Goal: Task Accomplishment & Management: Complete application form

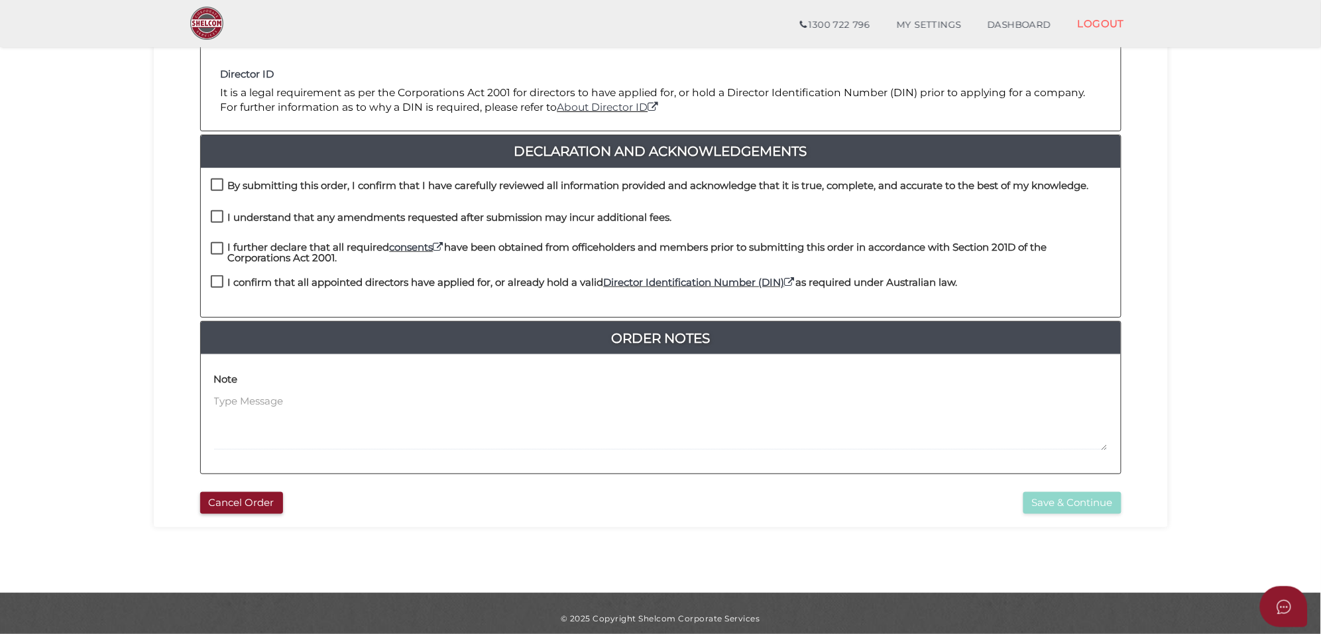
scroll to position [276, 0]
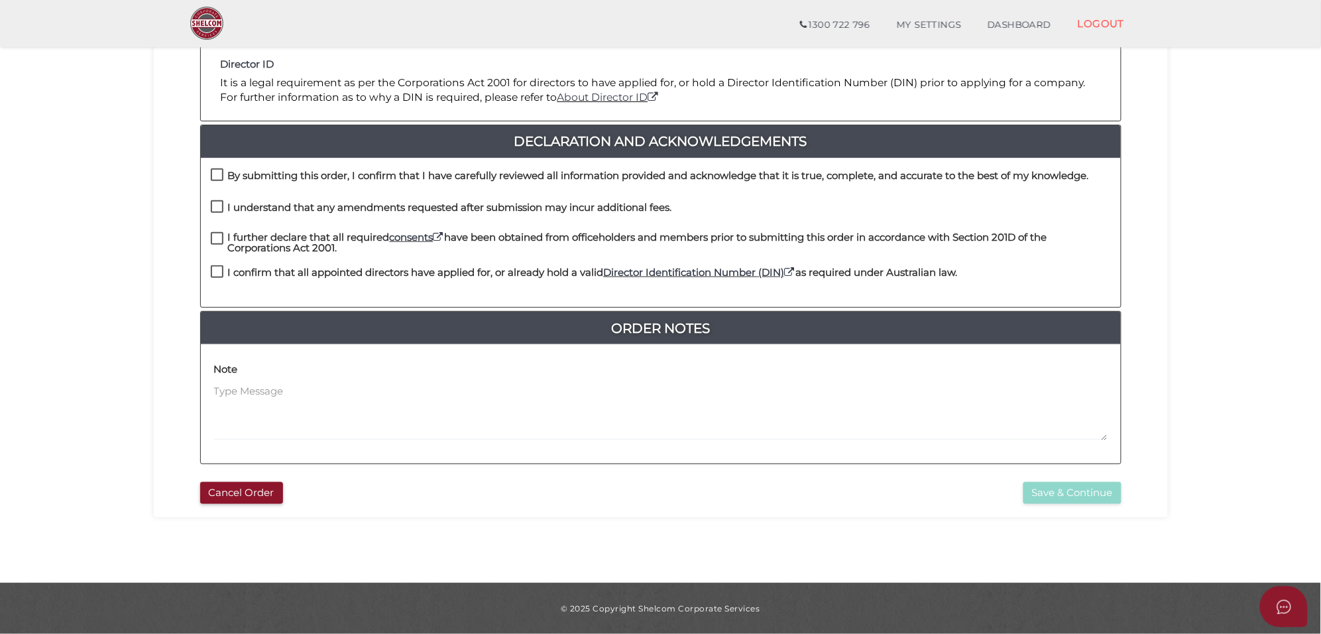
click at [219, 174] on label "By submitting this order, I confirm that I have carefully reviewed all informat…" at bounding box center [650, 178] width 878 height 17
checkbox input "true"
click at [217, 209] on label "I understand that any amendments requested after submission may incur additiona…" at bounding box center [441, 210] width 461 height 17
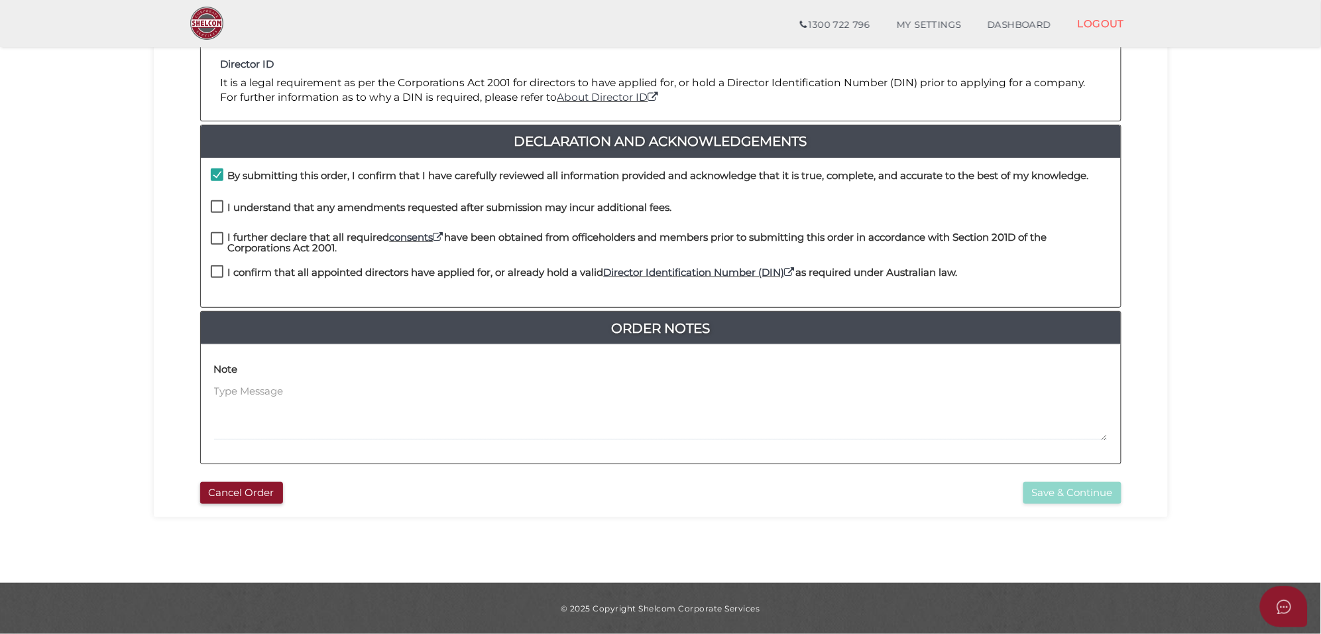
checkbox input "true"
click at [213, 237] on label "I further declare that all required consents have been obtained from officehold…" at bounding box center [661, 240] width 900 height 17
checkbox input "true"
click at [219, 267] on label "I confirm that all appointed directors have applied for, or already hold a vali…" at bounding box center [584, 275] width 747 height 17
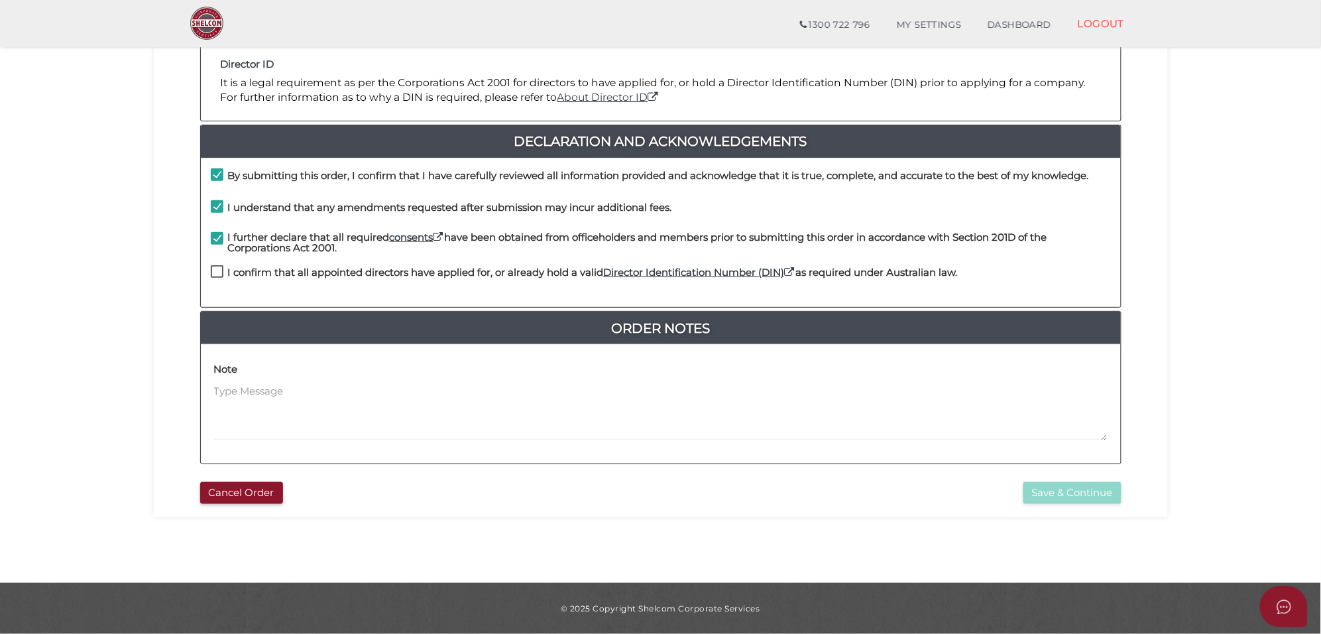
checkbox input "true"
click at [1075, 495] on button "Save & Continue" at bounding box center [1073, 493] width 98 height 22
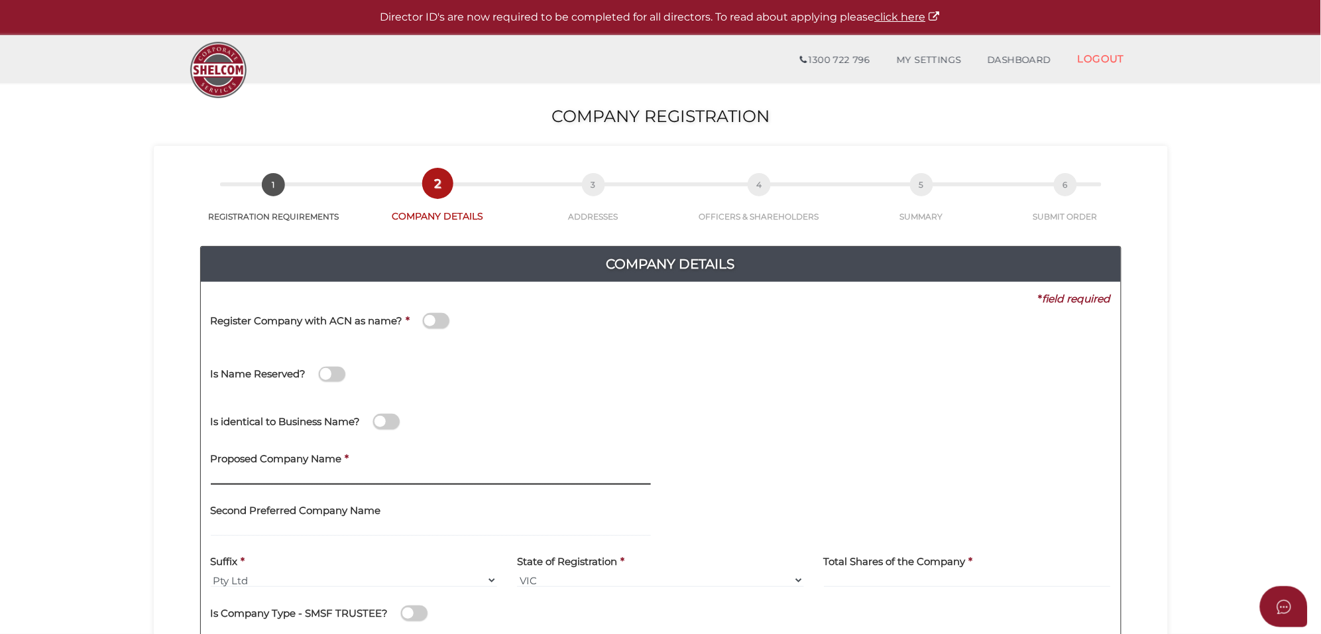
click at [278, 475] on input "text" at bounding box center [431, 477] width 440 height 15
paste input "Crinitis at Carlton"
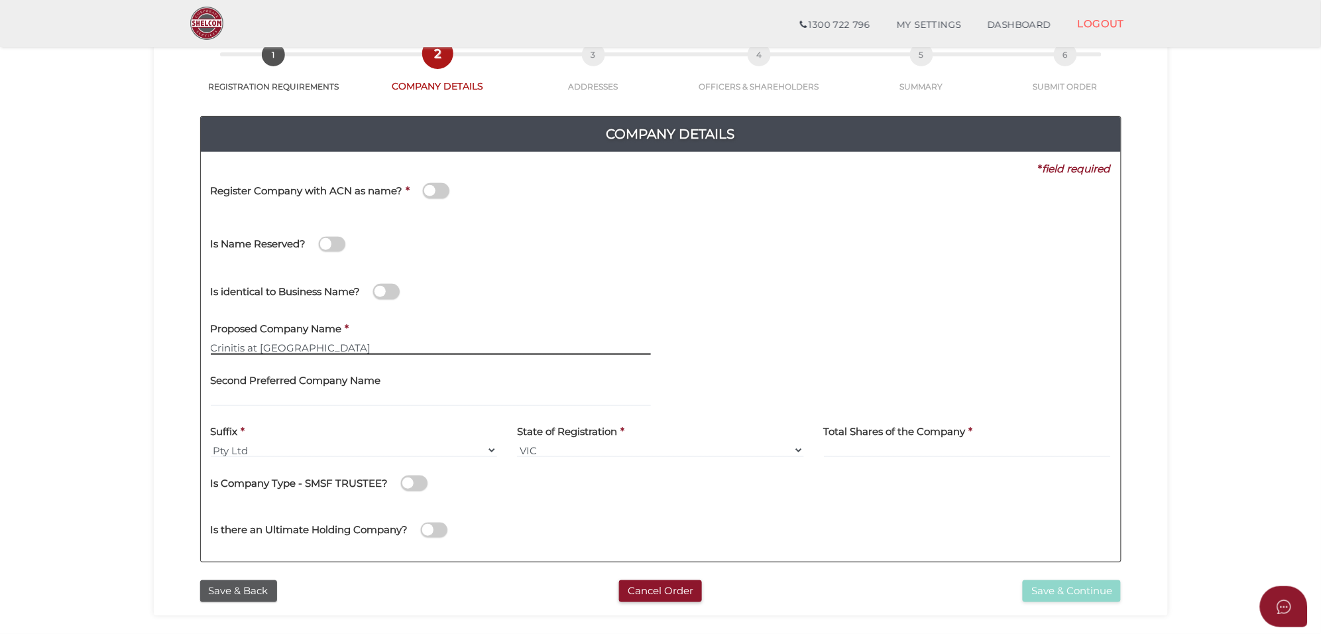
type input "Crinitis at Carlton"
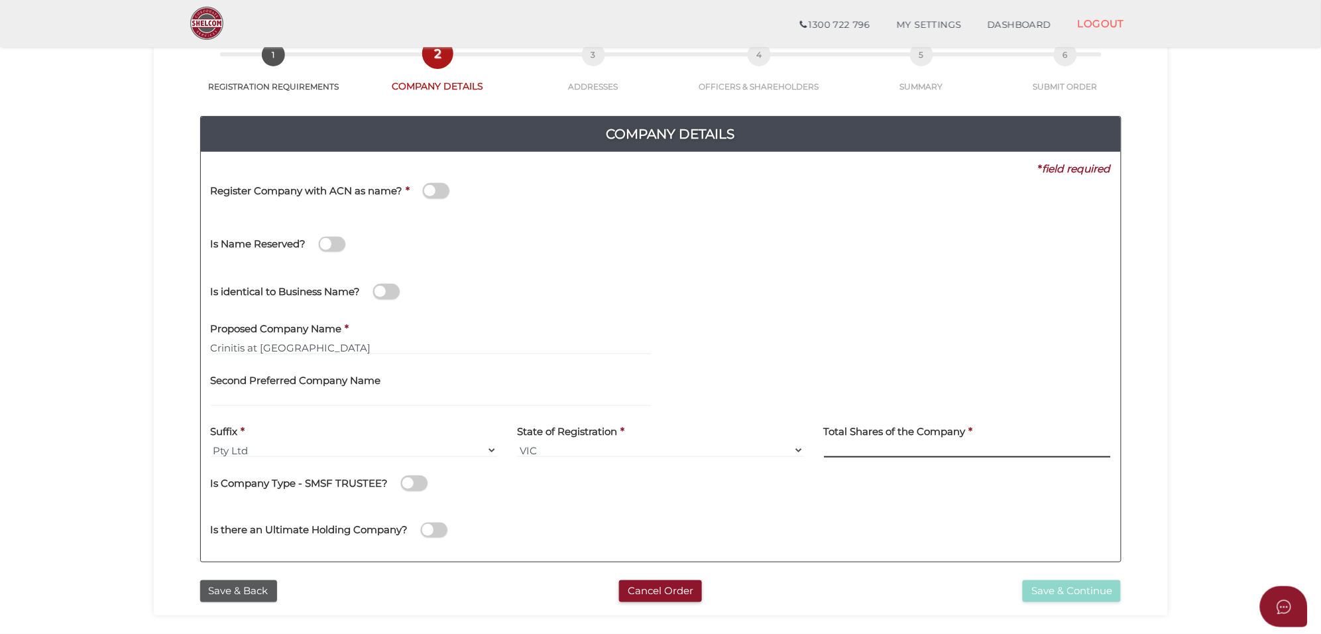
click at [883, 446] on input at bounding box center [967, 450] width 287 height 15
type input "100"
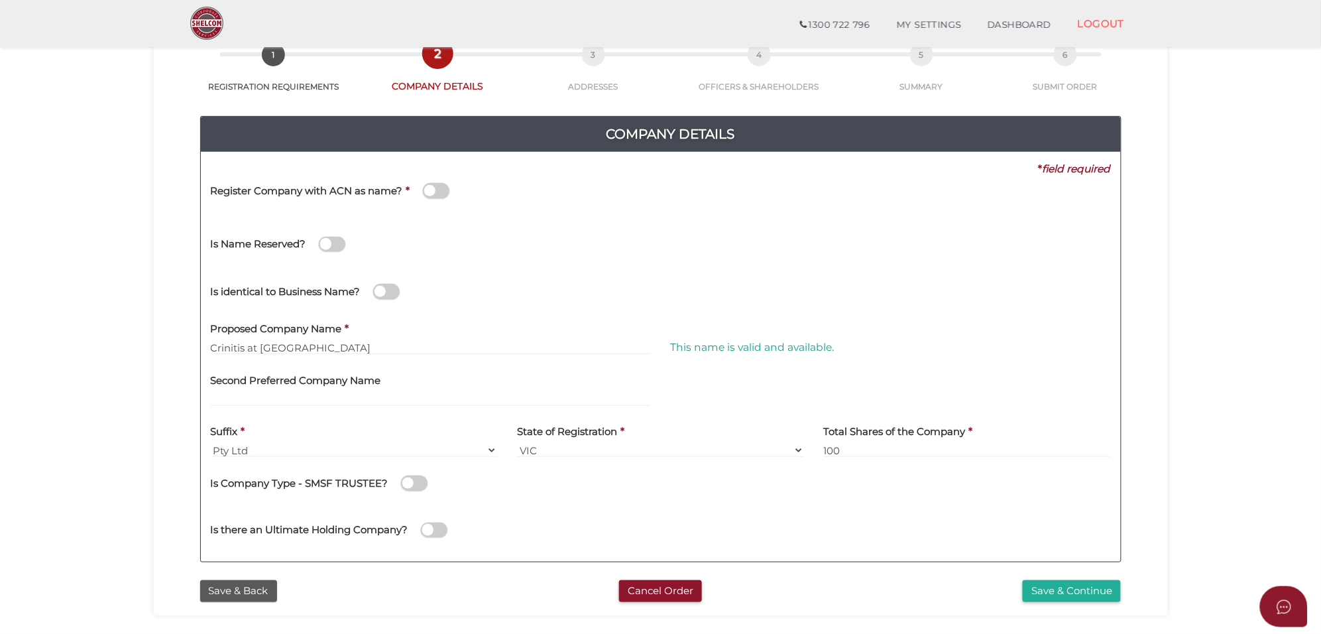
click at [969, 552] on div "* field required Register Company with ACN as name? * Is Name Reserved? Did She…" at bounding box center [661, 357] width 920 height 410
click at [1072, 591] on button "Save & Continue" at bounding box center [1072, 591] width 98 height 22
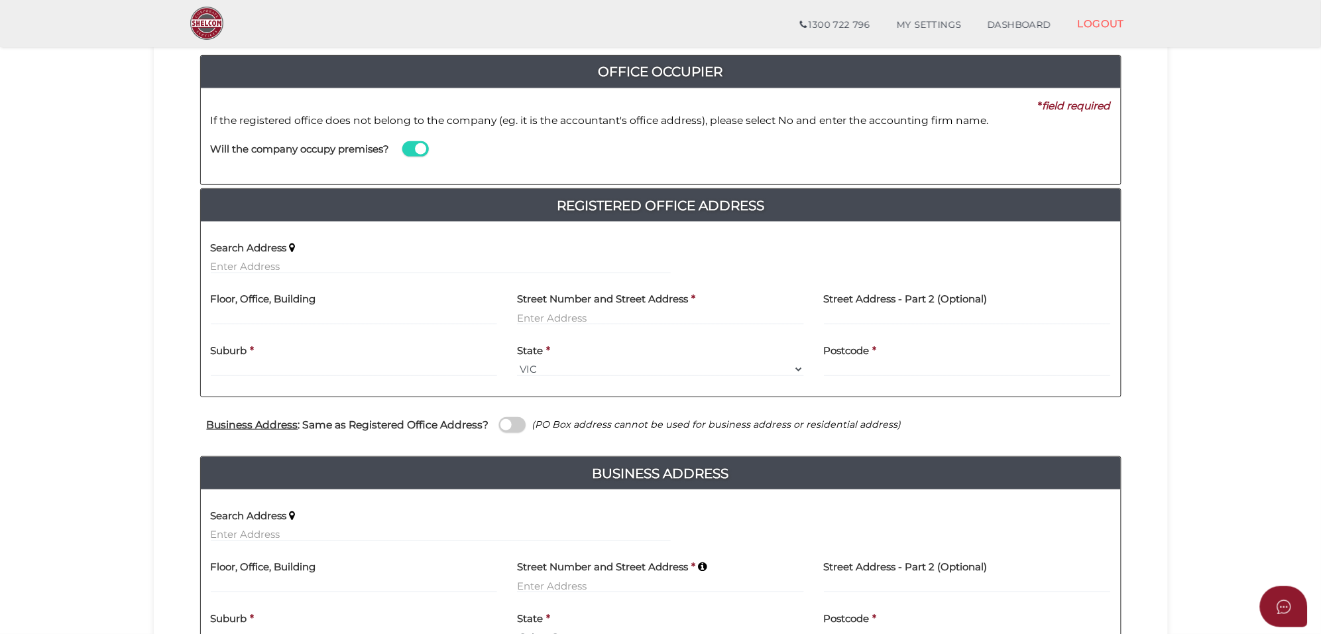
scroll to position [166, 0]
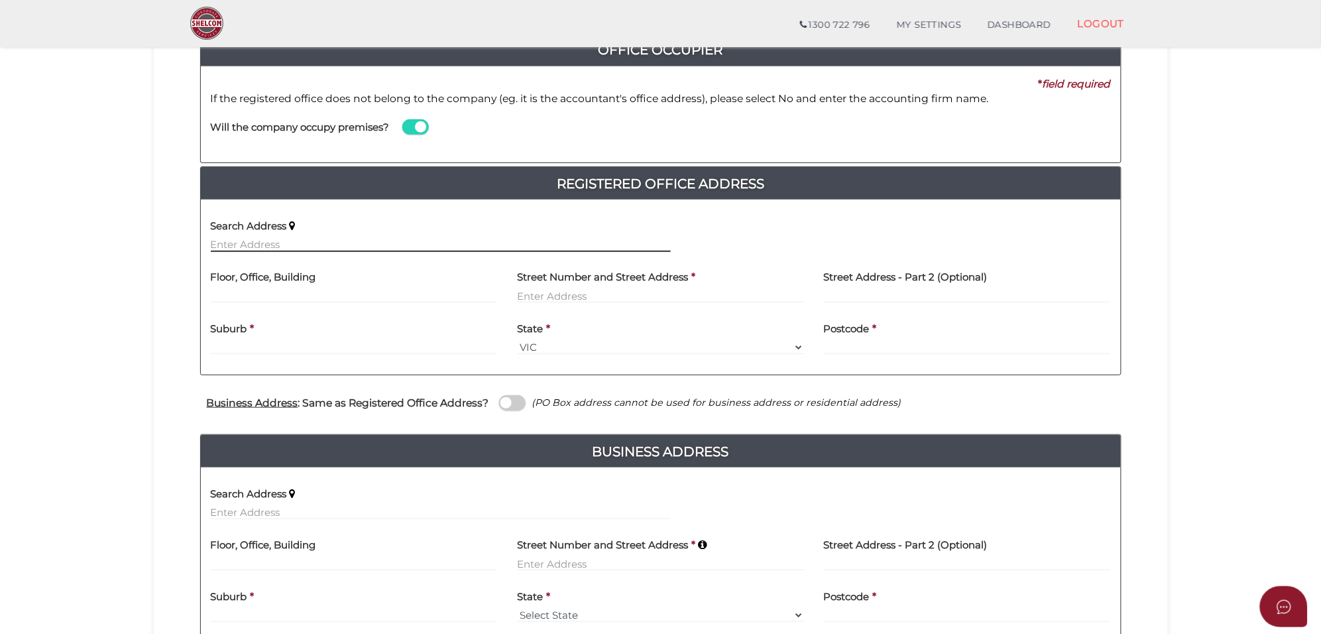
click at [249, 245] on input "text" at bounding box center [441, 244] width 460 height 15
paste input "8 excelsior heights craigieburn"
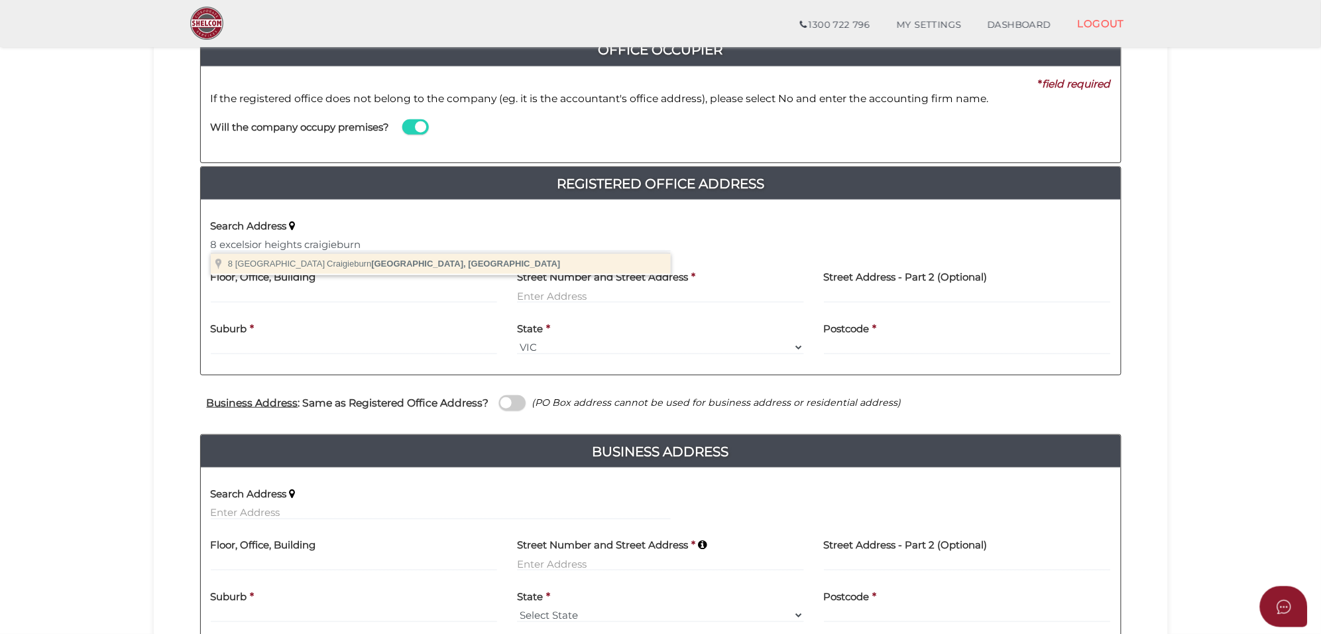
type input "8 Excelsior Heights, Craigieburn VIC, Australia"
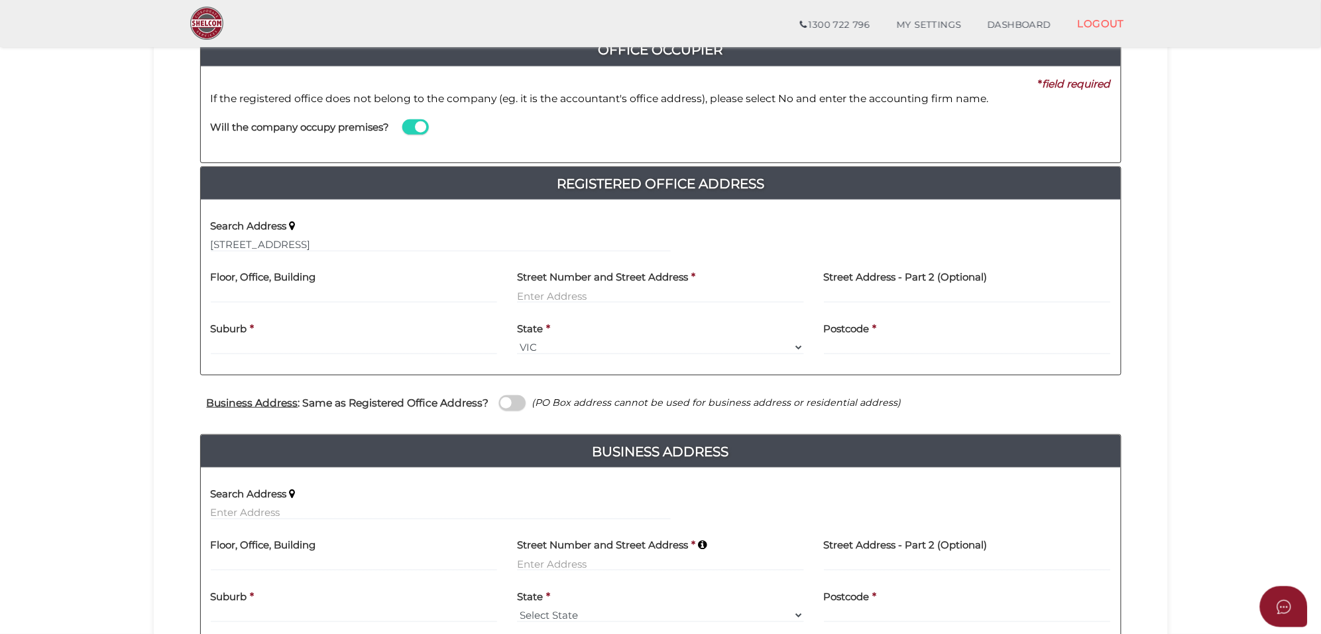
type input "8 Excelsior Heights"
type input "Craigieburn"
select select "VIC"
type input "3064"
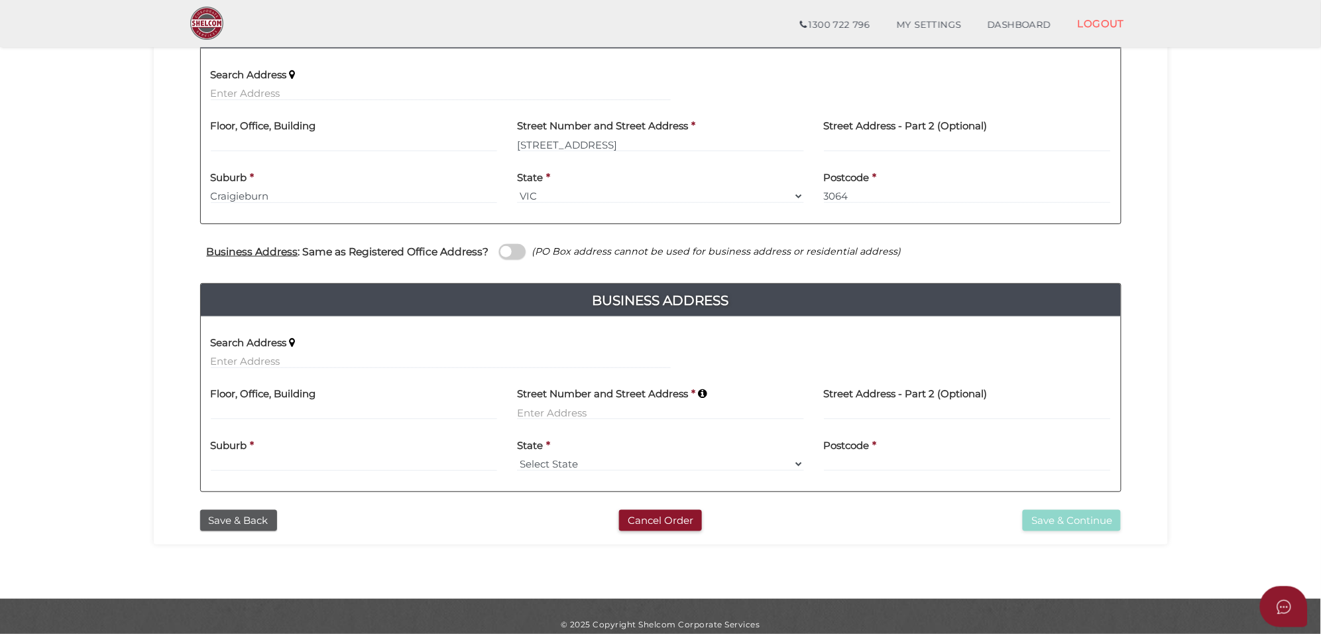
scroll to position [331, 0]
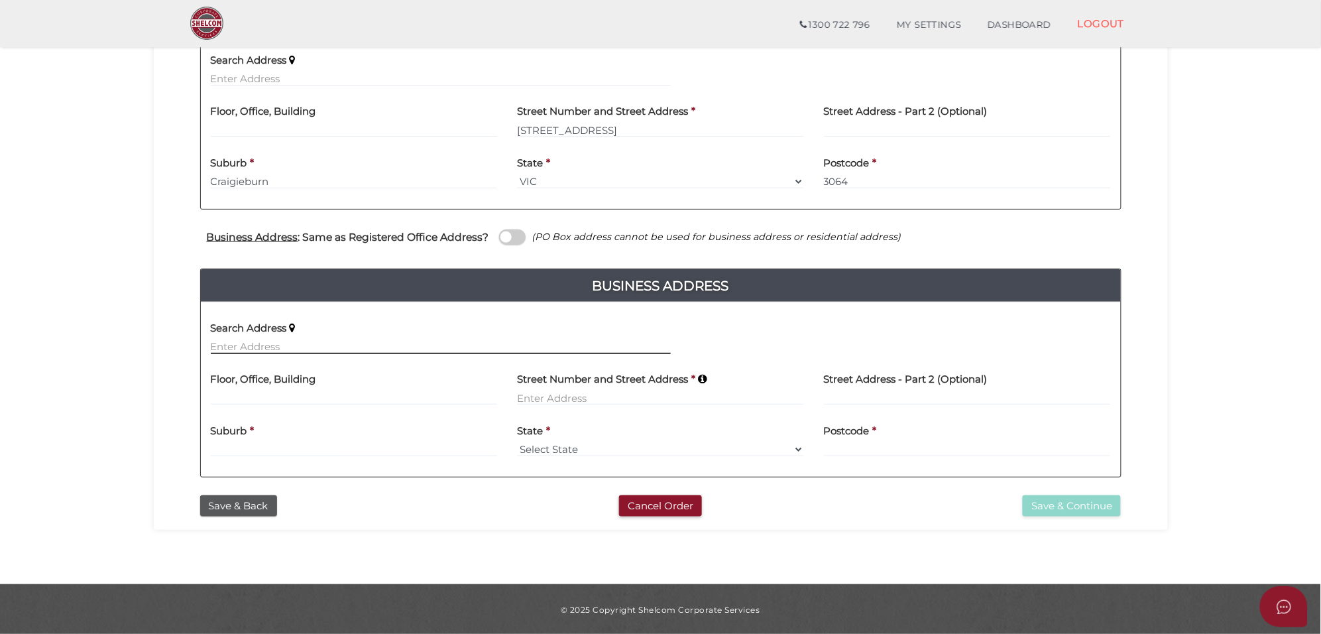
click at [257, 350] on input "text" at bounding box center [441, 346] width 460 height 15
paste input "8 excelsior heights craigieburn"
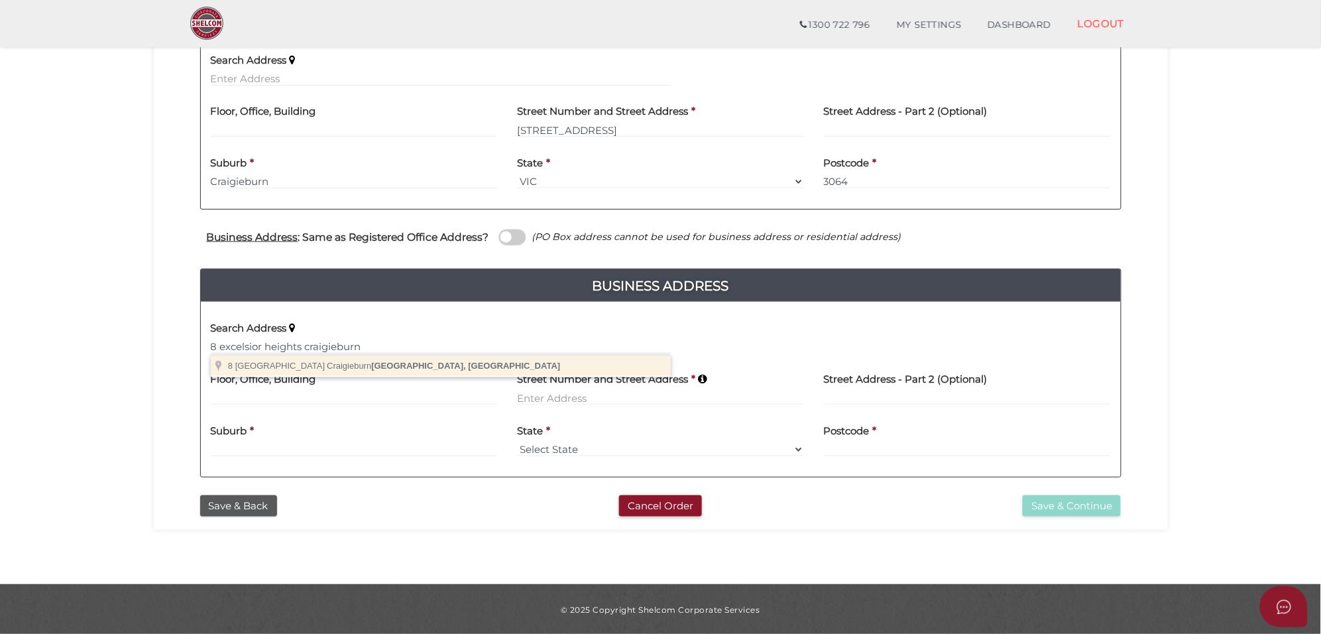
type input "8 Excelsior Heights, Craigieburn VIC, Australia"
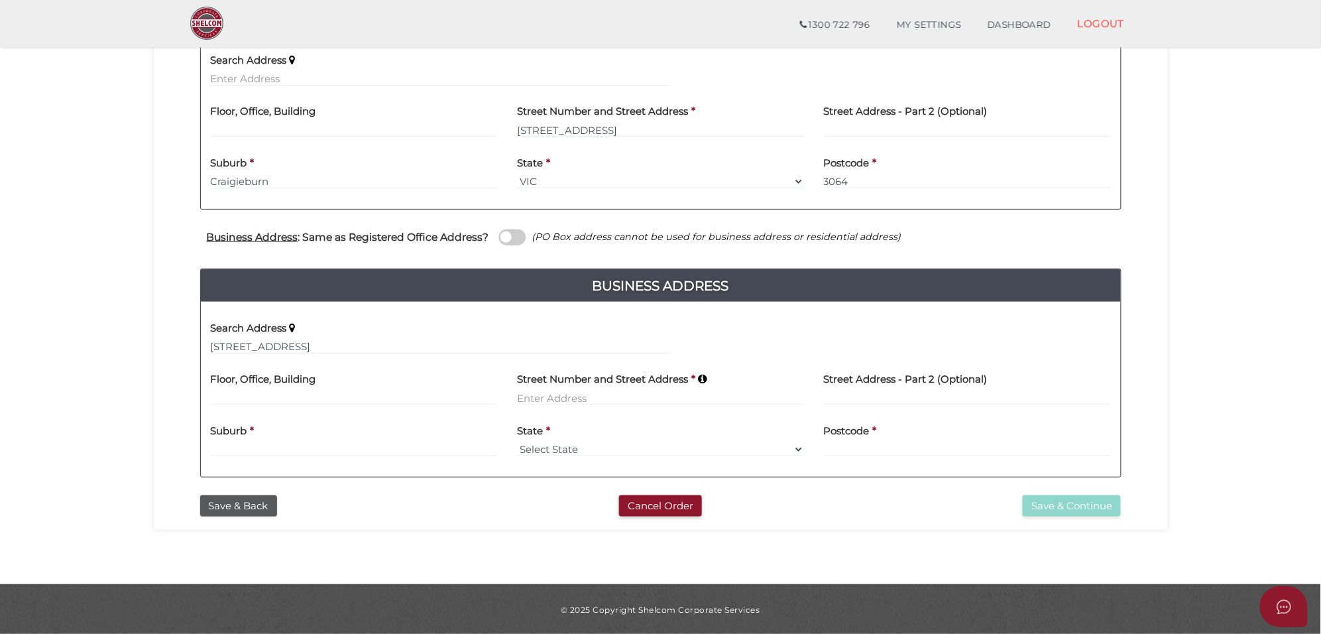
type input "8 Excelsior Heights"
type input "Craigieburn"
select select "VIC"
type input "3064"
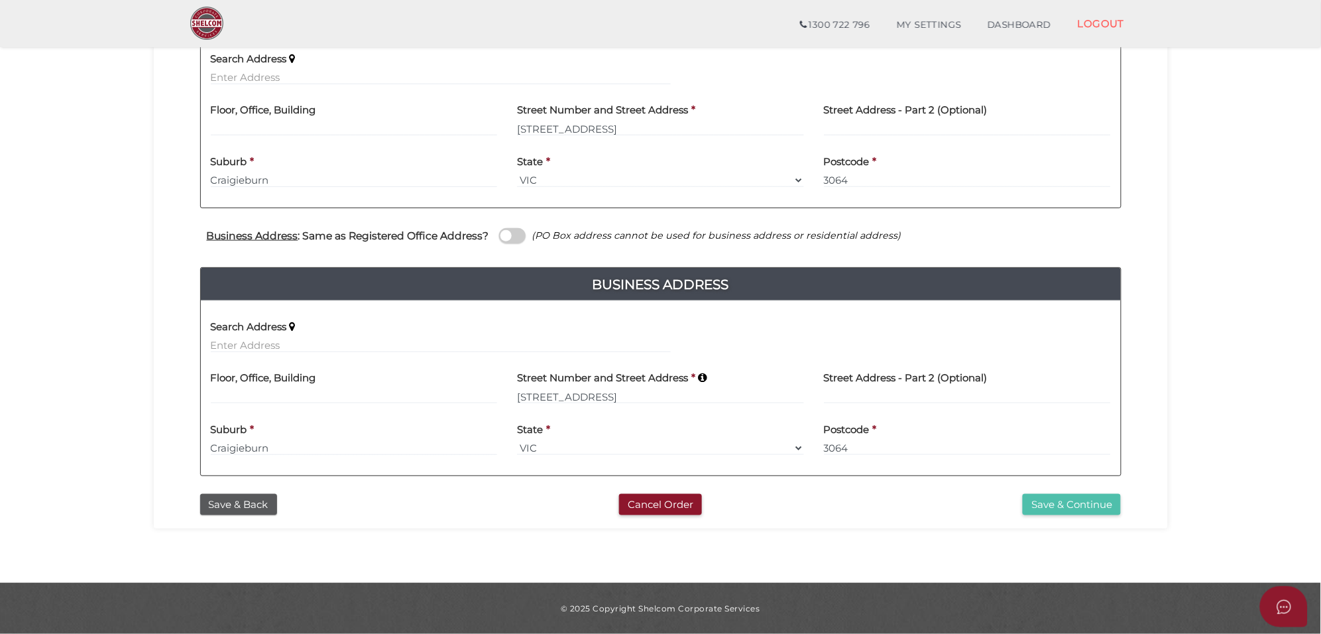
click at [1091, 501] on button "Save & Continue" at bounding box center [1072, 505] width 98 height 22
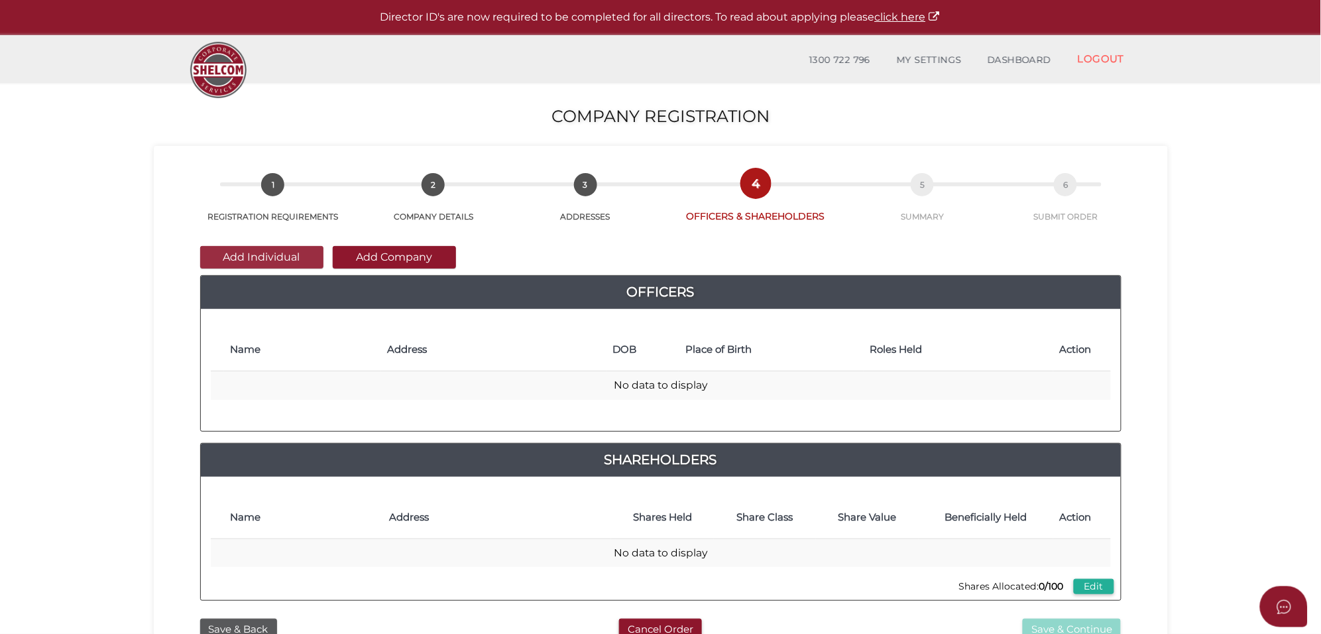
click at [280, 261] on button "Add Individual" at bounding box center [261, 257] width 123 height 23
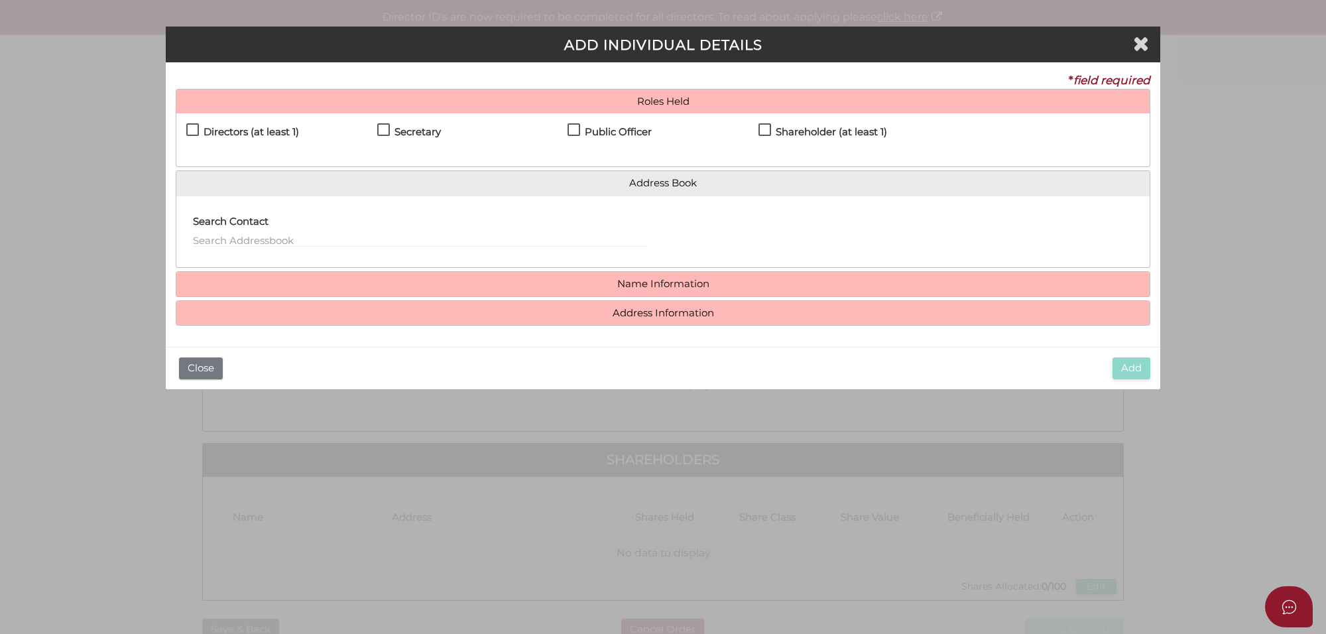
click at [197, 128] on label "Directors (at least 1)" at bounding box center [242, 135] width 113 height 17
checkbox input "true"
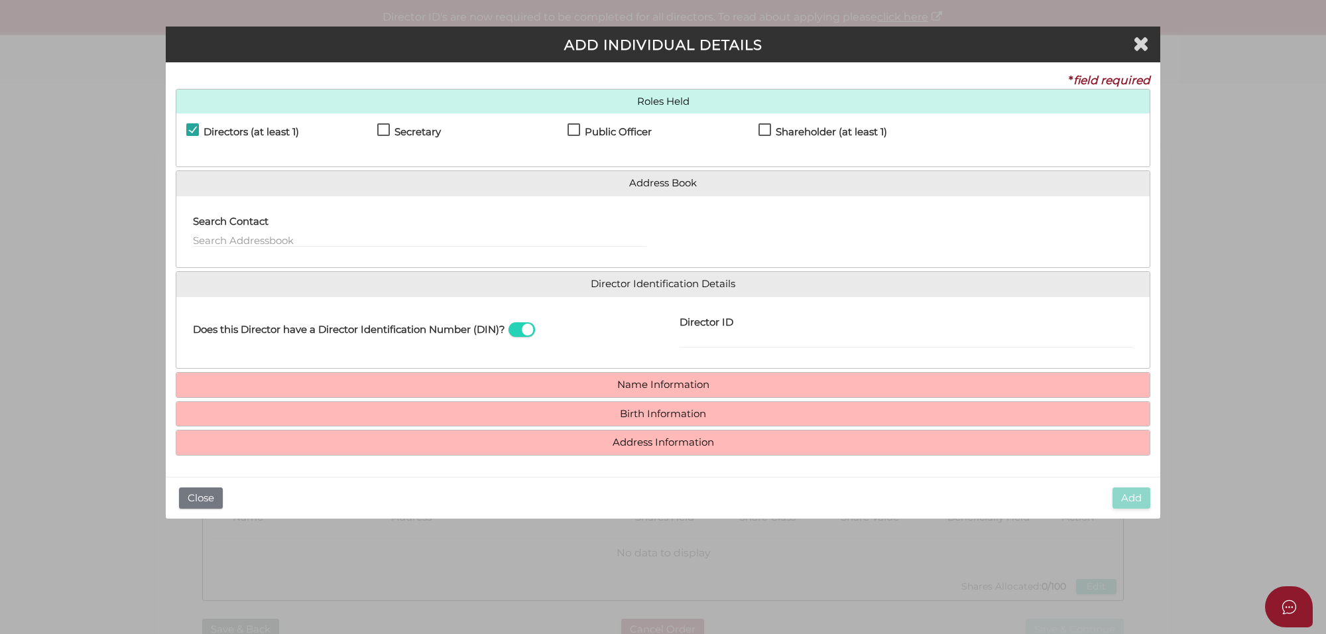
click at [395, 133] on h4 "Secretary" at bounding box center [417, 132] width 46 height 11
checkbox input "true"
click at [579, 131] on label "Public Officer" at bounding box center [609, 135] width 84 height 17
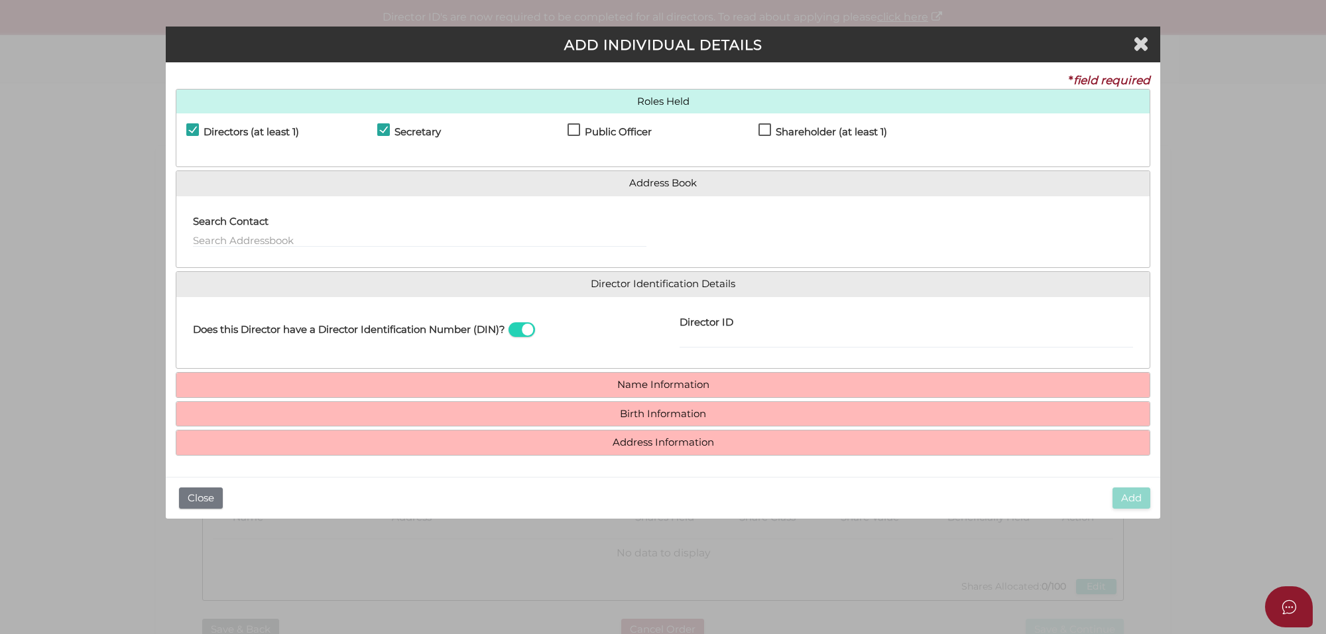
checkbox input "true"
click at [794, 127] on h4 "Shareholder (at least 1)" at bounding box center [831, 132] width 111 height 11
checkbox input "true"
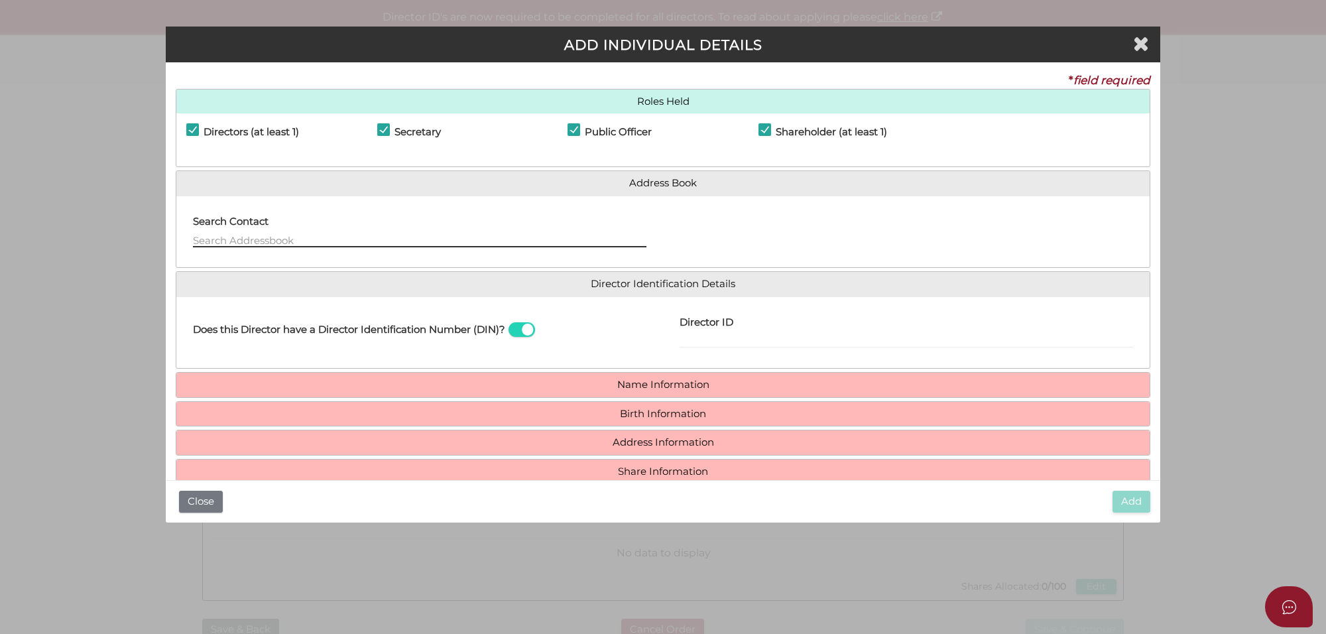
click at [217, 237] on input "text" at bounding box center [419, 240] width 453 height 15
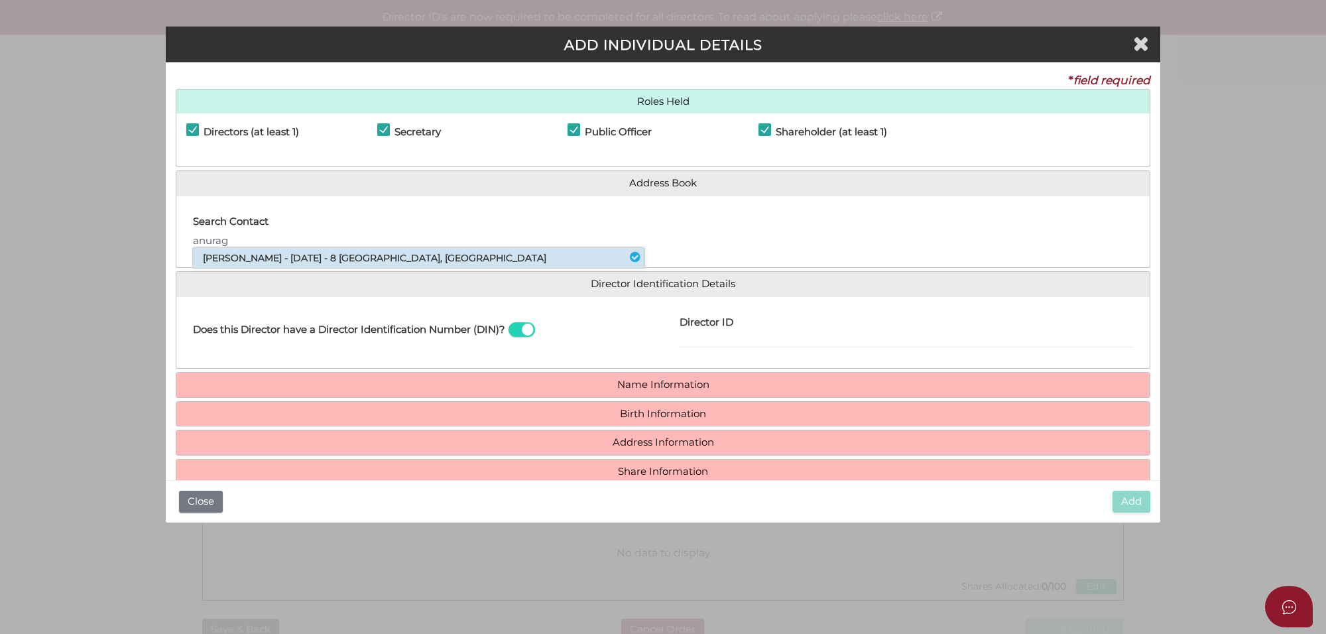
click at [233, 260] on li "Anurag Chawla - 14/12/1985 - 8 Excelsior Heights, Craigieburn, VIC, 3064" at bounding box center [418, 258] width 451 height 20
type input "Anurag"
type input "Chawla"
type input "14/12/1985"
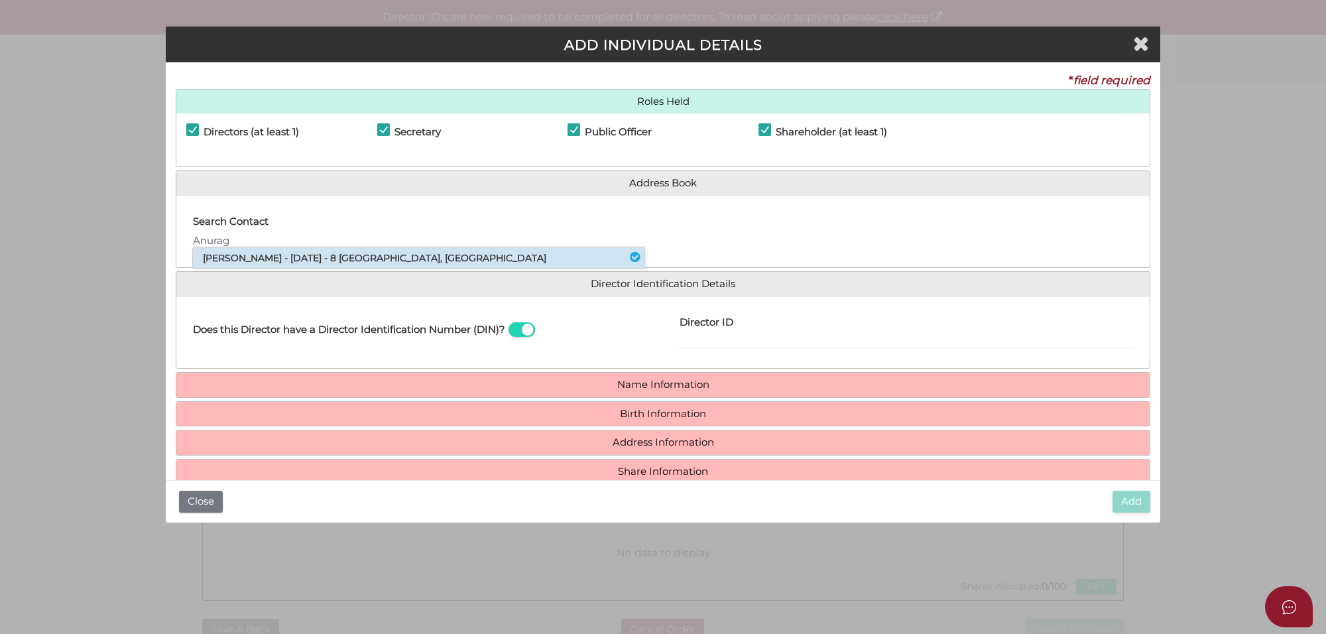
select select "[GEOGRAPHIC_DATA]"
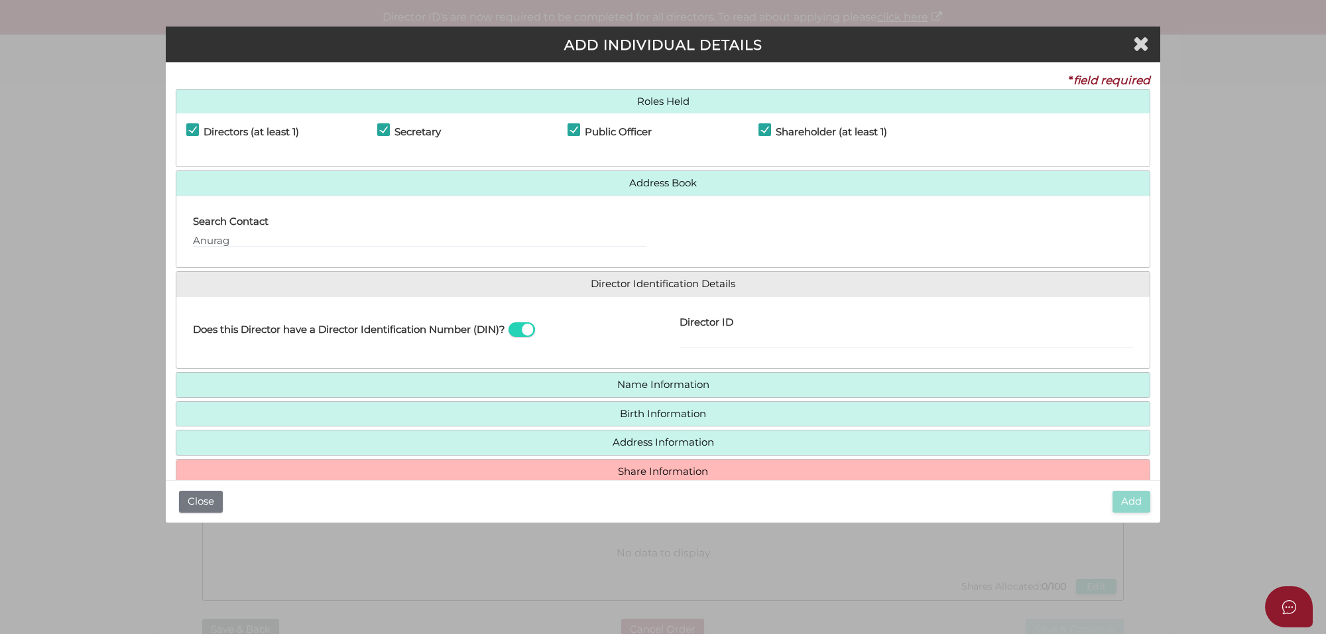
click at [657, 392] on h4 "Name Information" at bounding box center [662, 385] width 973 height 25
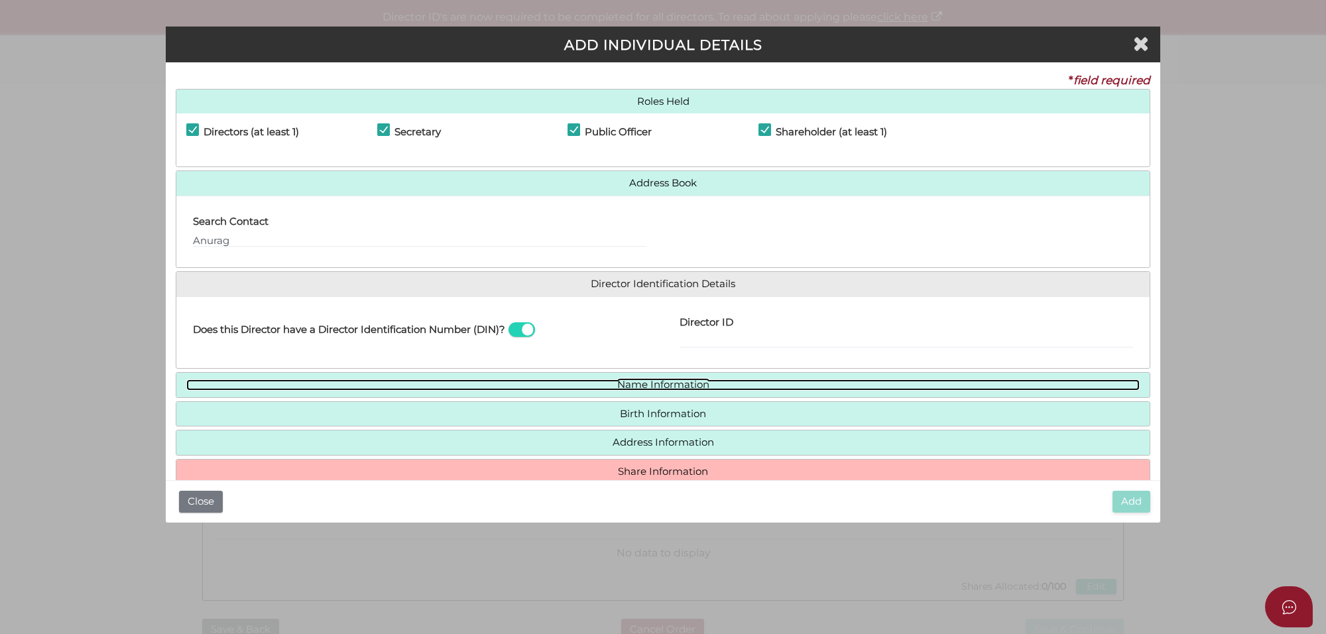
click at [655, 388] on link "Name Information" at bounding box center [662, 384] width 953 height 11
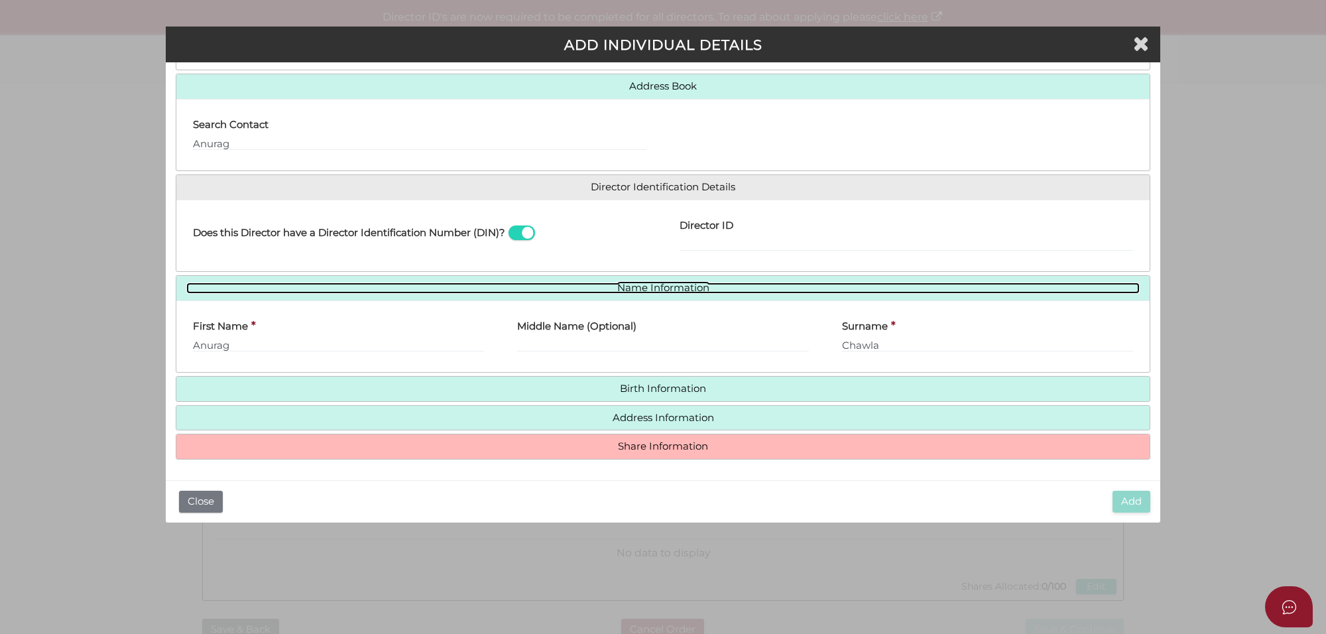
scroll to position [98, 0]
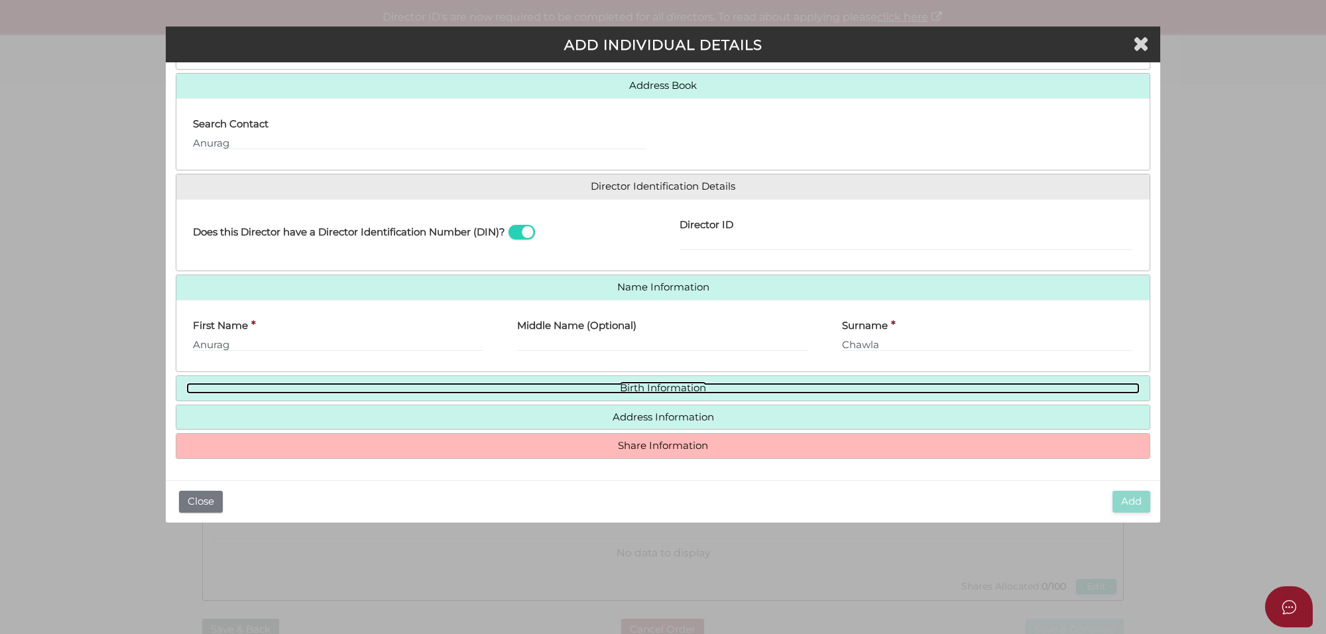
click at [681, 388] on link "Birth Information" at bounding box center [662, 388] width 953 height 11
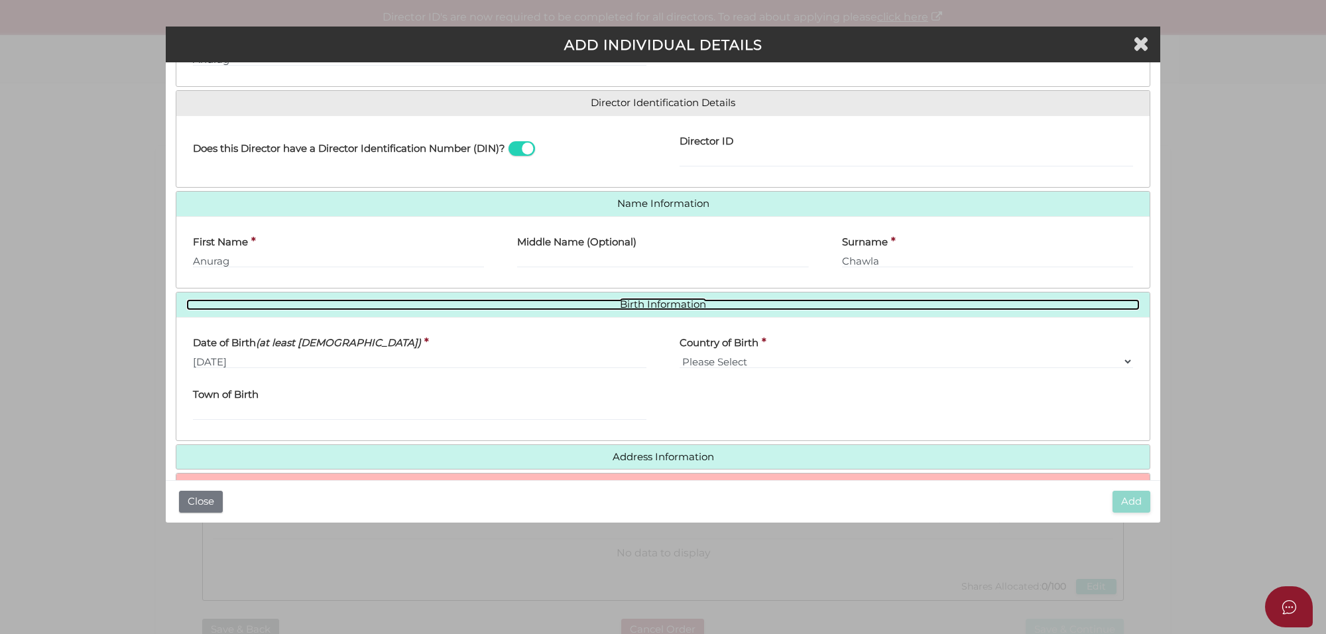
scroll to position [222, 0]
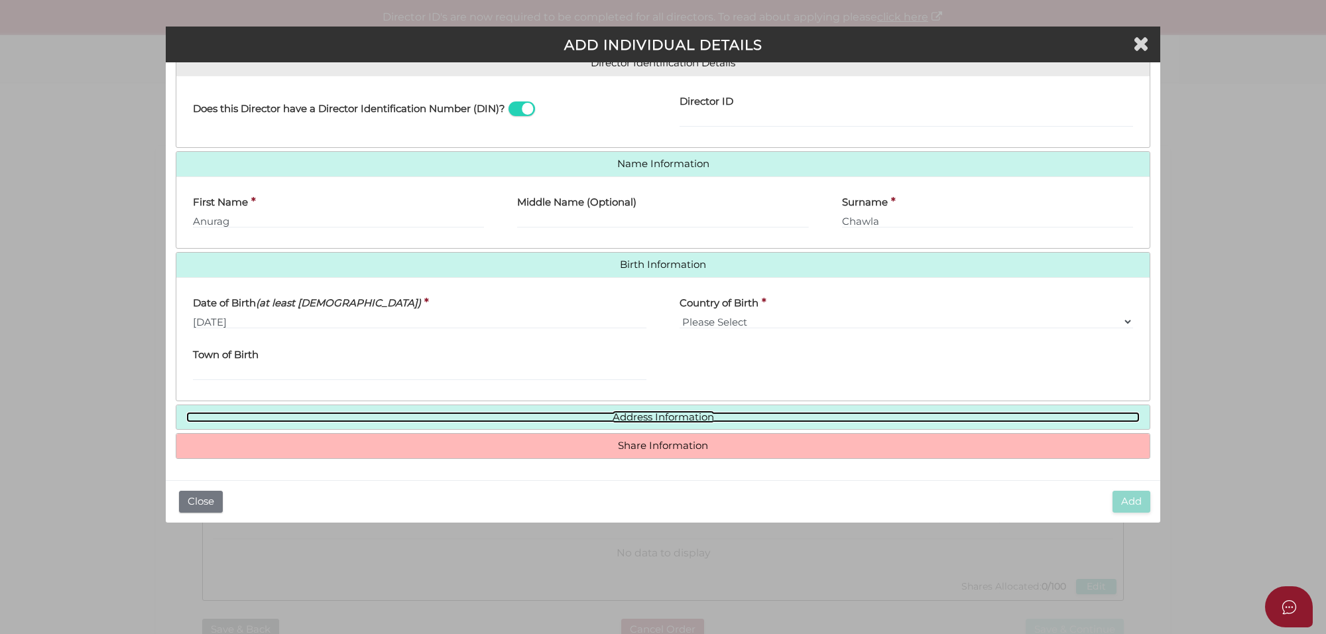
click at [650, 413] on link "Address Information" at bounding box center [662, 417] width 953 height 11
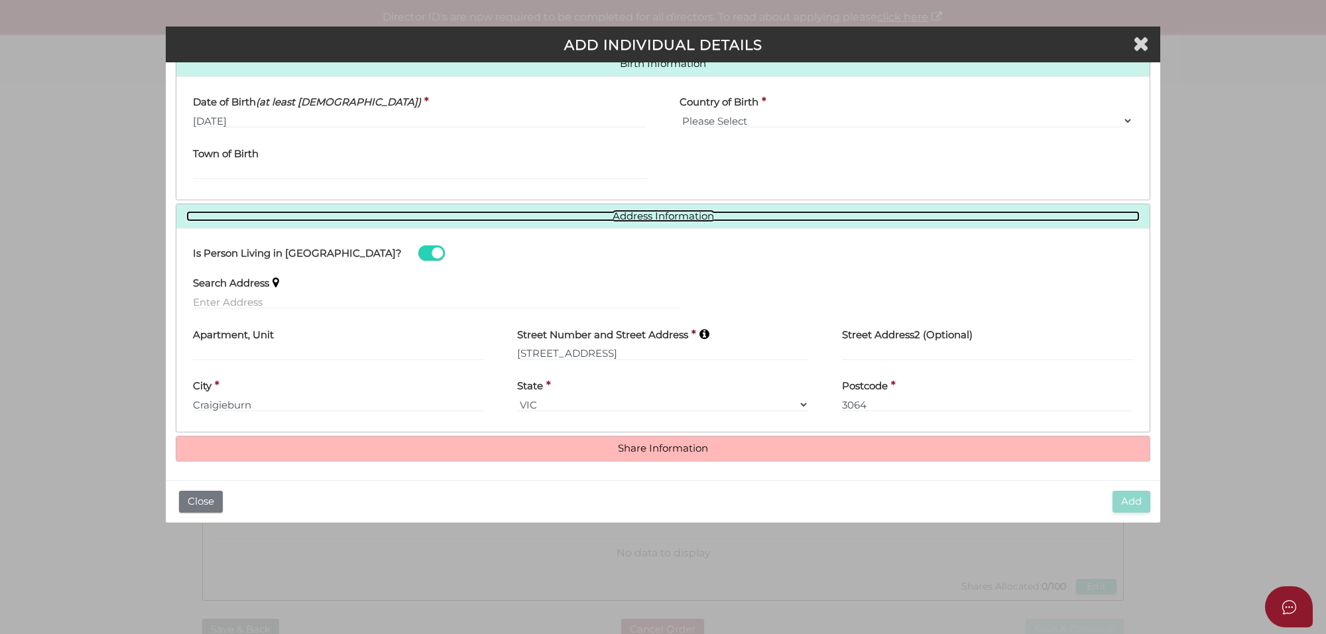
scroll to position [426, 0]
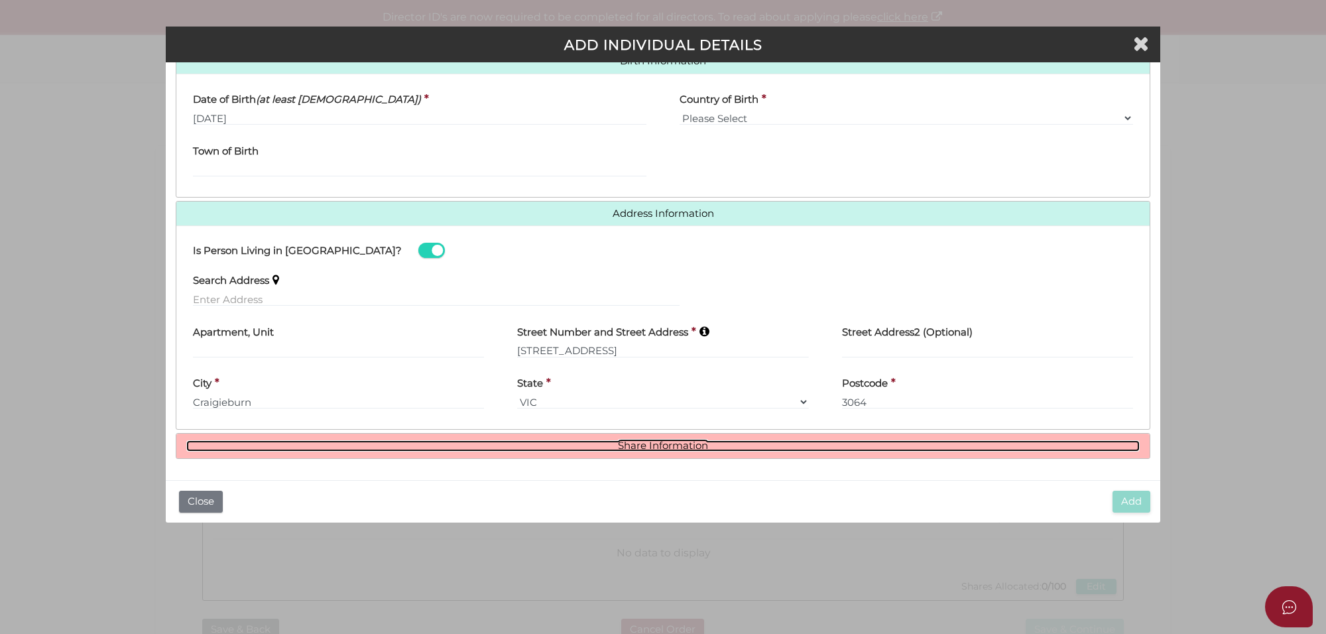
click at [638, 447] on link "Share Information" at bounding box center [662, 445] width 953 height 11
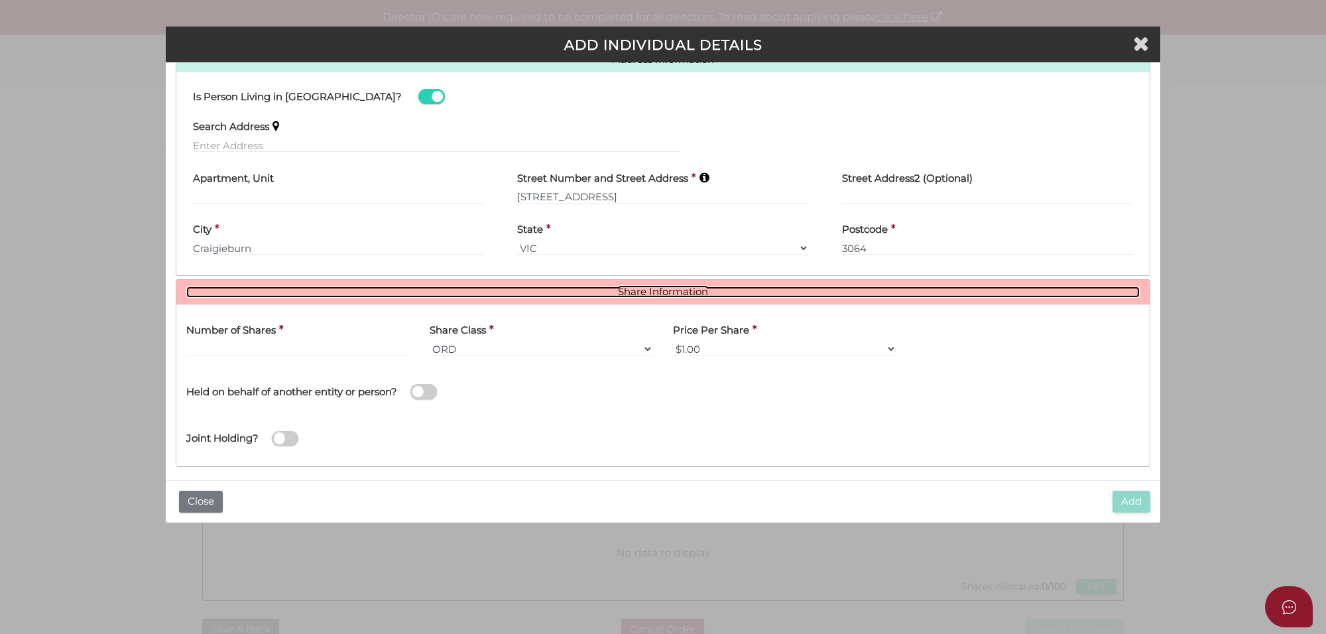
scroll to position [587, 0]
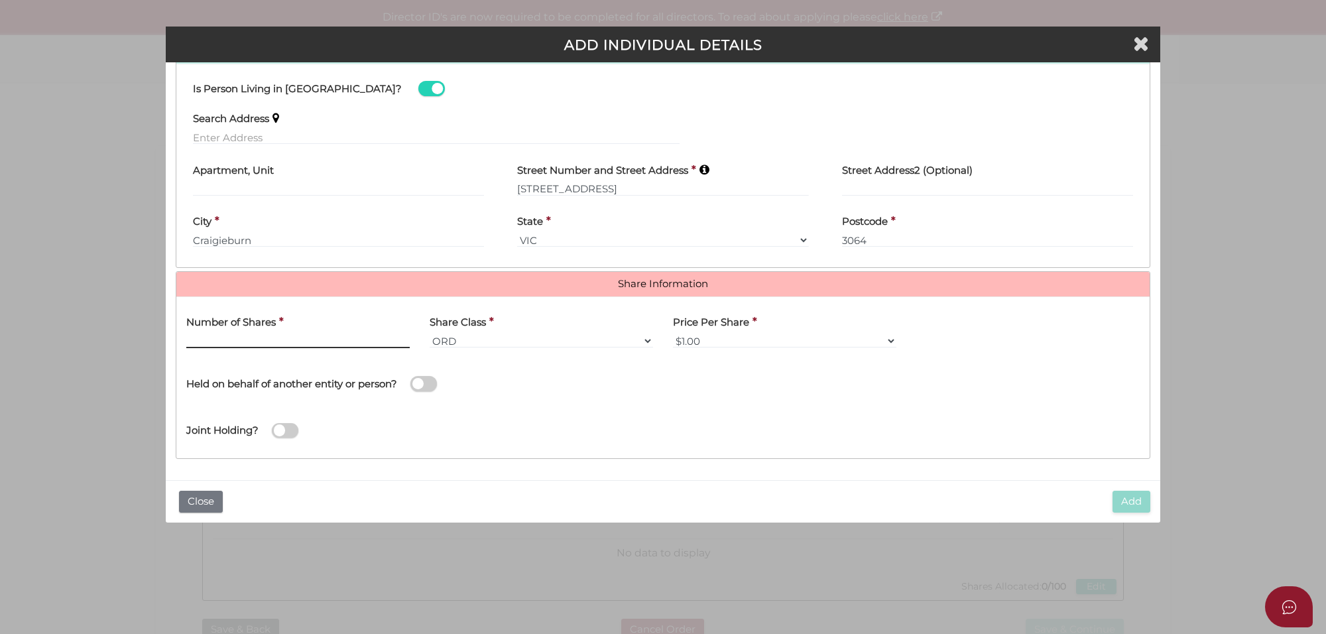
click at [214, 347] on input "text" at bounding box center [297, 340] width 223 height 15
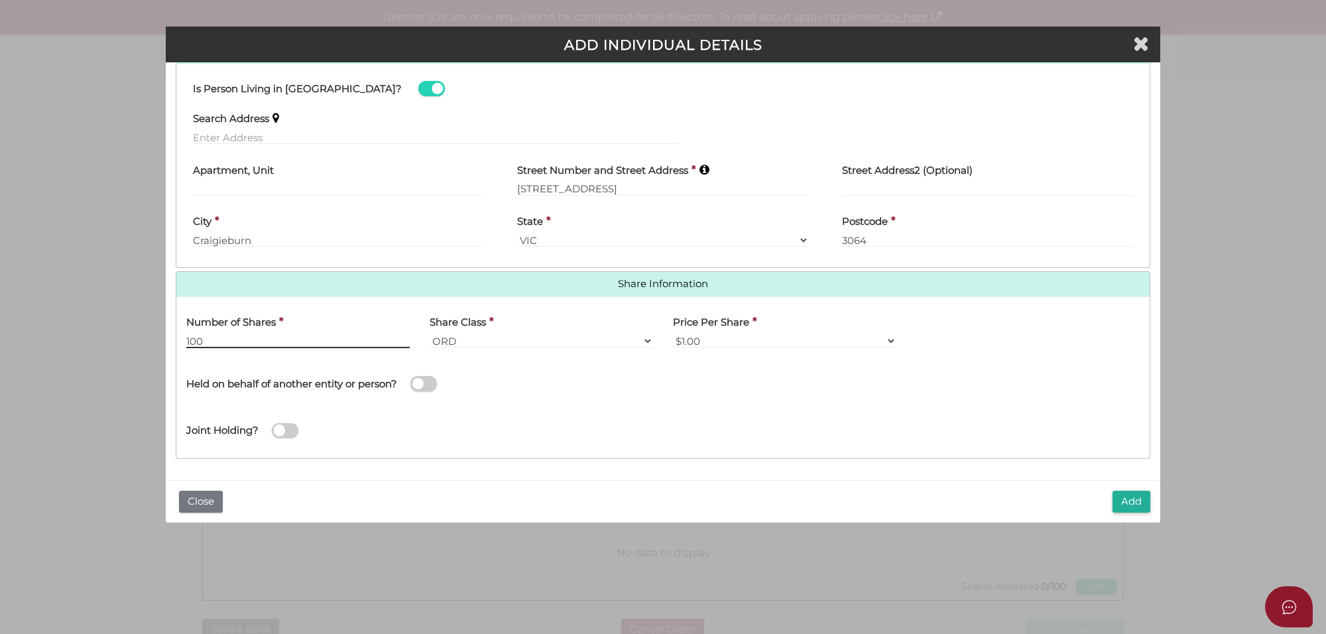
type input "100"
click at [714, 432] on div "Joint Holding?" at bounding box center [662, 426] width 973 height 43
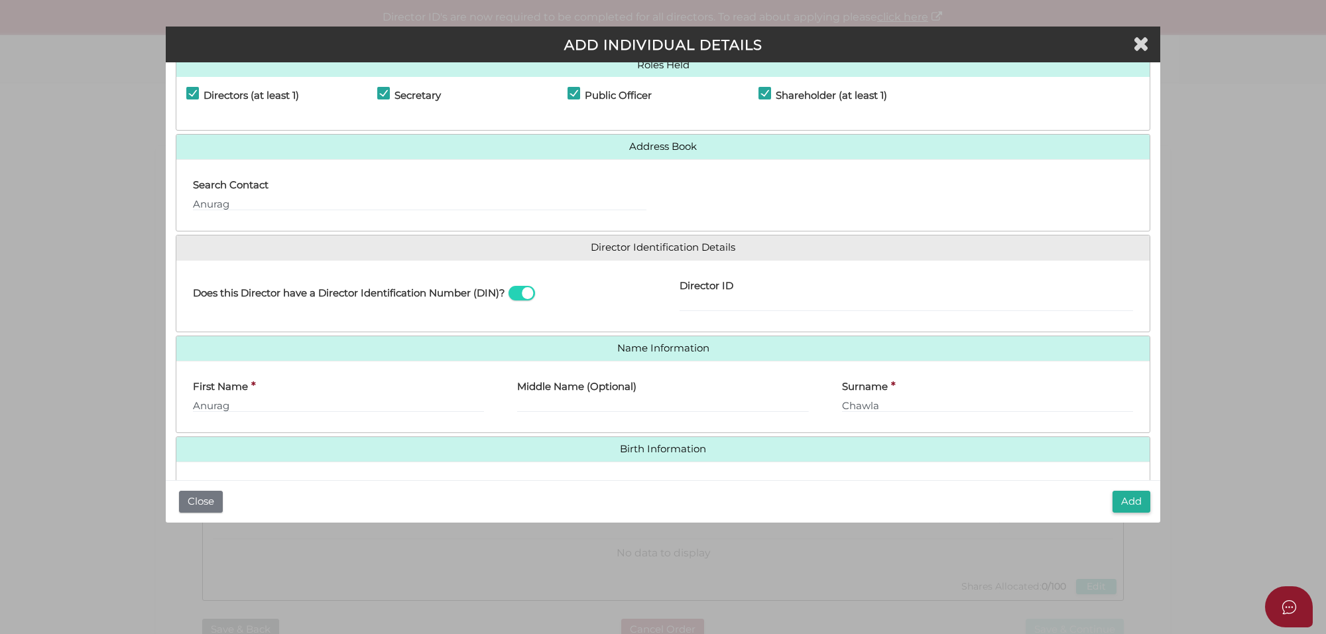
scroll to position [7, 0]
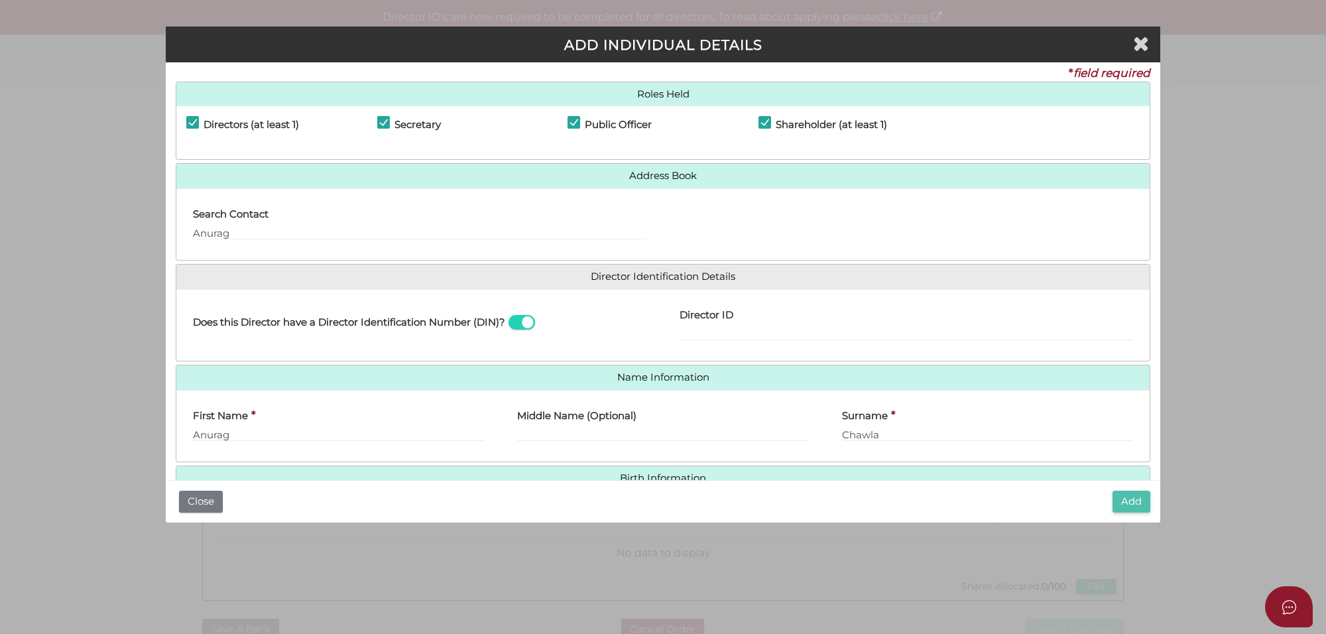
click at [1121, 497] on button "Add" at bounding box center [1131, 502] width 38 height 22
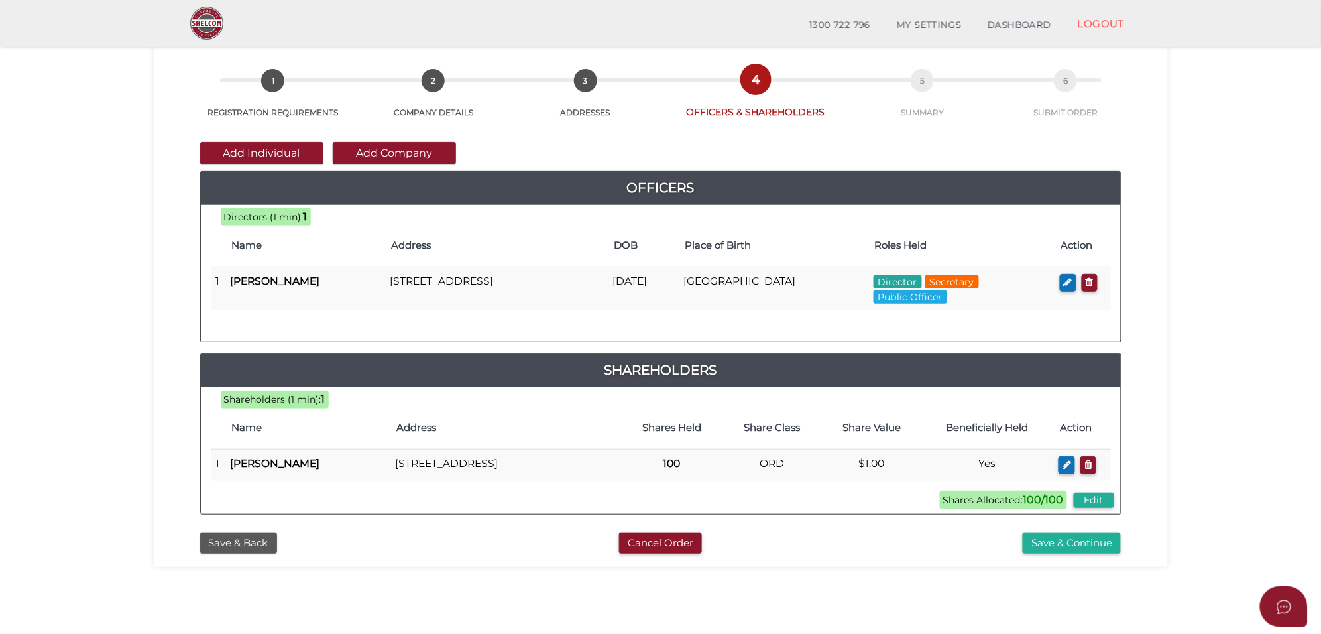
scroll to position [83, 0]
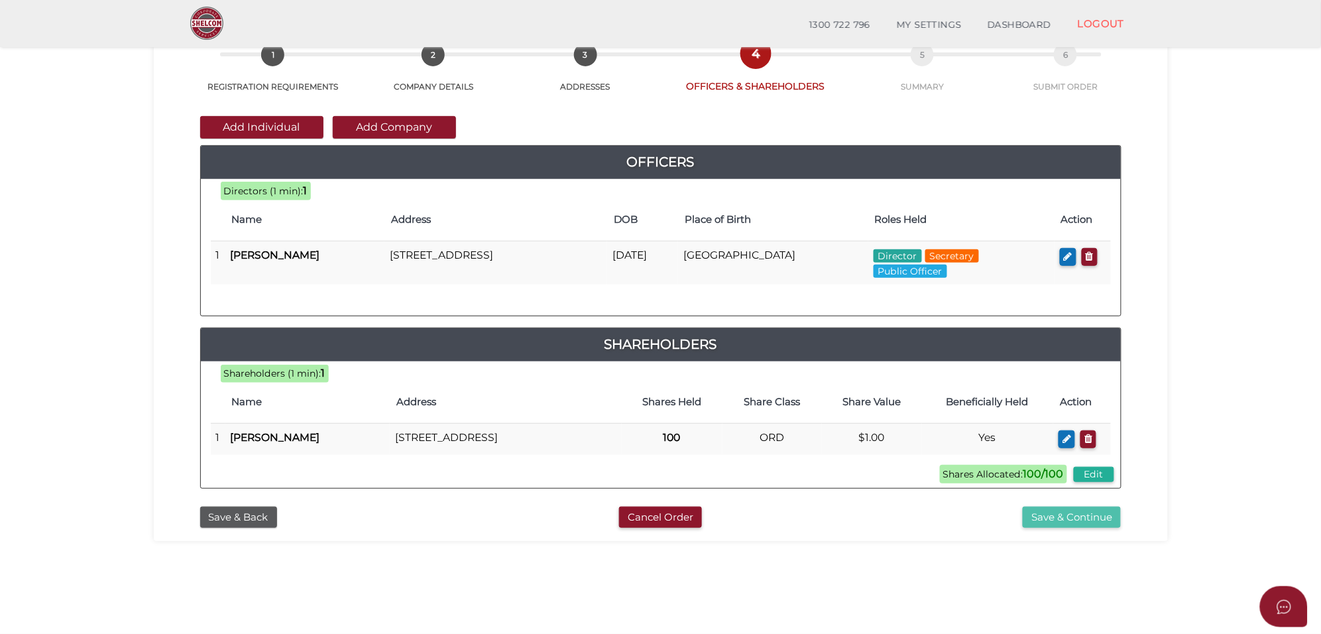
click at [1067, 528] on button "Save & Continue" at bounding box center [1072, 517] width 98 height 22
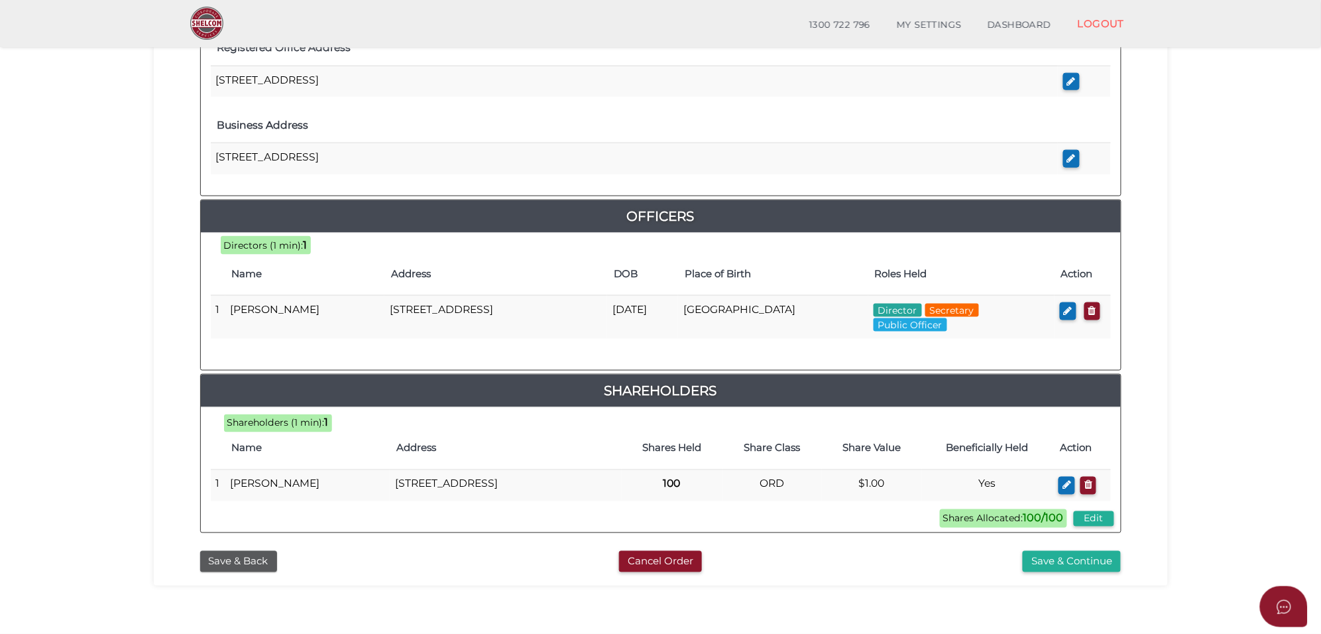
scroll to position [497, 0]
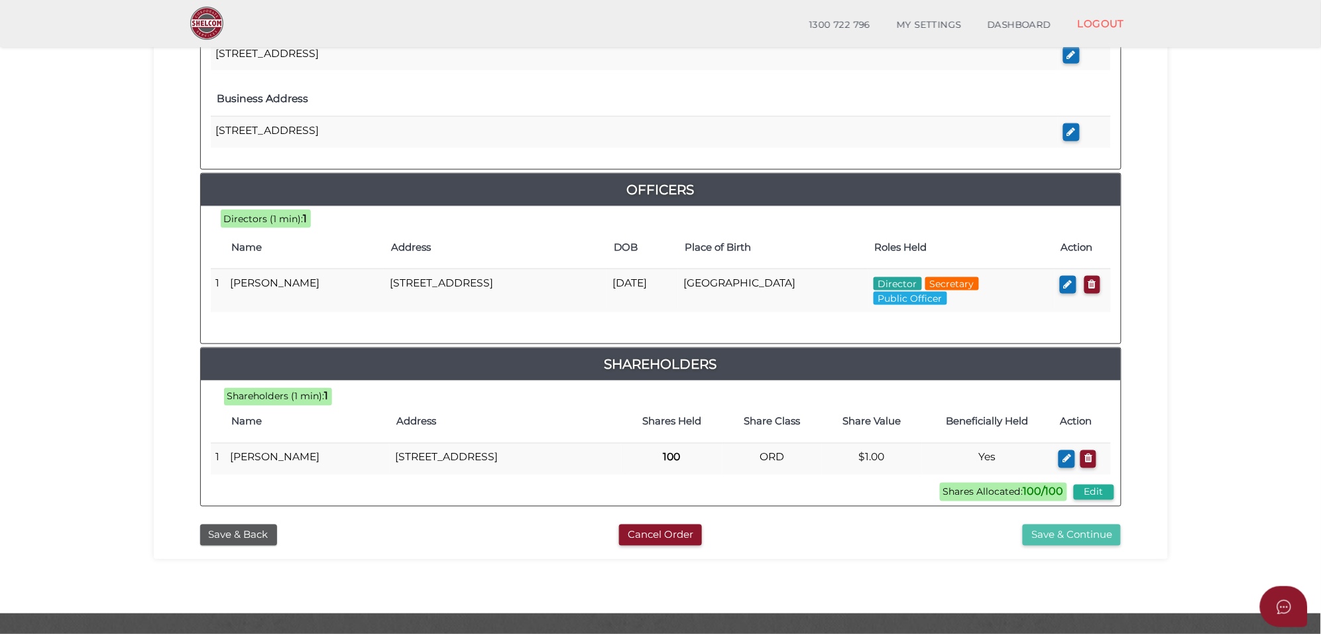
click at [1075, 546] on button "Save & Continue" at bounding box center [1072, 535] width 98 height 22
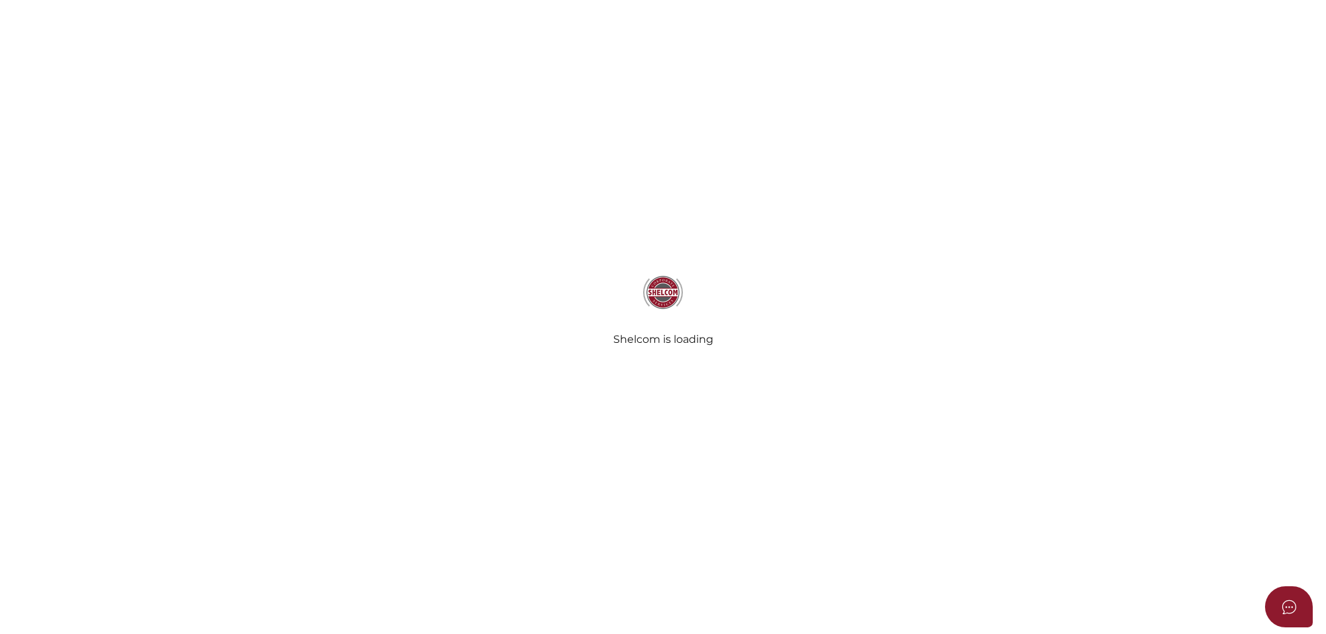
select select "Comb Binding"
select select "No"
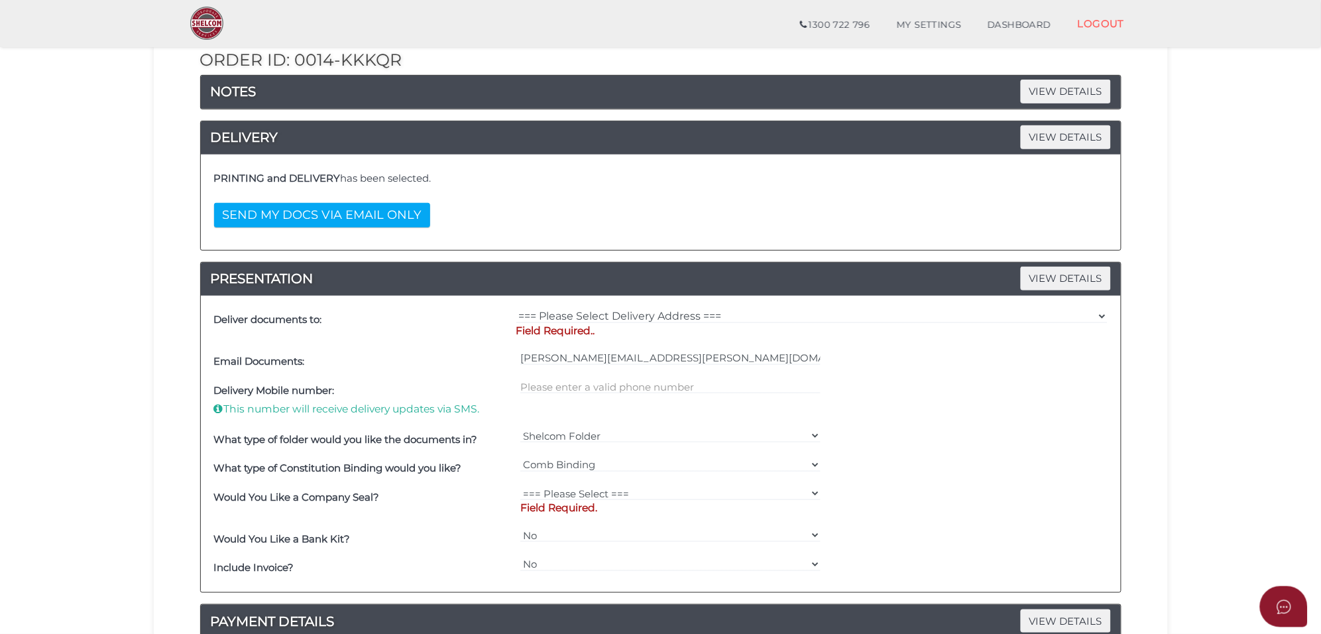
scroll to position [166, 0]
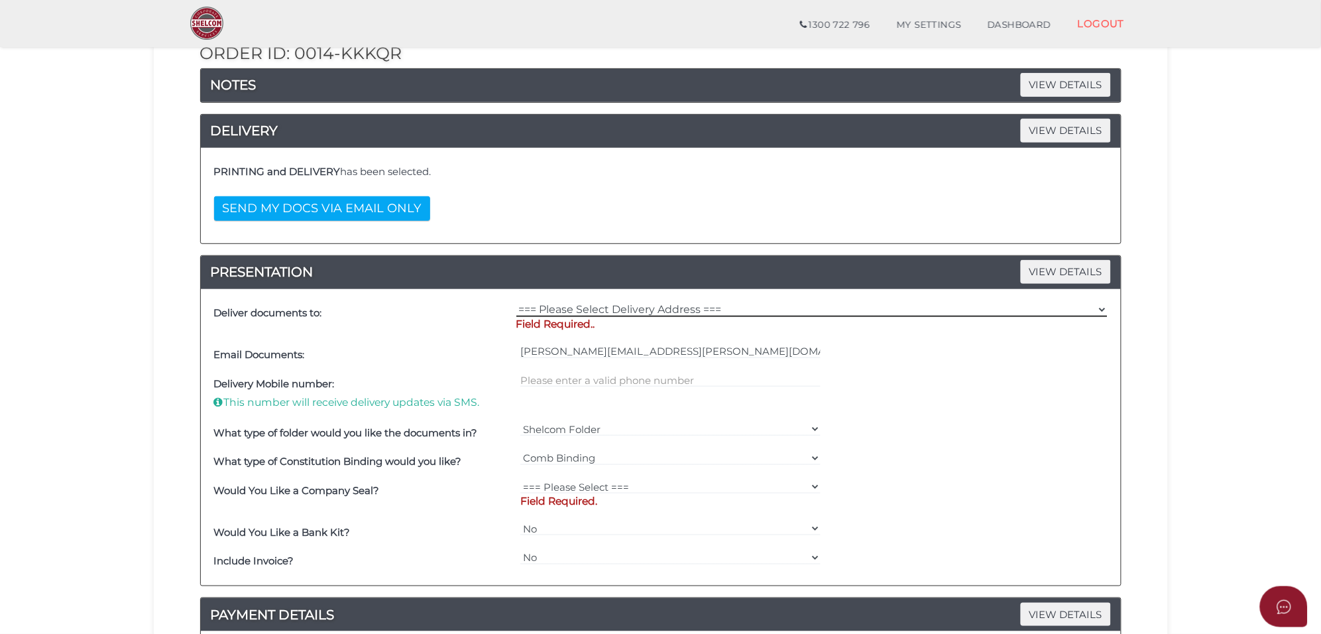
click at [607, 312] on select "=== Please Select Delivery Address === (User Address - [PERSON_NAME][GEOGRAPHIC…" at bounding box center [811, 309] width 591 height 15
select select "Other"
click at [516, 304] on select "=== Please Select Delivery Address === (User Address - [PERSON_NAME][GEOGRAPHIC…" at bounding box center [811, 309] width 591 height 15
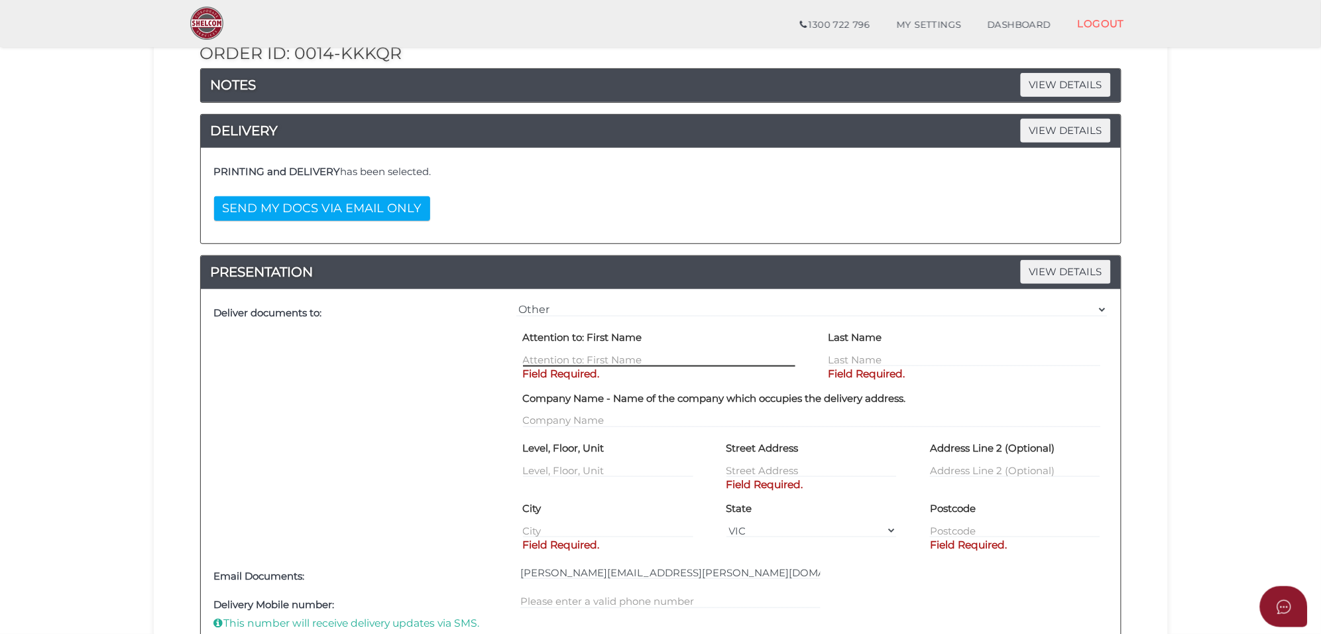
click at [567, 359] on input "text" at bounding box center [659, 359] width 272 height 15
type input "Anurag"
type input "Chawla"
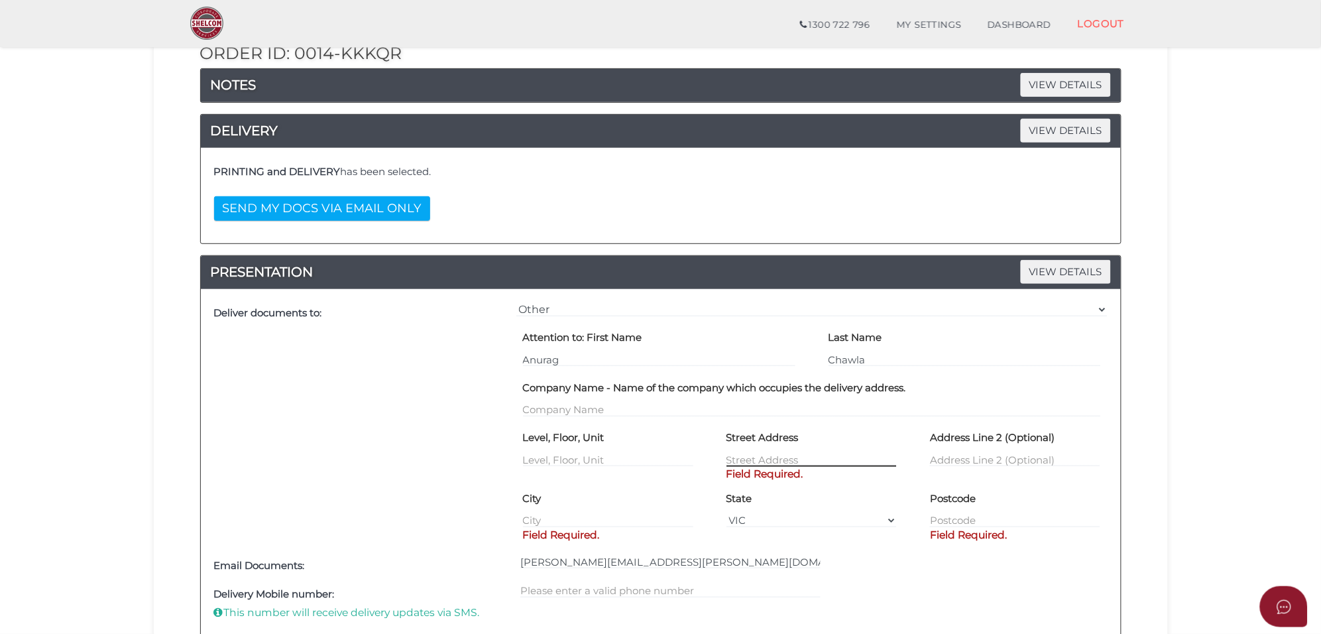
drag, startPoint x: 772, startPoint y: 462, endPoint x: 784, endPoint y: 462, distance: 11.3
click at [772, 462] on input "text" at bounding box center [812, 459] width 170 height 15
paste input "8 [GEOGRAPHIC_DATA]"
type input "8 [GEOGRAPHIC_DATA]"
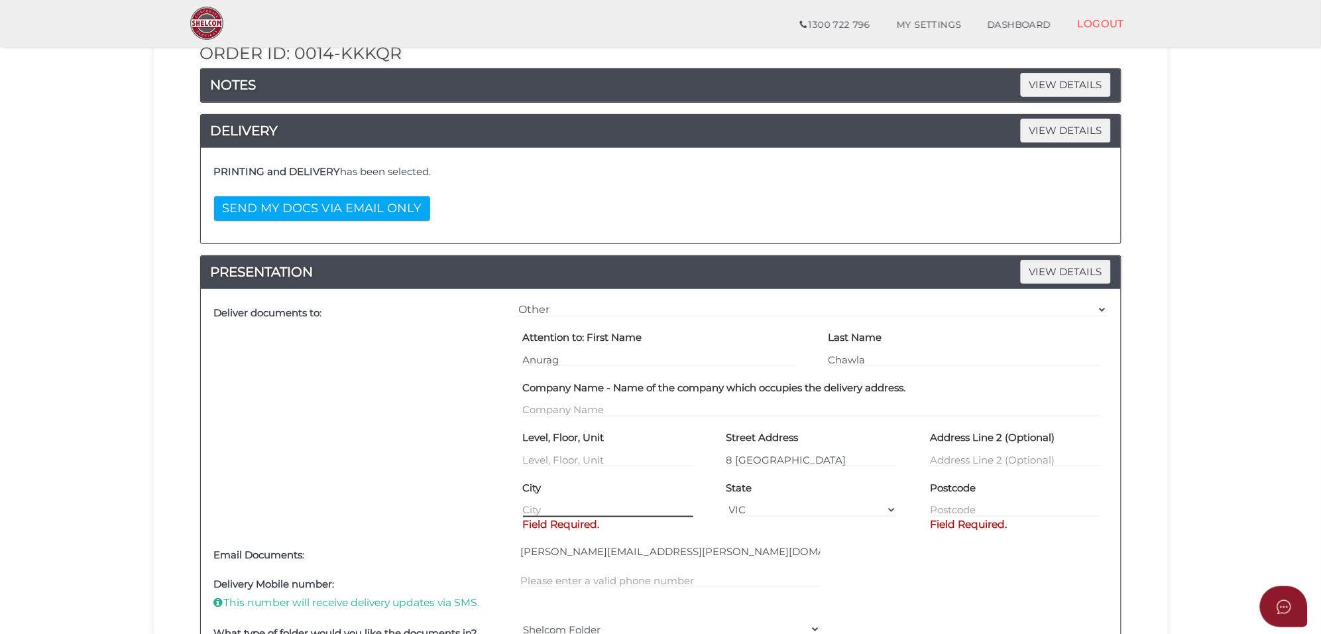
click at [550, 507] on input "text" at bounding box center [608, 510] width 170 height 15
paste input "craigieburn"
click at [528, 508] on input "craigieburn" at bounding box center [608, 510] width 170 height 15
click at [527, 510] on input "craigieburn" at bounding box center [608, 510] width 170 height 15
type input "Craigieburn"
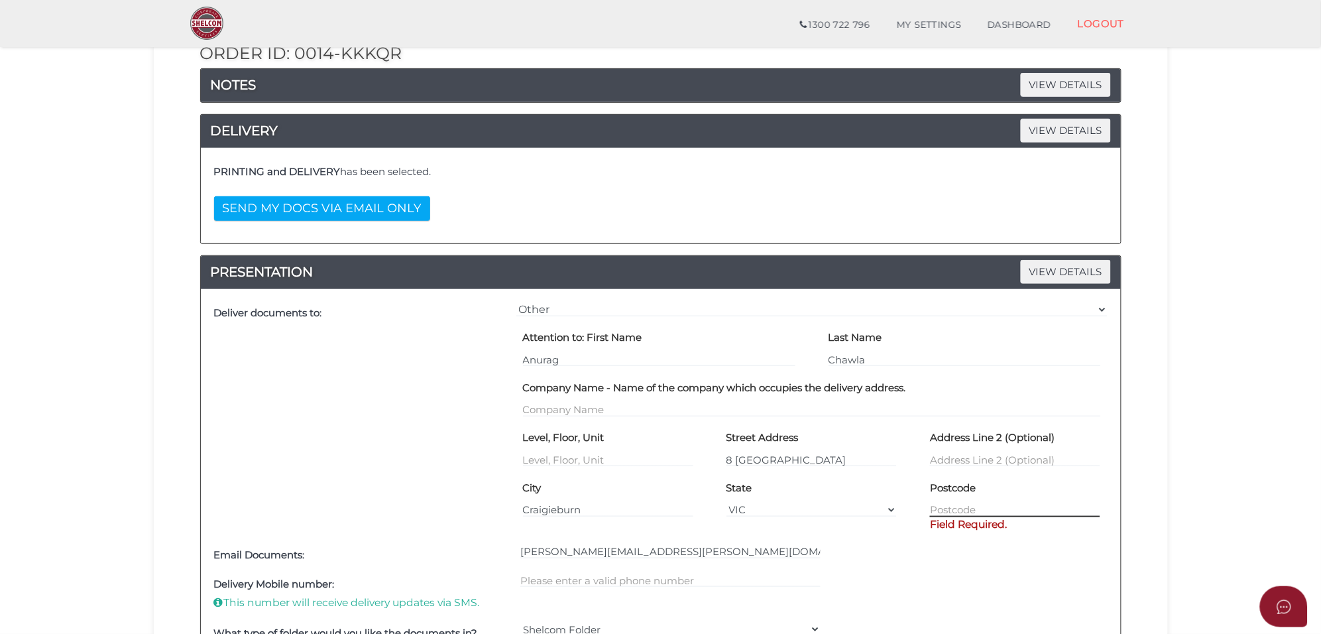
click at [945, 505] on input "text" at bounding box center [1015, 510] width 170 height 15
type input "3064"
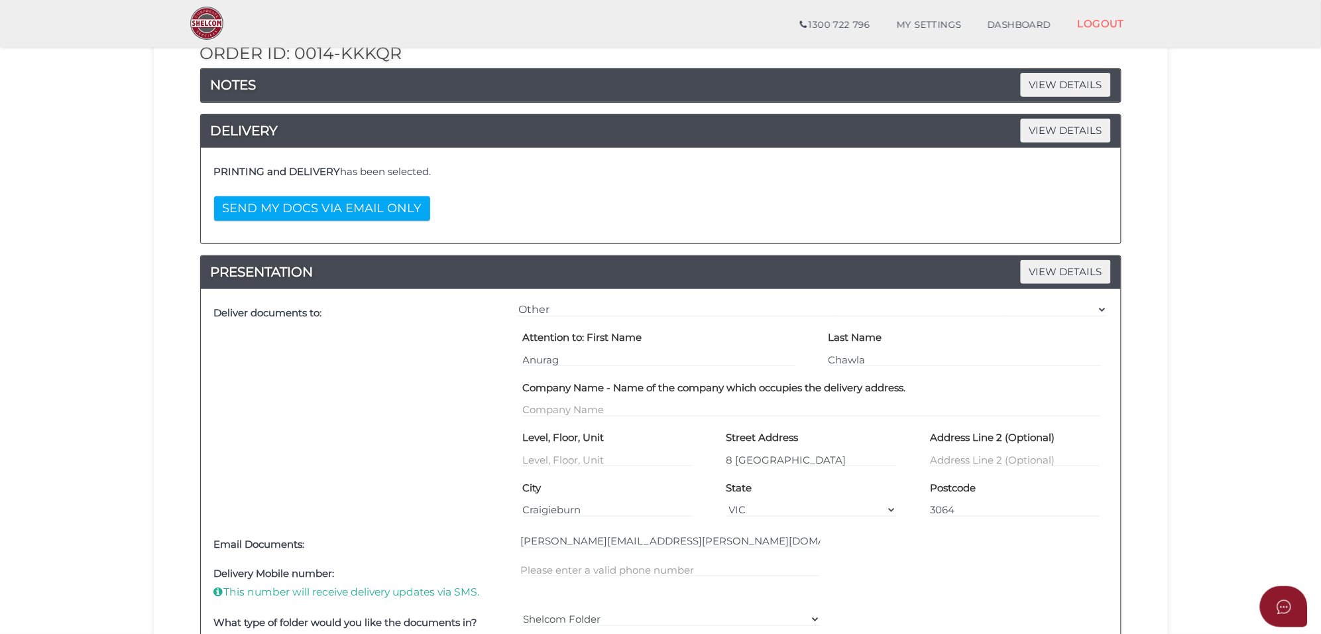
click at [890, 561] on div "Deliver documents to: === Please Select Delivery Address === (User Address - Je…" at bounding box center [661, 532] width 920 height 487
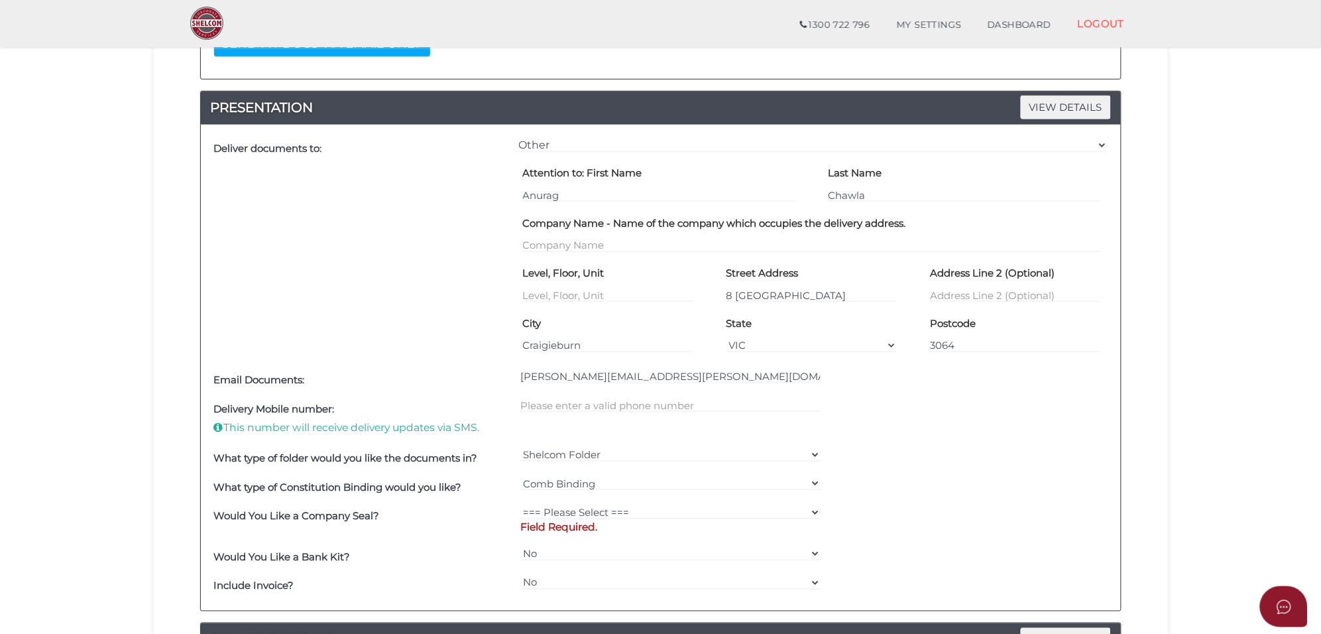
scroll to position [331, 0]
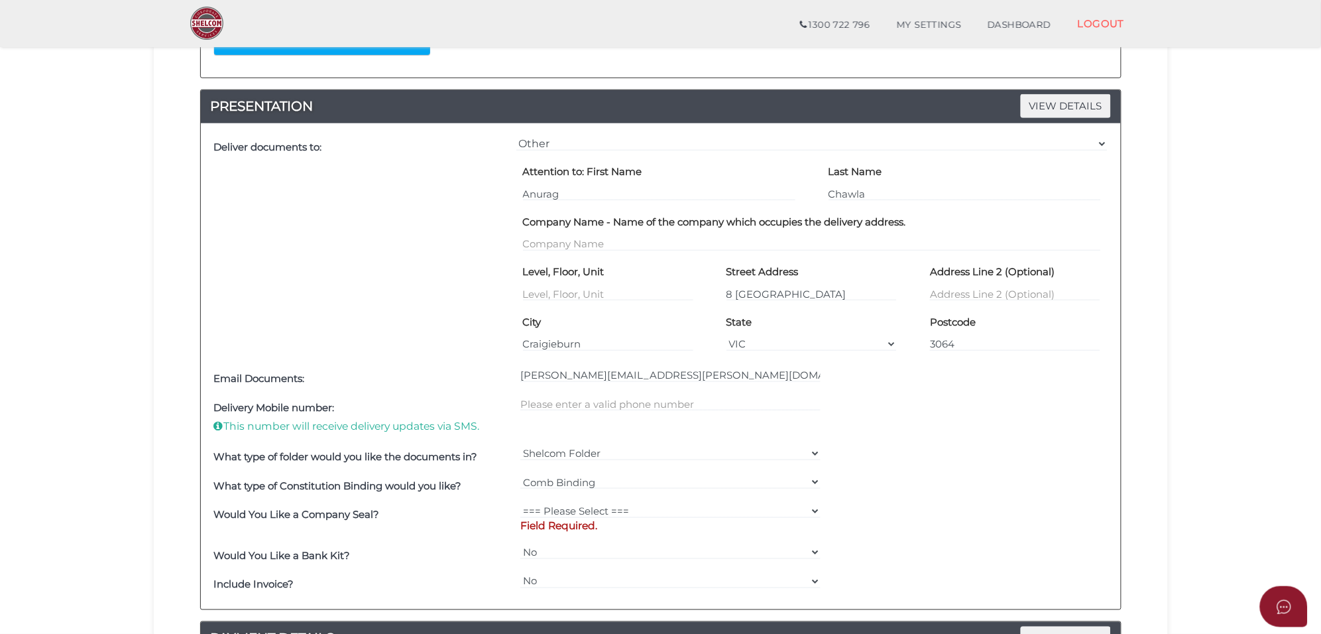
click at [282, 423] on p "This number will receive delivery updates via SMS." at bounding box center [364, 426] width 300 height 15
click at [528, 406] on input "text" at bounding box center [670, 403] width 300 height 15
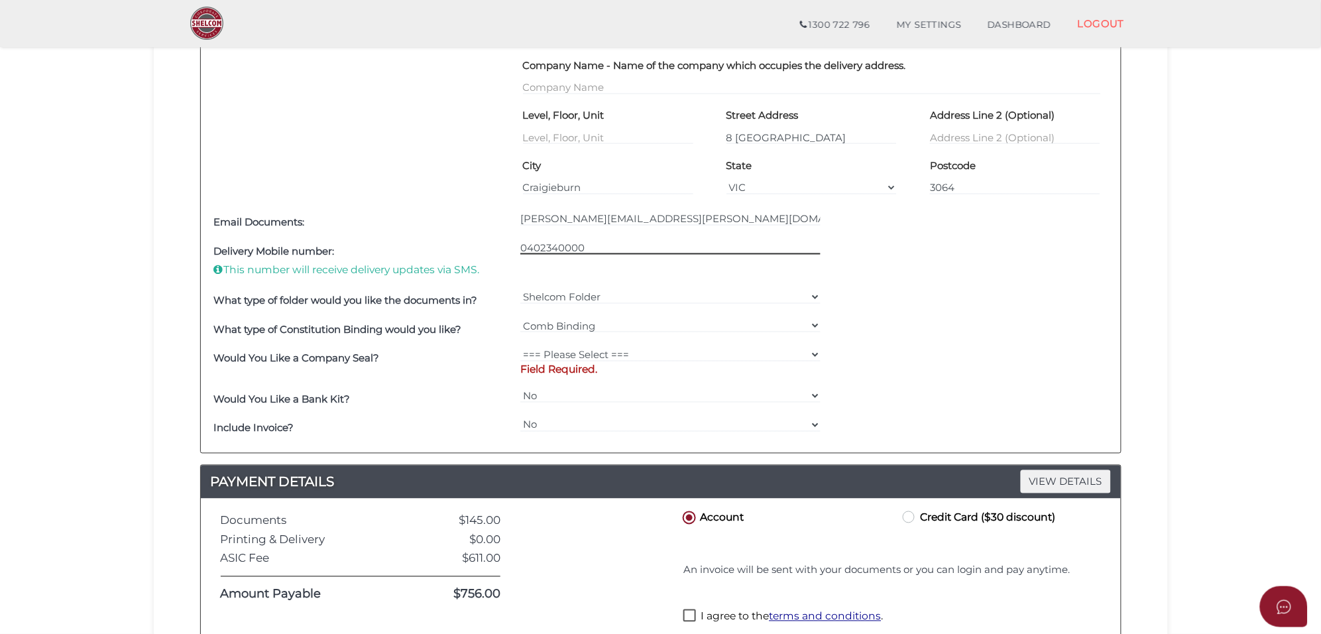
scroll to position [497, 0]
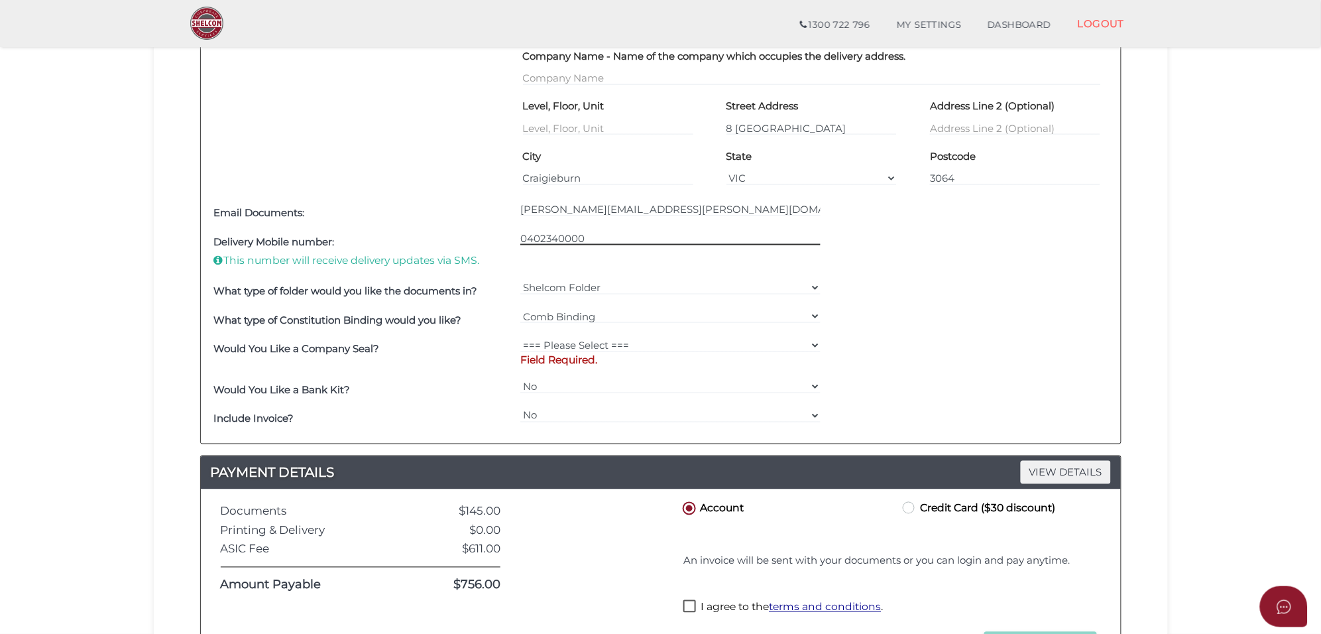
type input "0402340000"
click at [624, 345] on select "=== Please Select === Fold Seal $50 No Seal" at bounding box center [670, 345] width 300 height 15
select select "0"
click at [520, 339] on select "=== Please Select === Fold Seal $50 No Seal" at bounding box center [670, 345] width 300 height 15
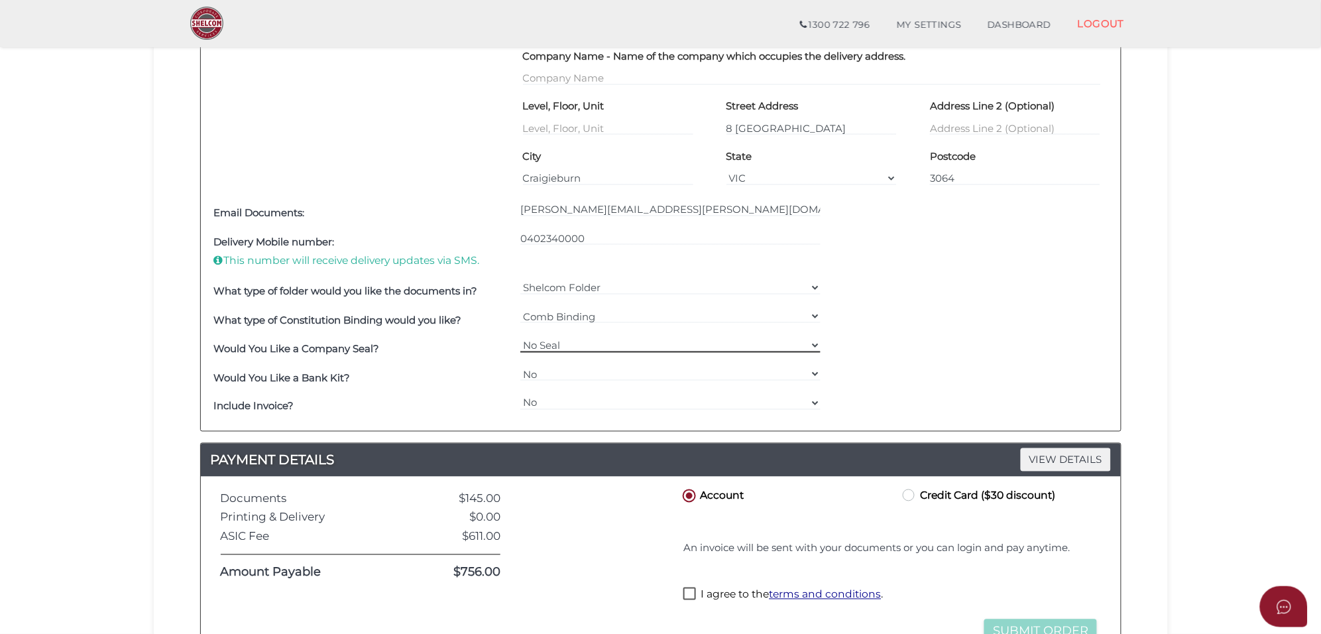
scroll to position [580, 0]
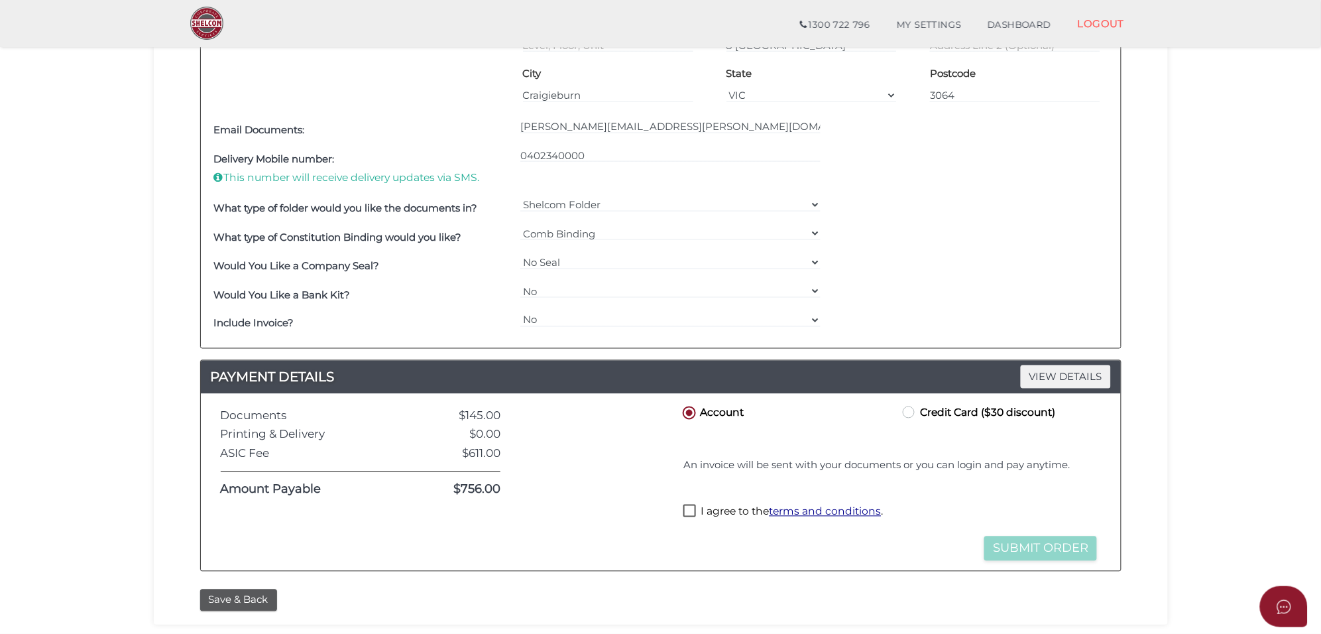
drag, startPoint x: 909, startPoint y: 415, endPoint x: 902, endPoint y: 428, distance: 15.1
click at [909, 415] on label "Credit Card ($30 discount)" at bounding box center [977, 412] width 155 height 17
radio input "true"
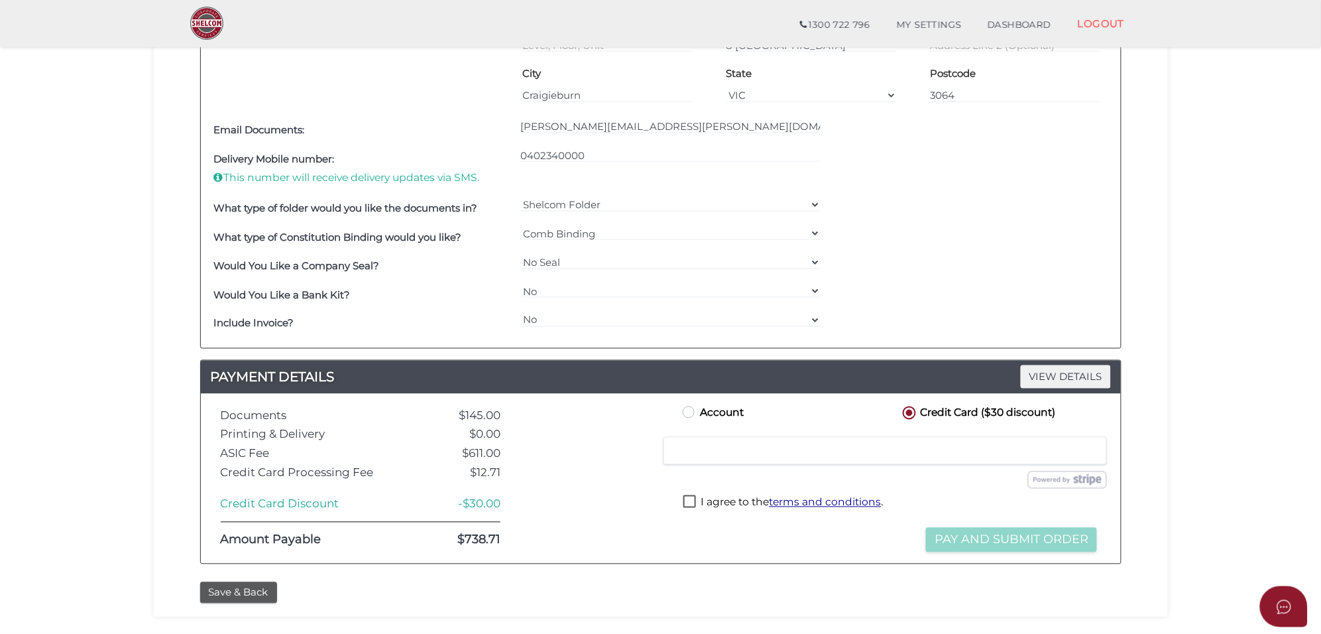
click at [691, 504] on label "I agree to the terms and conditions ." at bounding box center [783, 503] width 200 height 17
checkbox input "true"
click at [1002, 535] on button "Pay and Submit Order" at bounding box center [1011, 540] width 171 height 25
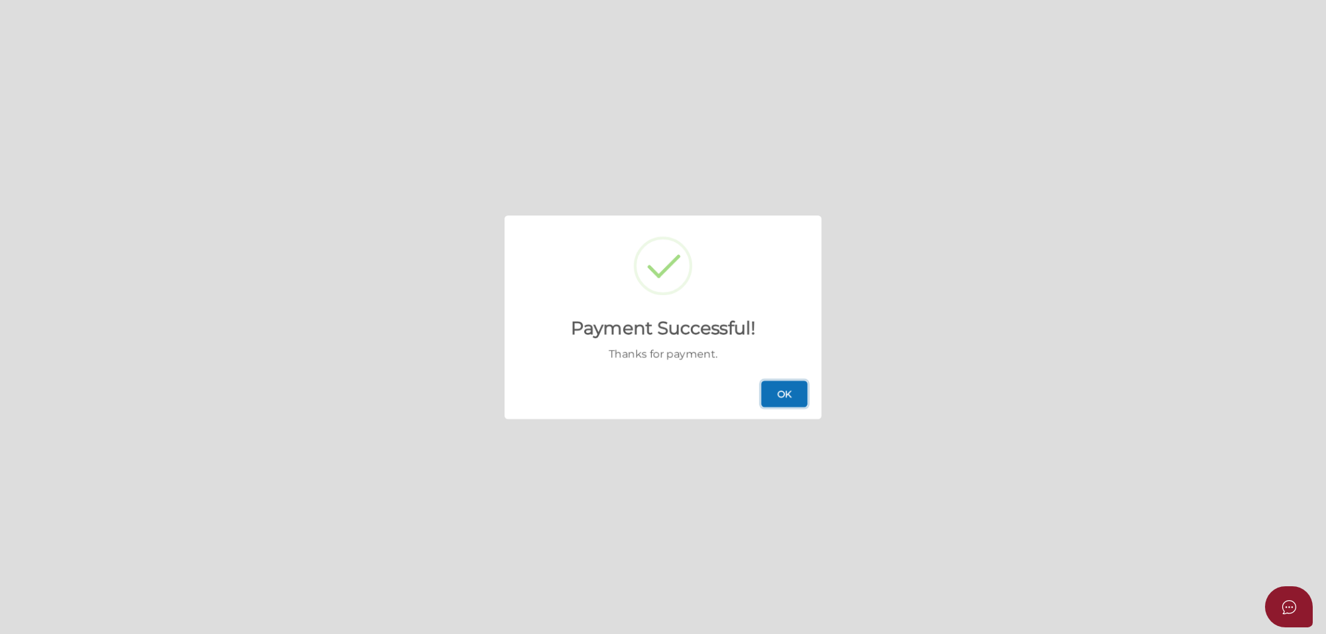
drag, startPoint x: 790, startPoint y: 388, endPoint x: 786, endPoint y: 398, distance: 10.7
click at [790, 388] on button "OK" at bounding box center [784, 394] width 46 height 27
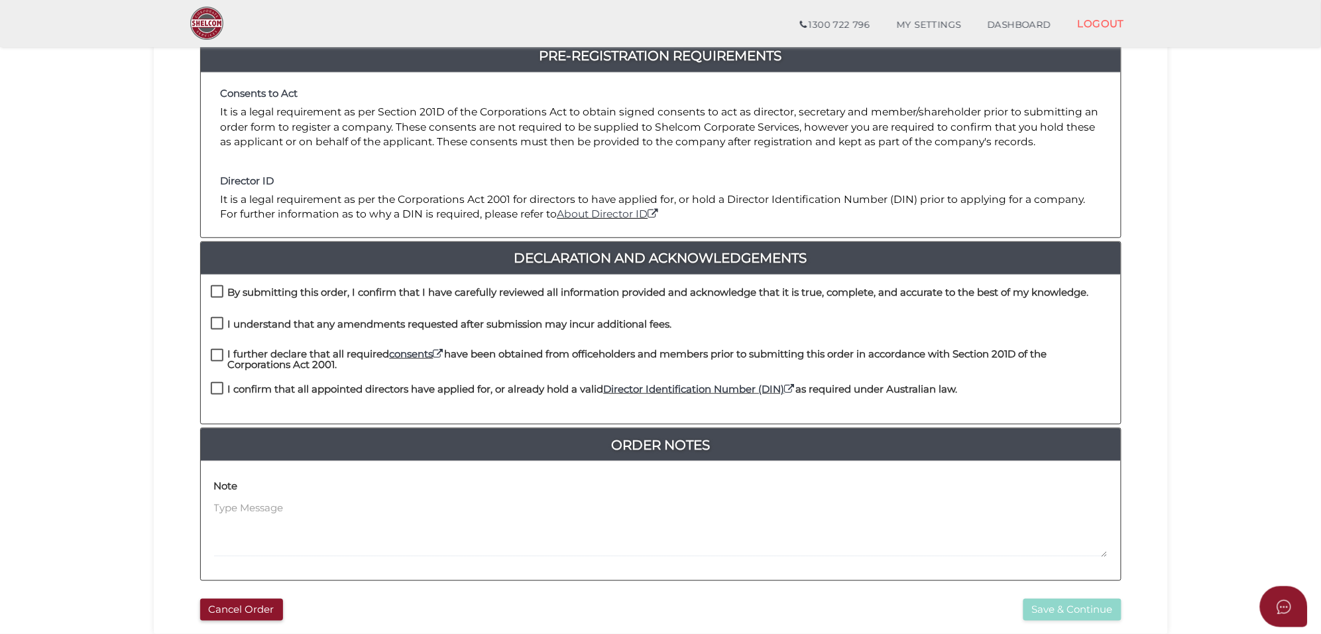
scroll to position [276, 0]
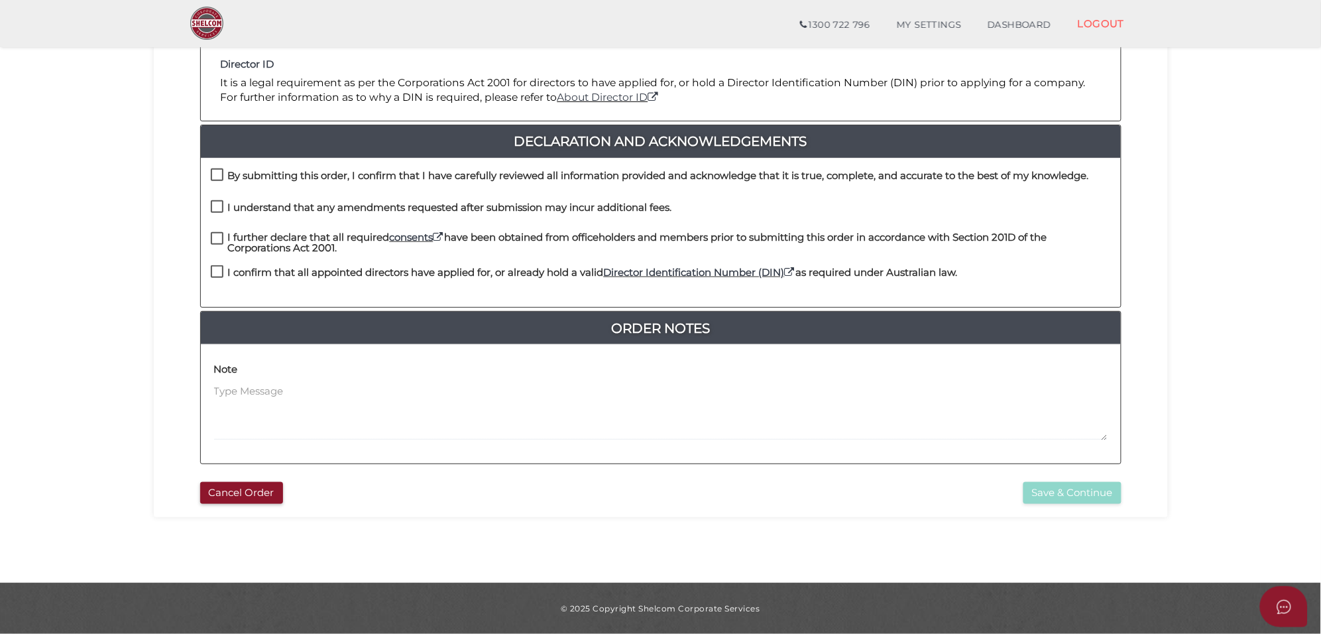
click at [213, 172] on label "By submitting this order, I confirm that I have carefully reviewed all informat…" at bounding box center [650, 178] width 878 height 17
checkbox input "true"
click at [217, 206] on label "I understand that any amendments requested after submission may incur additiona…" at bounding box center [441, 210] width 461 height 17
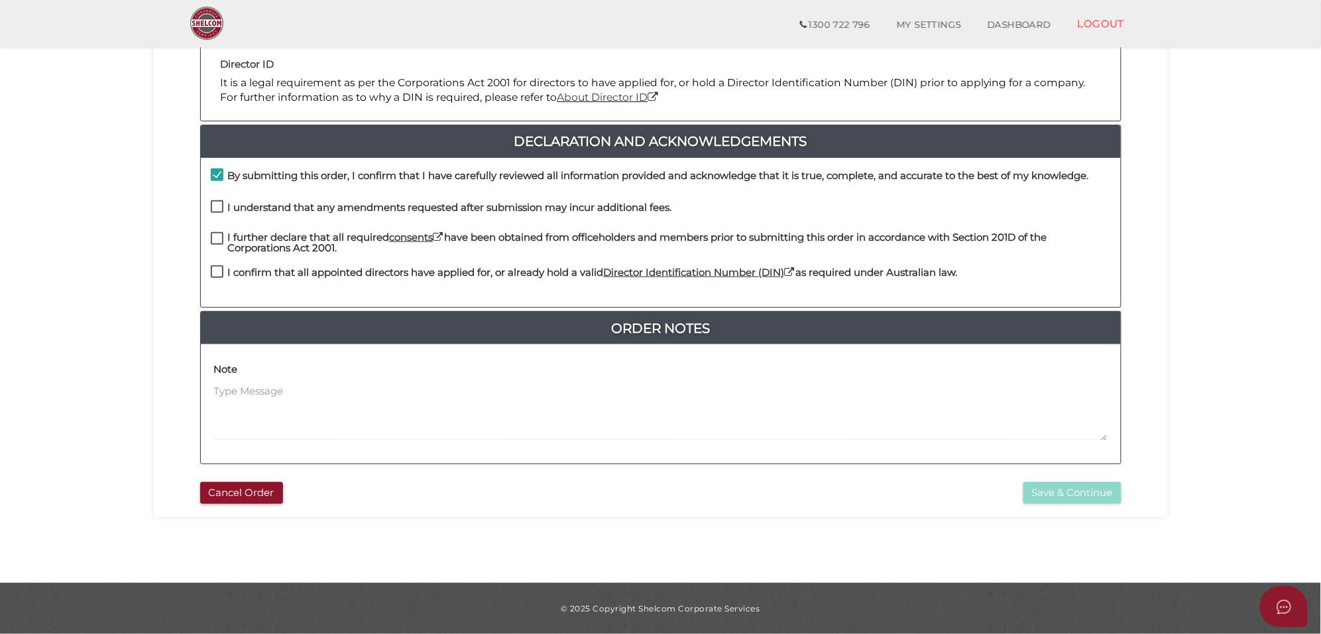
checkbox input "true"
click at [216, 239] on label "I further declare that all required consents have been obtained from officehold…" at bounding box center [661, 240] width 900 height 17
checkbox input "true"
click at [216, 270] on label "I confirm that all appointed directors have applied for, or already hold a vali…" at bounding box center [584, 275] width 747 height 17
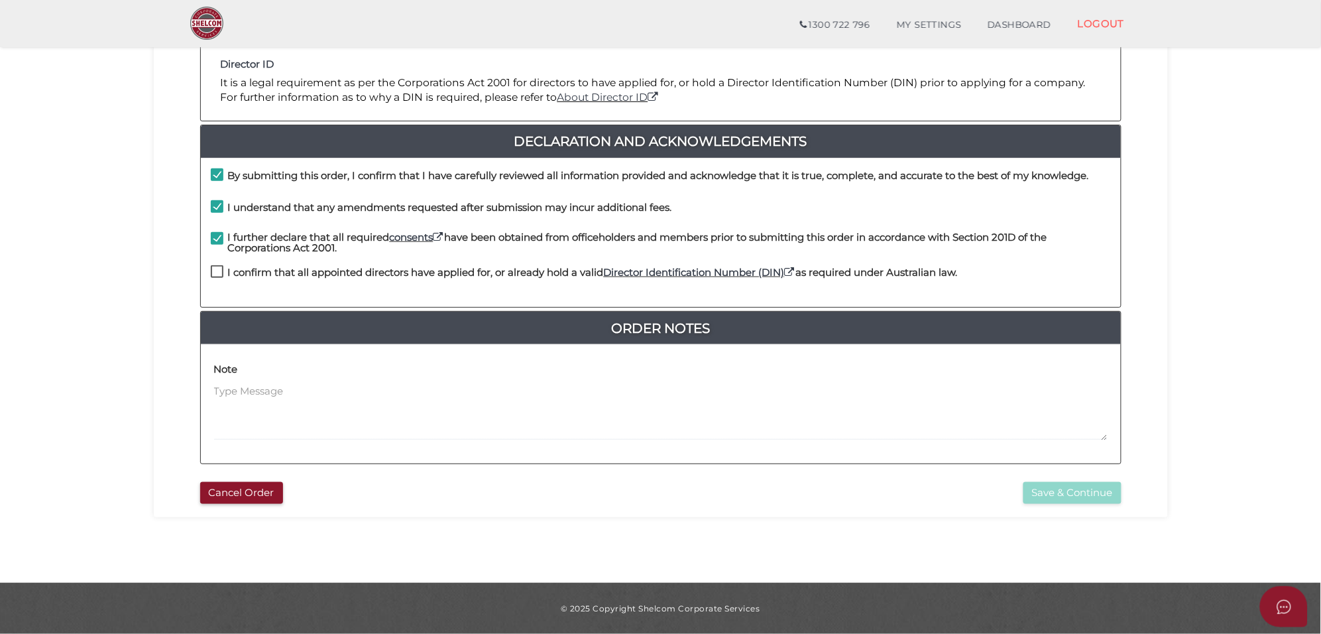
checkbox input "true"
click at [1055, 499] on button "Save & Continue" at bounding box center [1073, 493] width 98 height 22
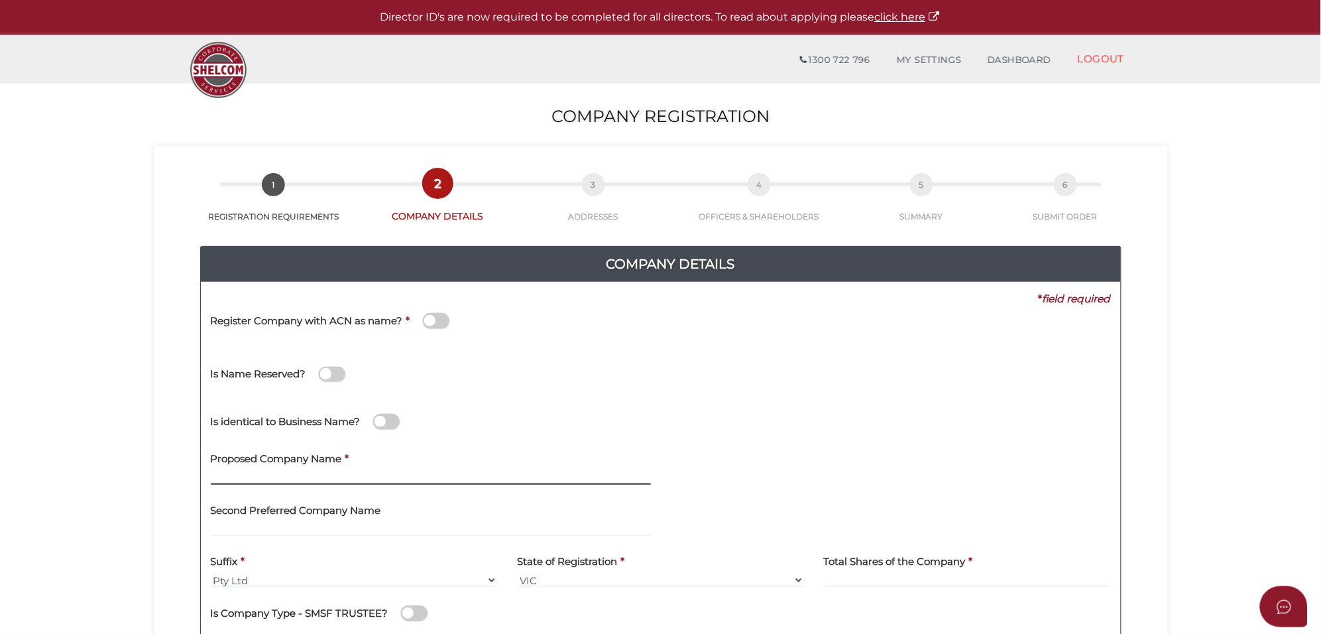
click at [236, 472] on input "text" at bounding box center [431, 477] width 440 height 15
paste input "Haulforce [GEOGRAPHIC_DATA]"
type input "Haulforce [GEOGRAPHIC_DATA]"
click at [892, 582] on input at bounding box center [967, 580] width 287 height 15
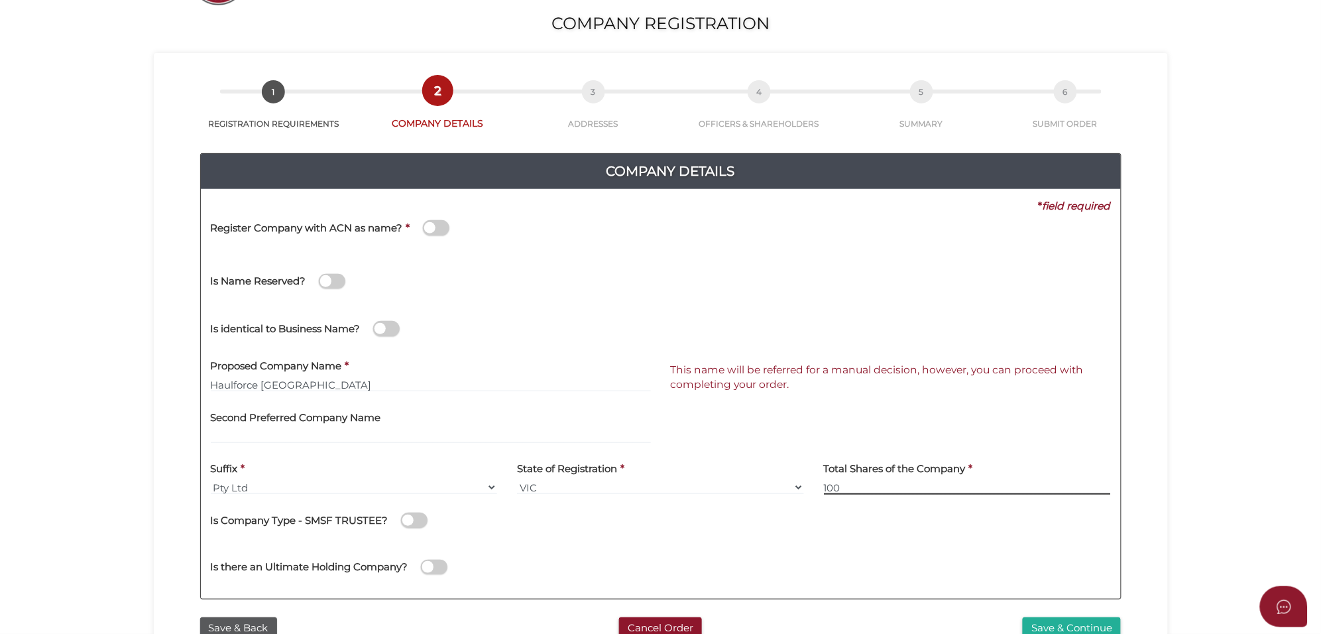
scroll to position [249, 0]
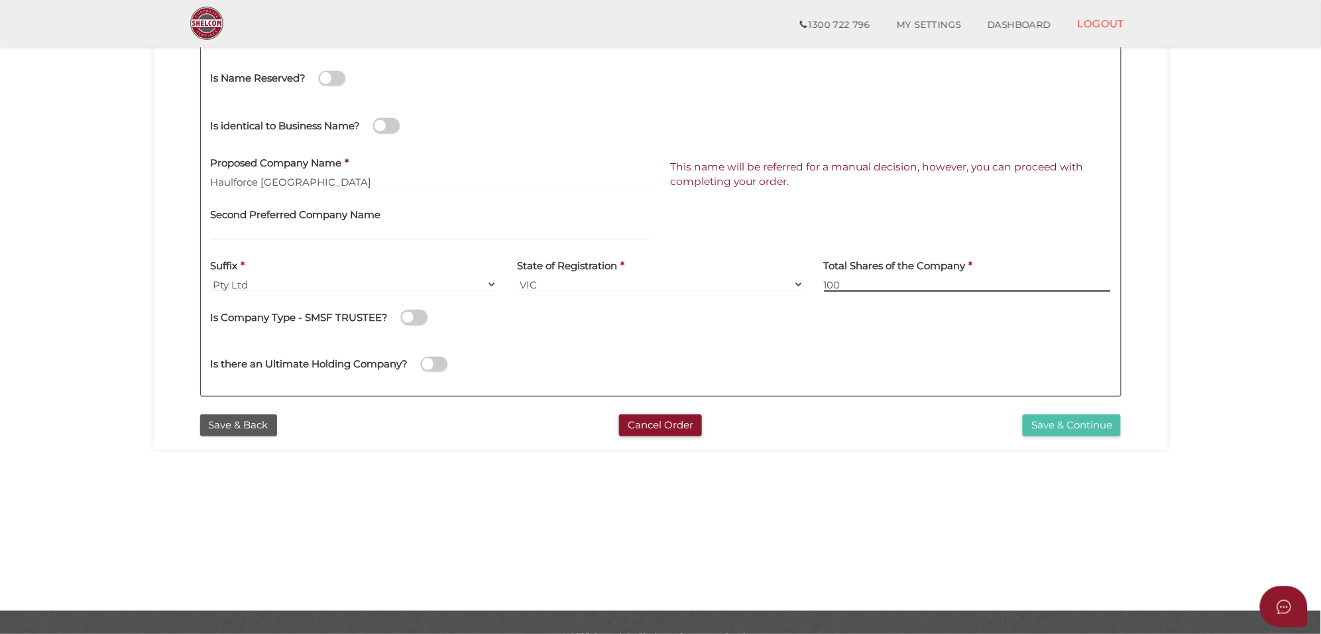
type input "100"
click at [1061, 426] on button "Save & Continue" at bounding box center [1072, 425] width 98 height 22
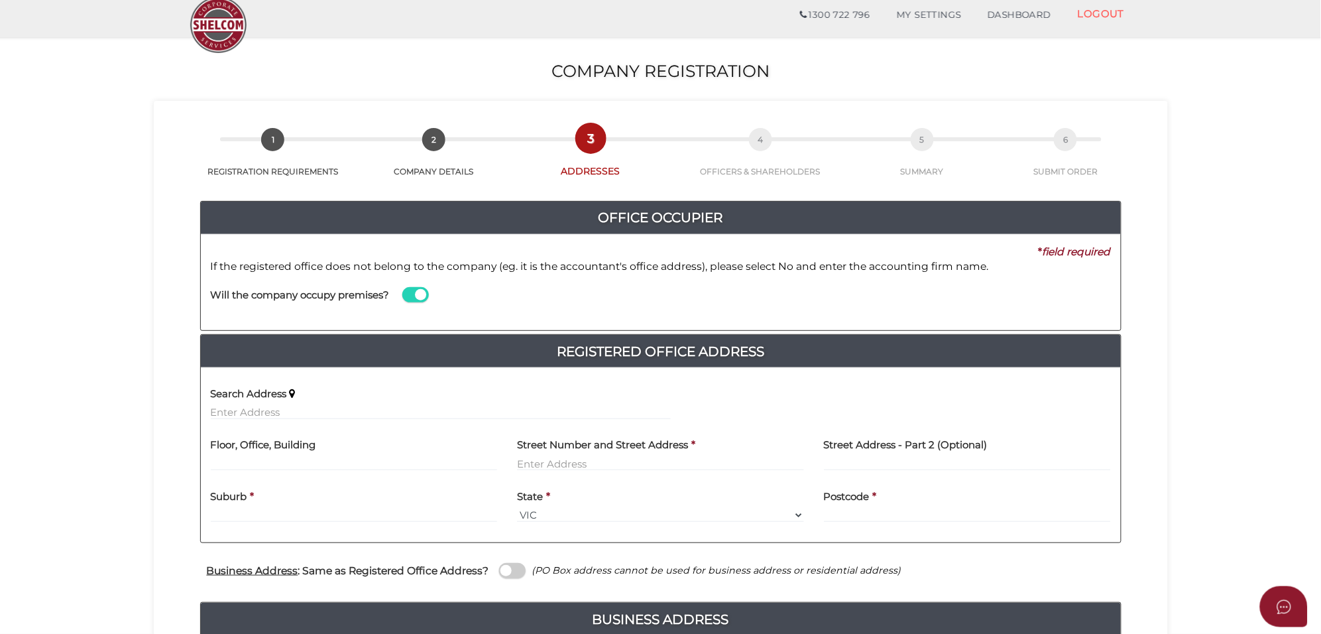
scroll to position [83, 0]
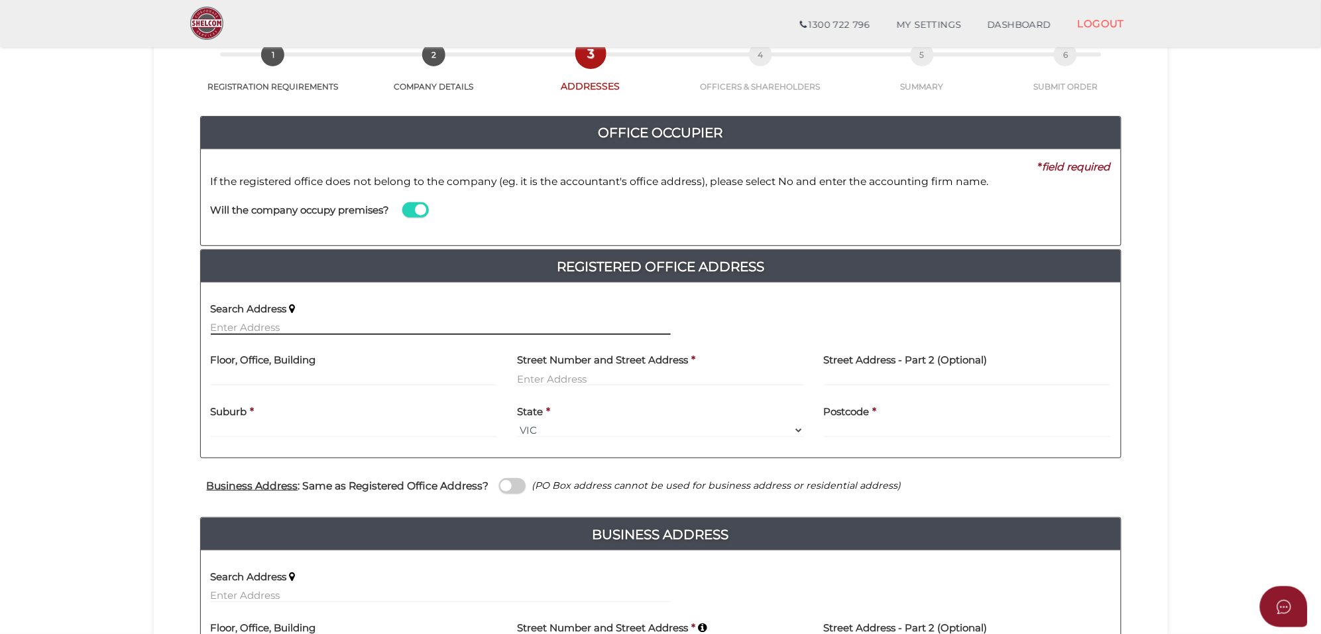
click at [233, 324] on input "text" at bounding box center [441, 327] width 460 height 15
paste input "[STREET_ADDRESS]"
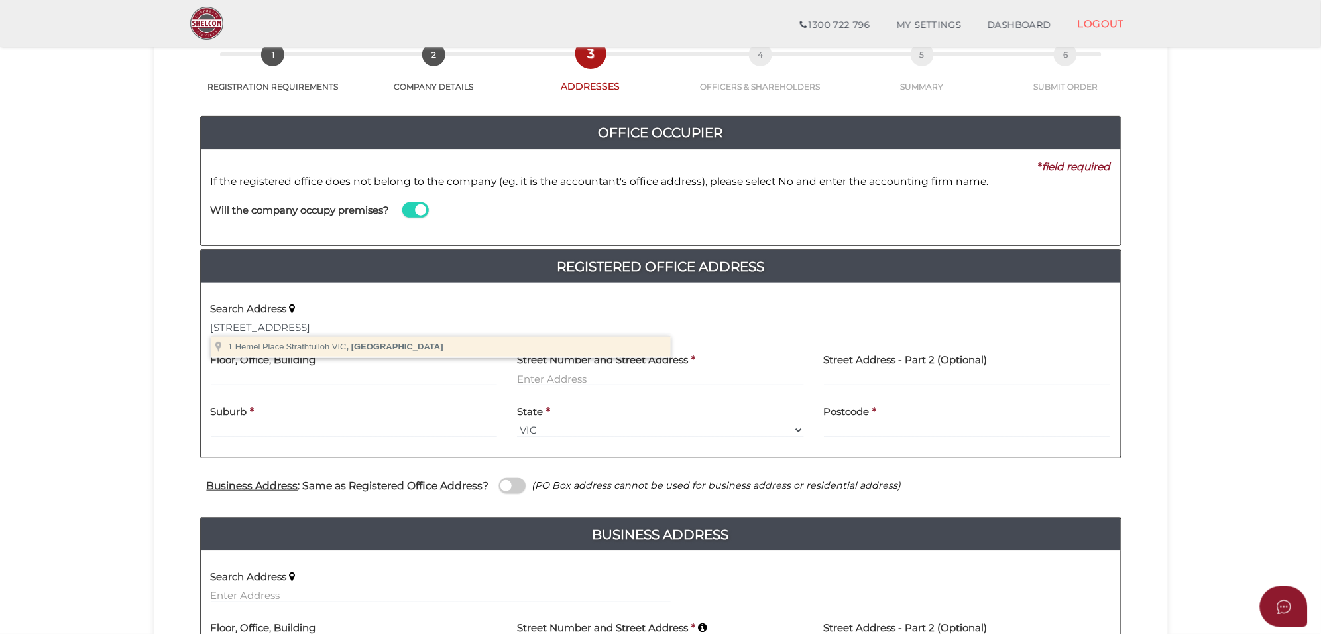
type input "[STREET_ADDRESS]"
type input "Strathtulloh"
select select "VIC"
type input "3338"
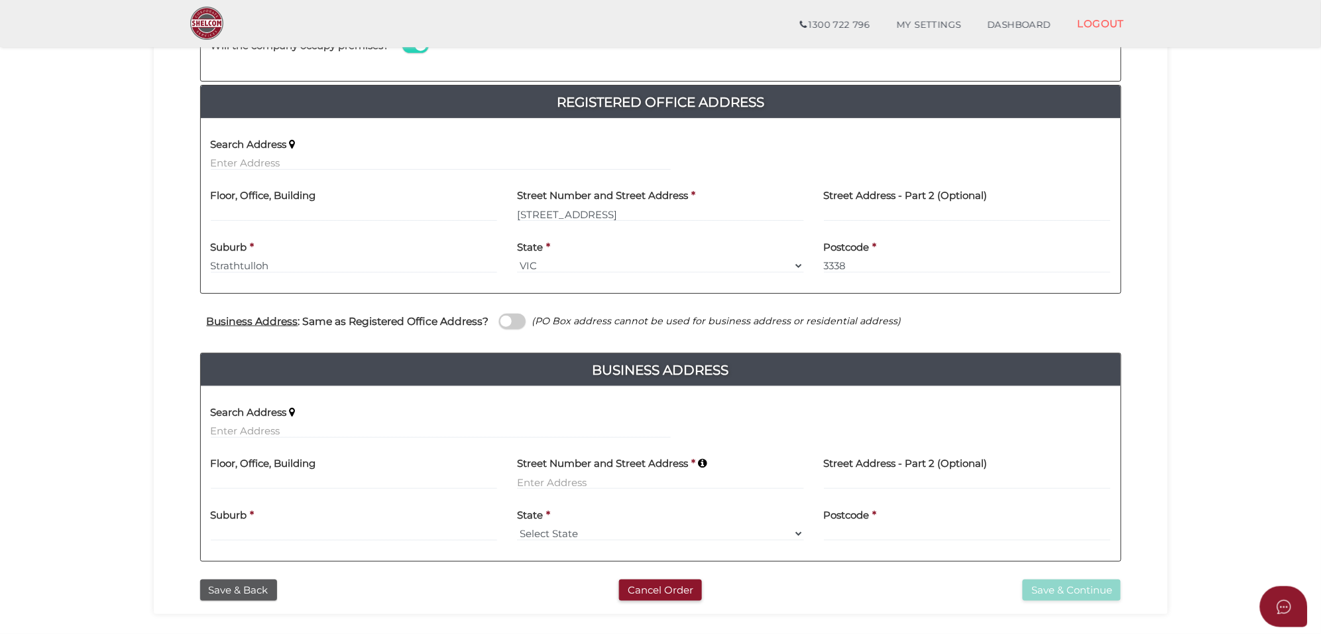
scroll to position [249, 0]
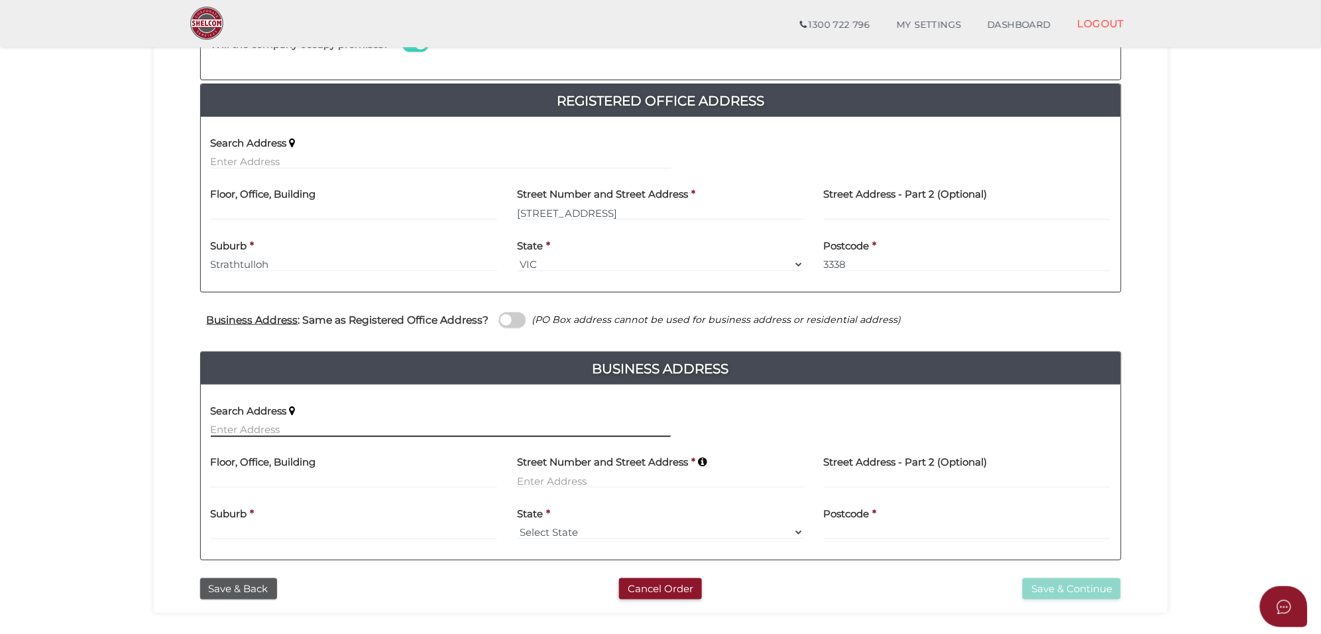
click at [224, 435] on input "text" at bounding box center [441, 429] width 460 height 15
paste input "[STREET_ADDRESS]"
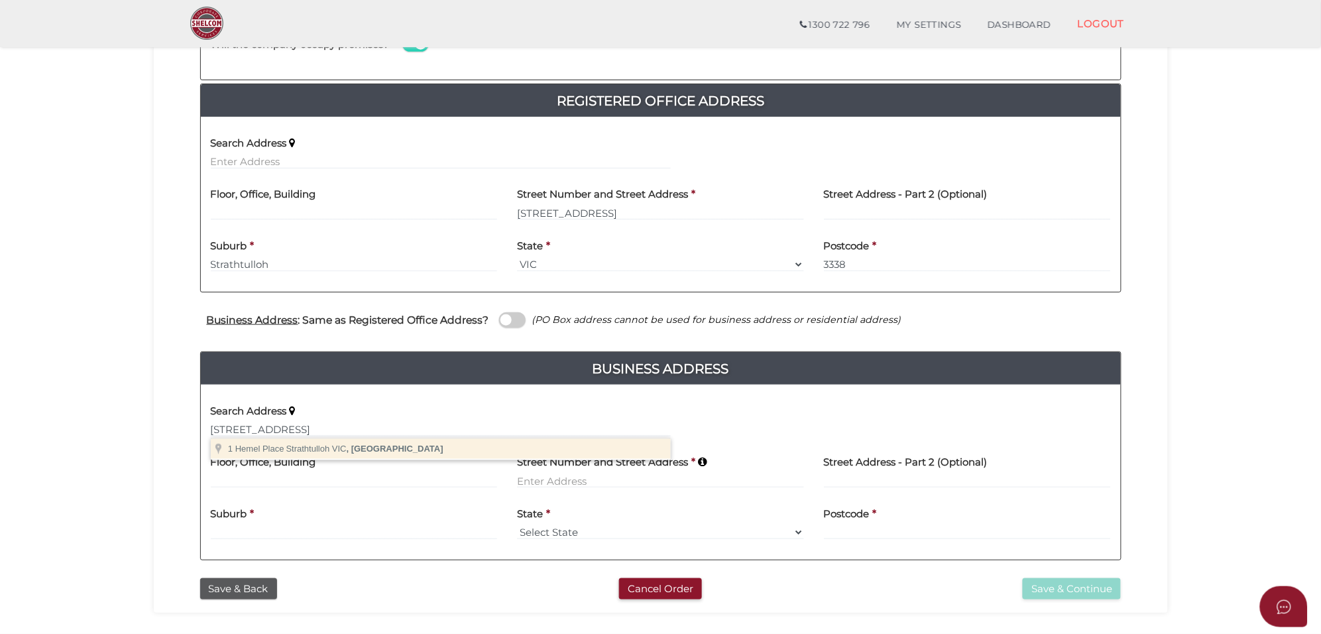
type input "[STREET_ADDRESS]"
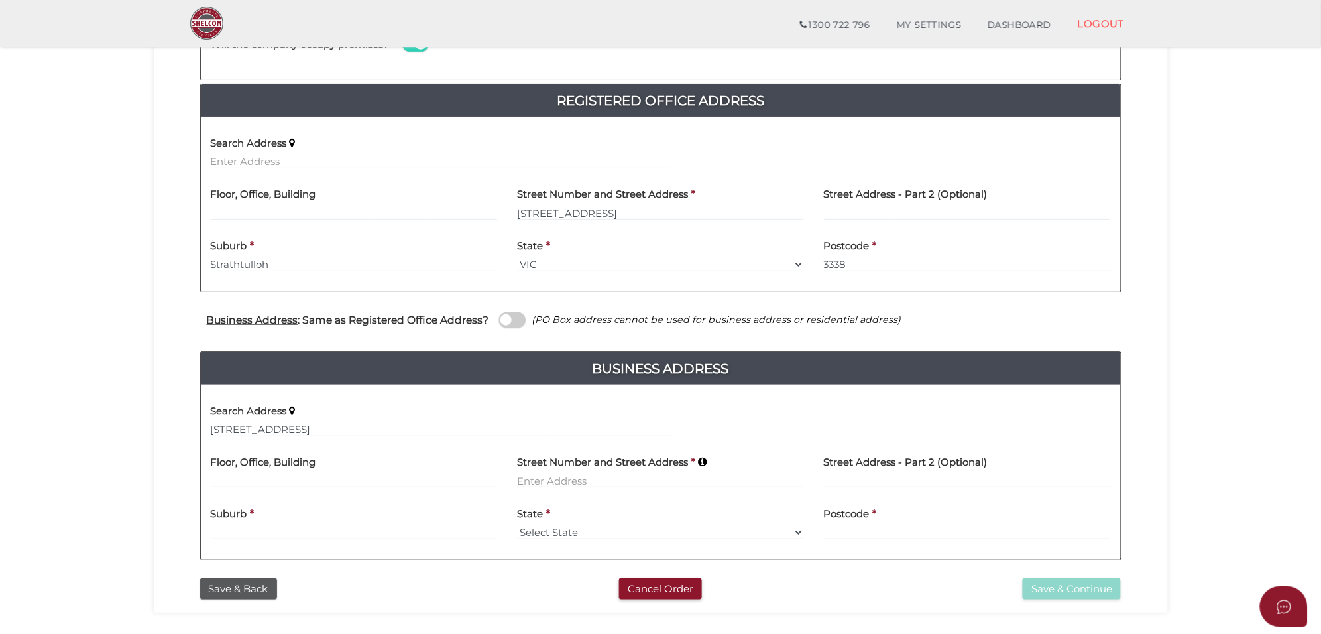
type input "[STREET_ADDRESS]"
type input "Strathtulloh"
select select "VIC"
type input "3338"
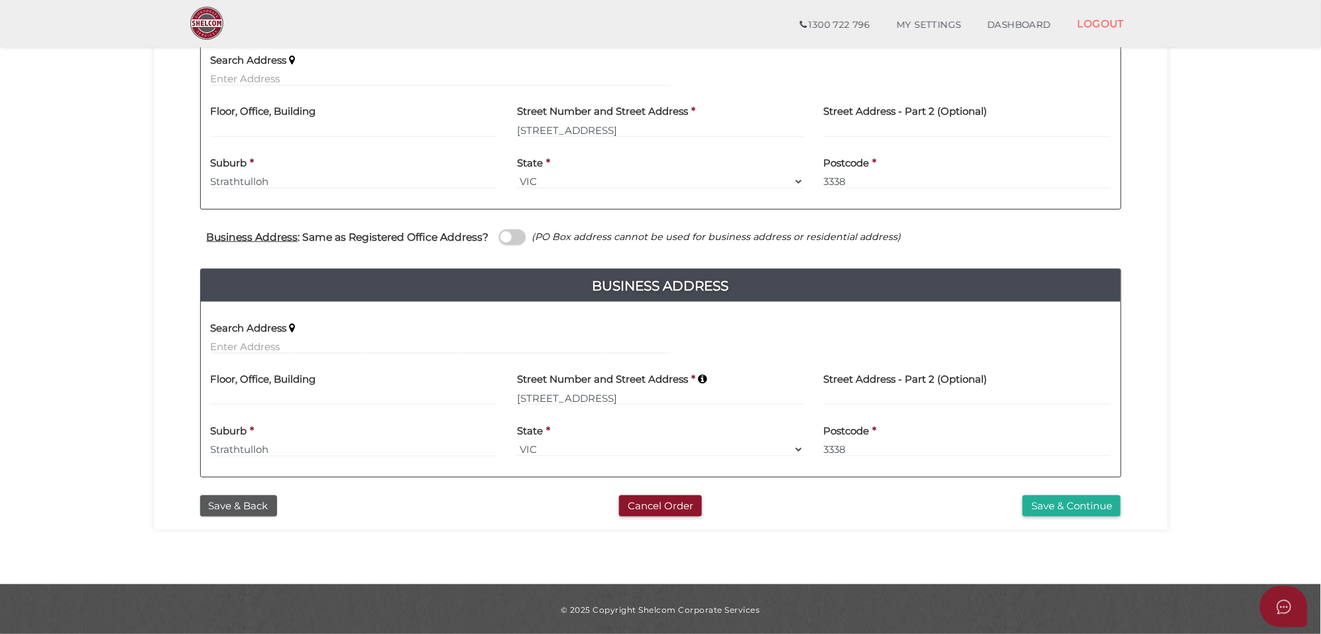
scroll to position [333, 0]
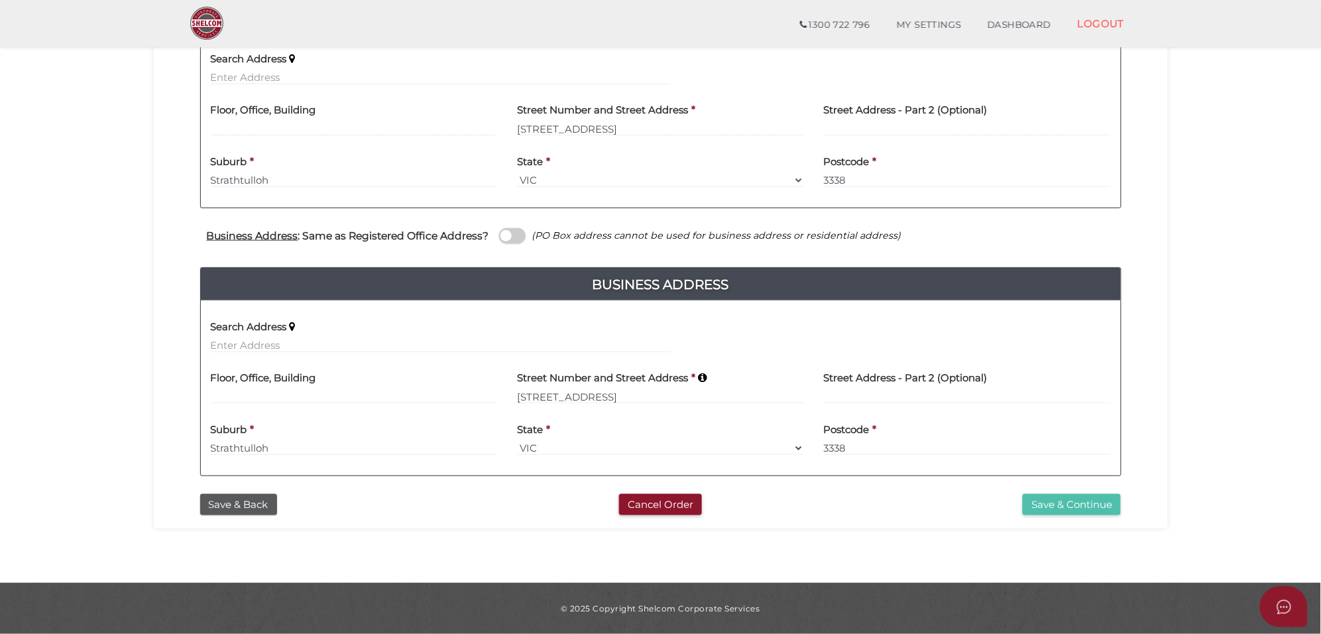
click at [1061, 508] on button "Save & Continue" at bounding box center [1072, 505] width 98 height 22
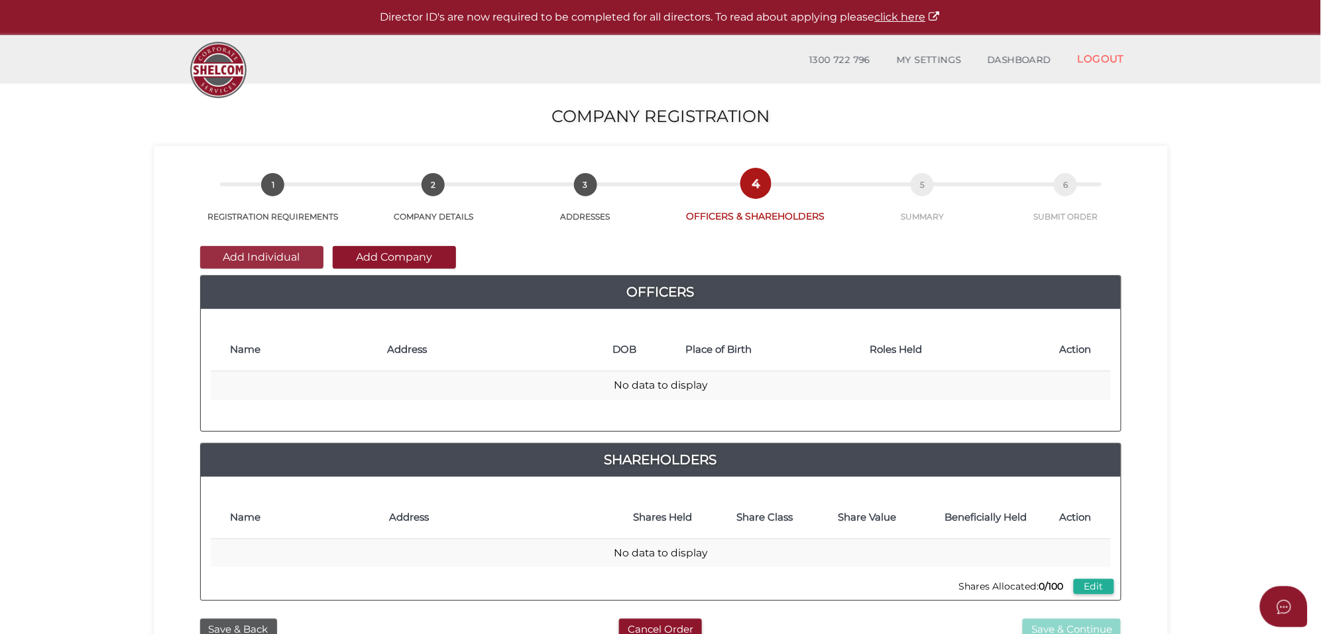
click at [260, 255] on button "Add Individual" at bounding box center [261, 257] width 123 height 23
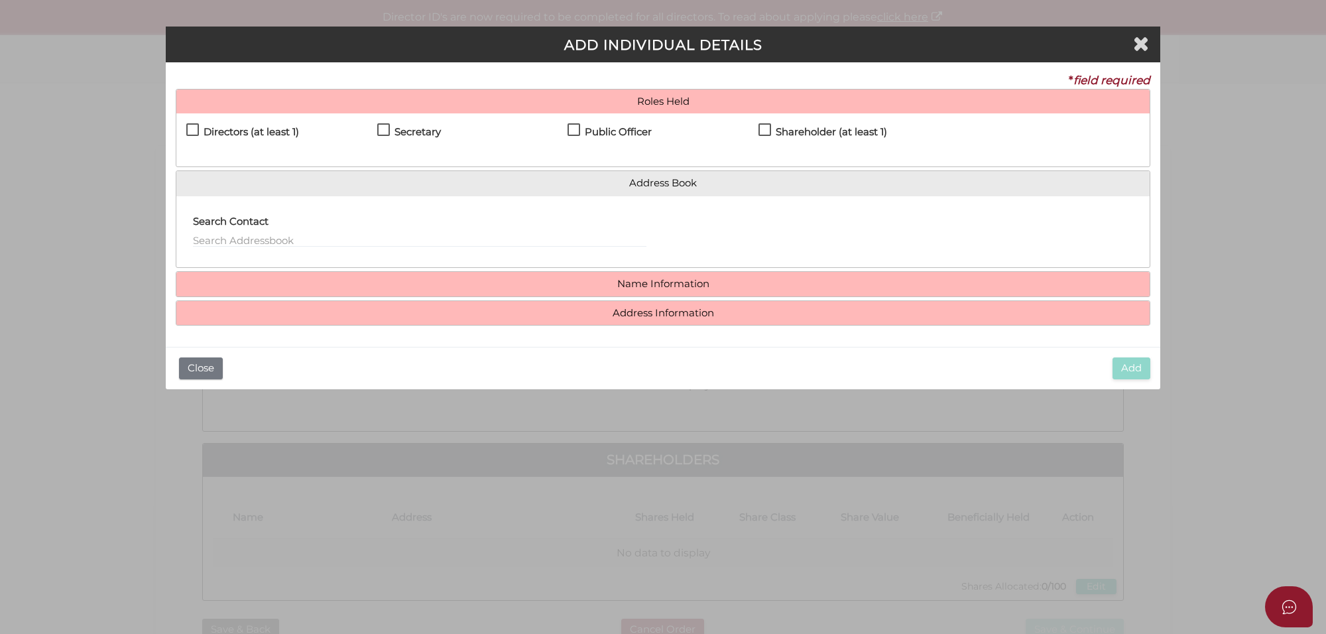
click at [190, 127] on label "Directors (at least 1)" at bounding box center [242, 135] width 113 height 17
checkbox input "true"
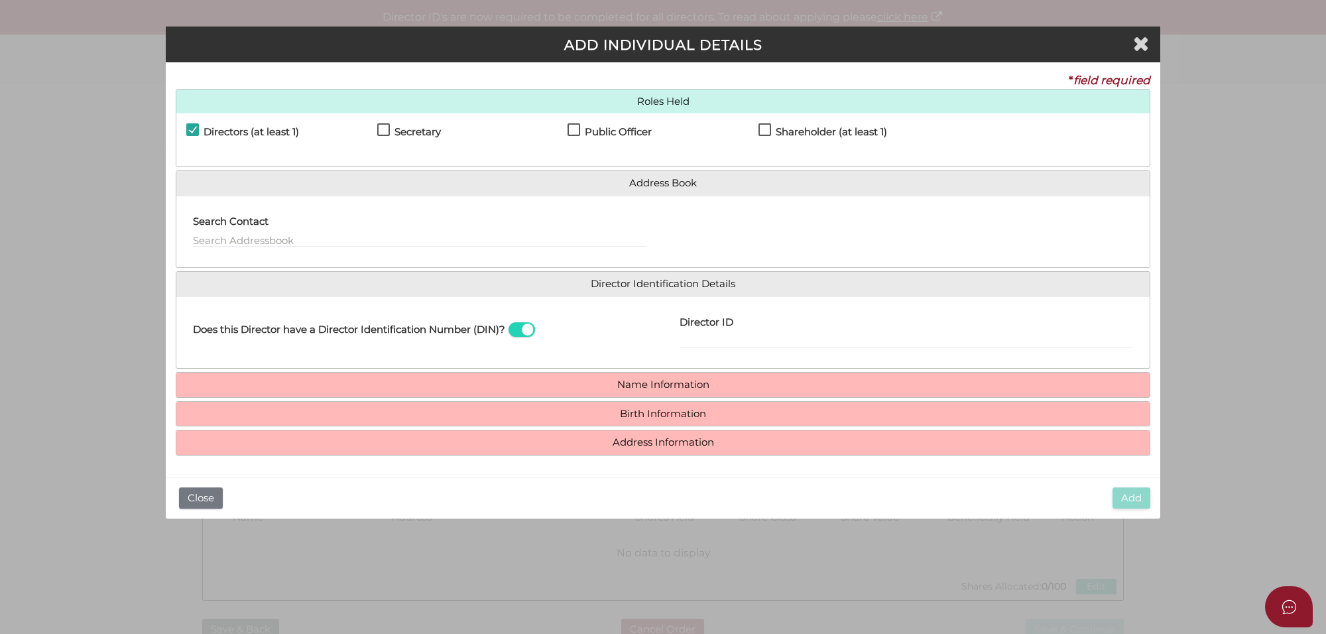
click at [379, 129] on label "Secretary" at bounding box center [409, 135] width 64 height 17
checkbox input "true"
click at [575, 130] on label "Public Officer" at bounding box center [609, 135] width 84 height 17
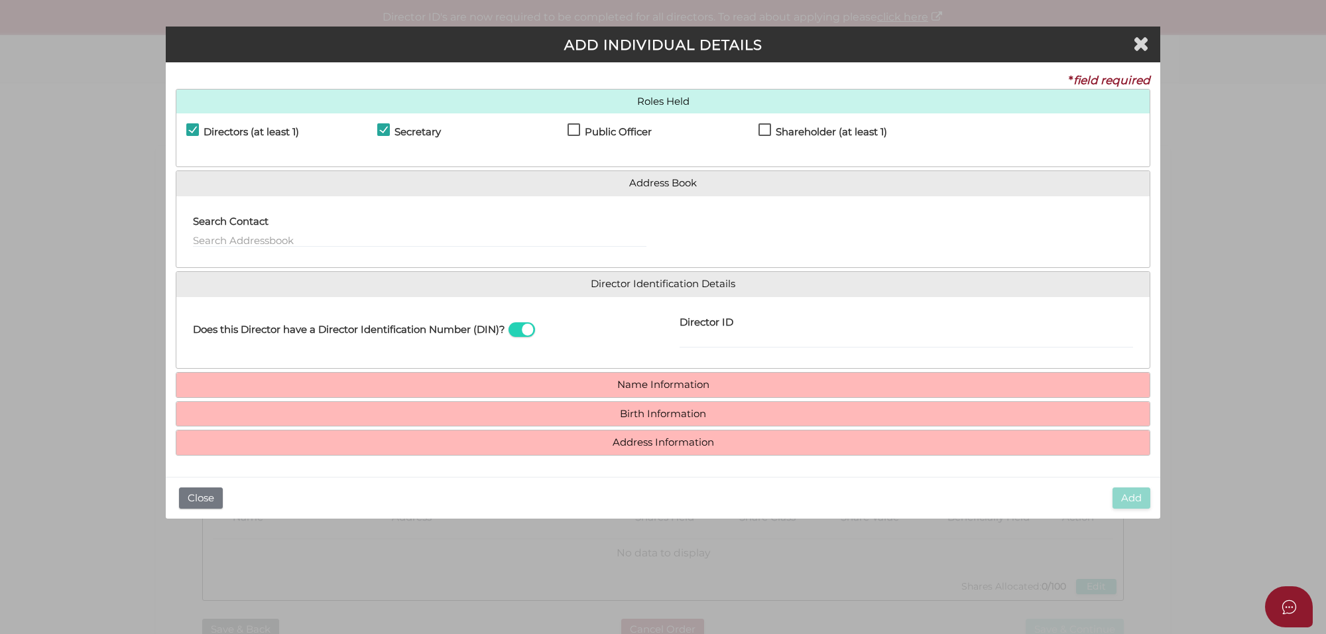
checkbox input "true"
click at [761, 131] on label "Shareholder (at least 1)" at bounding box center [822, 135] width 129 height 17
checkbox input "true"
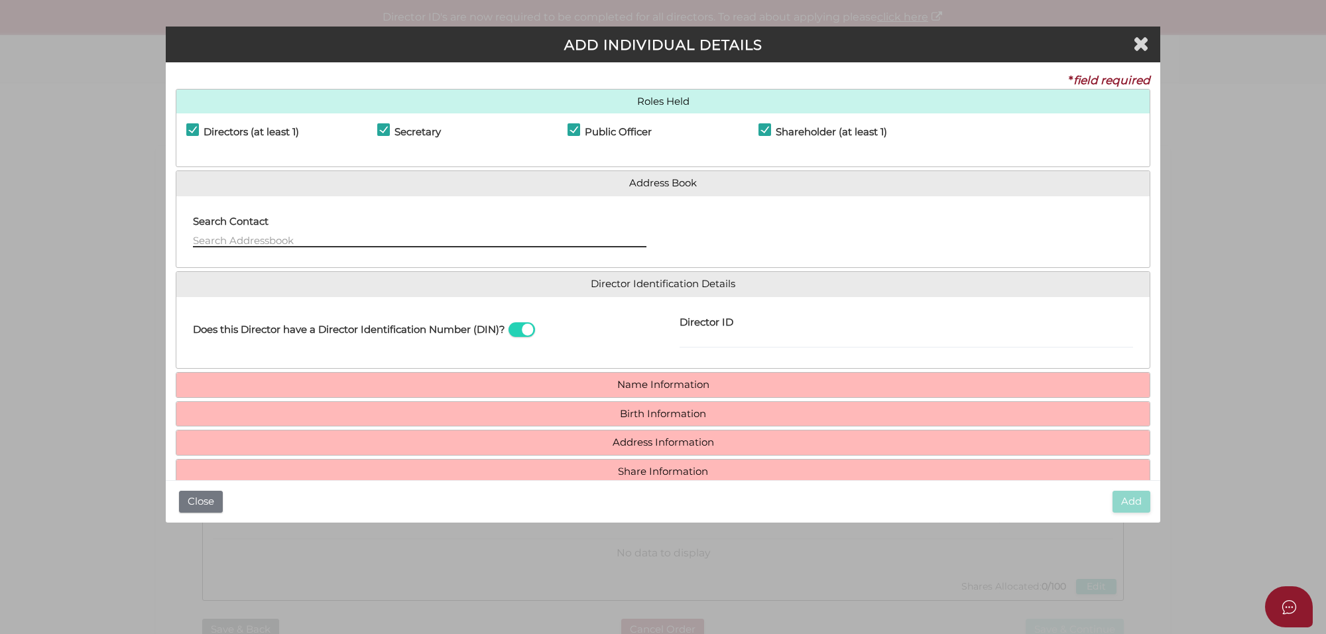
click at [237, 239] on input "text" at bounding box center [419, 240] width 453 height 15
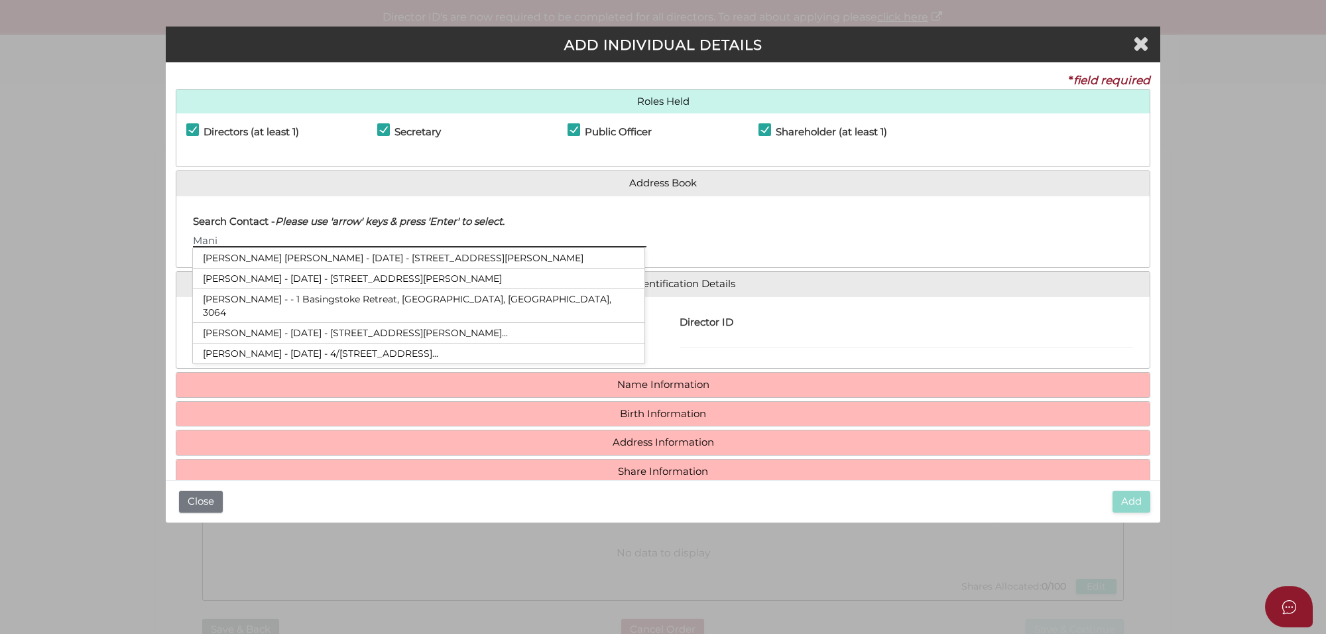
type input "Manin"
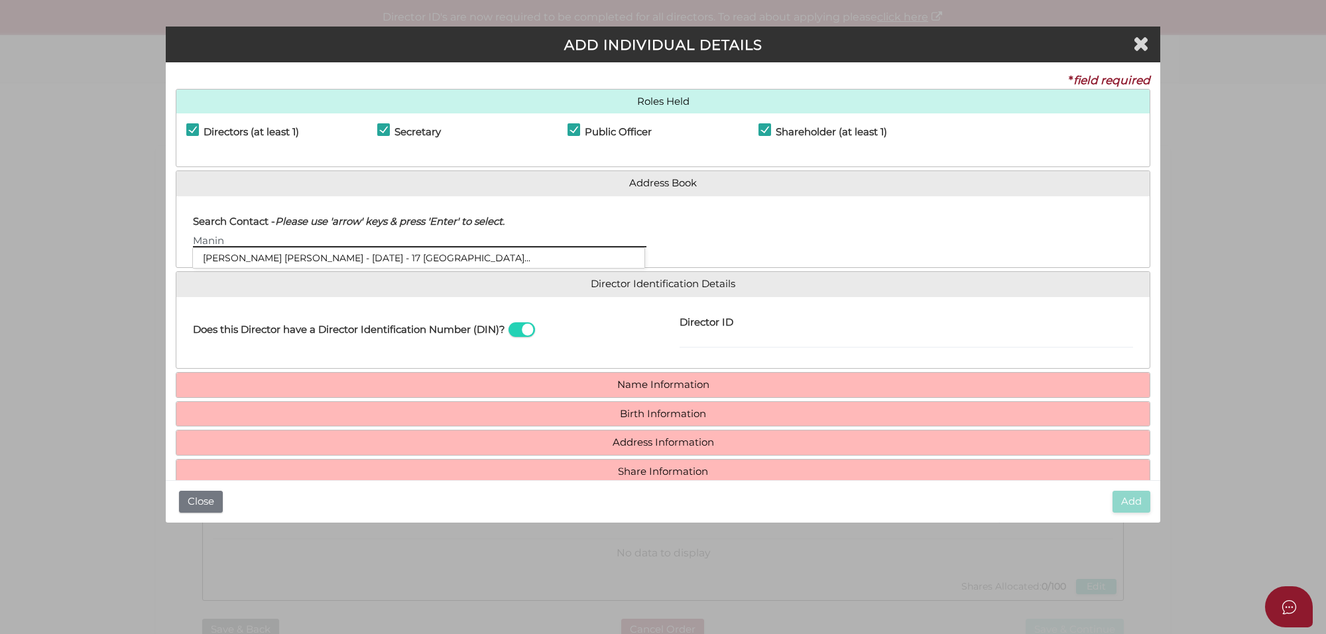
drag, startPoint x: 237, startPoint y: 239, endPoint x: 111, endPoint y: 241, distance: 125.3
click at [111, 241] on div "Pty Ltd ADD INDIVIDUAL DETAILS * field required Roles Held Directors (at least …" at bounding box center [663, 317] width 1326 height 634
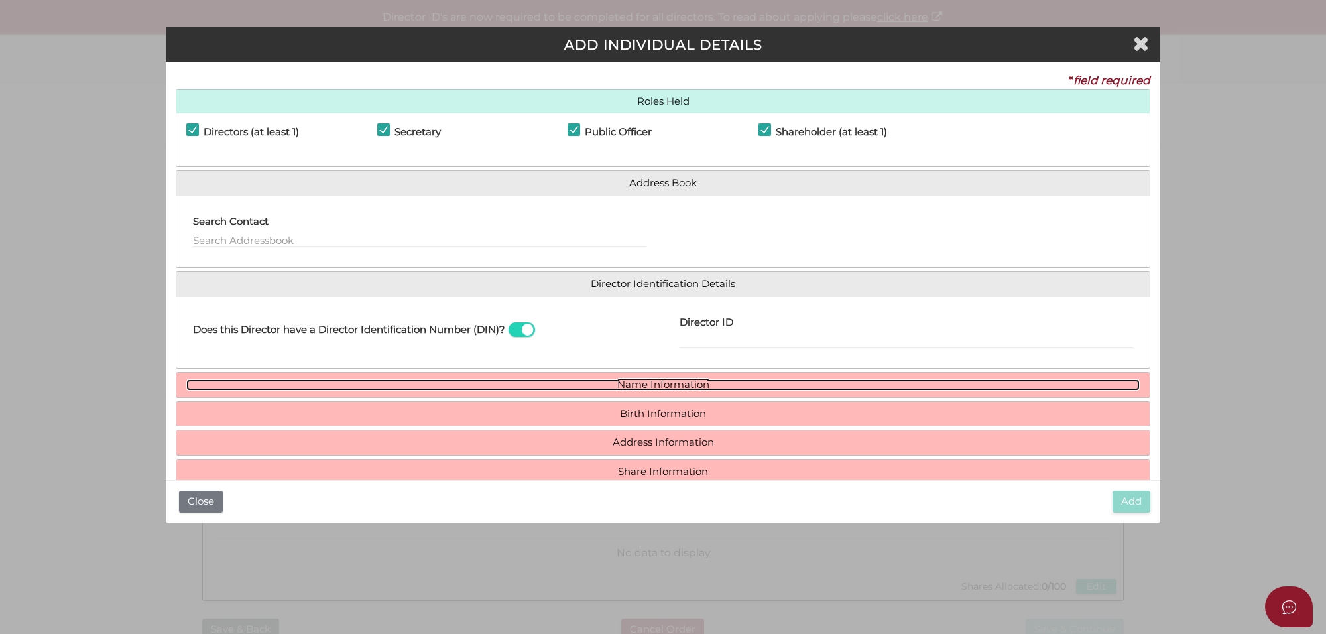
click at [661, 383] on link "Name Information" at bounding box center [662, 384] width 953 height 11
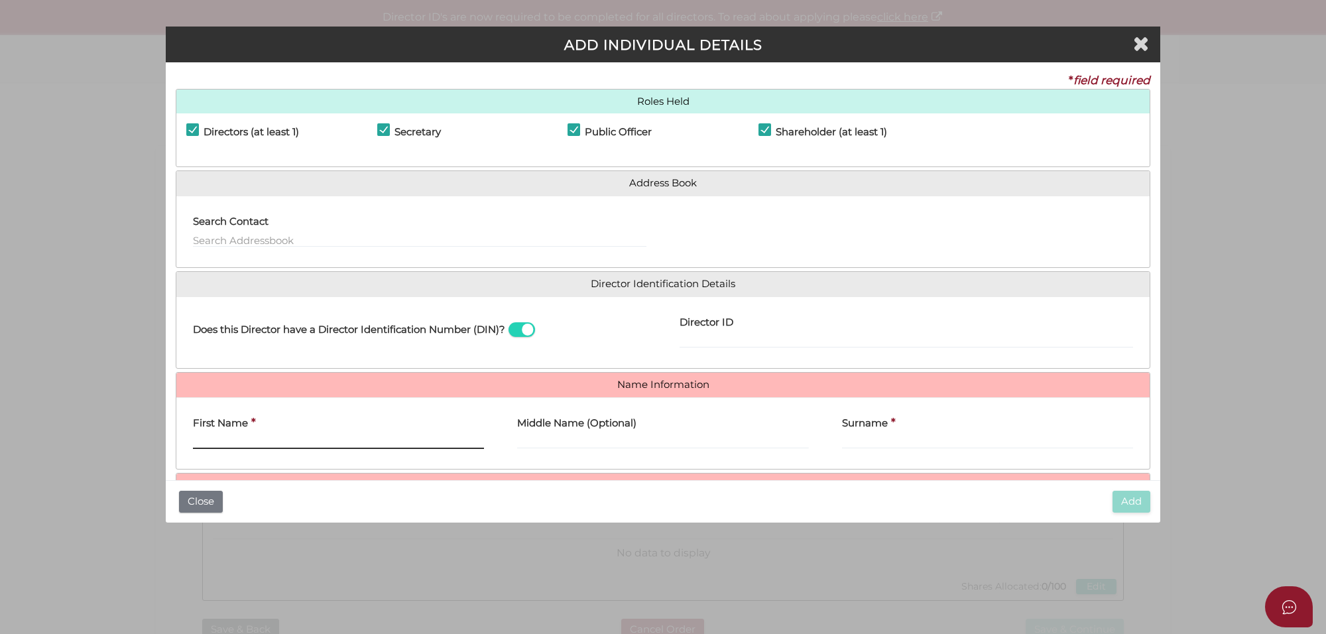
click at [219, 436] on input "First Name" at bounding box center [338, 441] width 291 height 15
paste input "Maninder Singh"
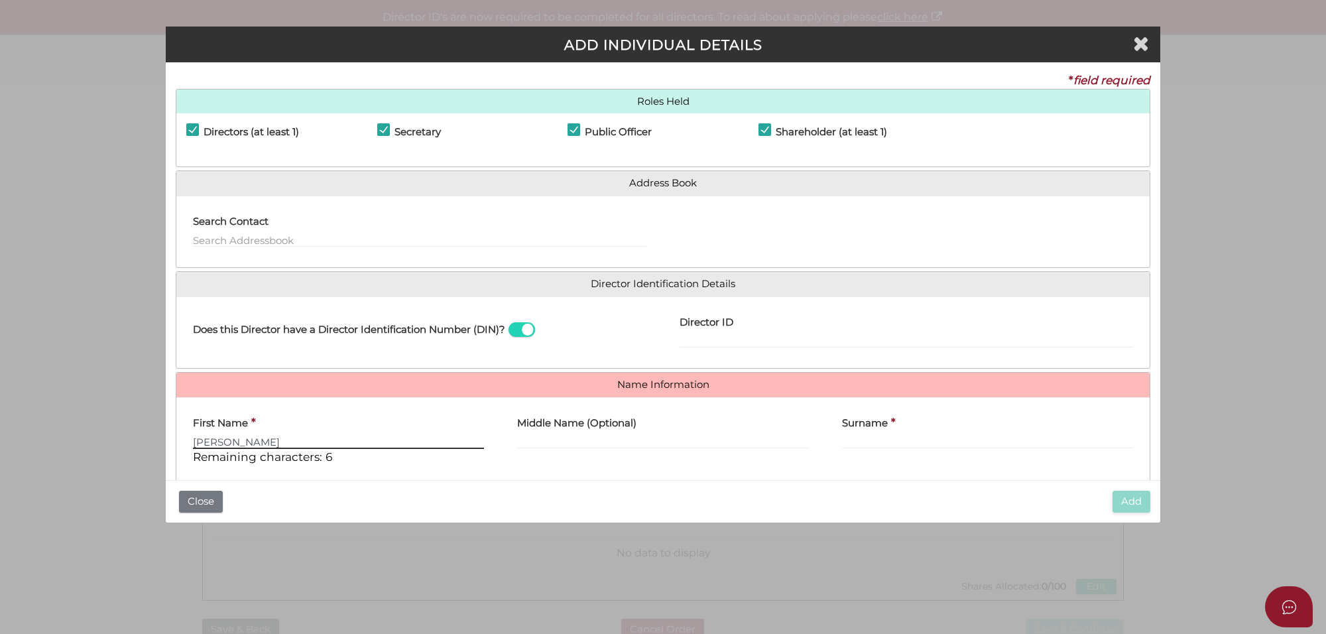
type input "Maninder Singh"
click at [865, 436] on input "Surname" at bounding box center [987, 441] width 291 height 15
paste input "Waraich"
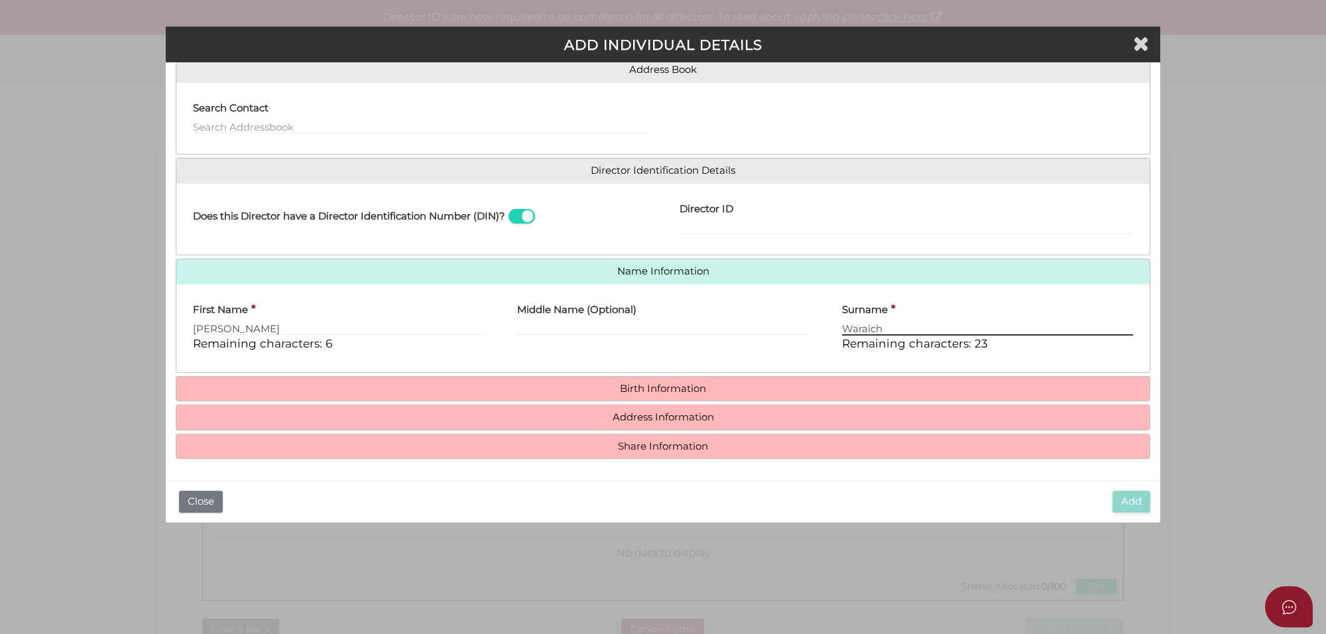
scroll to position [115, 0]
type input "Waraich"
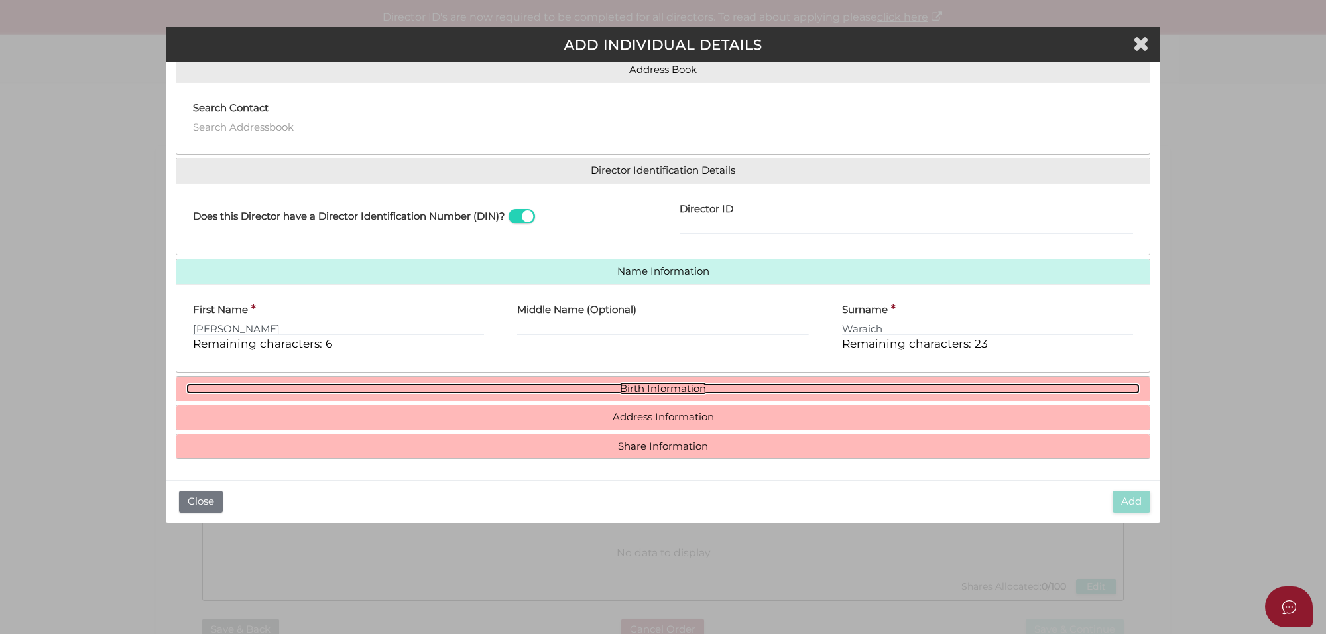
click at [668, 383] on link "Birth Information" at bounding box center [662, 388] width 953 height 11
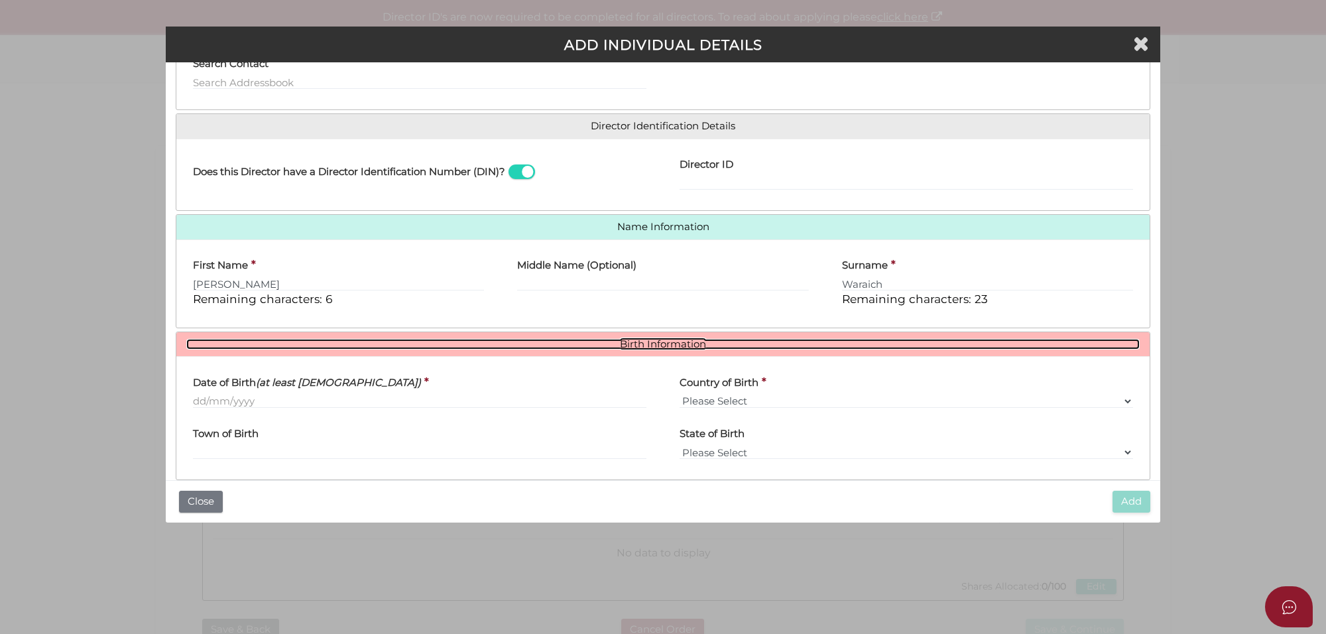
scroll to position [198, 0]
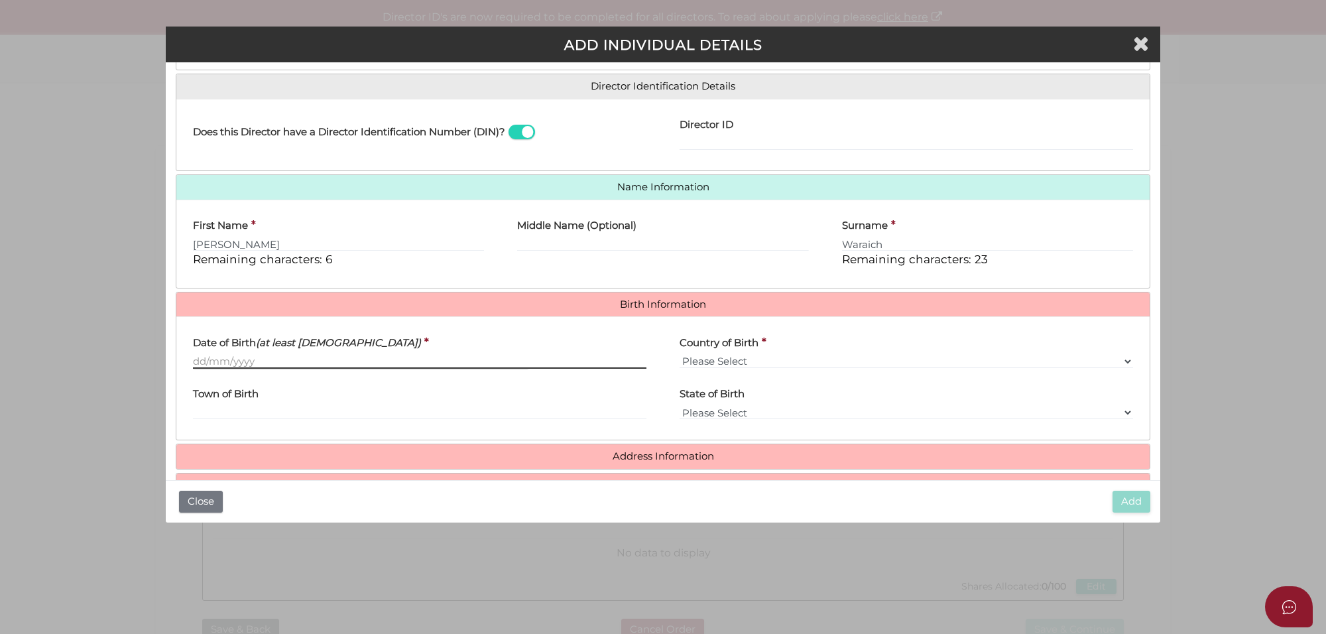
click at [217, 363] on input "Date of Birth (at least 18 years old)" at bounding box center [419, 361] width 453 height 15
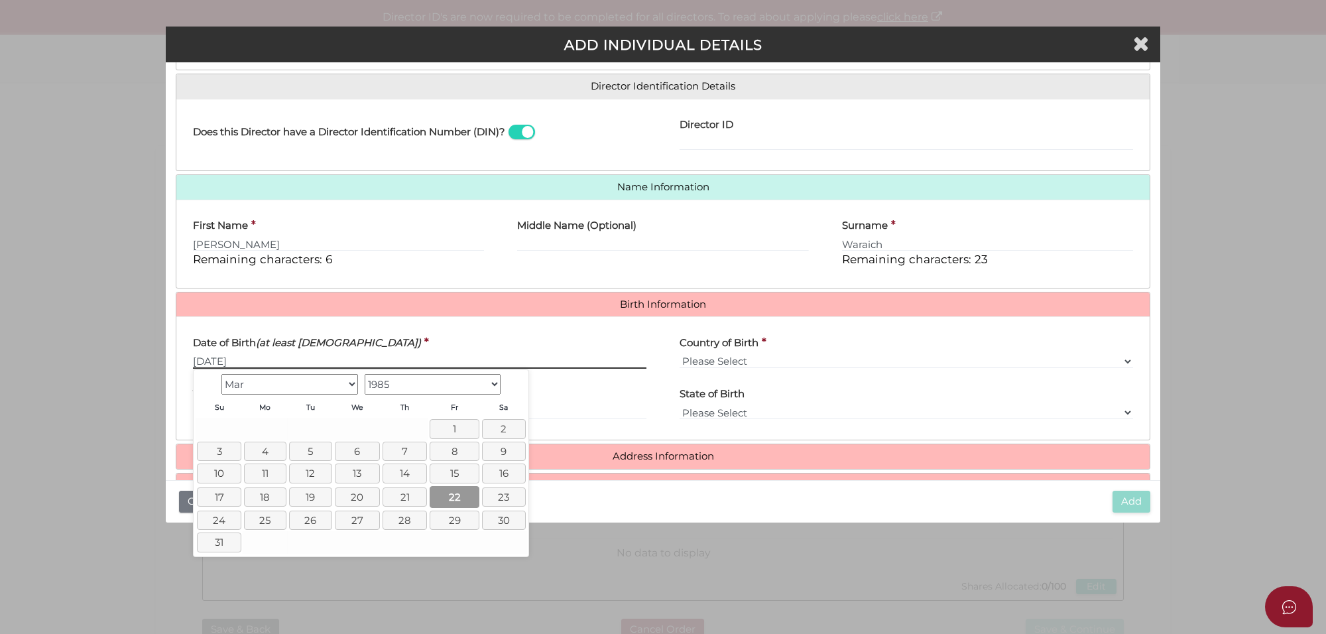
type input "[DATE]"
click at [455, 498] on link "22" at bounding box center [455, 497] width 50 height 22
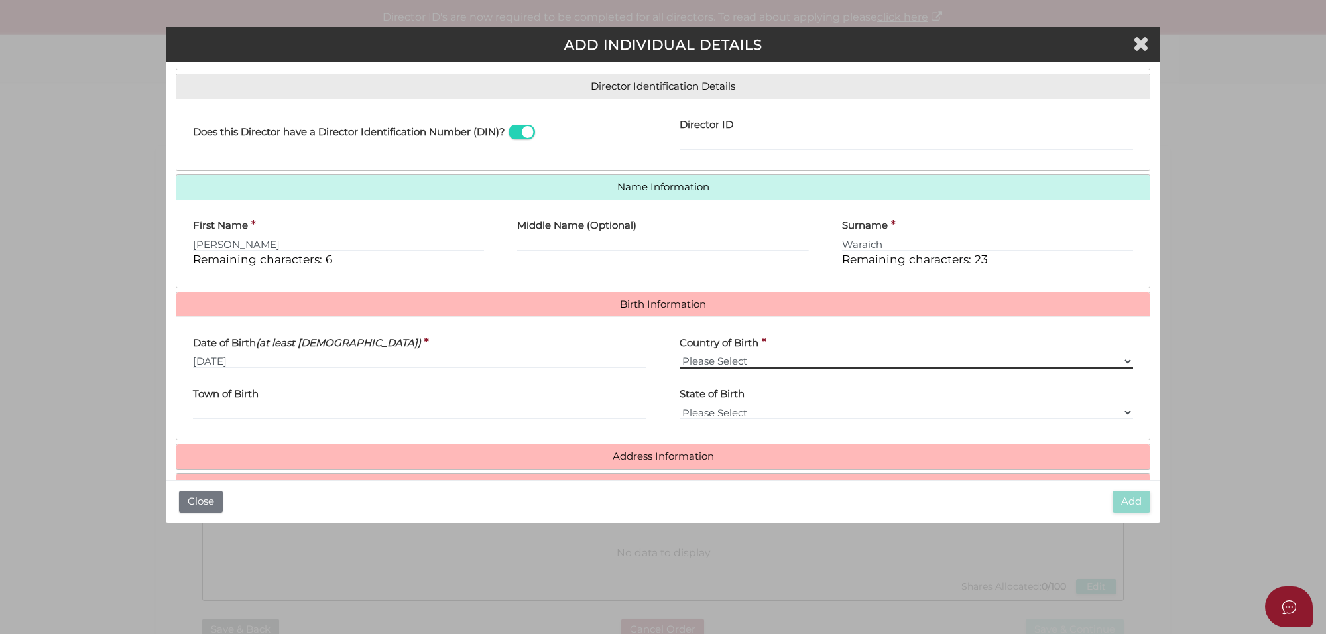
click at [738, 363] on select "Please Select v Australia Afghanistan Albania Algeria American Samoa Andorra An…" at bounding box center [906, 361] width 453 height 15
select select "India"
click at [680, 354] on select "Please Select v Australia Afghanistan Albania Algeria American Samoa Andorra An…" at bounding box center [906, 361] width 453 height 15
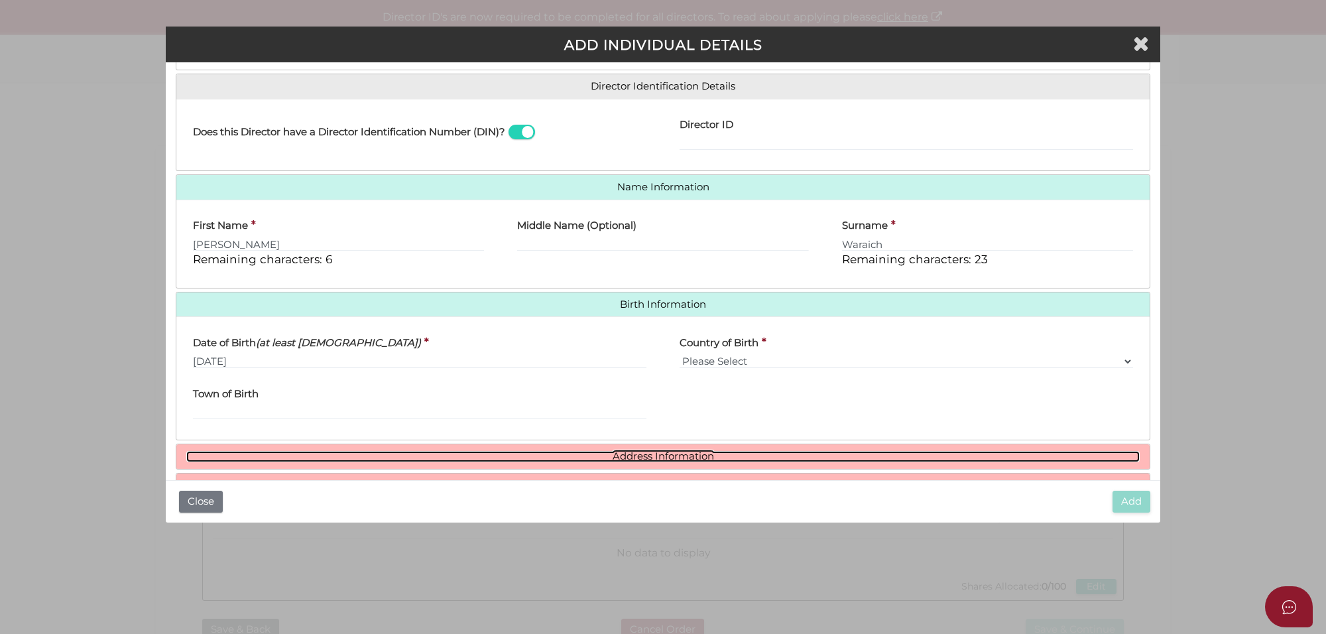
click at [637, 459] on link "Address Information" at bounding box center [662, 456] width 953 height 11
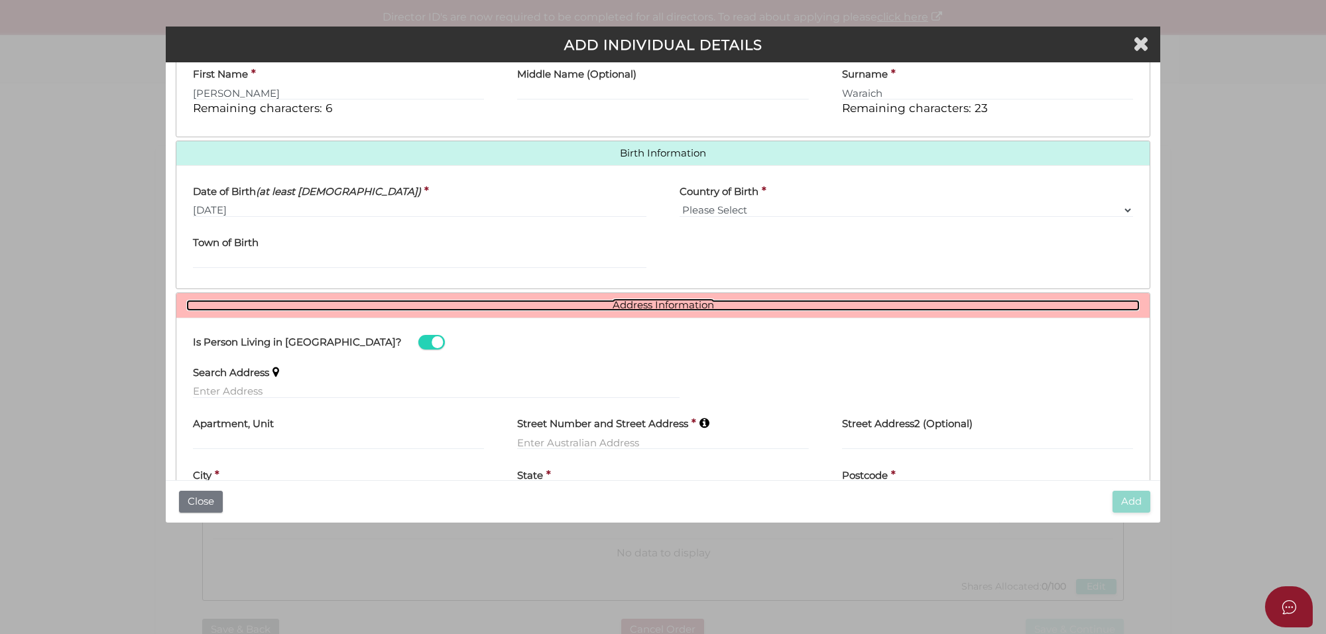
scroll to position [363, 0]
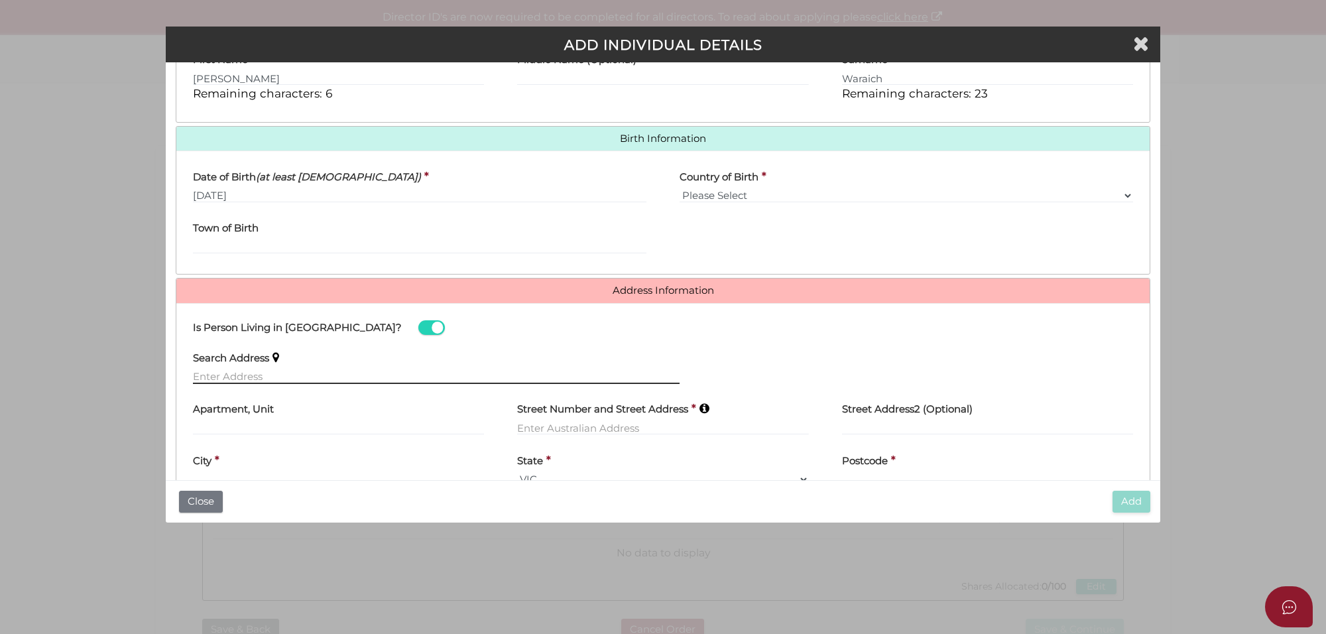
click at [233, 375] on input "text" at bounding box center [436, 376] width 487 height 15
paste input "1 Hemel Pl"
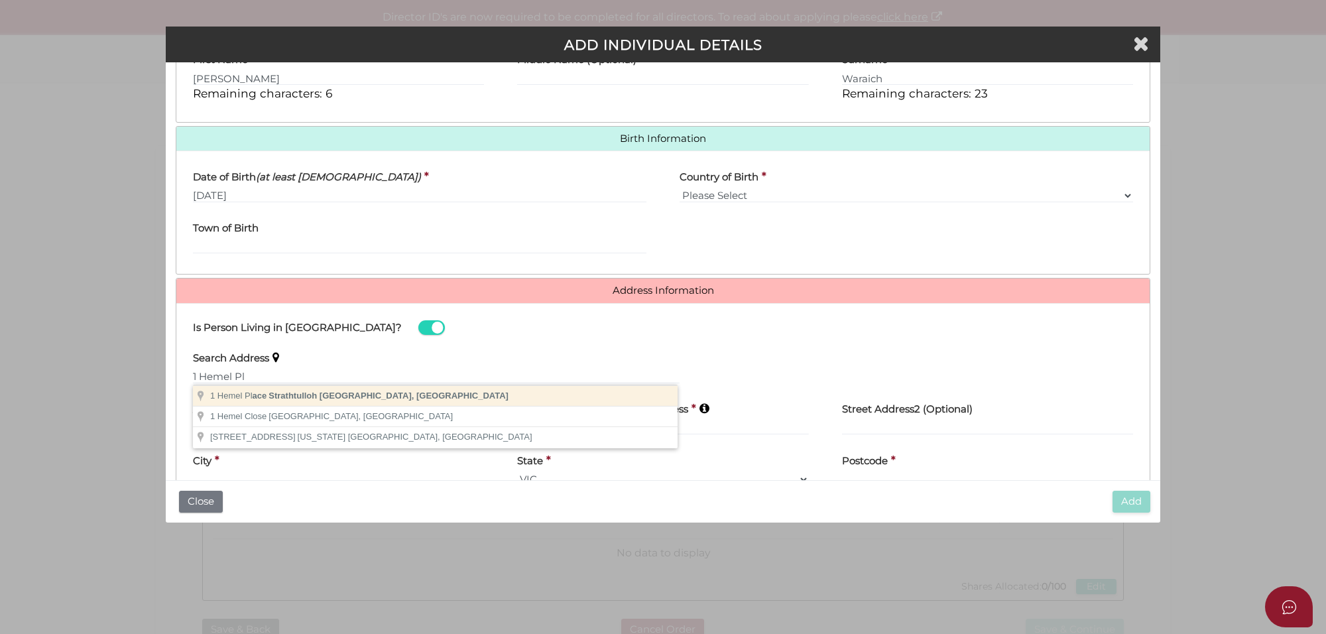
type input "1 Hemel Place, Strathtulloh VIC, Australia"
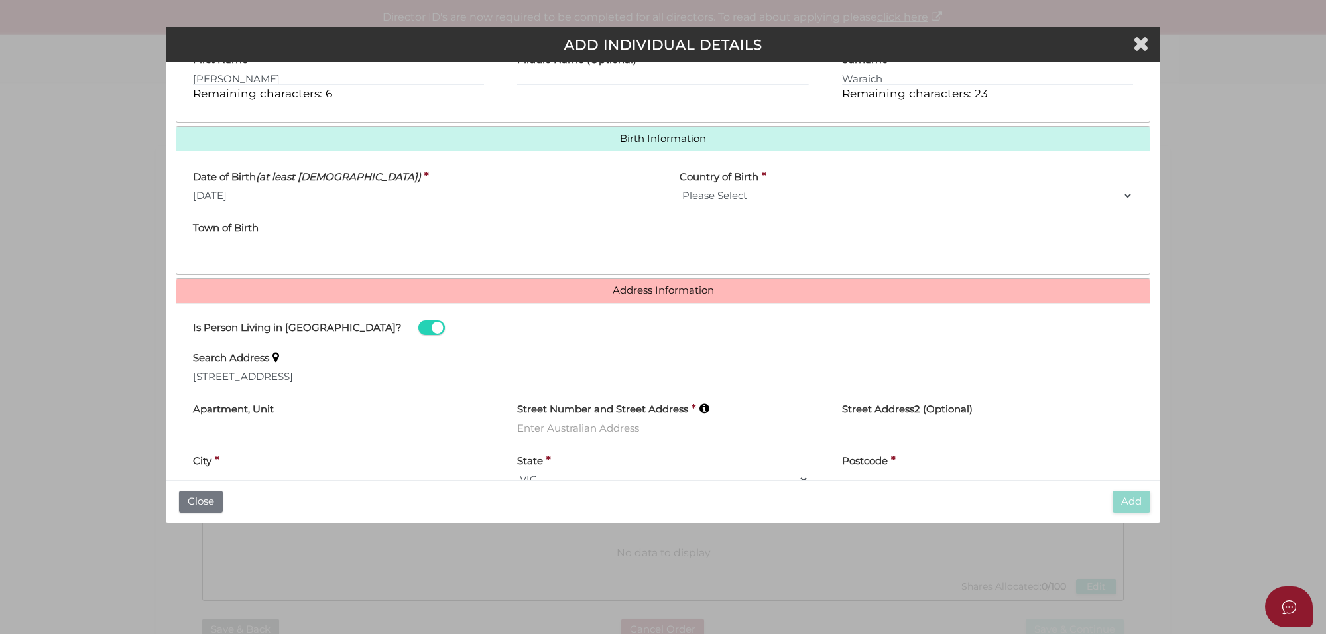
type input "1 Hemel Place"
type input "Strathtulloh"
select select "VIC"
type input "3338"
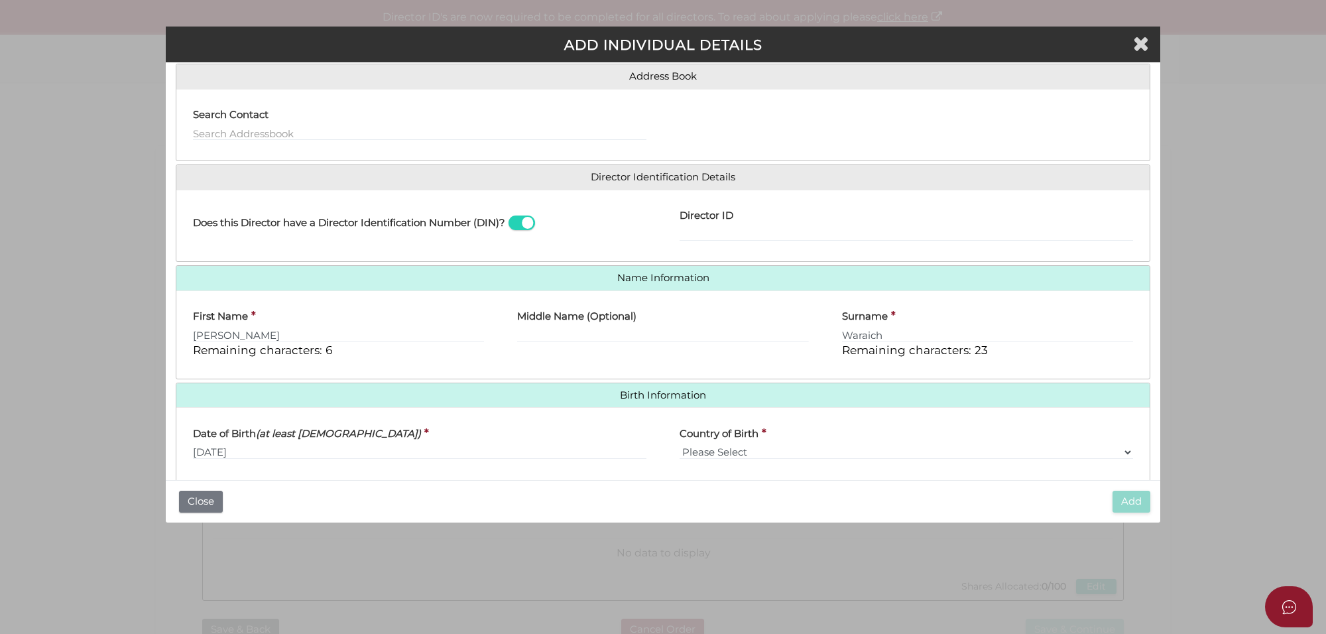
scroll to position [0, 0]
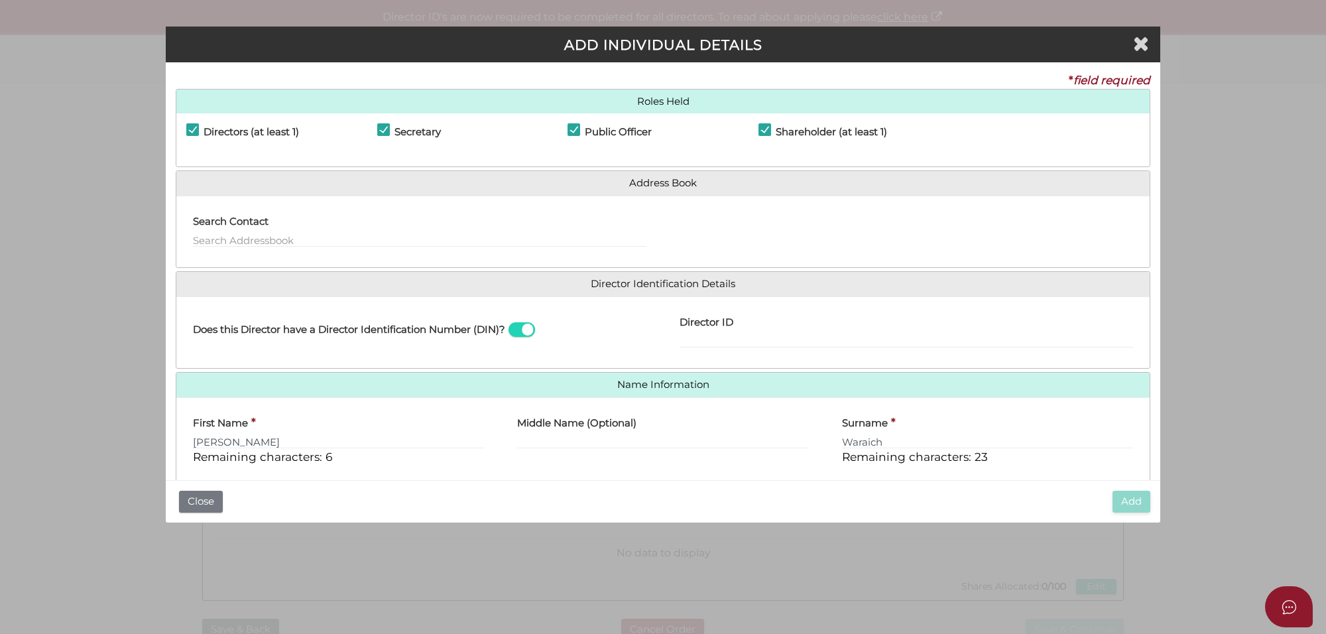
click at [762, 127] on label "Shareholder (at least 1)" at bounding box center [822, 135] width 129 height 17
checkbox input "false"
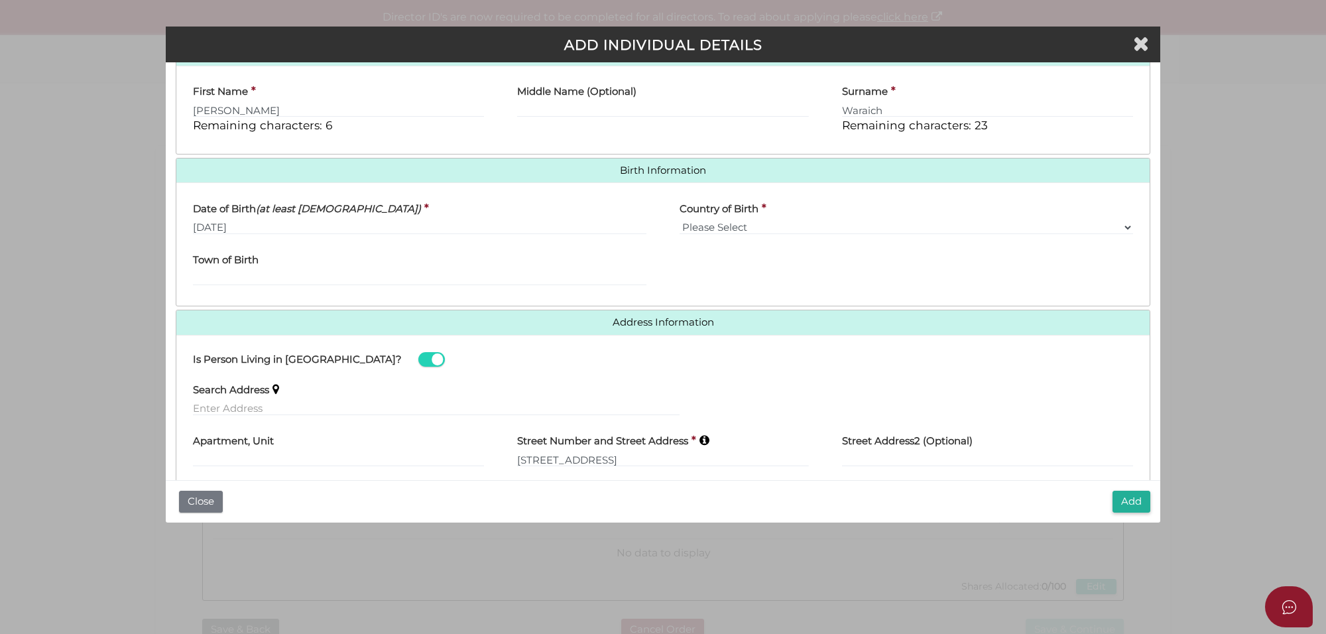
scroll to position [412, 0]
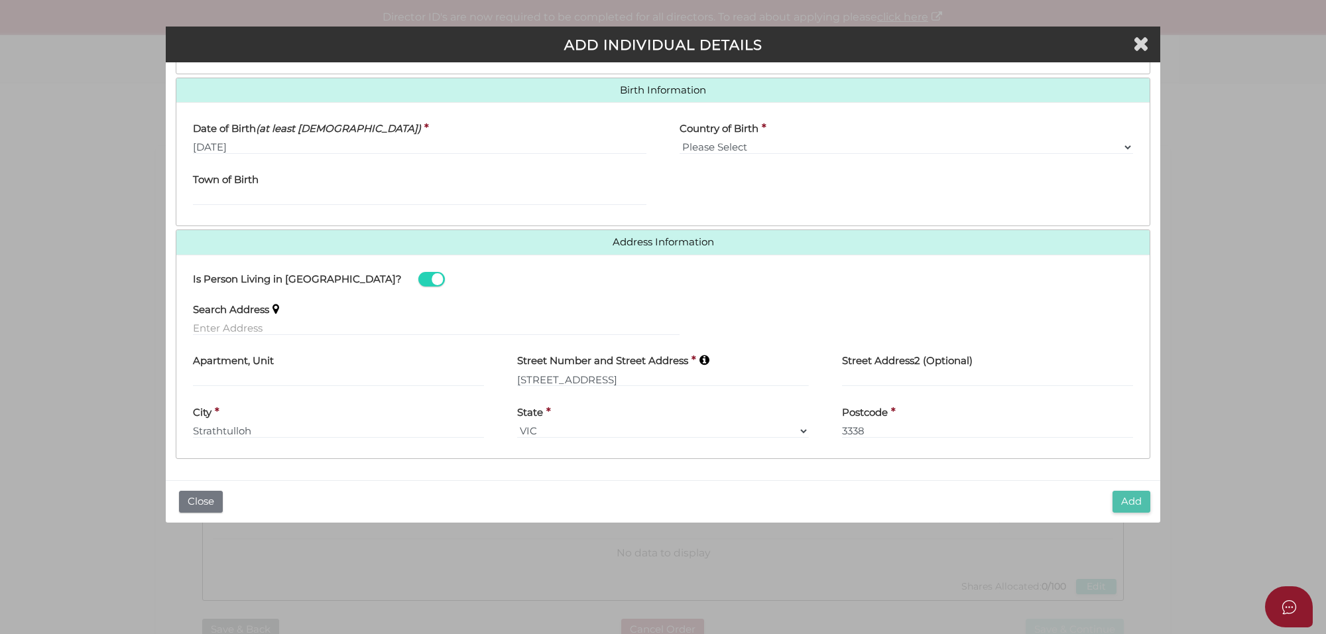
click at [1134, 496] on button "Add" at bounding box center [1131, 502] width 38 height 22
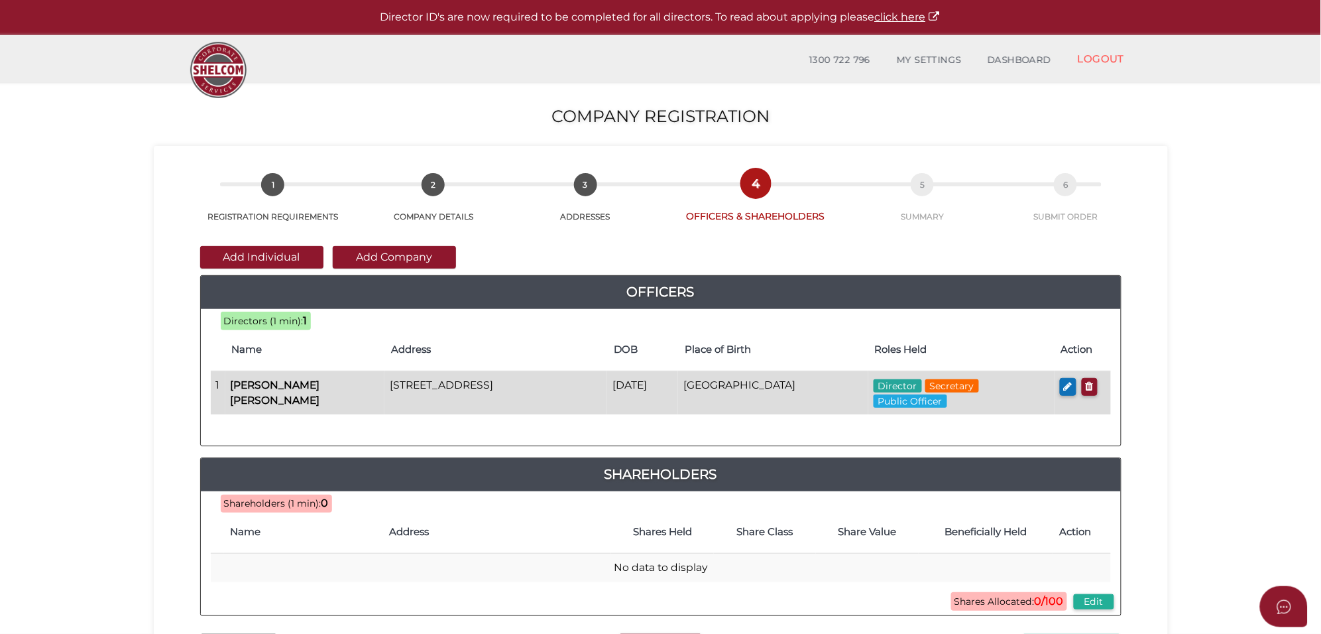
click at [1058, 388] on td at bounding box center [1083, 392] width 56 height 43
click at [1069, 388] on icon "button" at bounding box center [1068, 386] width 9 height 10
checkbox input "true"
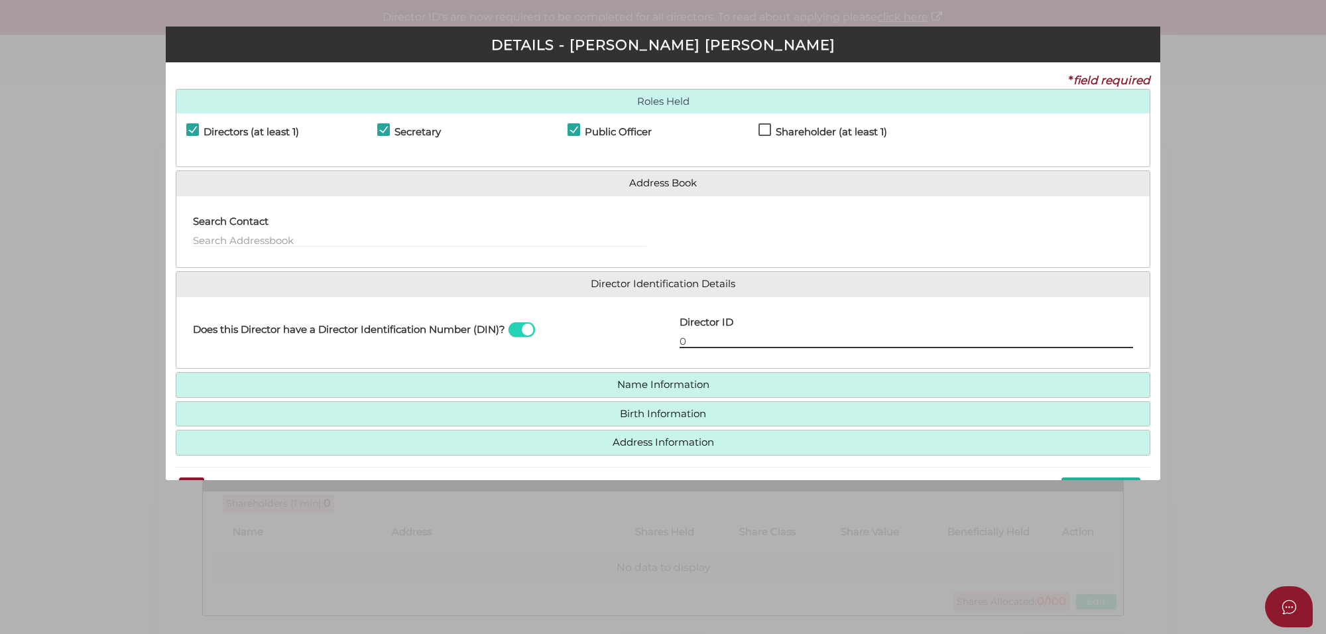
drag, startPoint x: 689, startPoint y: 337, endPoint x: 655, endPoint y: 335, distance: 34.5
click at [655, 335] on div "Does this Director have a Director Identification Number (DIN)? Director ID 0 E…" at bounding box center [662, 333] width 973 height 52
paste input "3663475 33597"
click at [727, 342] on input "03663475 335979" at bounding box center [906, 340] width 453 height 15
click at [778, 341] on input "03663475335979" at bounding box center [906, 340] width 453 height 15
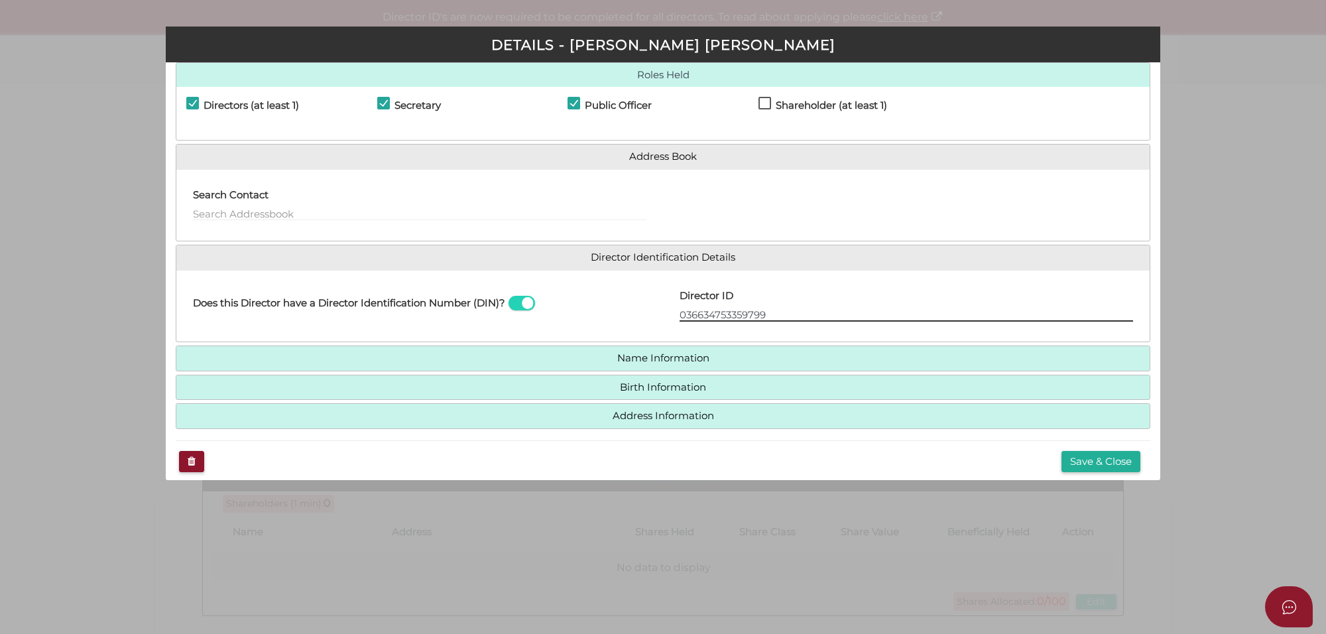
scroll to position [40, 0]
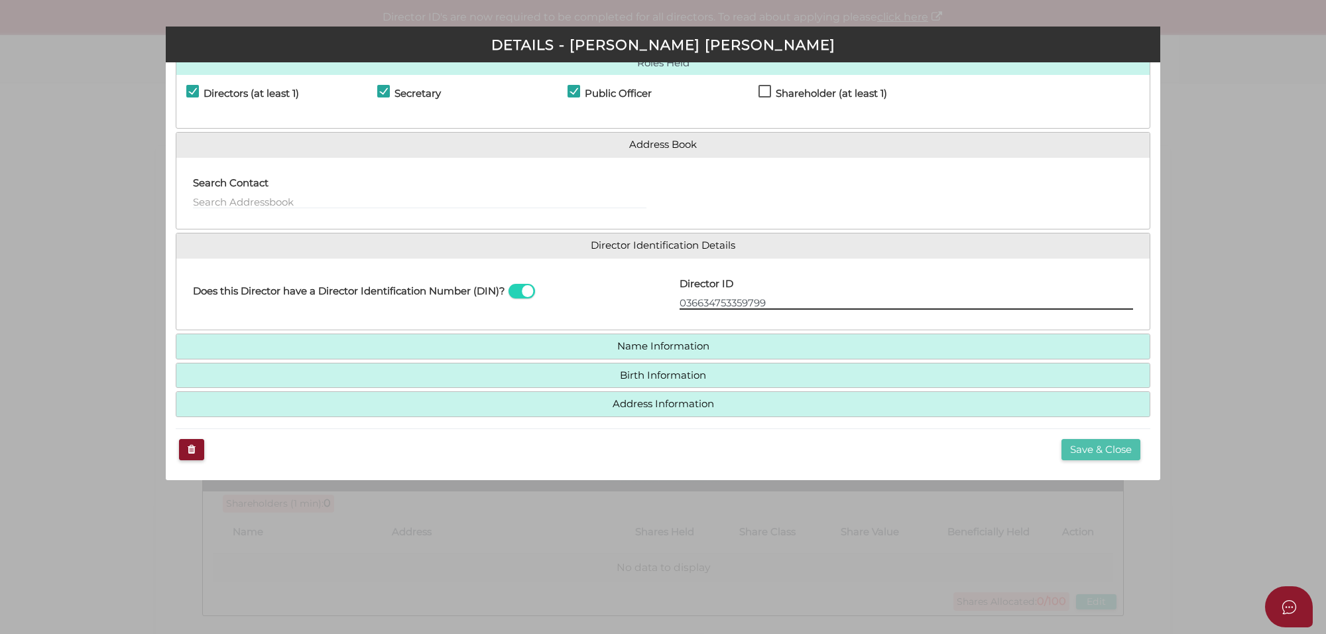
type input "036634753359799"
click at [1118, 446] on button "Save & Close" at bounding box center [1100, 450] width 79 height 22
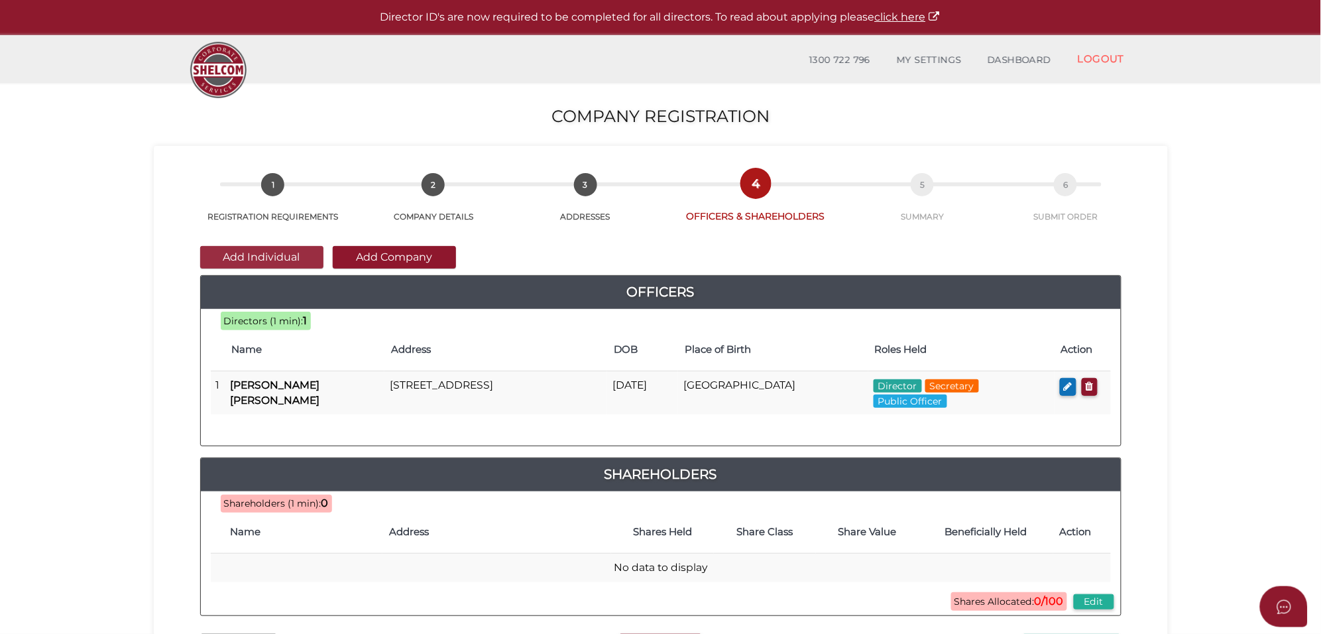
click at [282, 257] on button "Add Individual" at bounding box center [261, 257] width 123 height 23
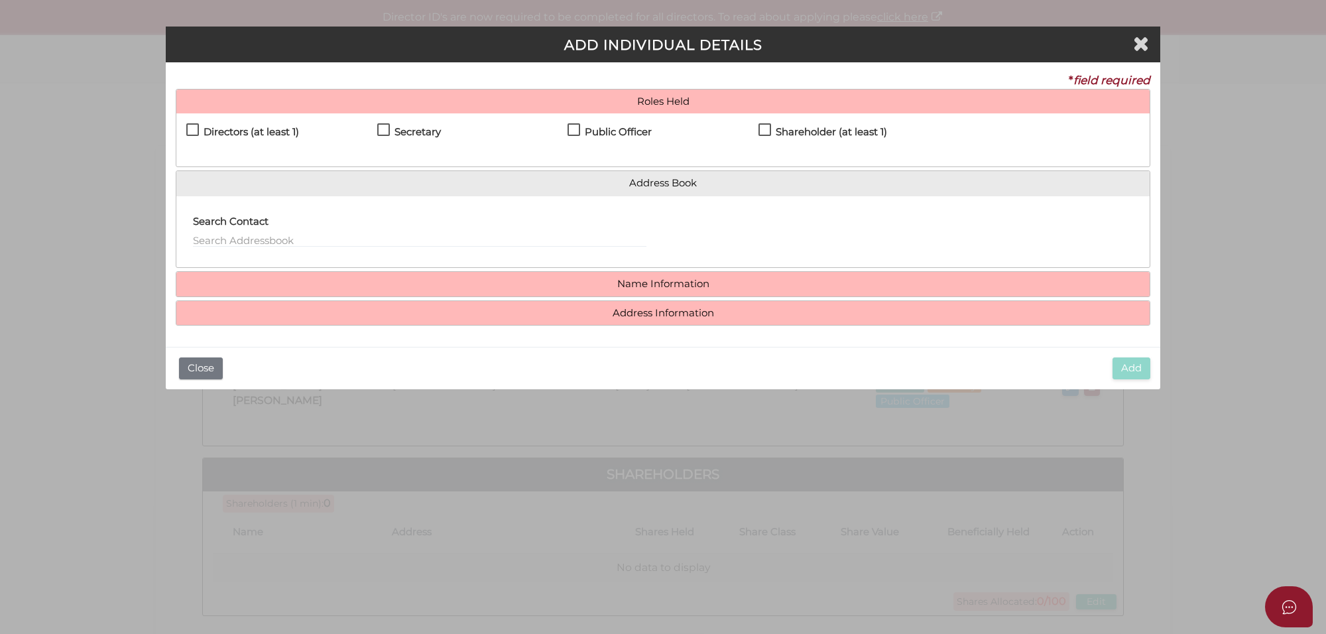
click at [764, 127] on label "Shareholder (at least 1)" at bounding box center [822, 135] width 129 height 17
checkbox input "true"
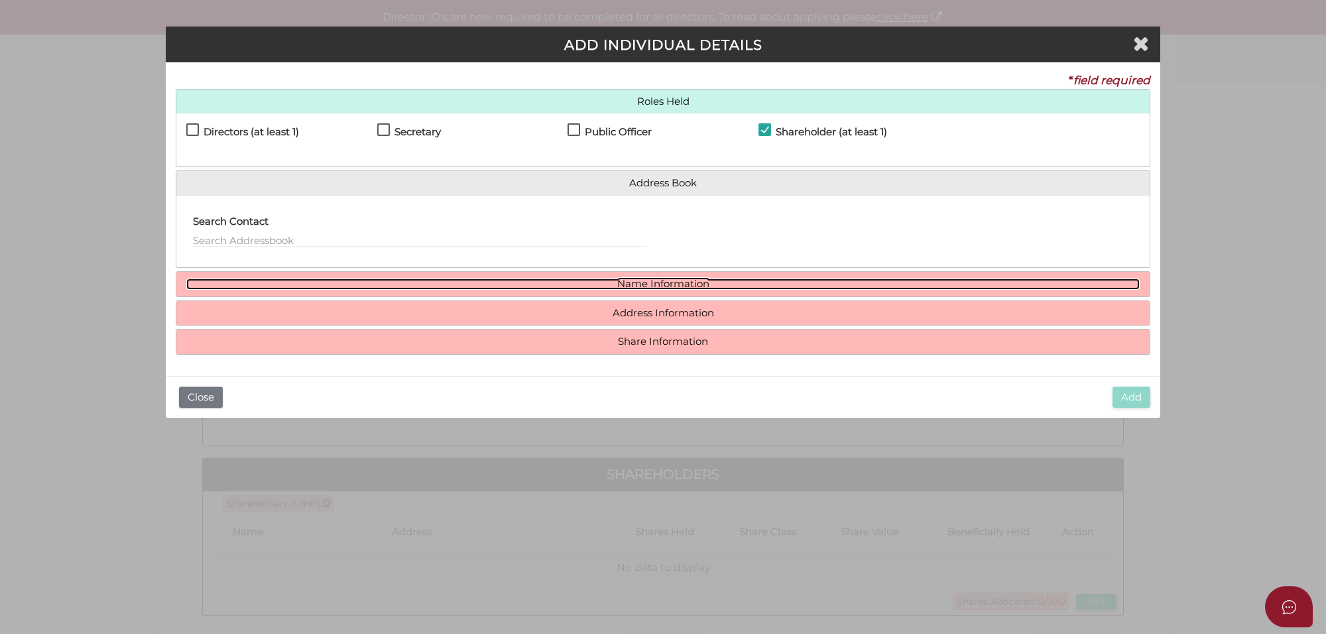
click at [660, 282] on link "Name Information" at bounding box center [662, 283] width 953 height 11
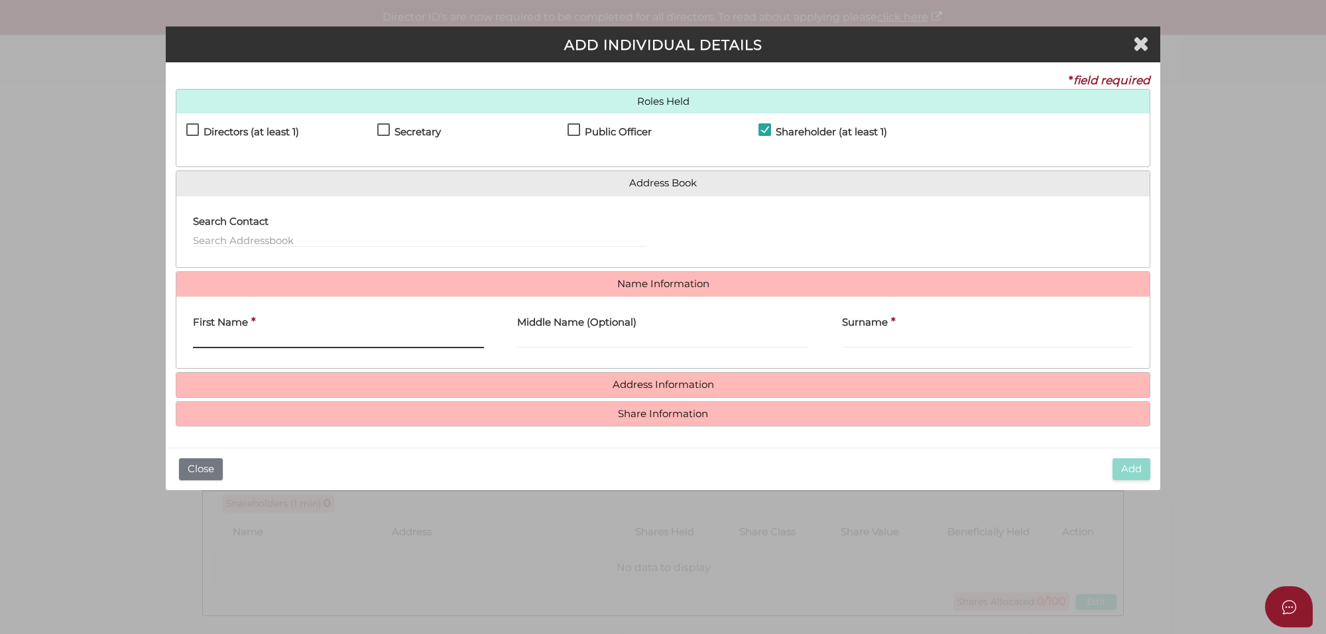
click at [254, 339] on input "First Name" at bounding box center [338, 340] width 291 height 15
paste input "Navjeet Kaur"
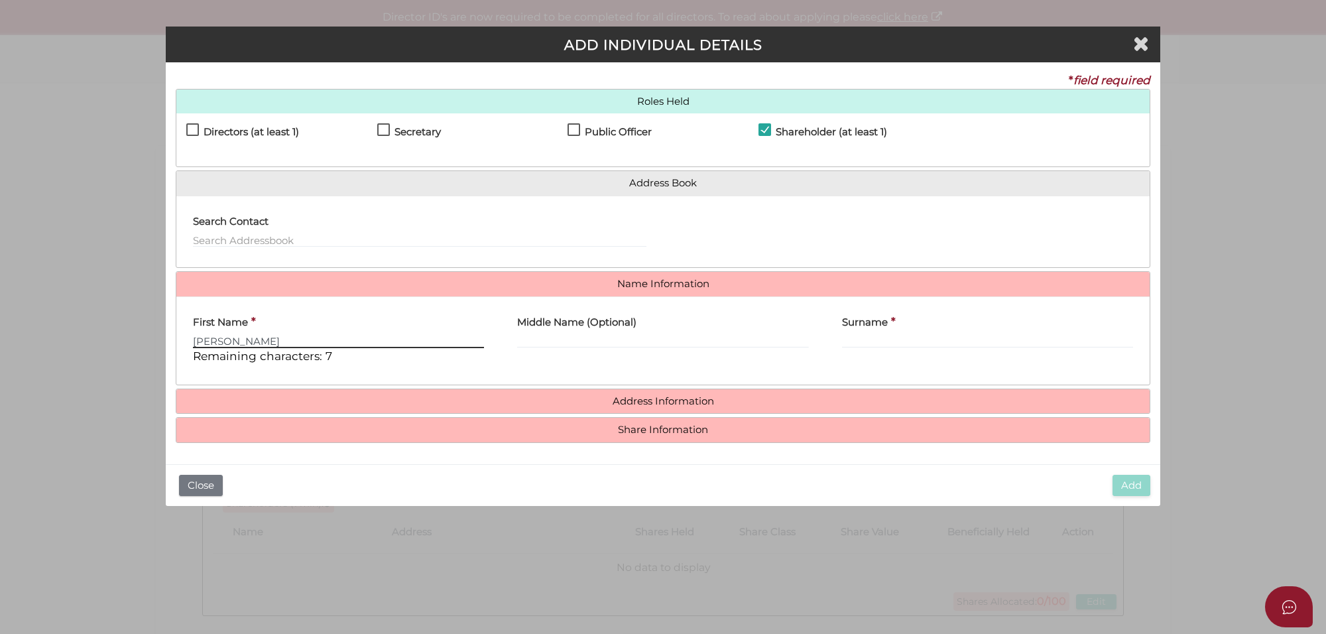
type input "Navjeet Kaur"
click at [862, 343] on input "Surname" at bounding box center [987, 340] width 291 height 15
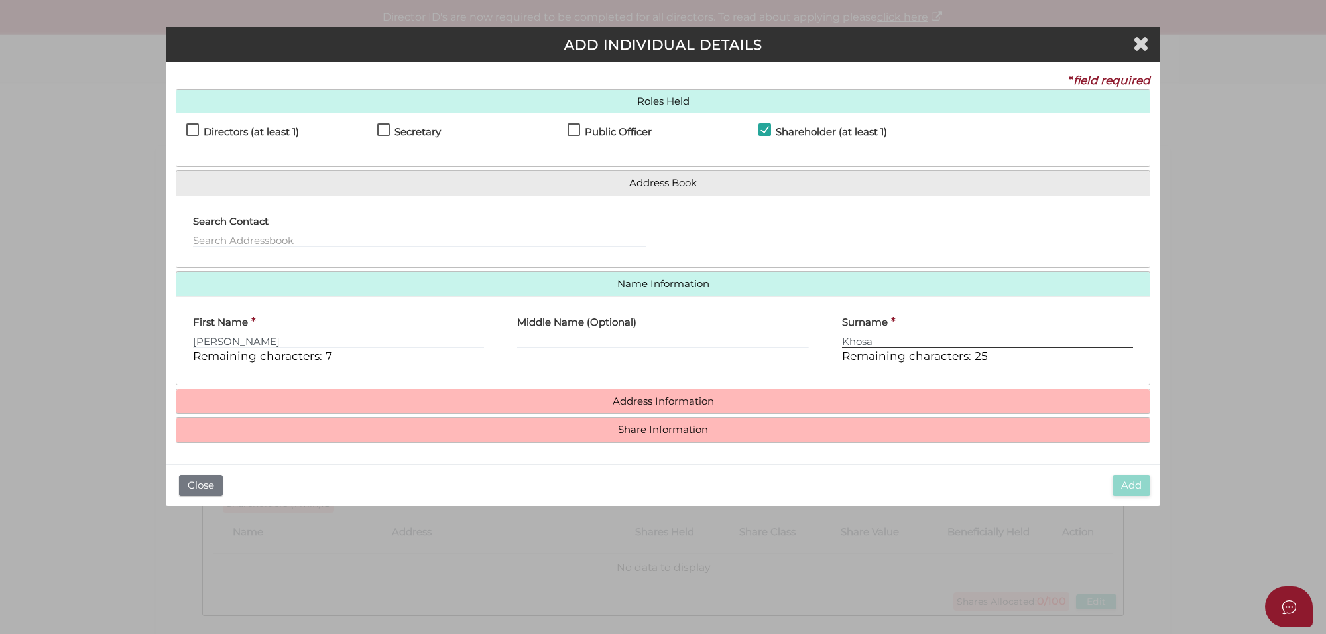
type input "Khosa"
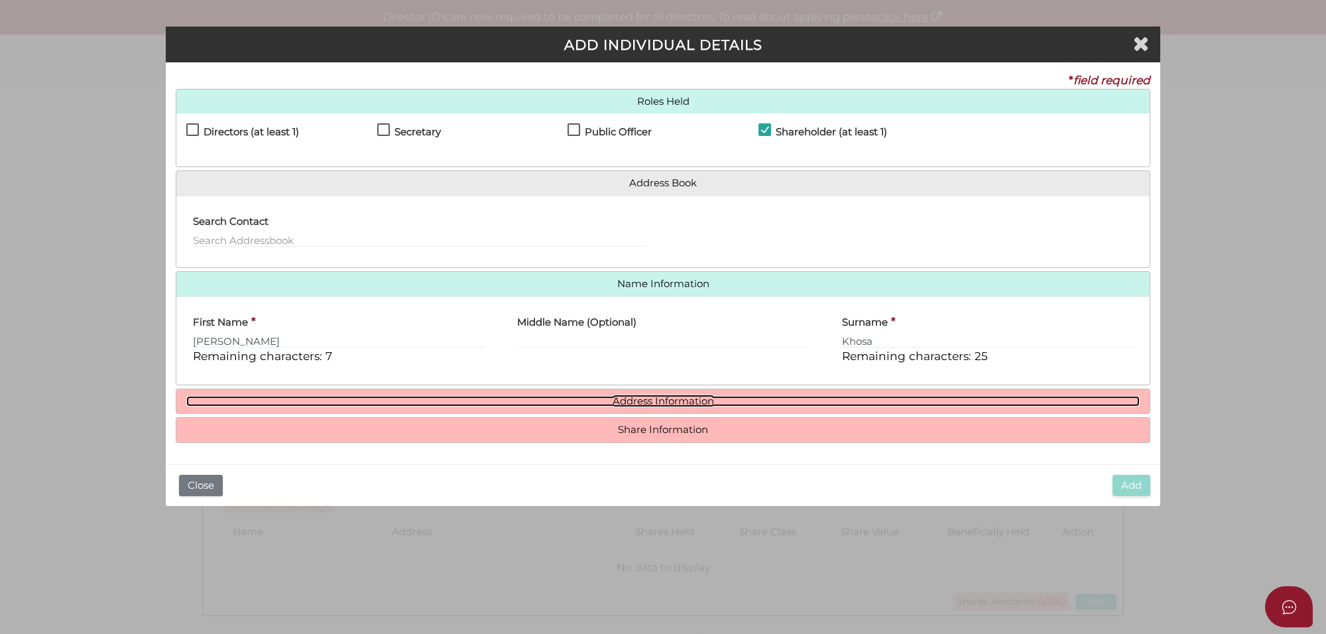
click at [683, 400] on link "Address Information" at bounding box center [662, 401] width 953 height 11
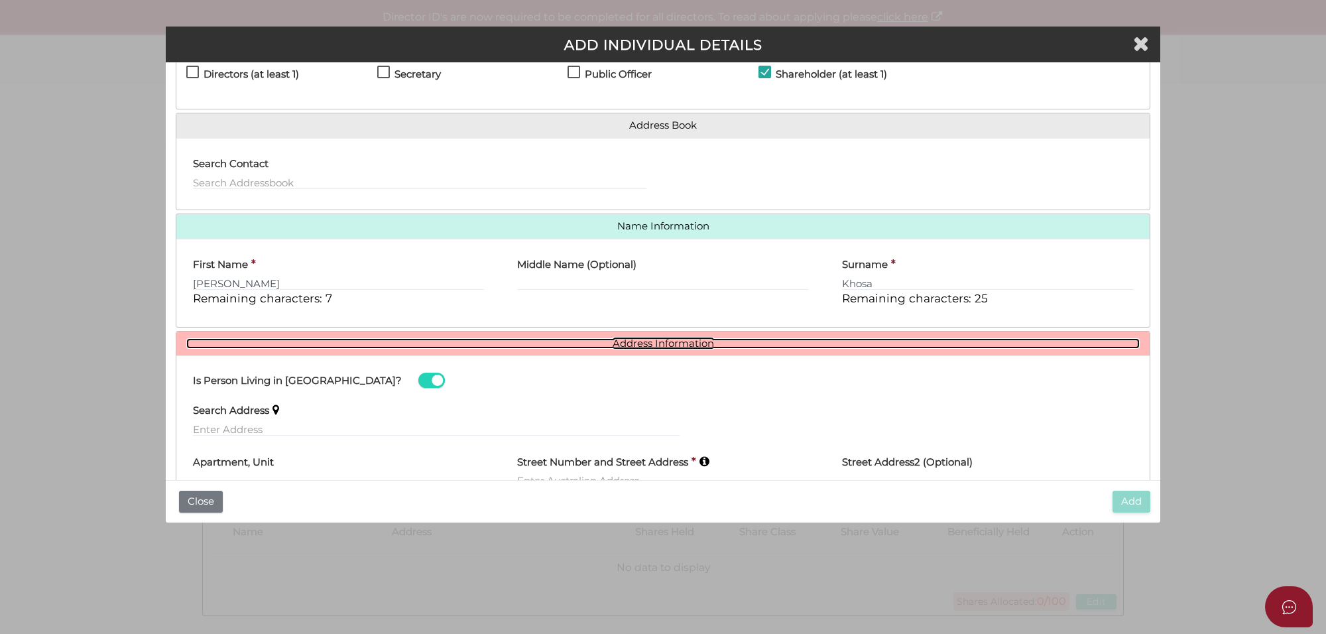
scroll to position [83, 0]
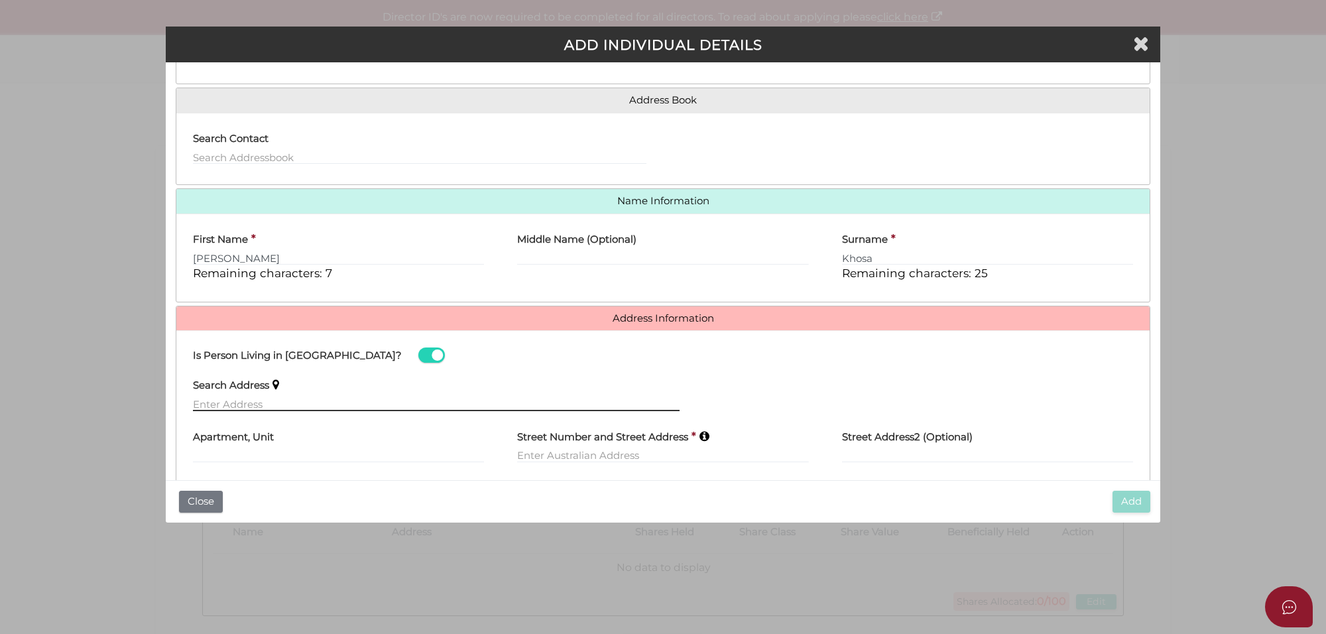
click at [222, 403] on input "text" at bounding box center [436, 403] width 487 height 15
paste input "1 hemel place, Strathtulloh VIC 3338"
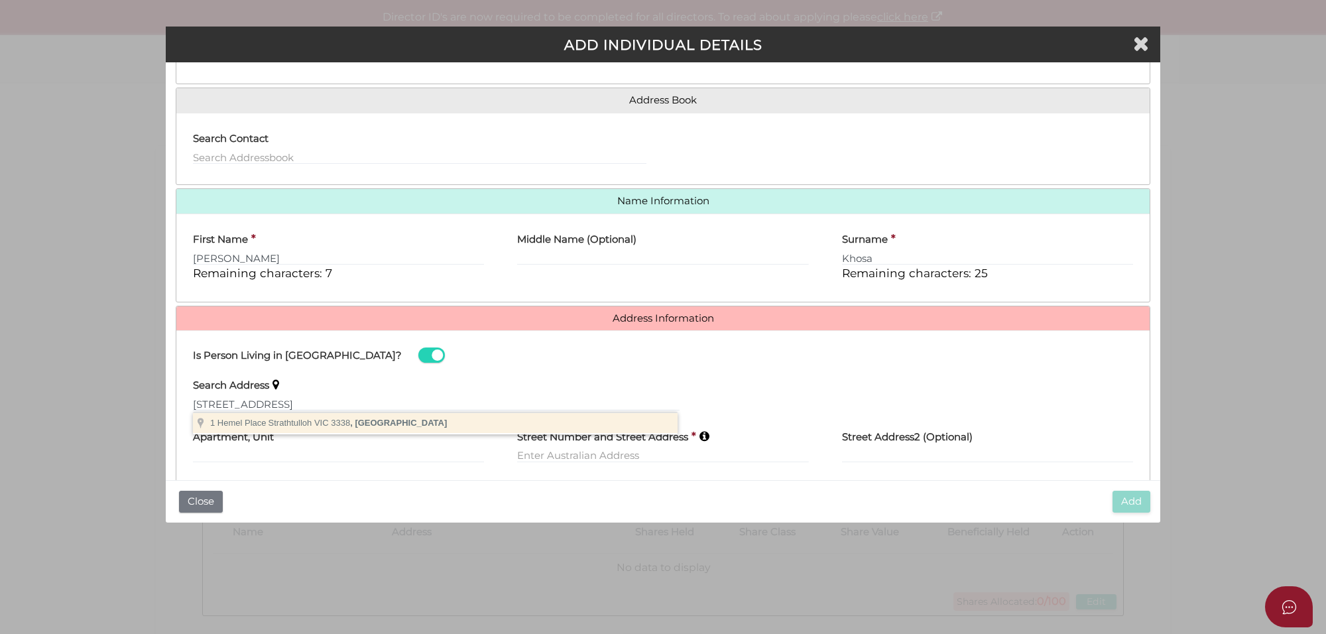
type input "1 Hemel Place, Strathtulloh VIC 3338, Australia"
type input "[STREET_ADDRESS]"
type input "Strathtulloh"
select select "VIC"
type input "3338"
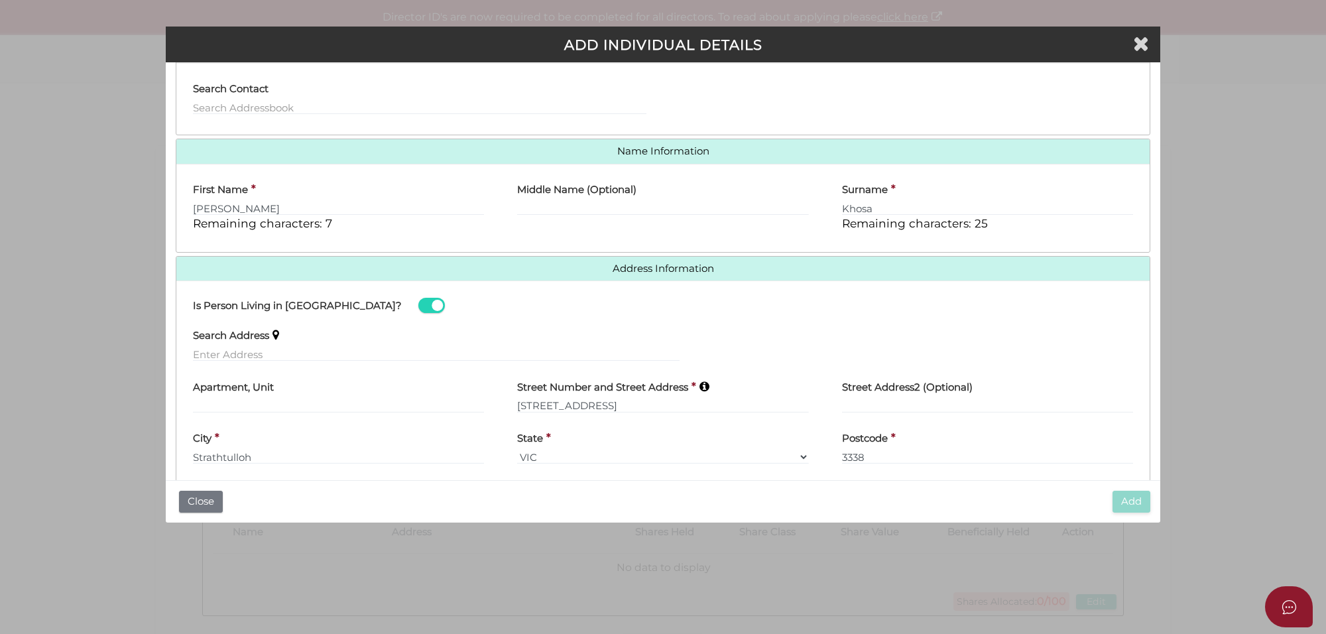
scroll to position [188, 0]
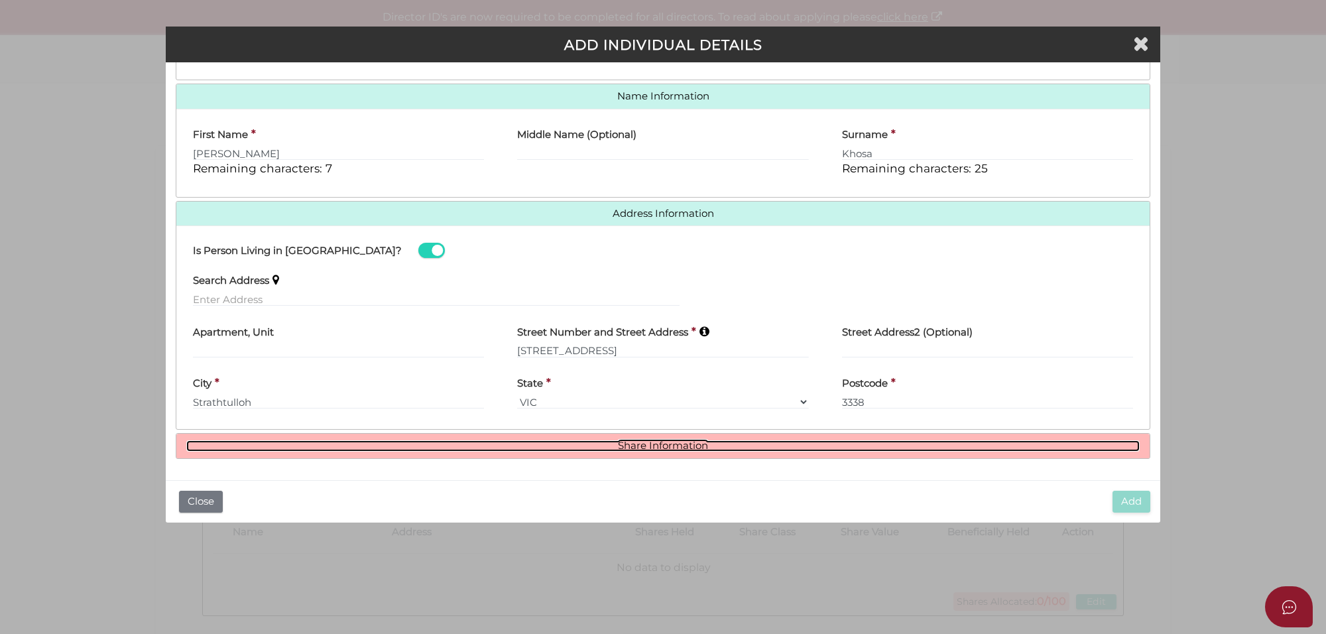
click at [638, 446] on link "Share Information" at bounding box center [662, 445] width 953 height 11
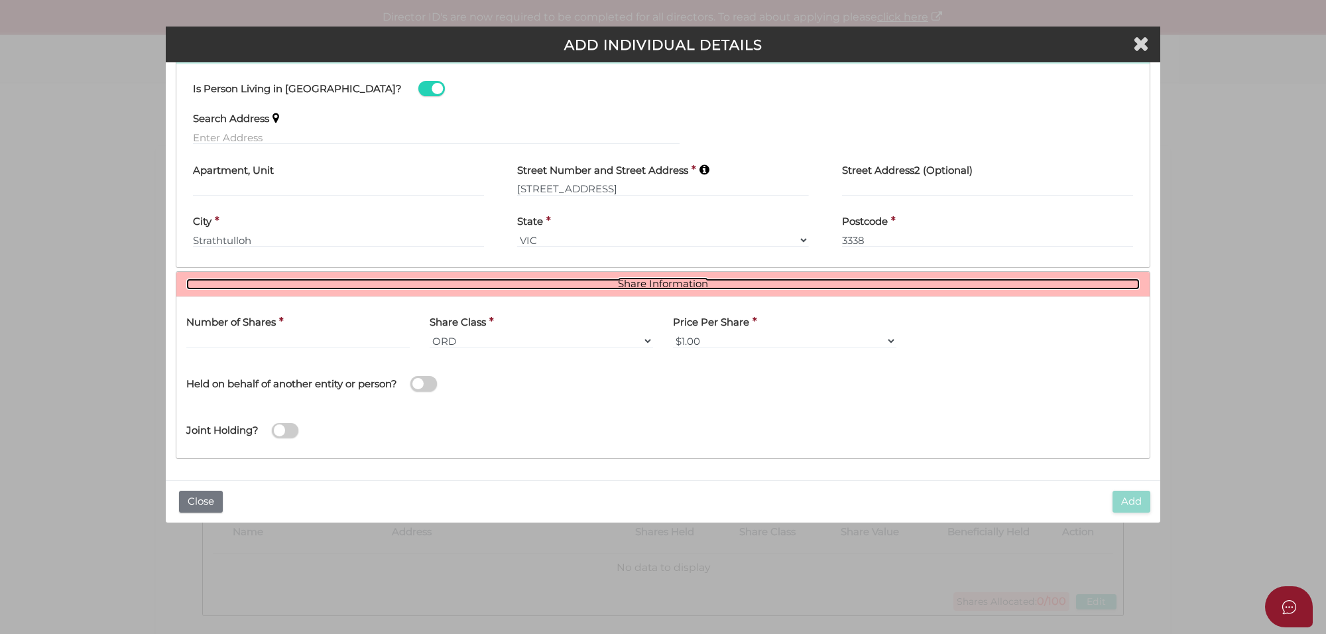
scroll to position [350, 0]
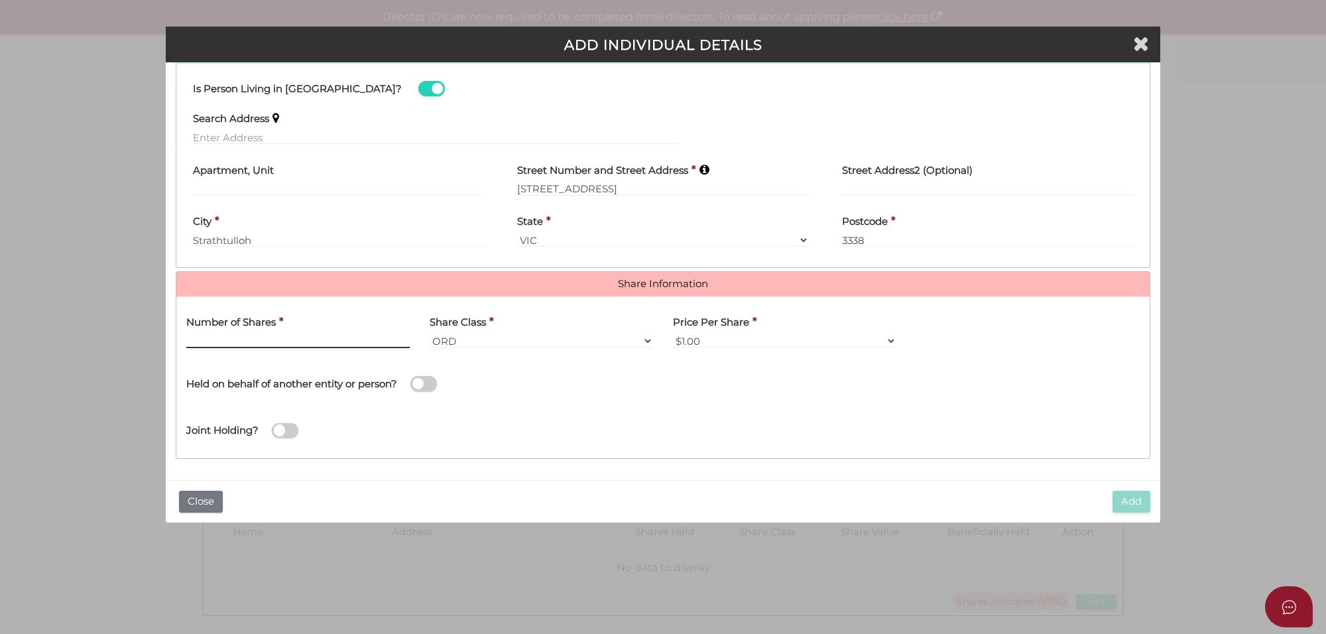
click at [267, 340] on input "text" at bounding box center [297, 340] width 223 height 15
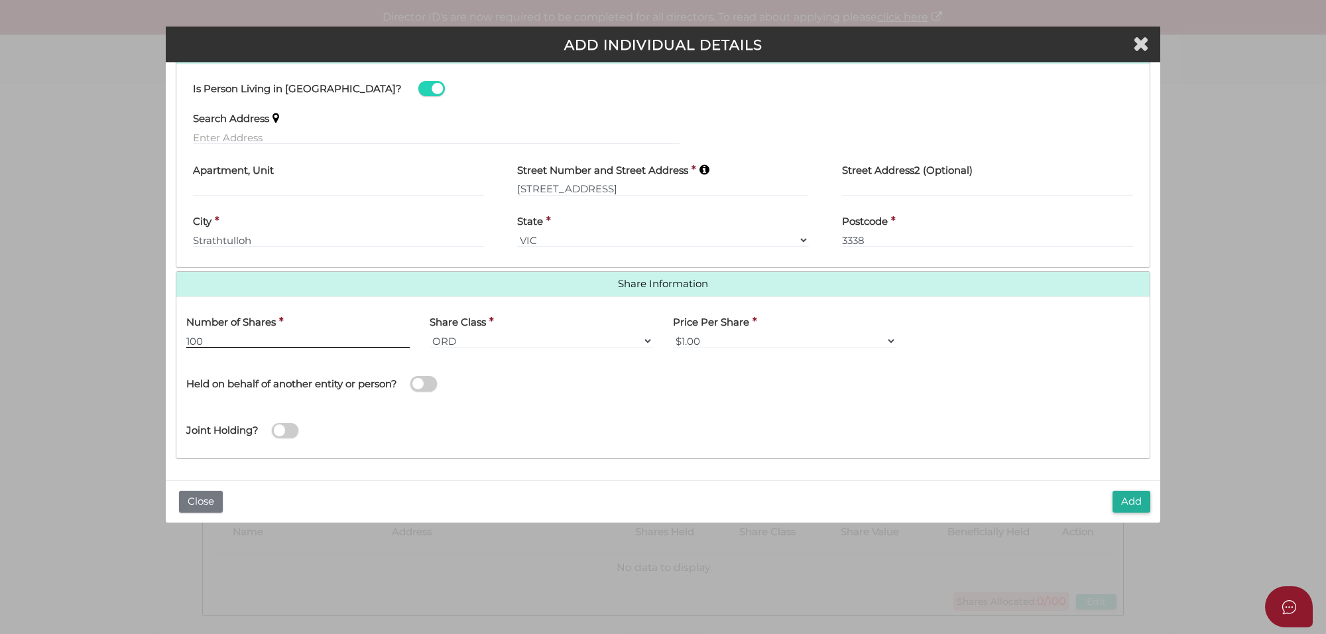
type input "100"
click at [1126, 499] on button "Add" at bounding box center [1131, 502] width 38 height 22
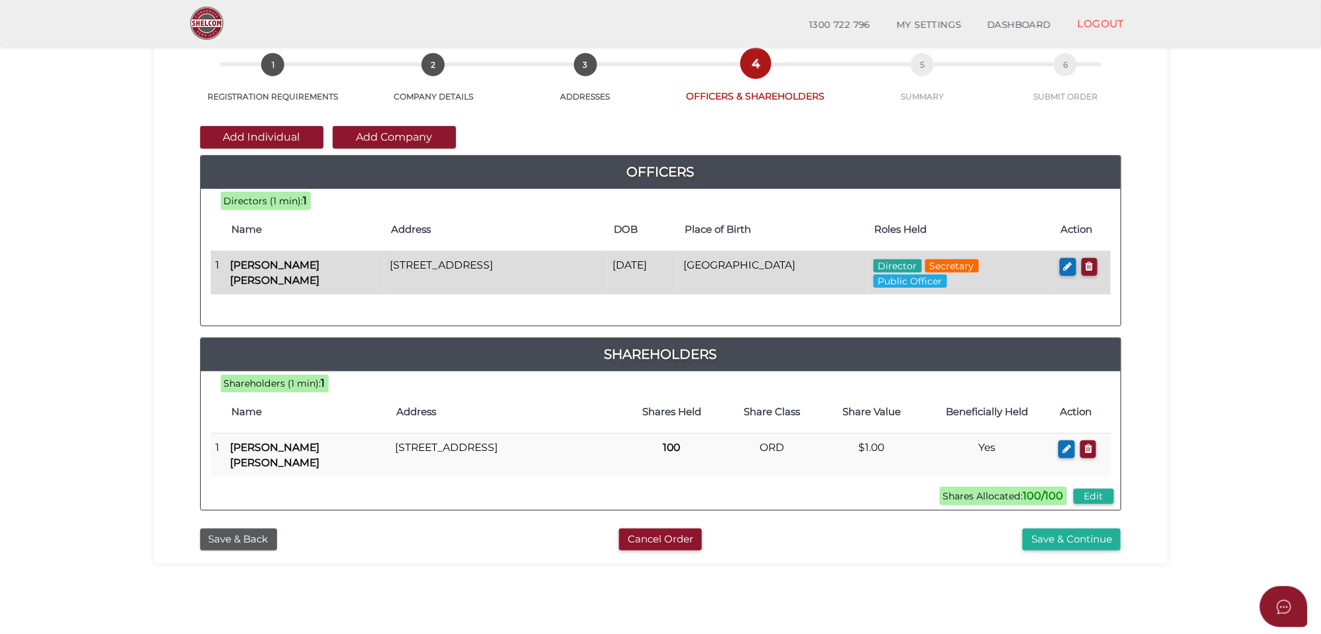
scroll to position [166, 0]
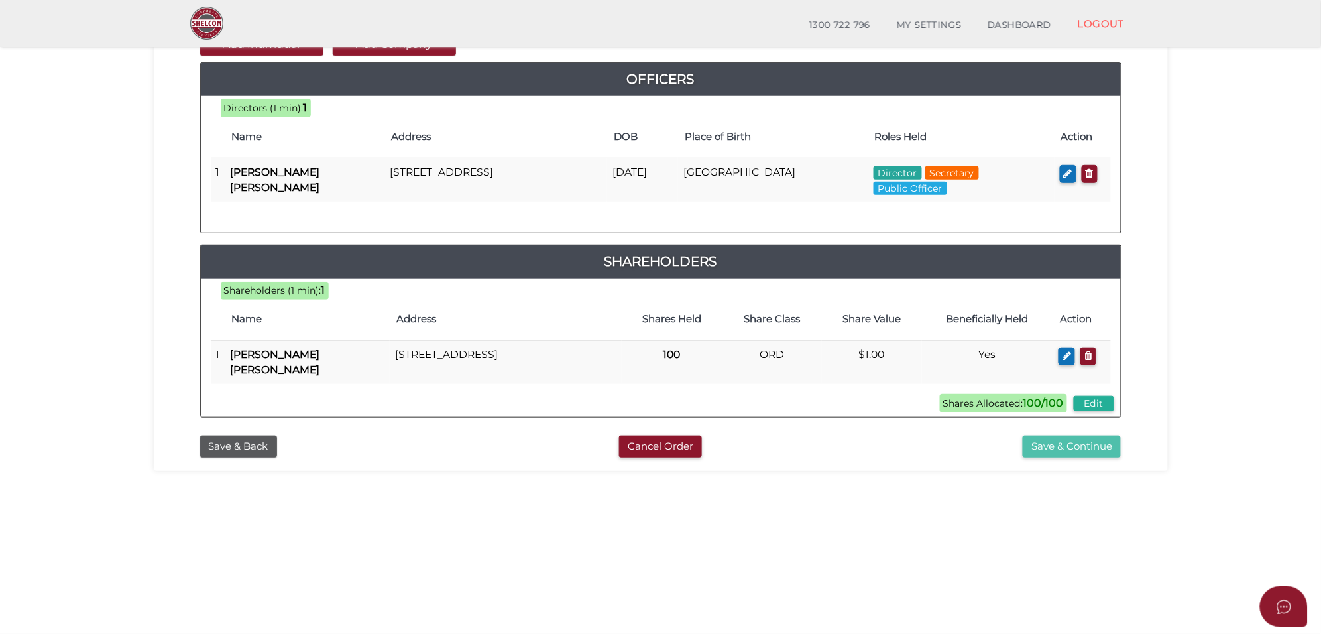
click at [1087, 445] on button "Save & Continue" at bounding box center [1072, 447] width 98 height 22
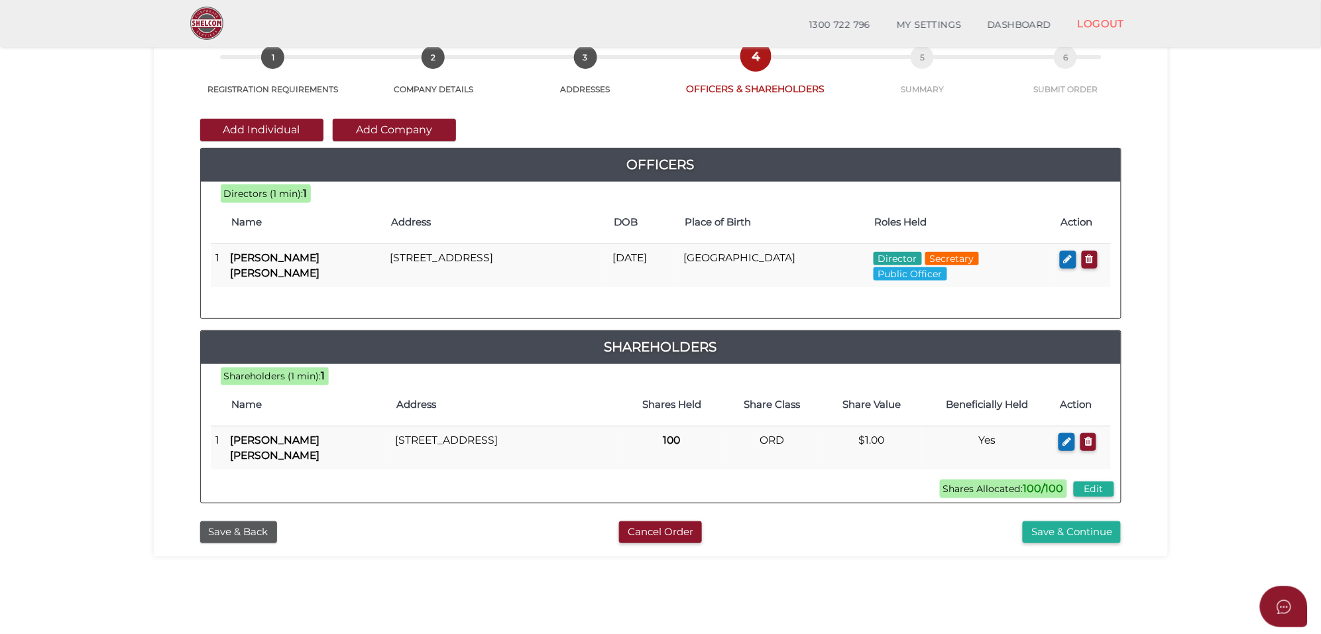
scroll to position [0, 0]
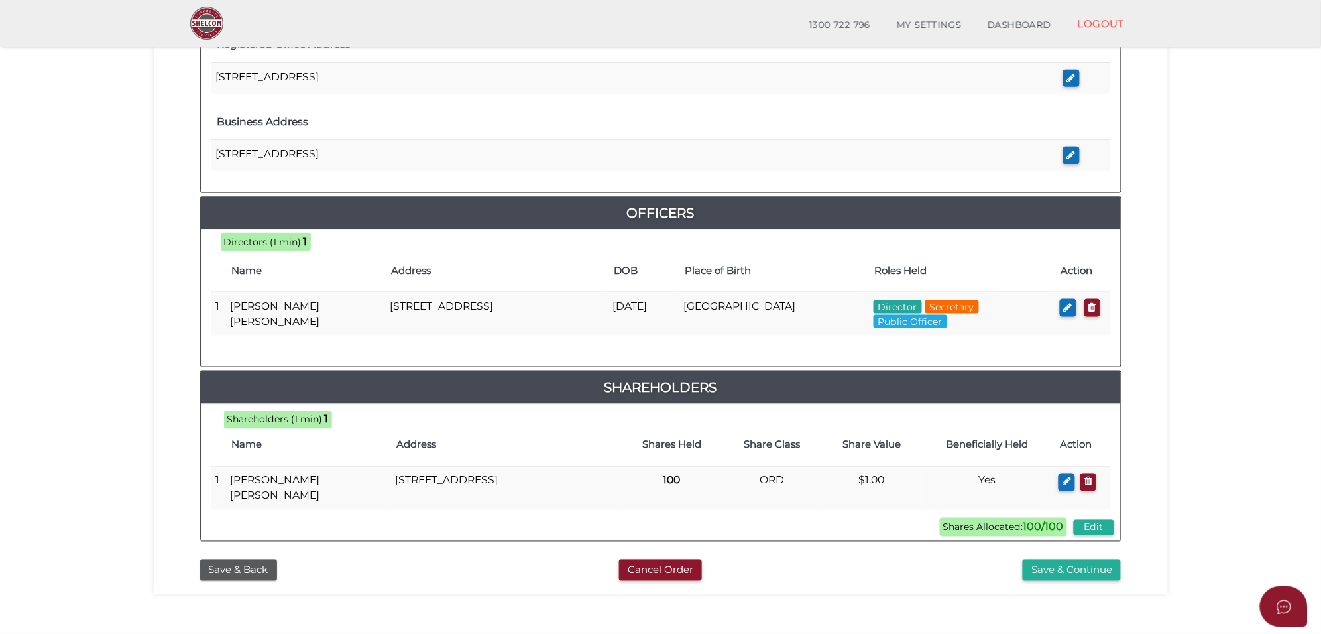
scroll to position [497, 0]
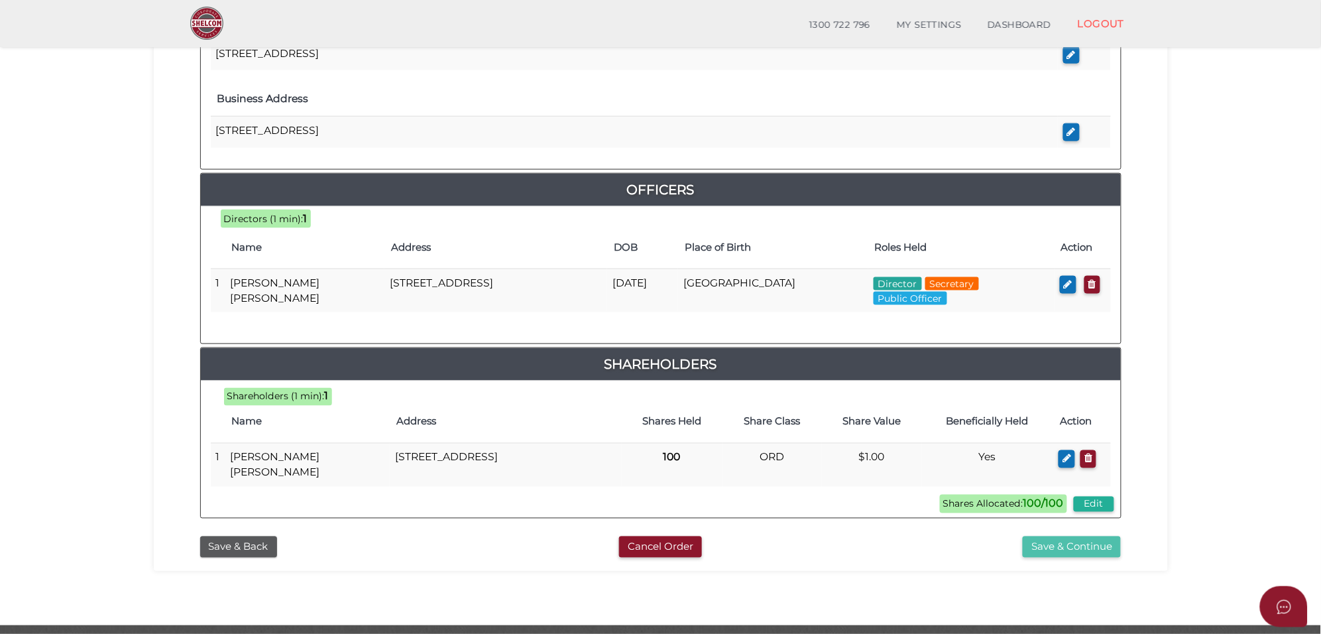
click at [1095, 550] on button "Save & Continue" at bounding box center [1072, 547] width 98 height 22
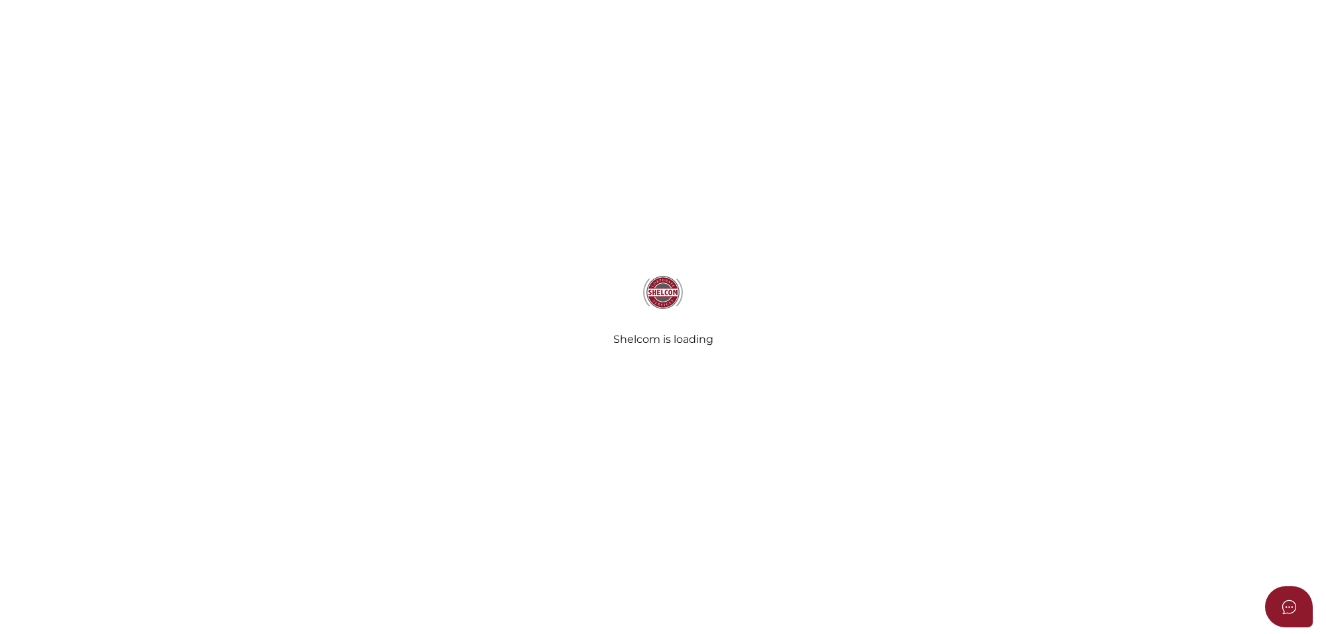
select select "Comb Binding"
select select "No"
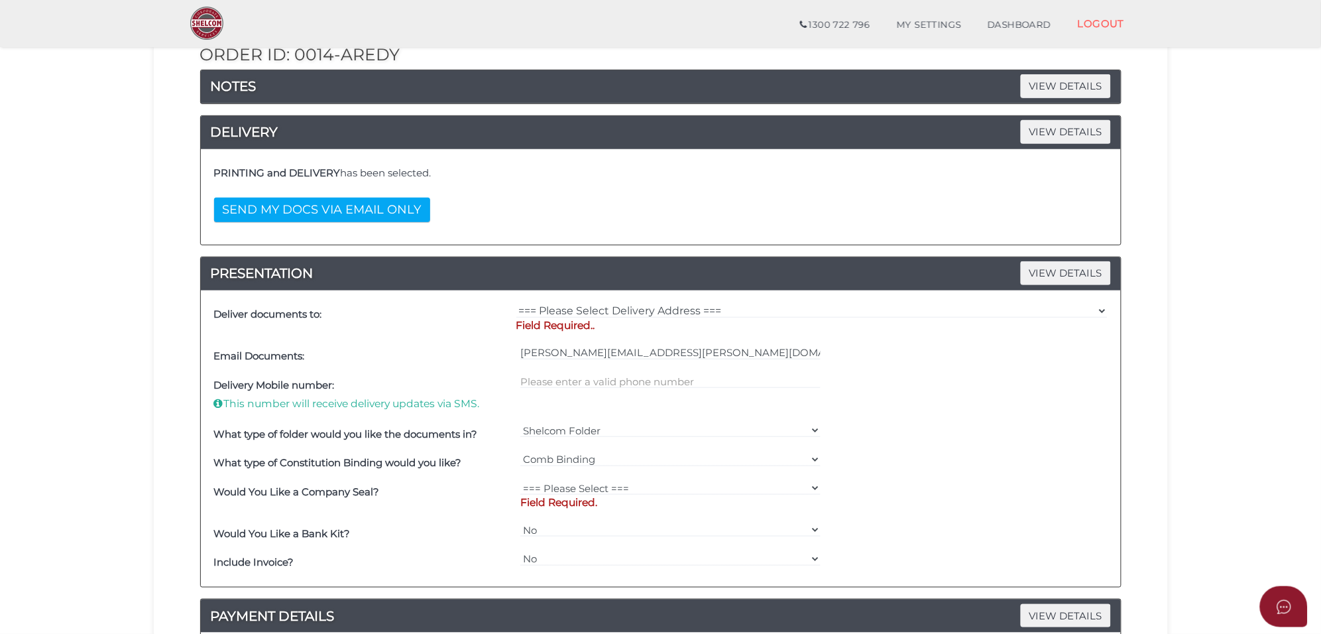
scroll to position [166, 0]
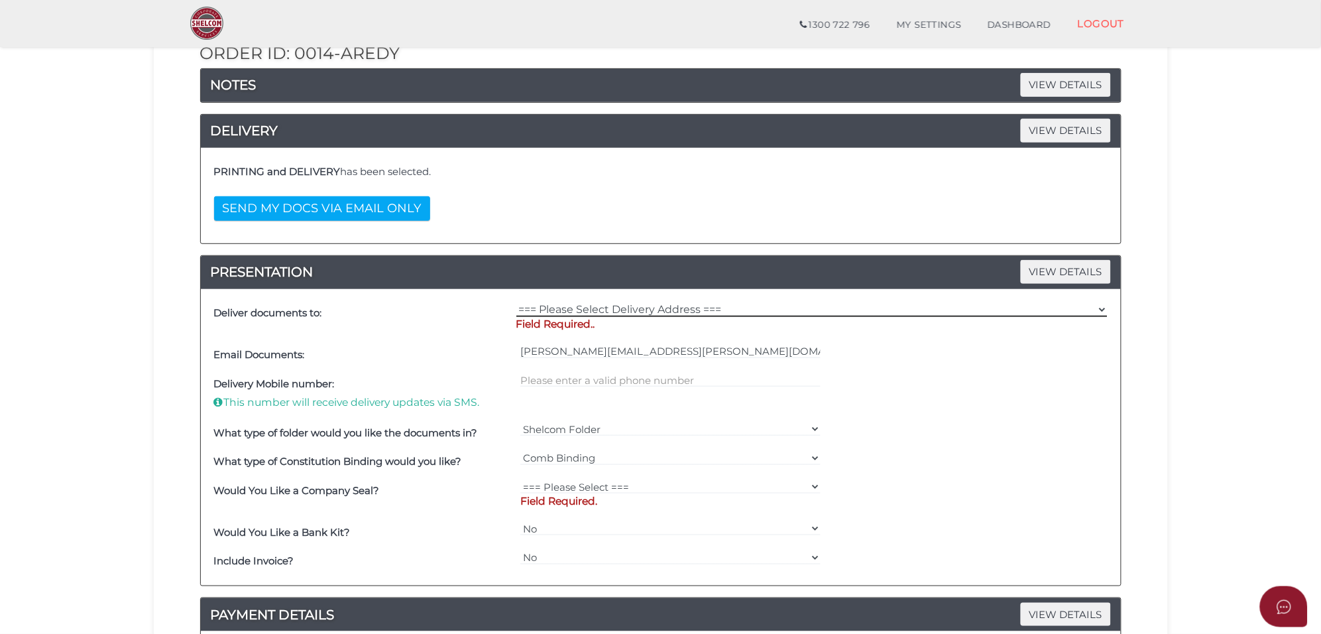
click at [619, 310] on select "=== Please Select Delivery Address === (User Address - [PERSON_NAME][GEOGRAPHIC…" at bounding box center [811, 309] width 591 height 15
select select "Other"
click at [516, 304] on select "=== Please Select Delivery Address === (User Address - [PERSON_NAME][GEOGRAPHIC…" at bounding box center [811, 309] width 591 height 15
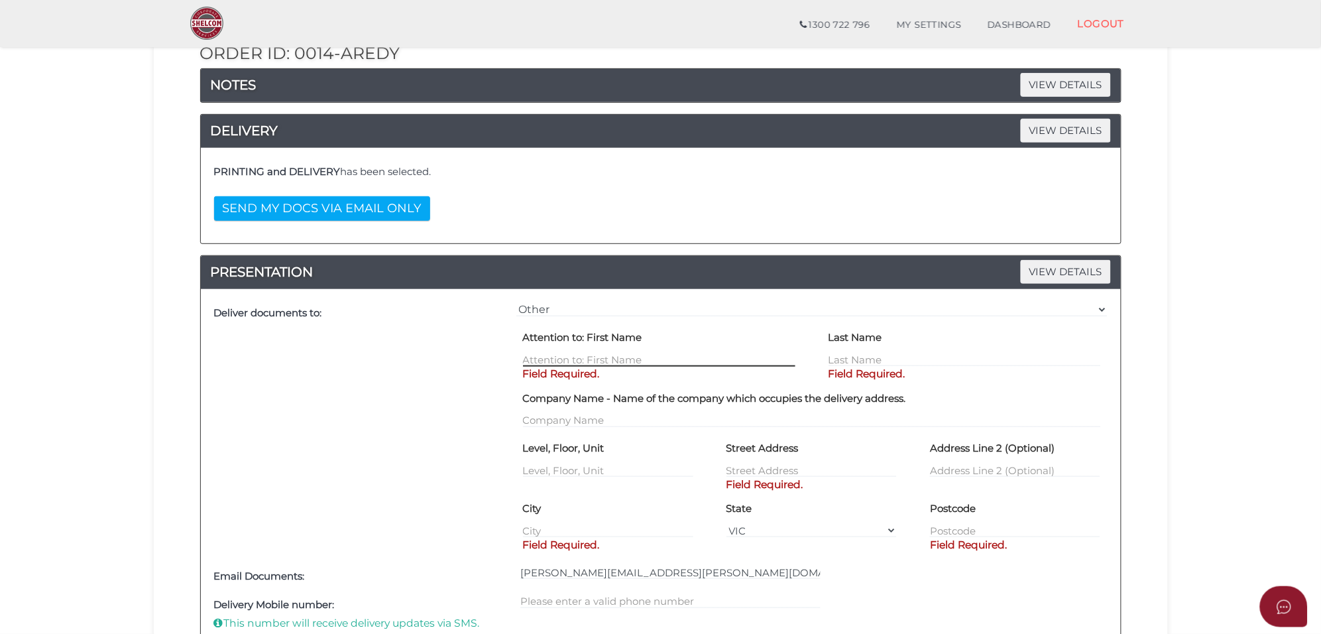
click at [580, 359] on input "text" at bounding box center [659, 359] width 272 height 15
type input "[PERSON_NAME]"
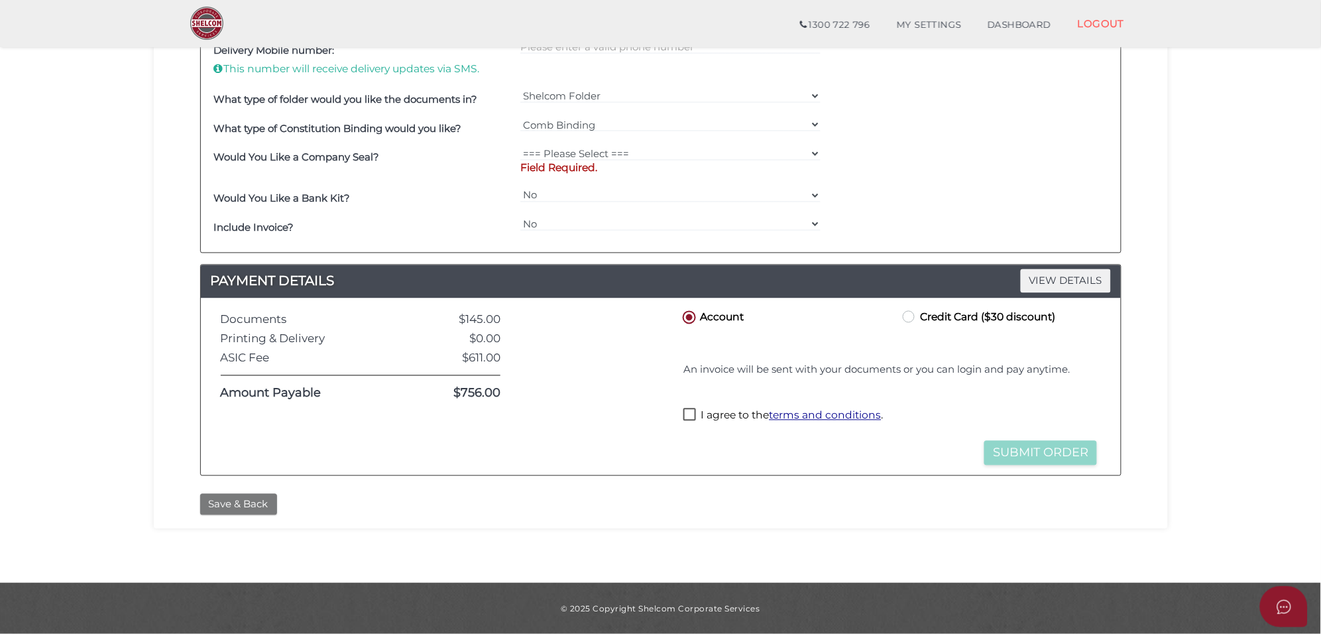
type input "Waraich"
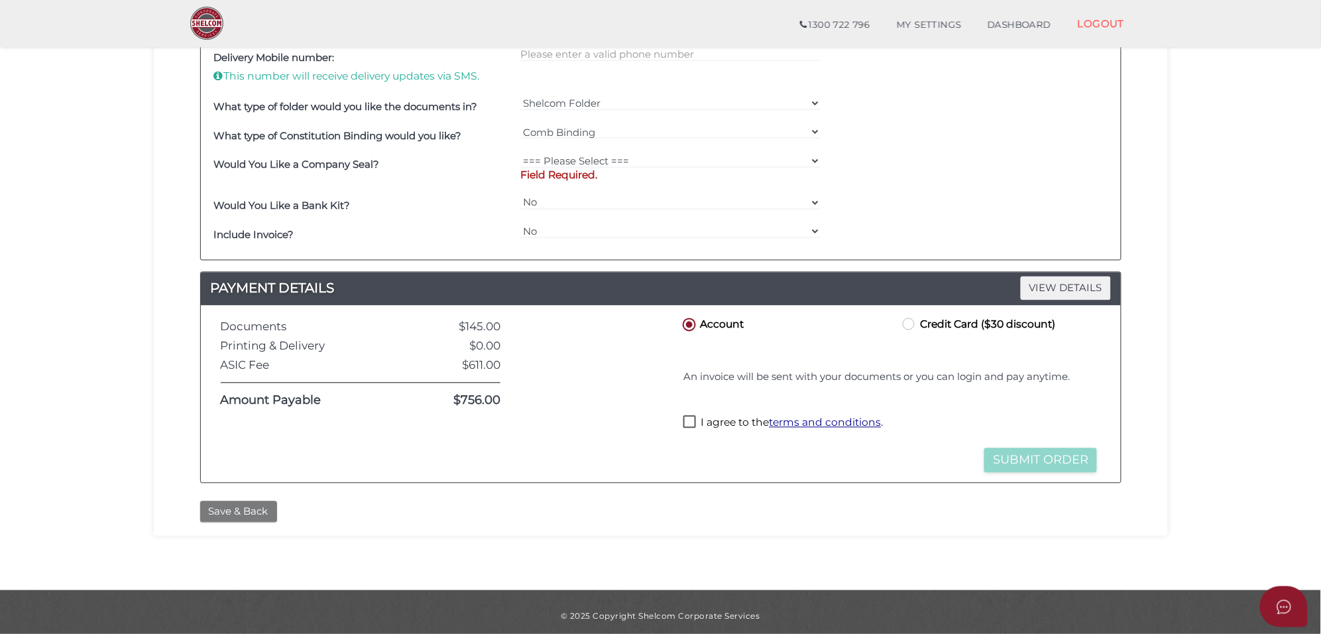
click at [242, 504] on button "Save & Back" at bounding box center [238, 512] width 77 height 22
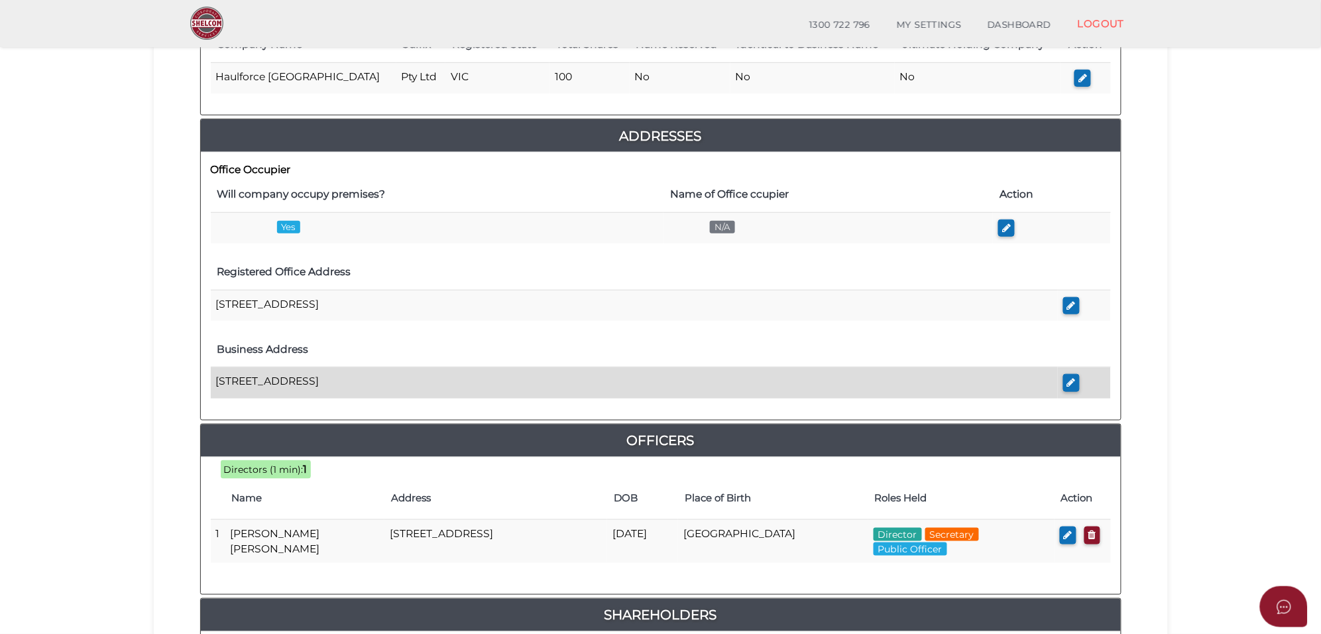
scroll to position [249, 0]
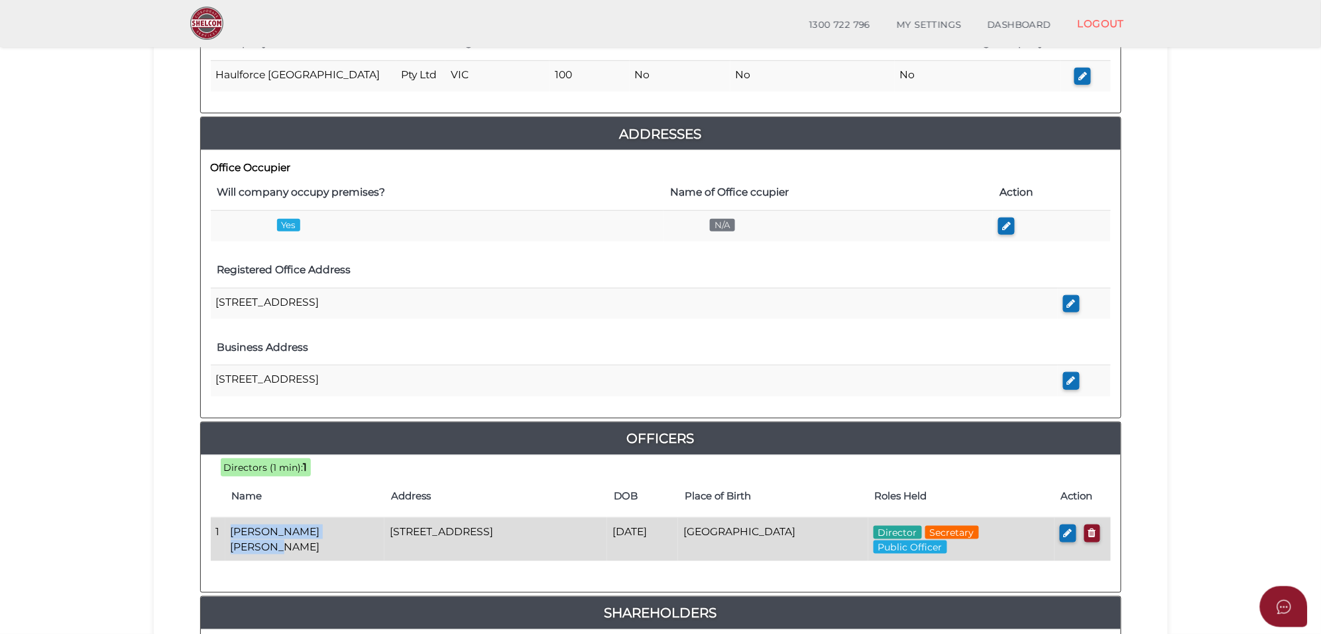
drag, startPoint x: 365, startPoint y: 538, endPoint x: 232, endPoint y: 537, distance: 133.3
click at [231, 537] on td "[PERSON_NAME] [PERSON_NAME]" at bounding box center [305, 539] width 160 height 43
copy td "[PERSON_NAME] [PERSON_NAME]"
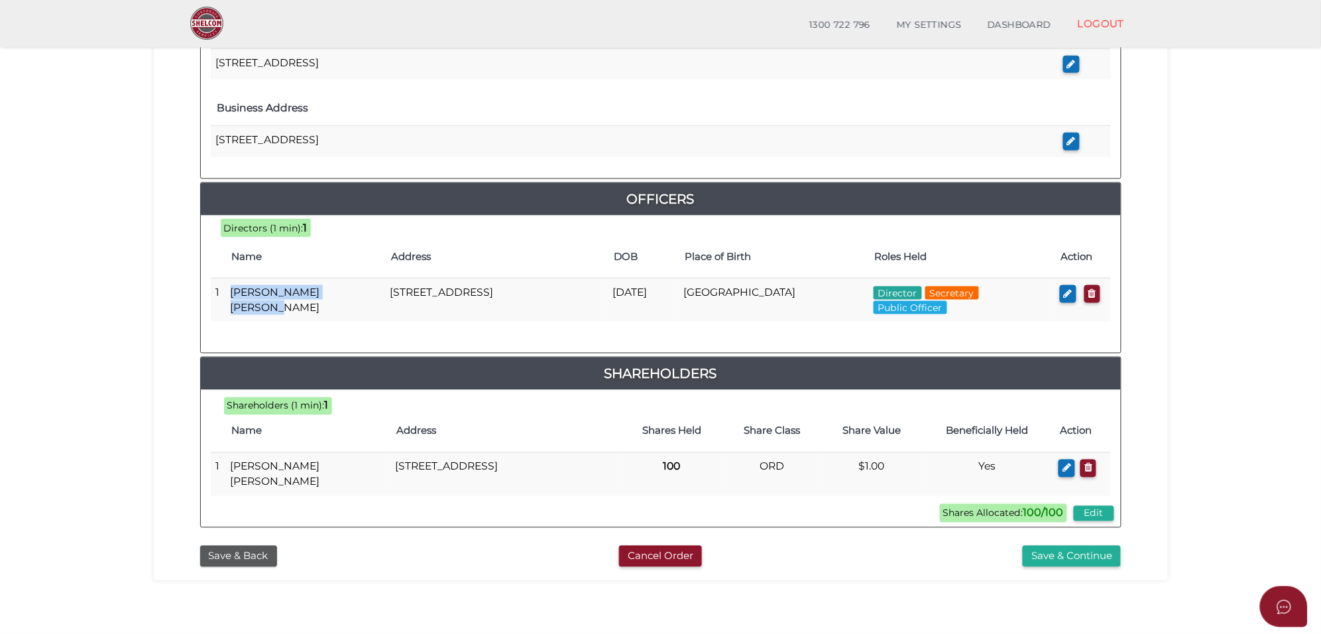
scroll to position [544, 0]
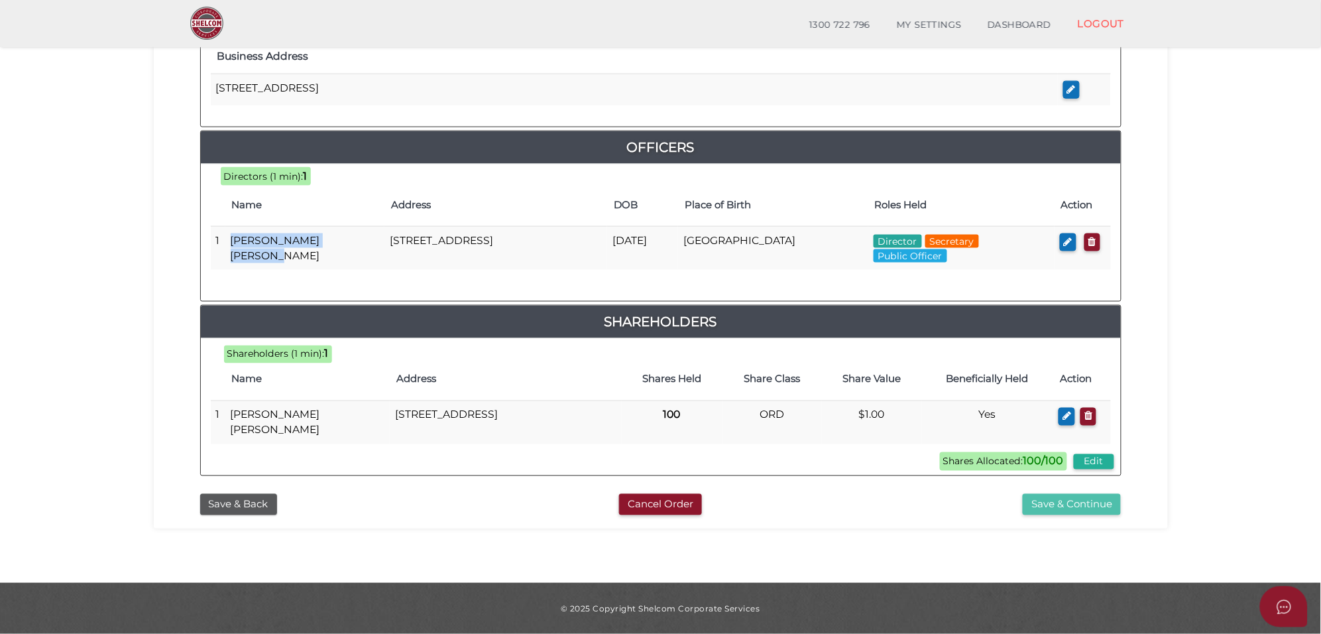
click at [1073, 497] on button "Save & Continue" at bounding box center [1072, 505] width 98 height 22
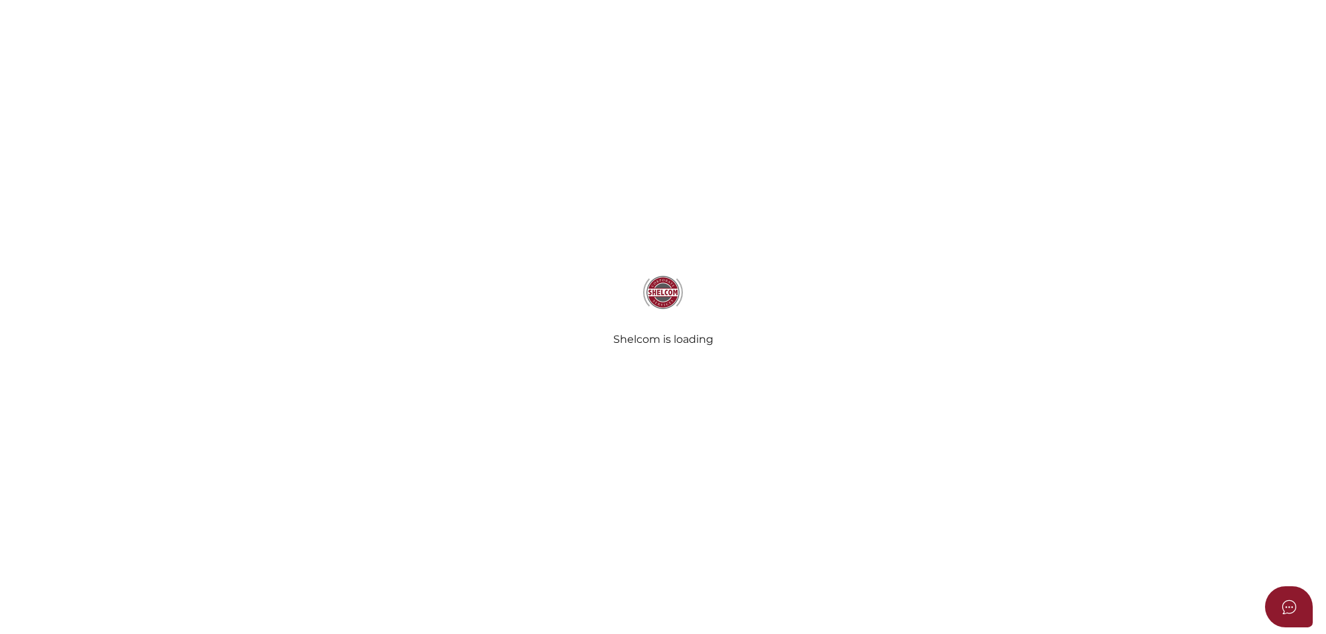
select select "Comb Binding"
select select "No"
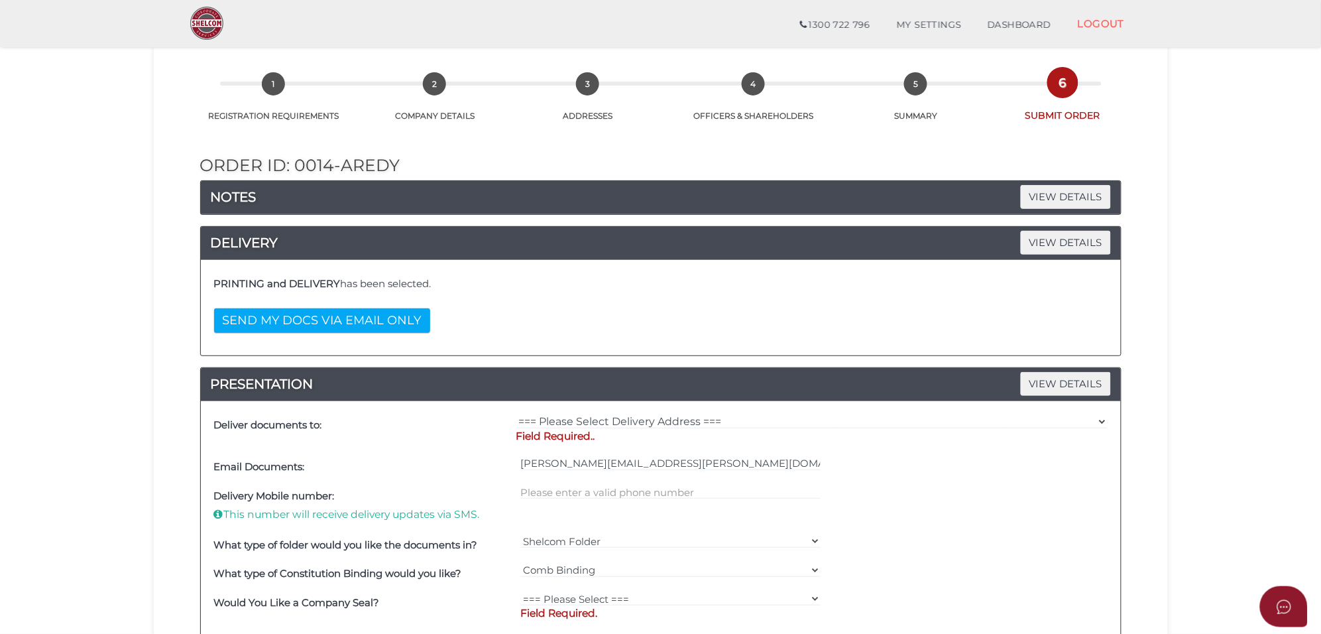
scroll to position [83, 0]
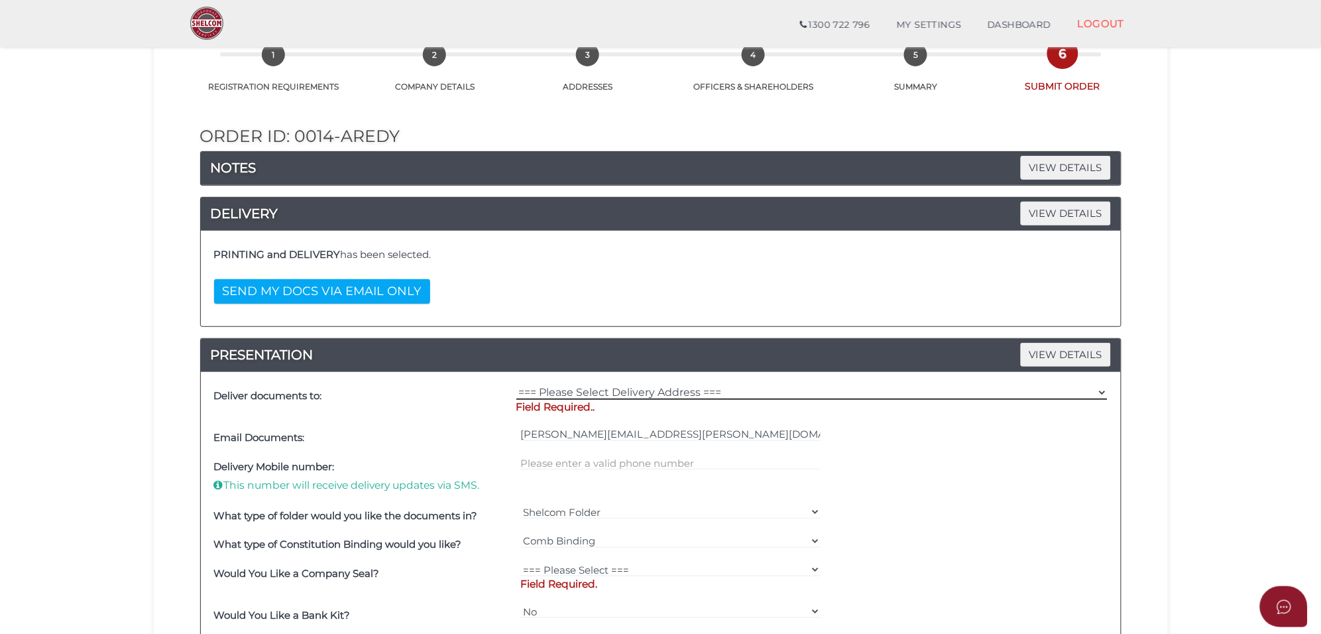
click at [590, 392] on select "=== Please Select Delivery Address === (User Address - [PERSON_NAME][GEOGRAPHIC…" at bounding box center [811, 392] width 591 height 15
select select "Other"
click at [516, 386] on select "=== Please Select Delivery Address === (User Address - [PERSON_NAME][GEOGRAPHIC…" at bounding box center [811, 392] width 591 height 15
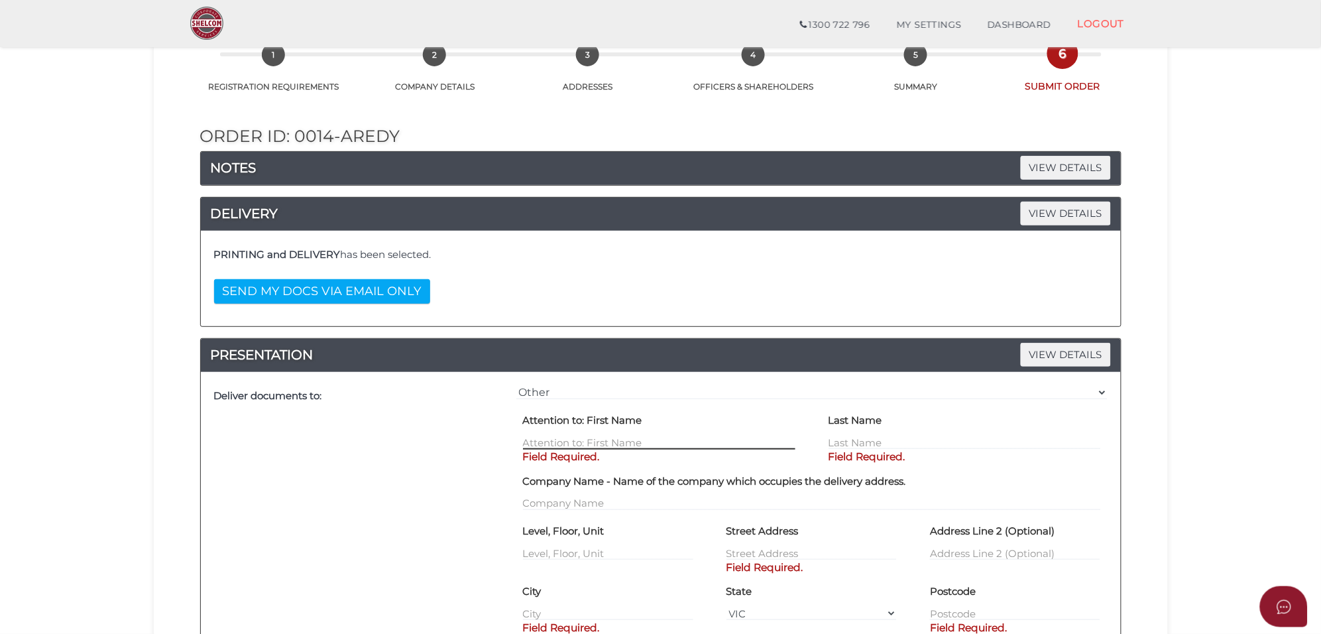
click at [552, 446] on input "text" at bounding box center [659, 442] width 272 height 15
paste input "[PERSON_NAME] [PERSON_NAME]"
type input "[PERSON_NAME] [PERSON_NAME]"
click at [882, 433] on div "Last Name Field Required." at bounding box center [965, 430] width 272 height 40
click at [880, 438] on input "text" at bounding box center [965, 442] width 272 height 15
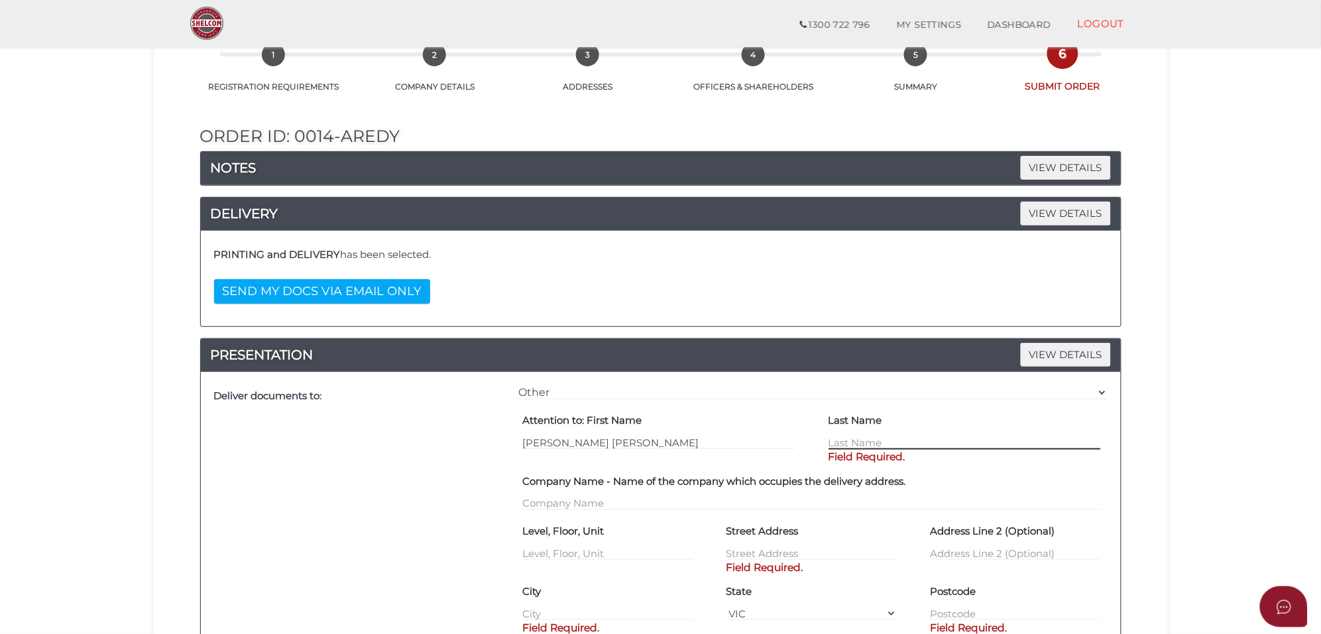
paste input "[PERSON_NAME] [PERSON_NAME]"
drag, startPoint x: 910, startPoint y: 442, endPoint x: 674, endPoint y: 438, distance: 236.1
click at [674, 438] on div "Attention to: First Name Maninder Singh Waraich Last Name Maninder Singh Waraic…" at bounding box center [811, 440] width 611 height 60
type input "Waraich"
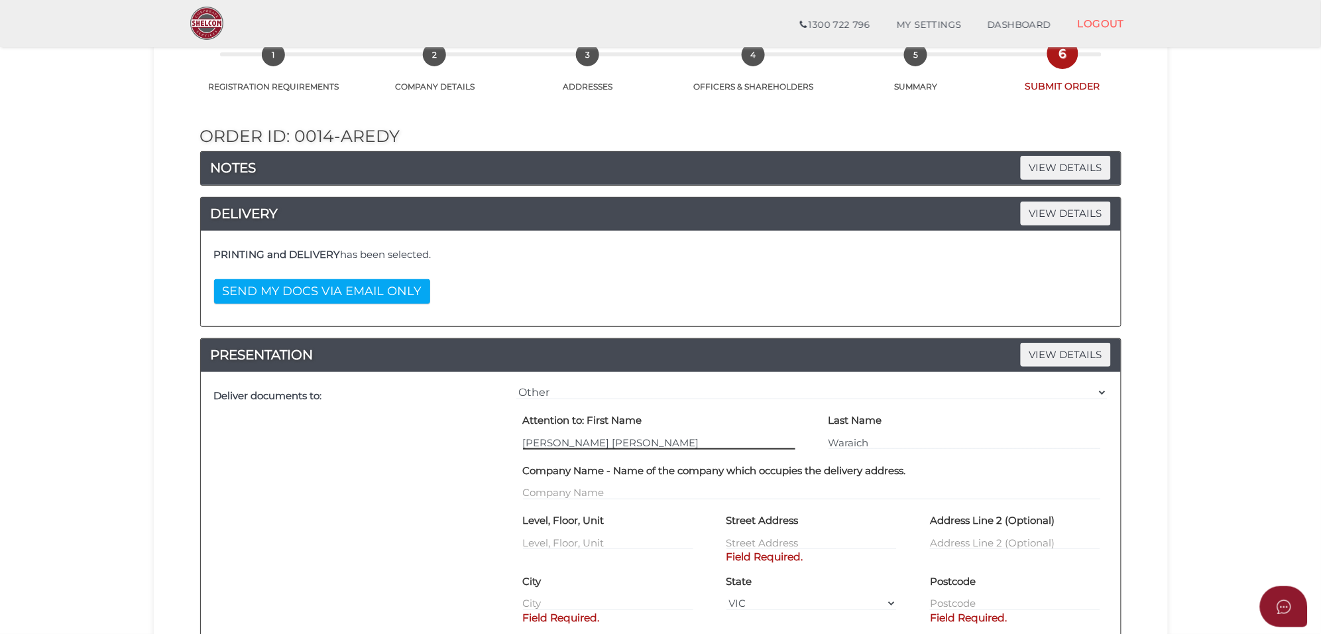
click at [672, 446] on input "Maninder Singh Waraich" at bounding box center [659, 442] width 272 height 15
type input "Maninder Singh"
click at [748, 542] on input "text" at bounding box center [812, 542] width 170 height 15
paste input "1 hemel place, Strathtulloh VIC 3338"
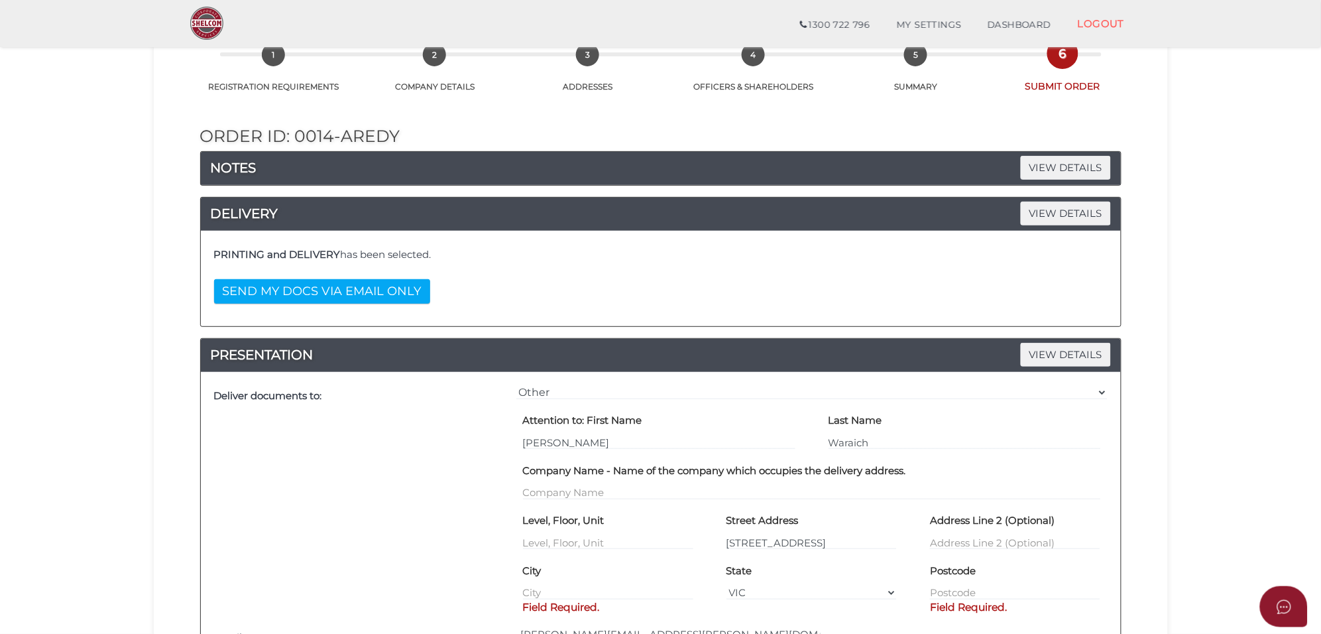
click at [902, 537] on div "Street Address 1 hemel place, Strathtulloh VIC 3338" at bounding box center [812, 535] width 204 height 50
drag, startPoint x: 794, startPoint y: 540, endPoint x: 1063, endPoint y: 552, distance: 269.4
click at [1063, 552] on div "Level, Floor, Unit Street Address 1 hemel place, Strathtulloh VIC 3338 Address …" at bounding box center [811, 535] width 611 height 50
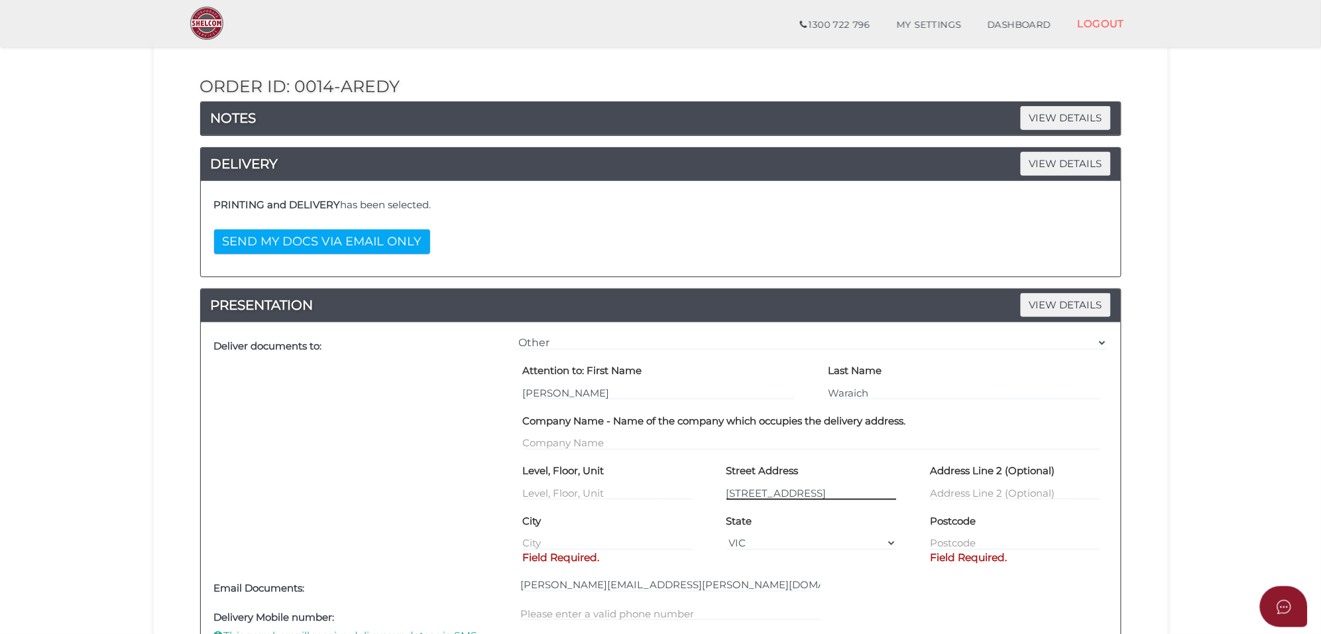
scroll to position [331, 0]
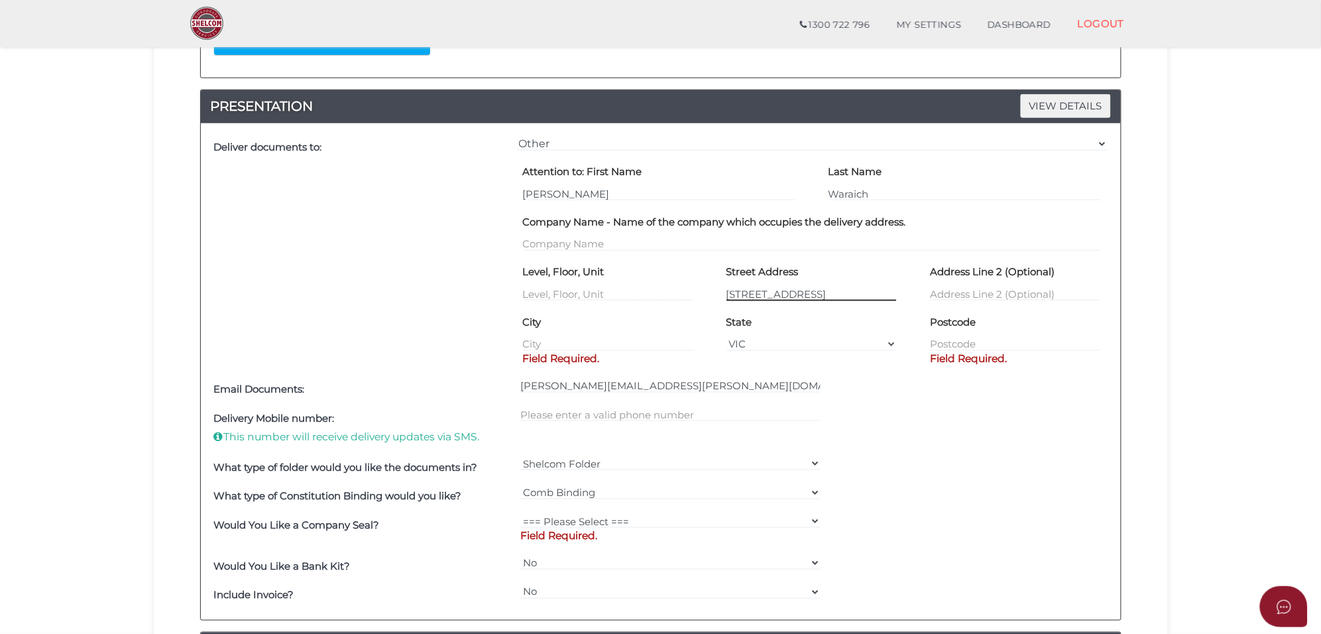
type input "1 hemel place"
click at [548, 333] on div "City Field Required." at bounding box center [608, 331] width 170 height 40
click at [544, 341] on input "text" at bounding box center [608, 344] width 170 height 15
paste input "1 hemel place, Strathtulloh VIC 3338"
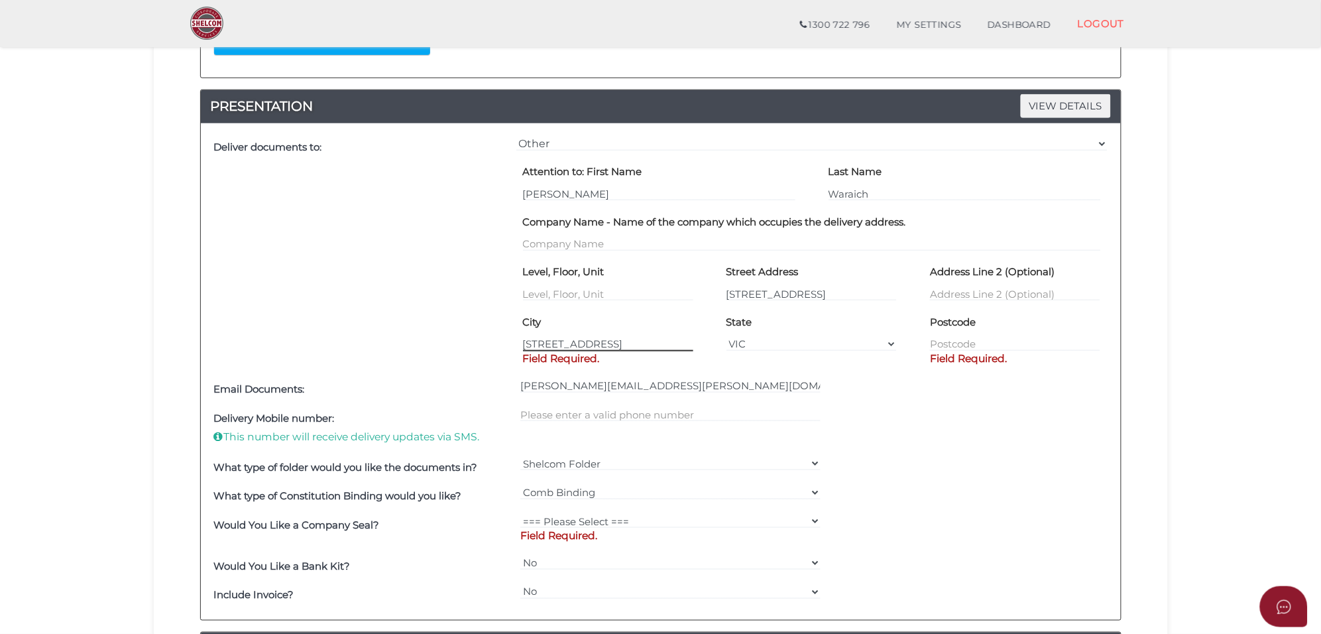
drag, startPoint x: 590, startPoint y: 345, endPoint x: 221, endPoint y: 347, distance: 369.3
click at [221, 347] on div "Deliver documents to: === Please Select Delivery Address === (User Address - Je…" at bounding box center [661, 254] width 900 height 242
type input "Strathtulloh"
type input "3338"
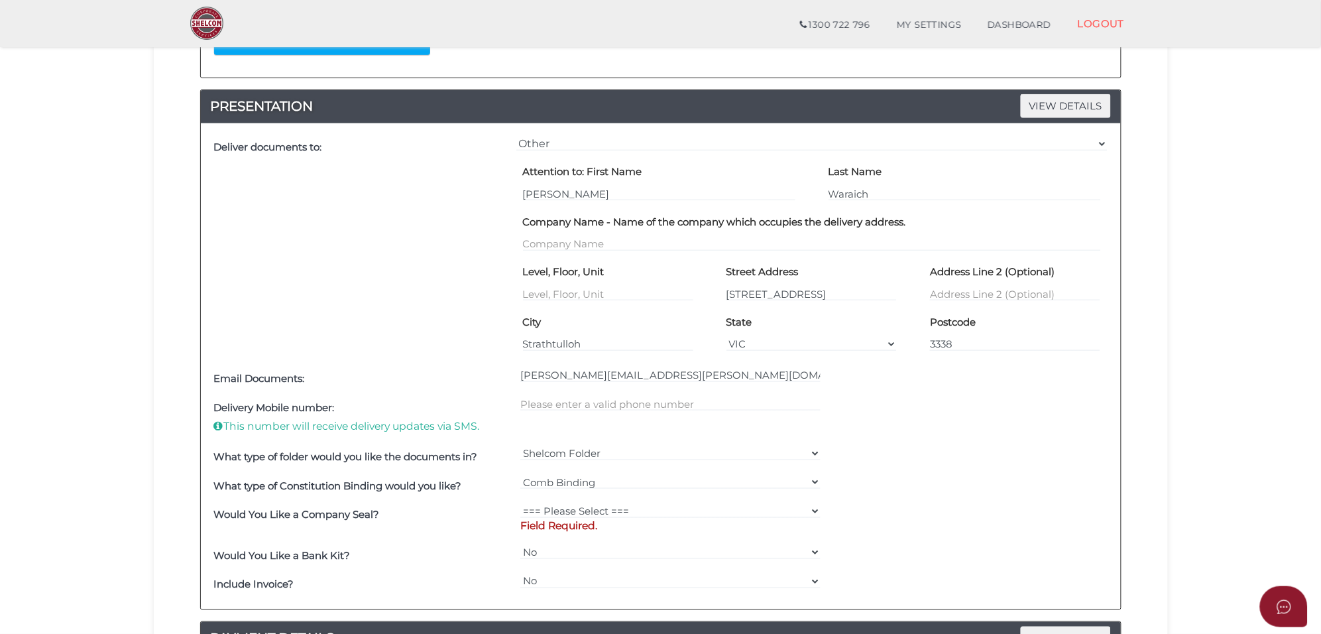
click at [1012, 457] on div "What type of folder would you like the documents in? Shelcom Folder === Please …" at bounding box center [661, 457] width 900 height 29
click at [630, 410] on input "text" at bounding box center [670, 403] width 300 height 15
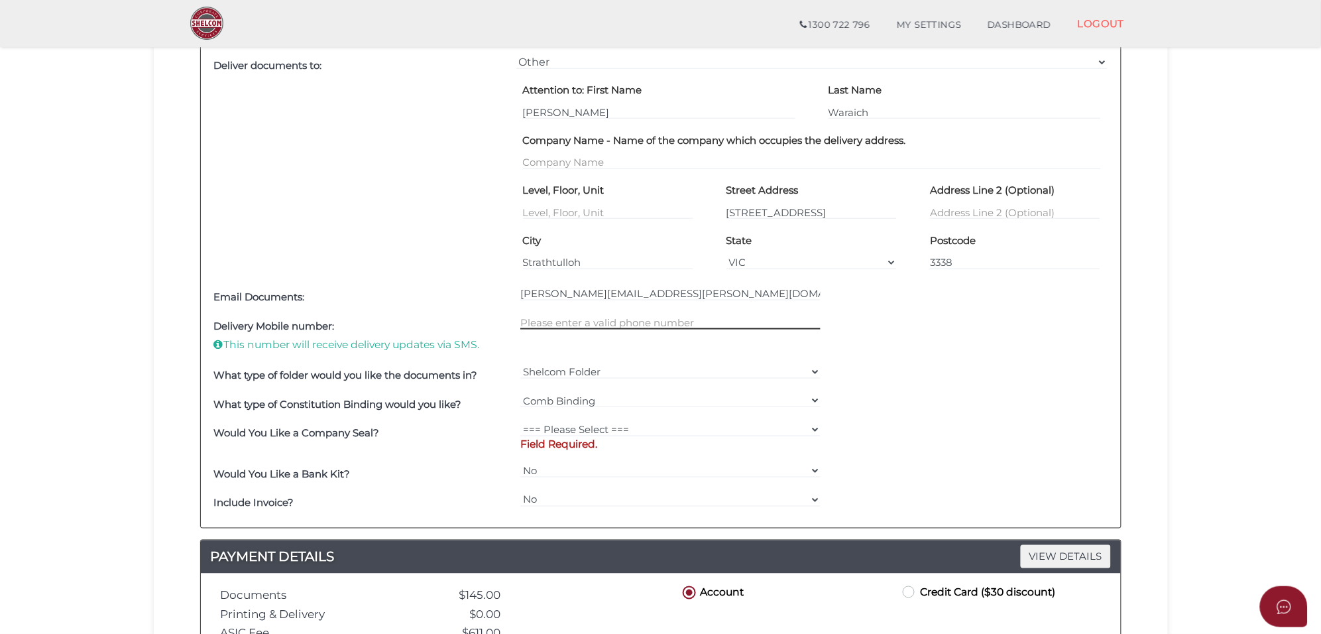
scroll to position [414, 0]
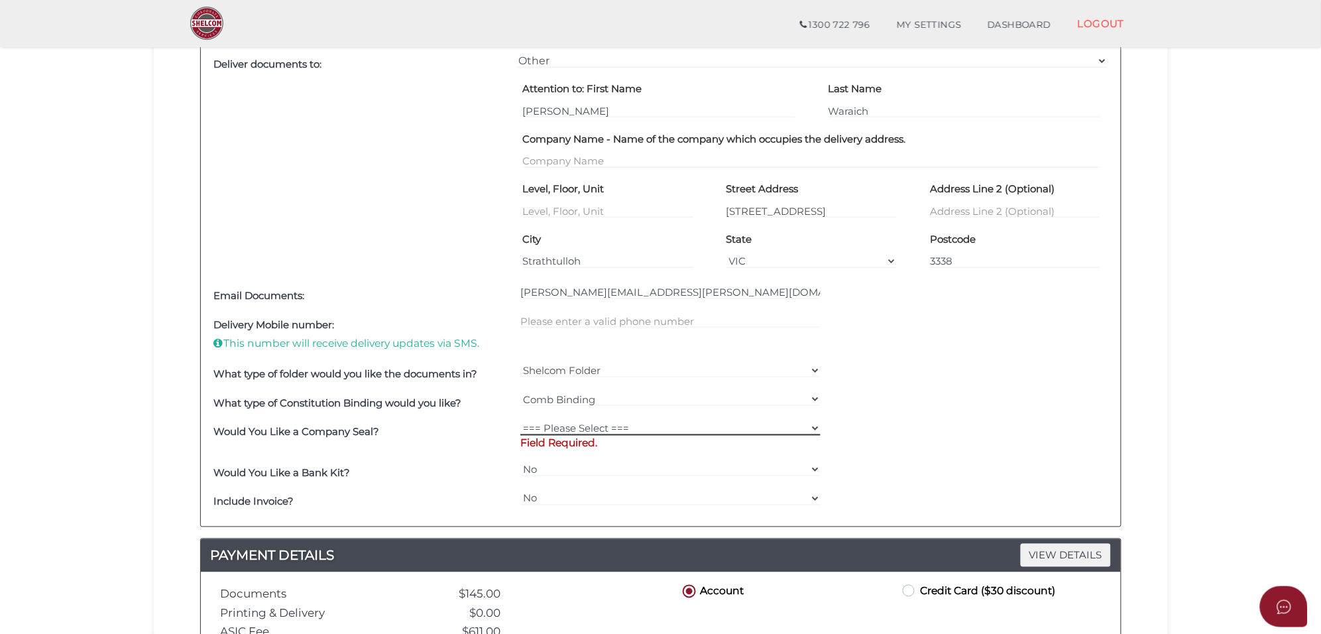
click at [617, 428] on select "=== Please Select === Fold Seal $50 No Seal" at bounding box center [670, 428] width 300 height 15
select select "0"
click at [520, 422] on select "=== Please Select === Fold Seal $50 No Seal" at bounding box center [670, 428] width 300 height 15
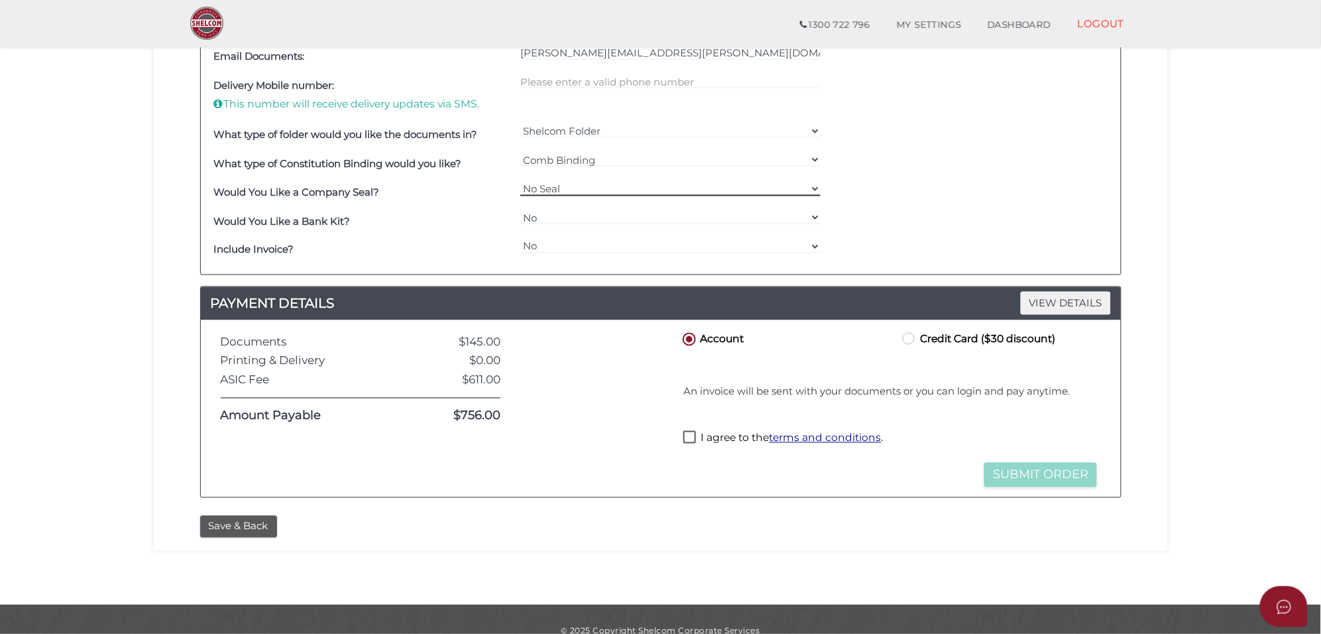
scroll to position [663, 0]
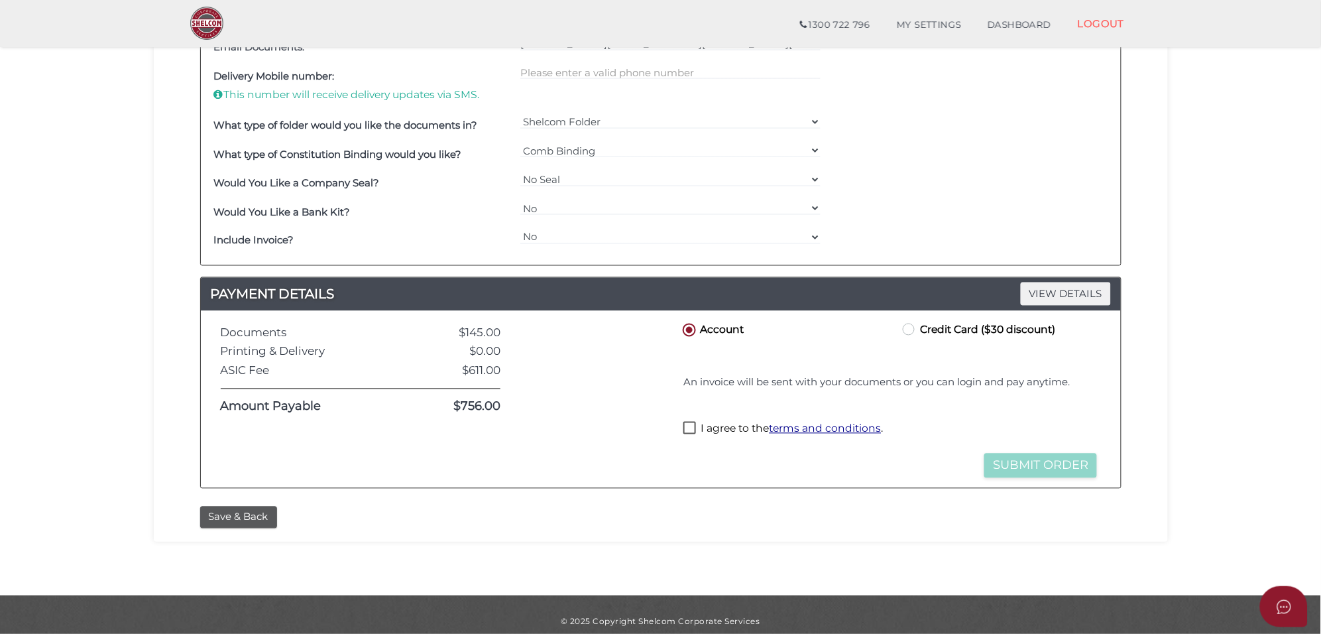
click at [917, 330] on label "Credit Card ($30 discount)" at bounding box center [977, 329] width 155 height 17
radio input "true"
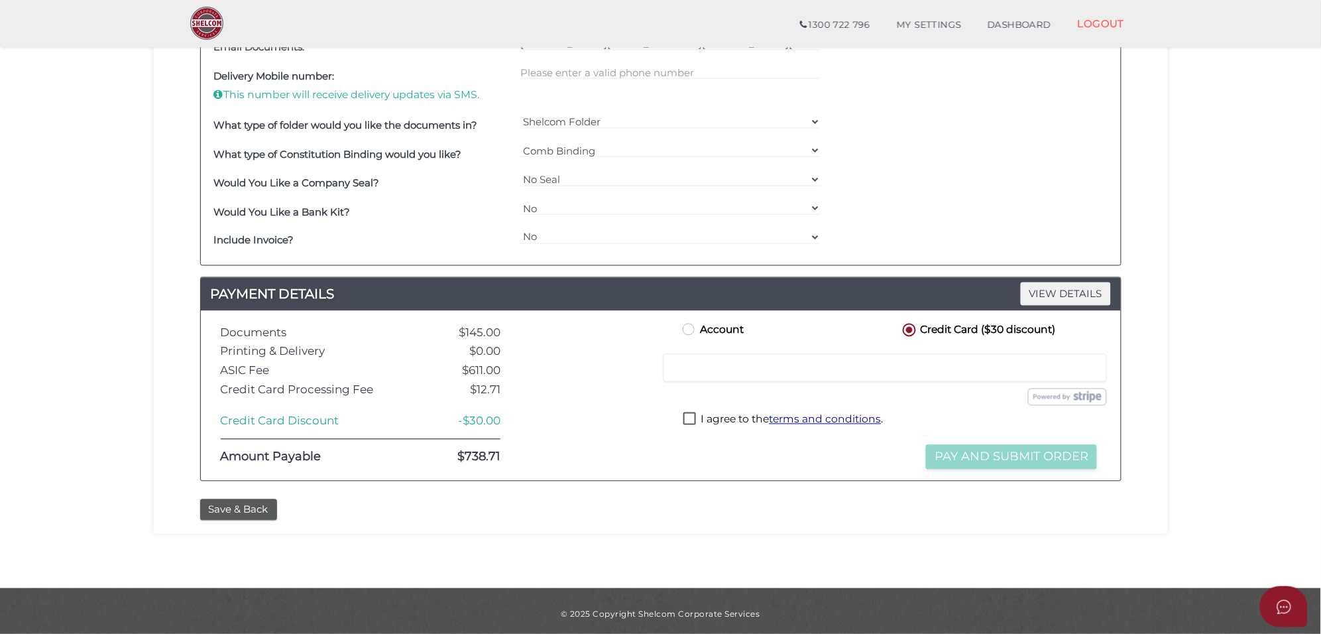
click at [723, 362] on div at bounding box center [886, 368] width 444 height 28
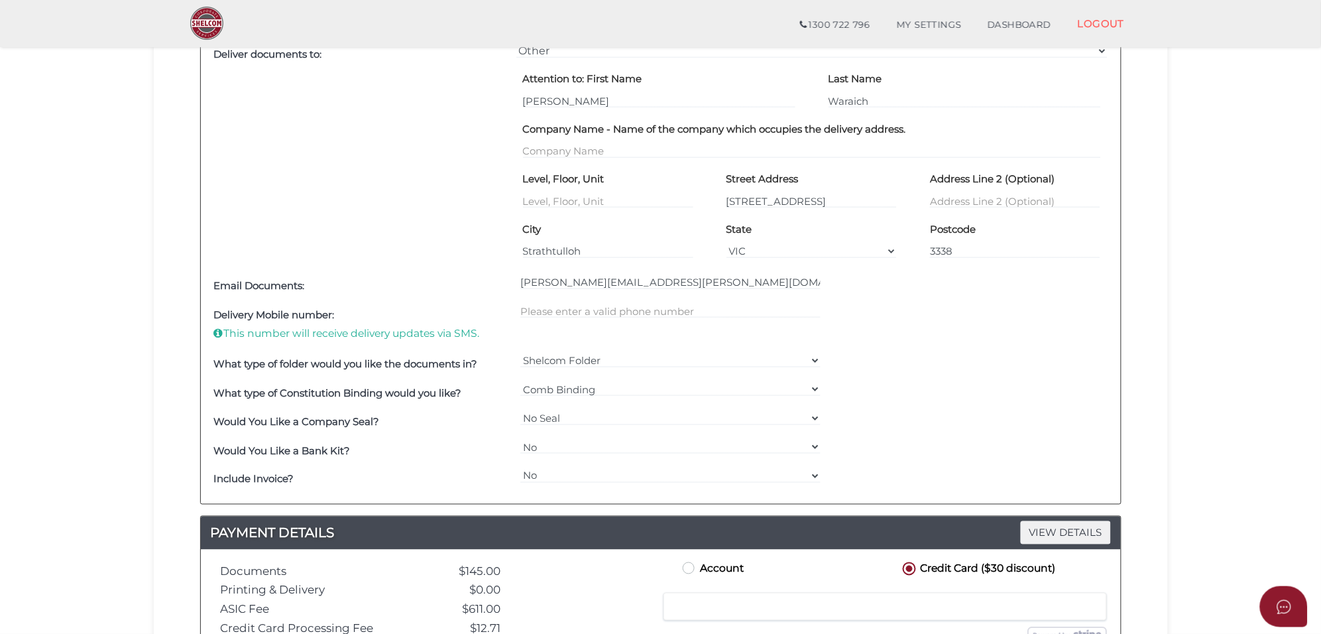
scroll to position [414, 0]
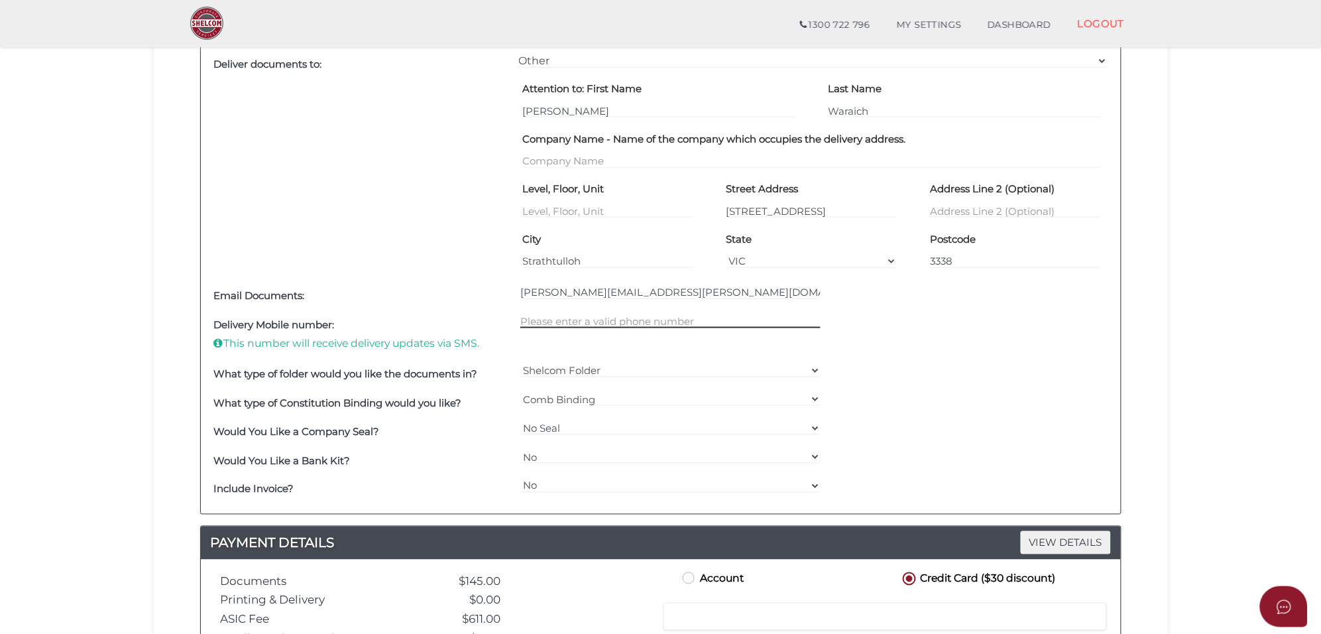
click at [556, 325] on input "text" at bounding box center [670, 321] width 300 height 15
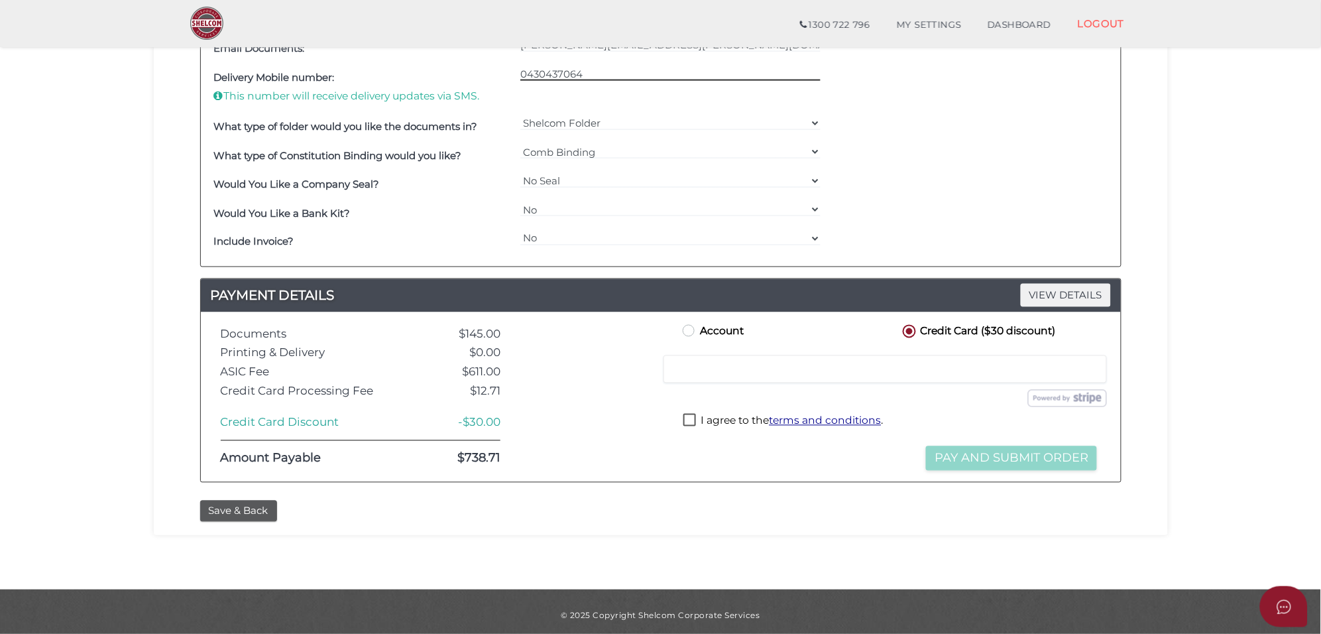
scroll to position [670, 0]
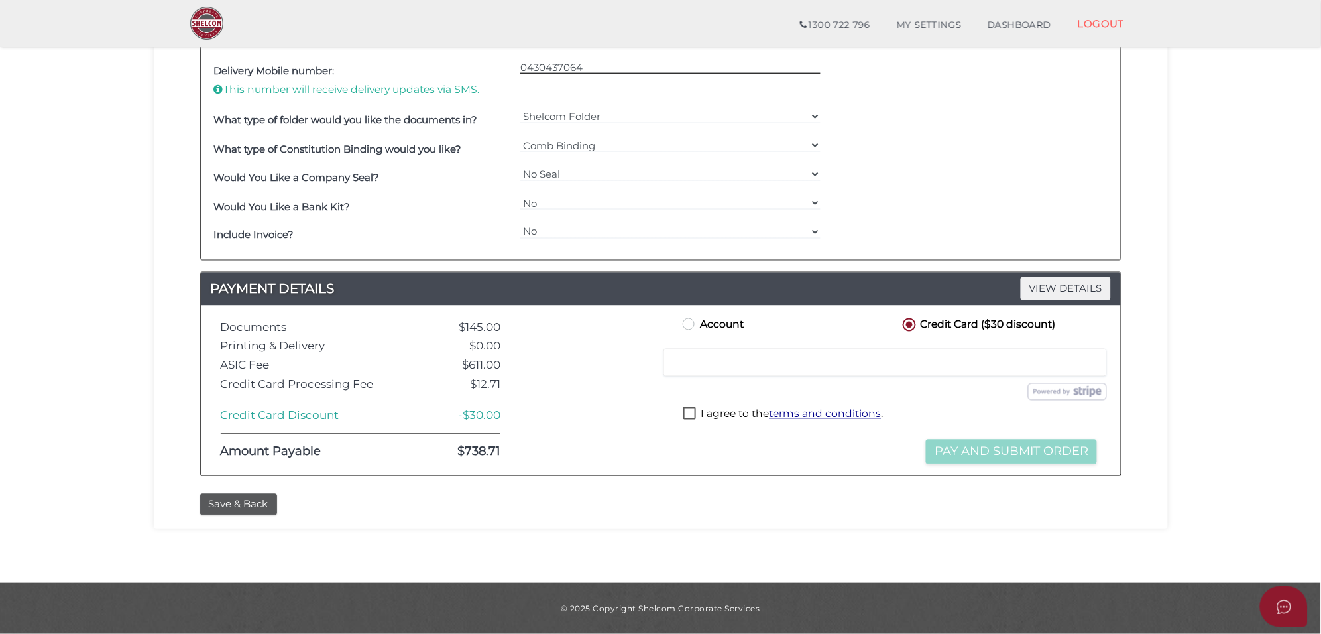
type input "0430437064"
click at [683, 413] on label "I agree to the terms and conditions ." at bounding box center [783, 415] width 200 height 17
checkbox input "true"
click at [994, 449] on button "Pay and Submit Order" at bounding box center [1011, 452] width 171 height 25
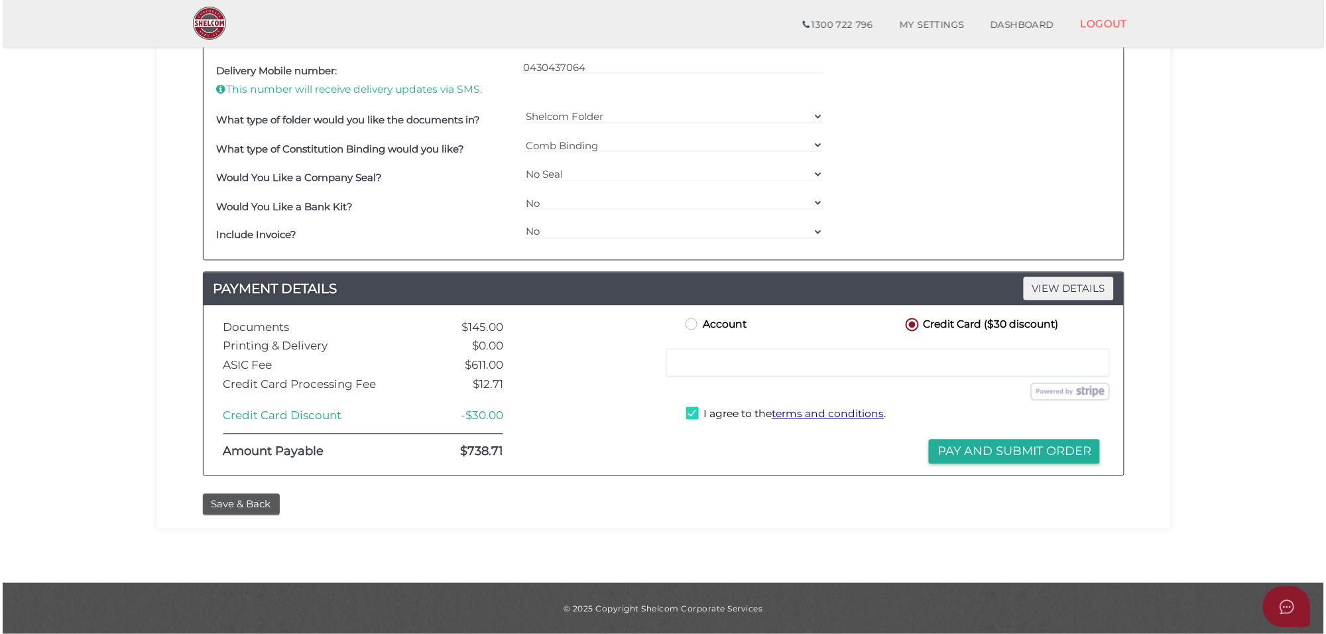
scroll to position [0, 0]
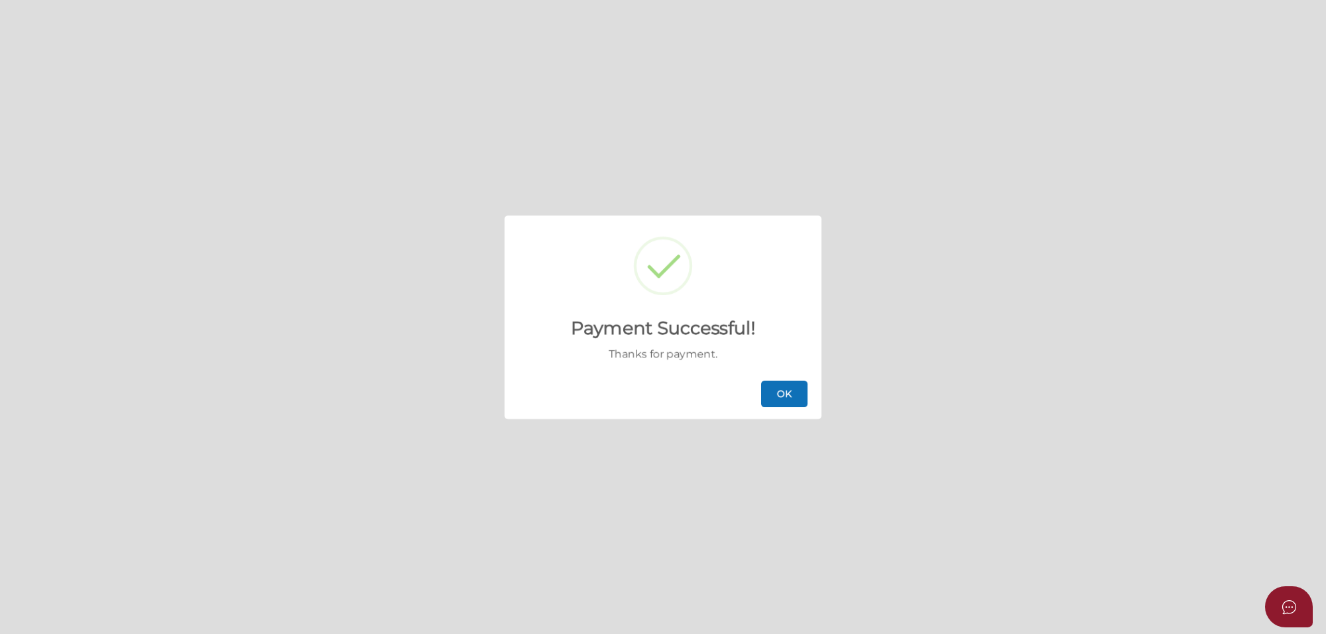
click at [784, 389] on button "OK" at bounding box center [784, 394] width 46 height 27
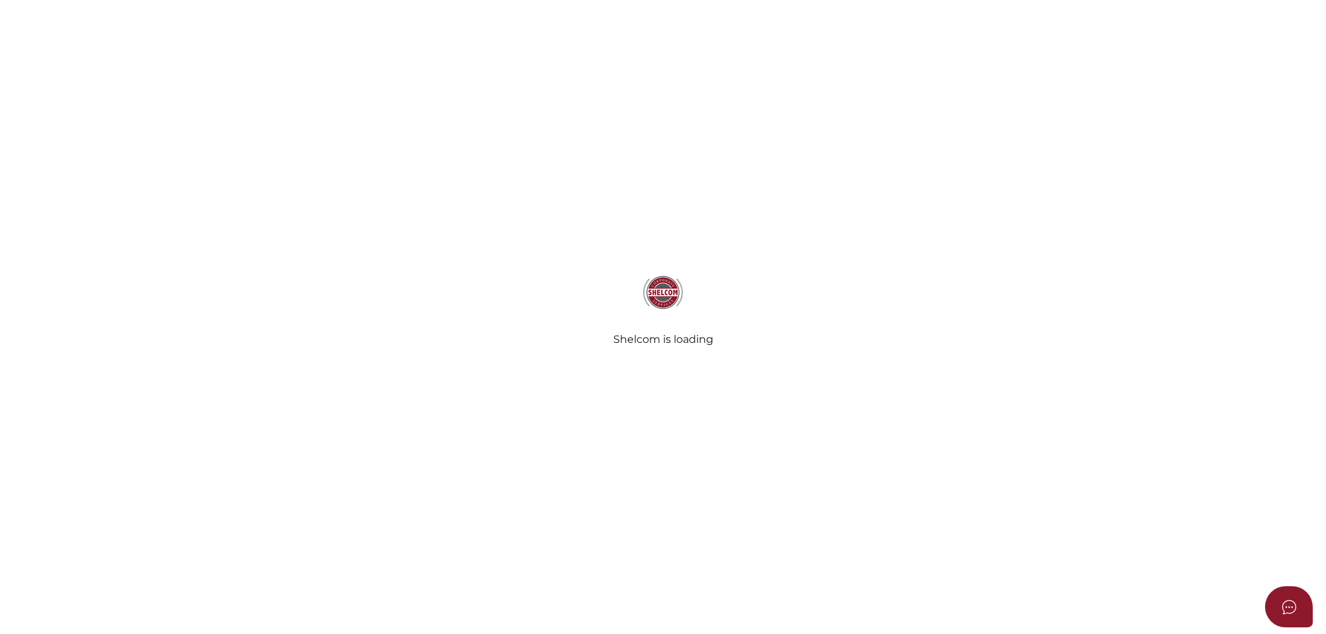
select select
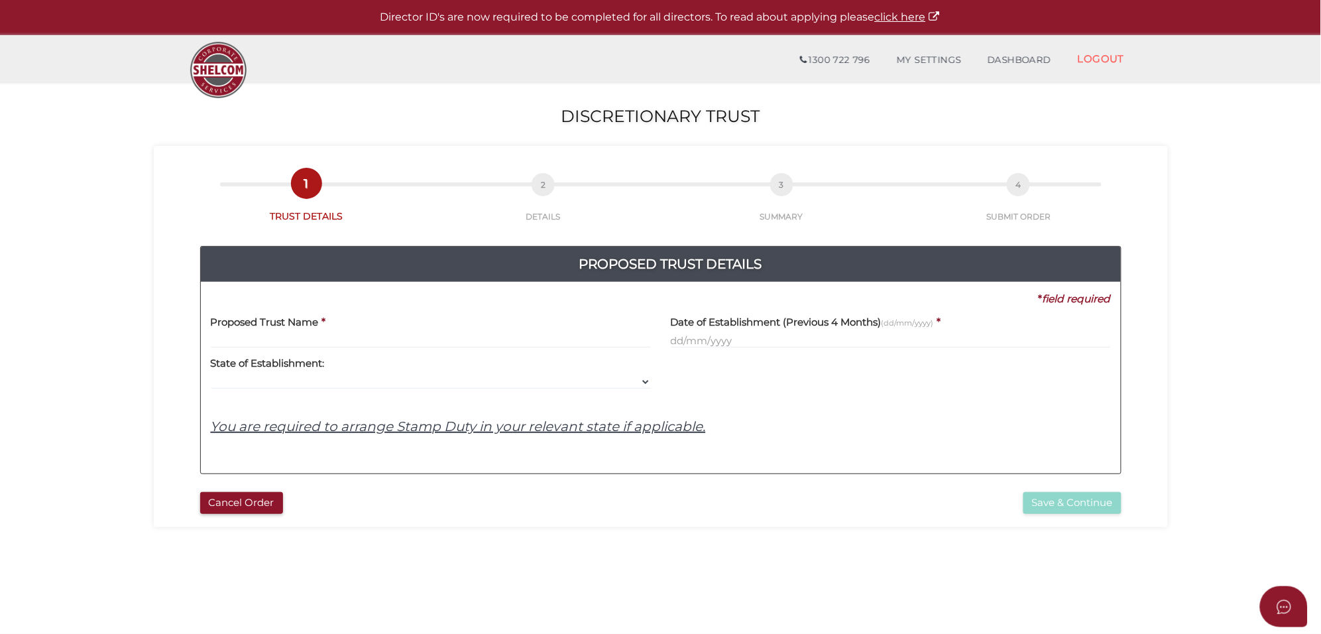
click at [250, 332] on label "Proposed Trust Name" at bounding box center [265, 319] width 108 height 27
click at [242, 341] on input "text" at bounding box center [431, 340] width 440 height 15
paste input "GRDT Heritage Trust"
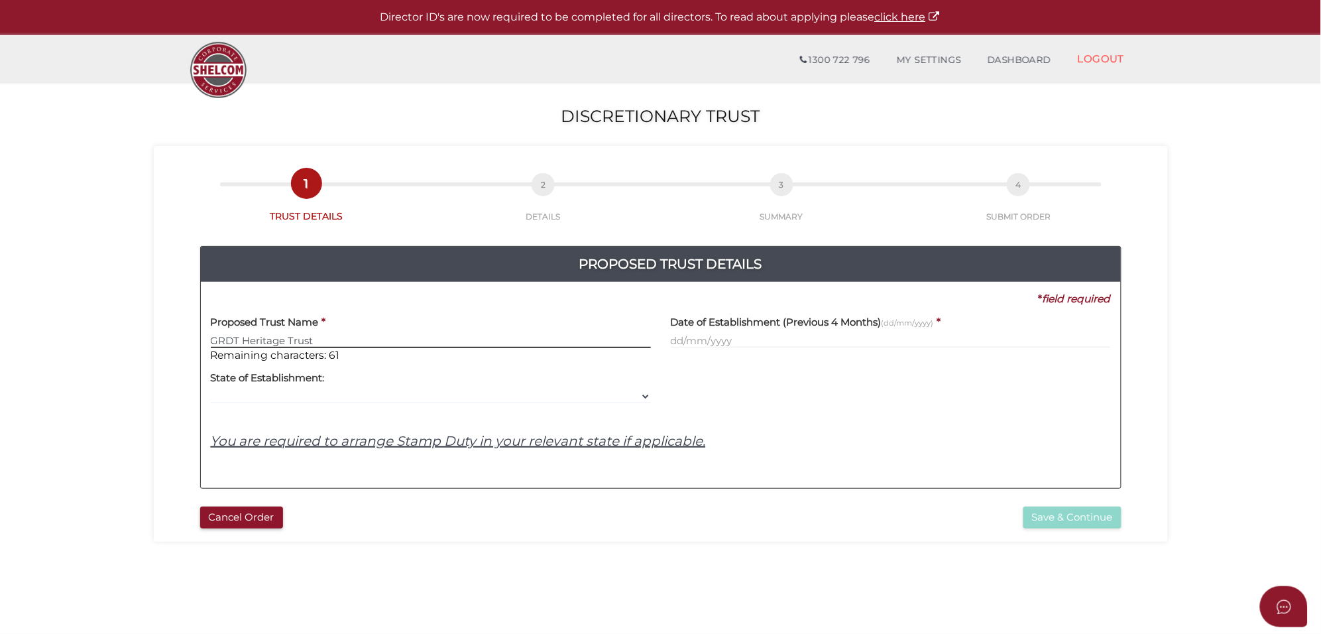
type input "GRDT Heritage Trust"
click at [714, 343] on input "text" at bounding box center [891, 340] width 440 height 15
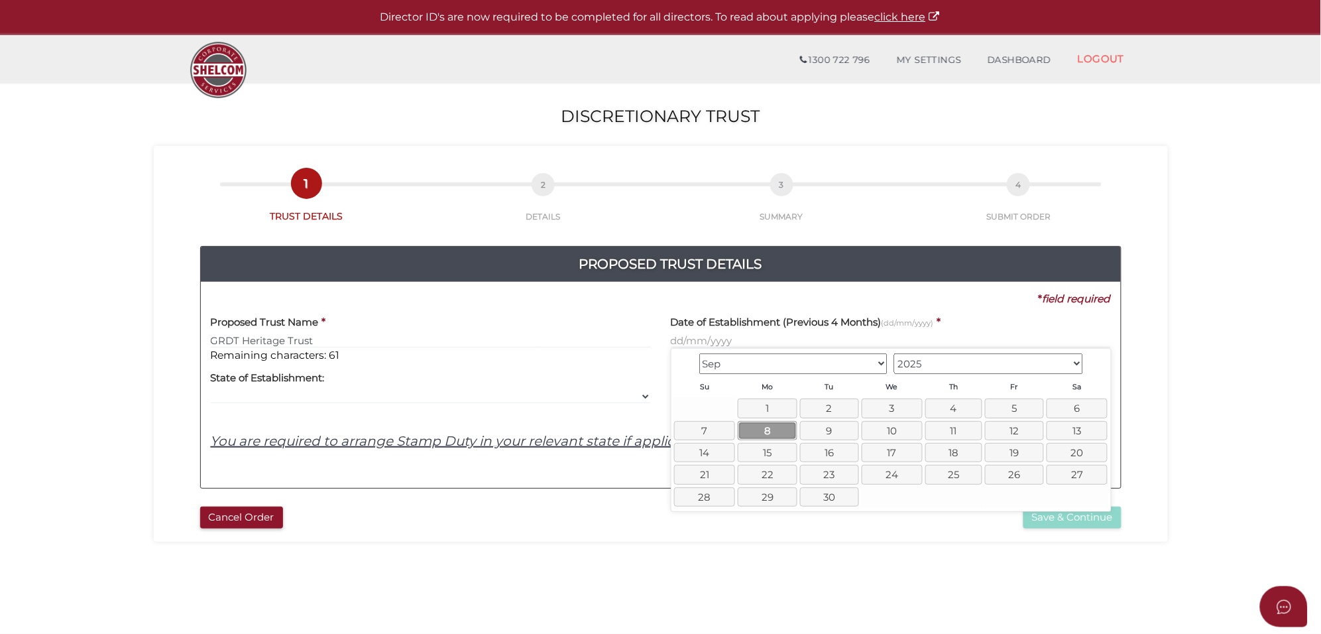
click at [764, 428] on link "8" at bounding box center [767, 430] width 59 height 19
type input "[DATE]"
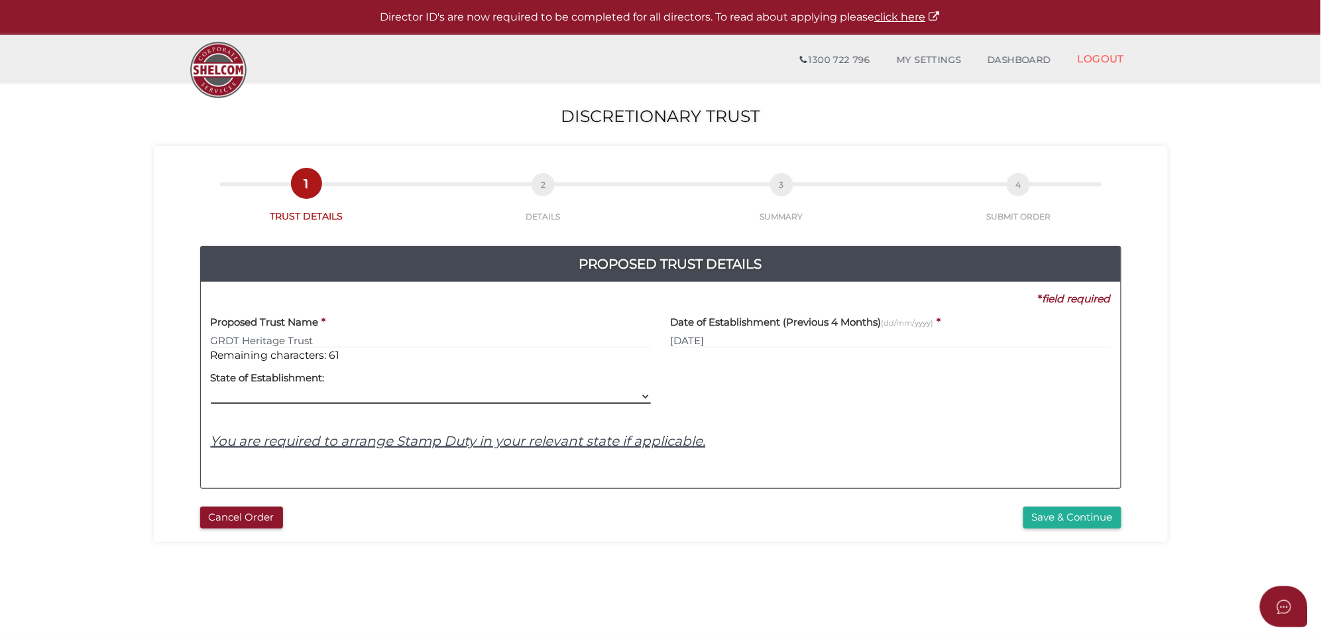
click at [352, 391] on select "VIC ACT [GEOGRAPHIC_DATA] [GEOGRAPHIC_DATA] QLD [GEOGRAPHIC_DATA] [GEOGRAPHIC_D…" at bounding box center [431, 396] width 440 height 15
select select "VIC"
click at [211, 390] on select "VIC ACT [GEOGRAPHIC_DATA] [GEOGRAPHIC_DATA] QLD [GEOGRAPHIC_DATA] [GEOGRAPHIC_D…" at bounding box center [431, 396] width 440 height 15
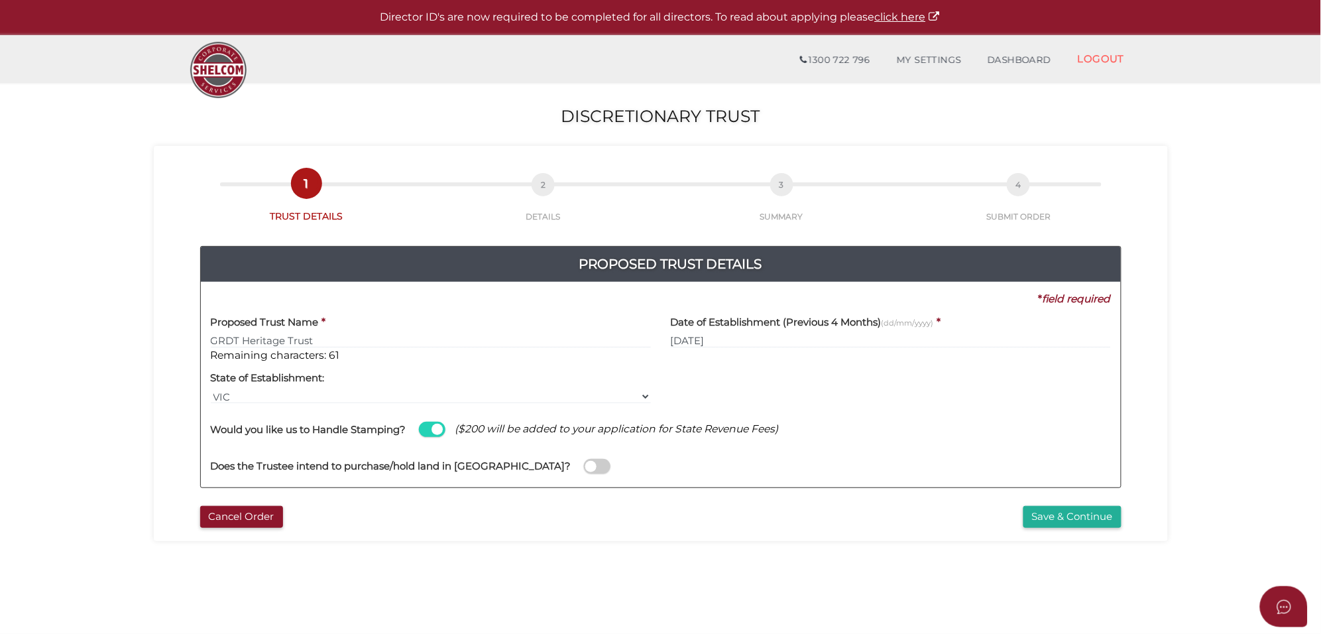
click at [429, 430] on span at bounding box center [432, 429] width 27 height 15
click at [0, 0] on input "checkbox" at bounding box center [0, 0] width 0 height 0
click at [584, 469] on span at bounding box center [597, 466] width 27 height 15
click at [0, 0] on input "checkbox" at bounding box center [0, 0] width 0 height 0
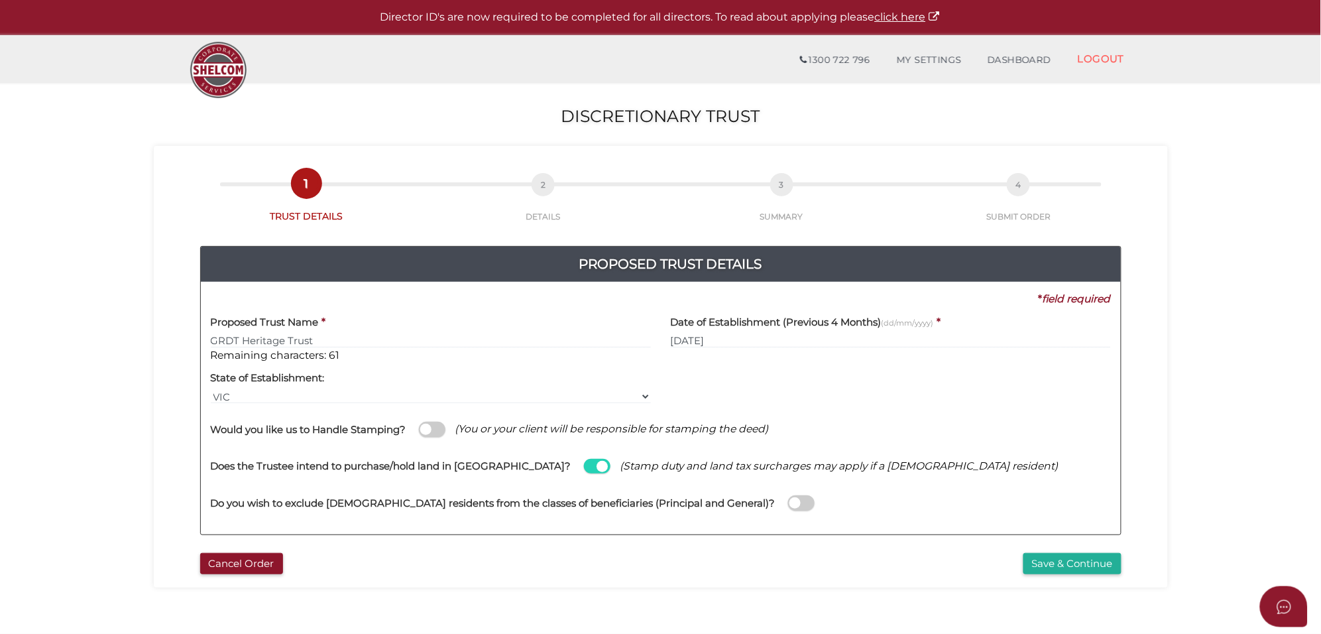
click at [788, 501] on span at bounding box center [801, 502] width 27 height 15
click at [0, 0] on input "checkbox" at bounding box center [0, 0] width 0 height 0
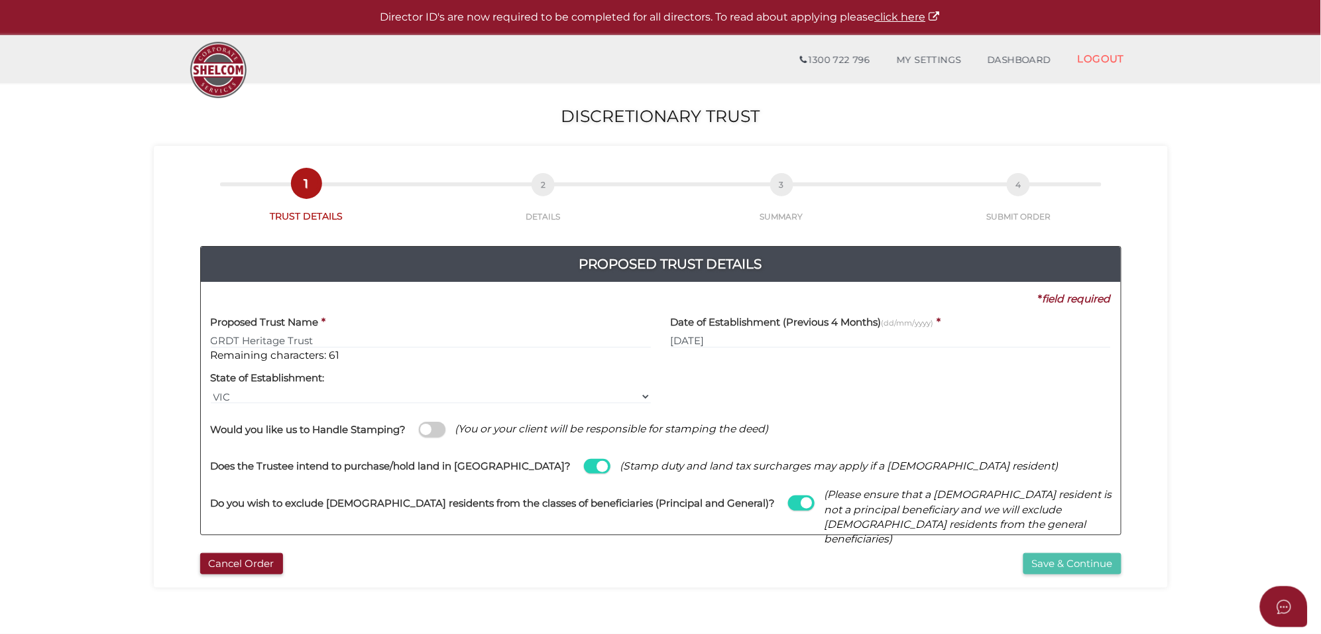
click at [1083, 562] on button "Save & Continue" at bounding box center [1073, 564] width 98 height 22
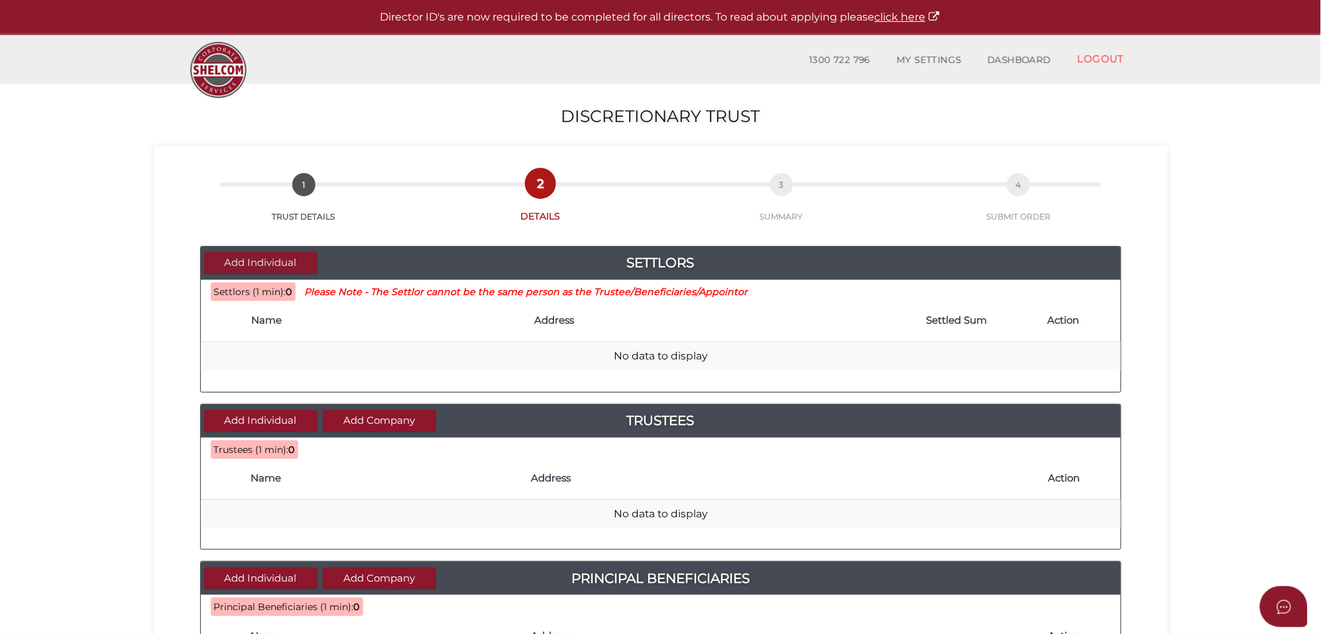
click at [246, 264] on button "Add Individual" at bounding box center [260, 263] width 113 height 22
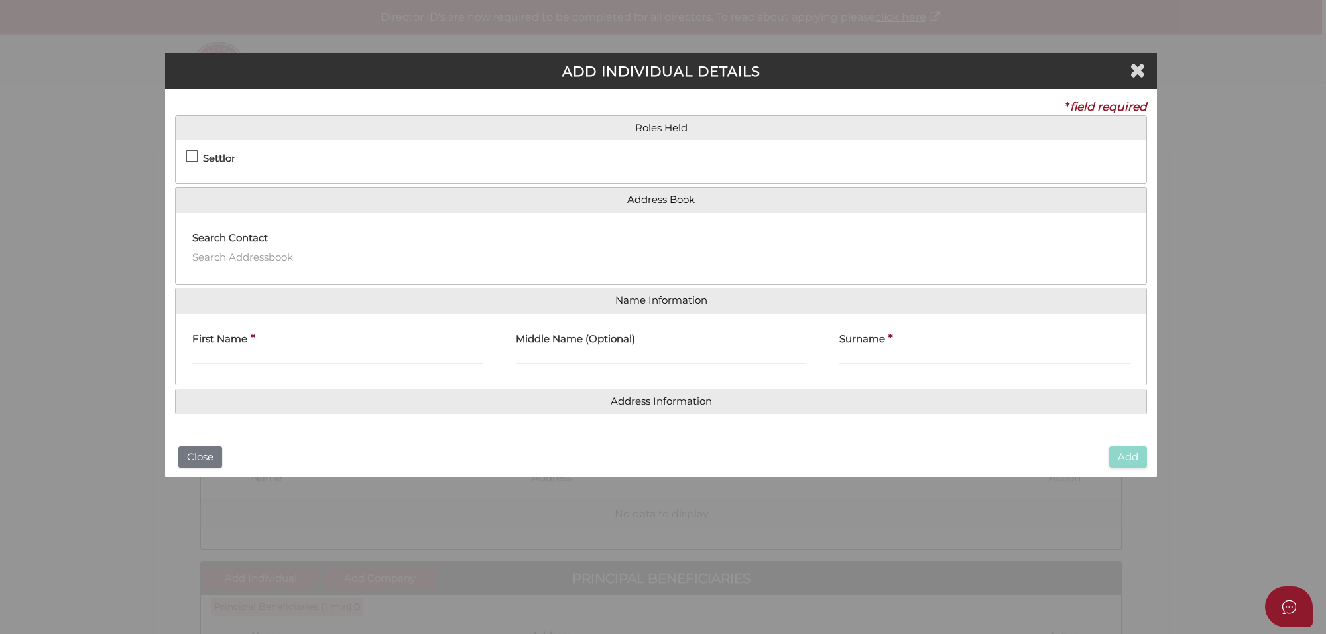
click at [193, 160] on label "Settlor" at bounding box center [211, 161] width 50 height 17
checkbox input "true"
type input "10"
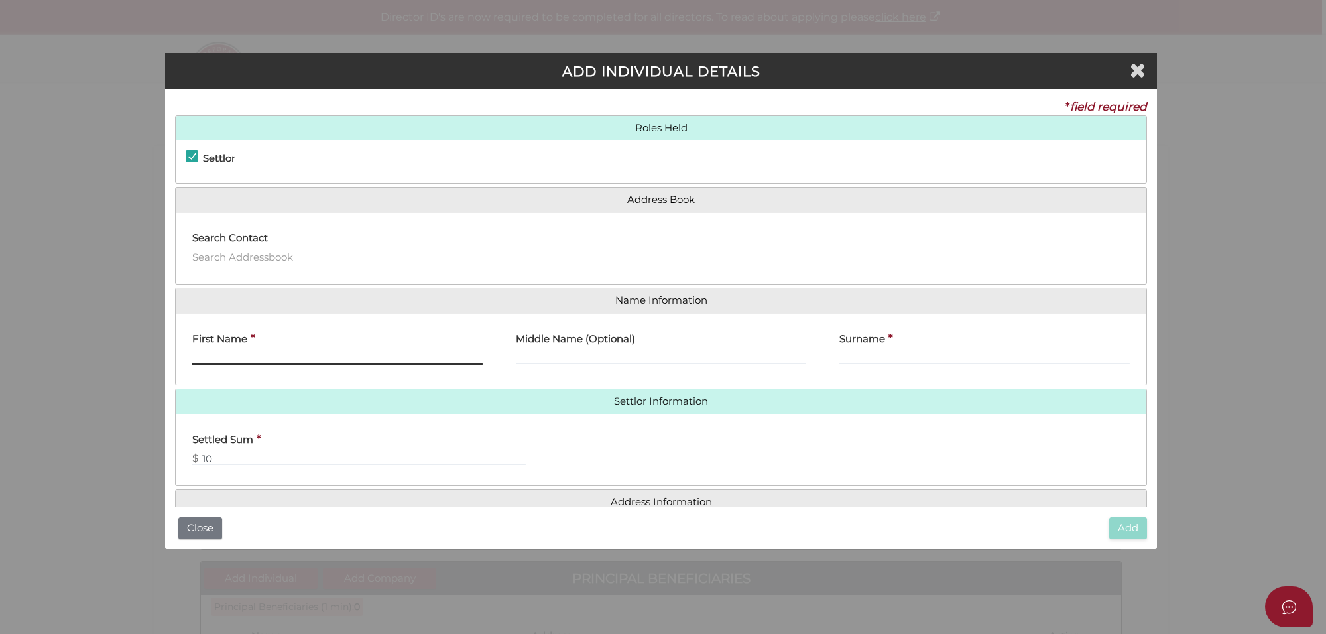
click at [215, 353] on input "First Name" at bounding box center [337, 357] width 290 height 15
type input "Manpreet"
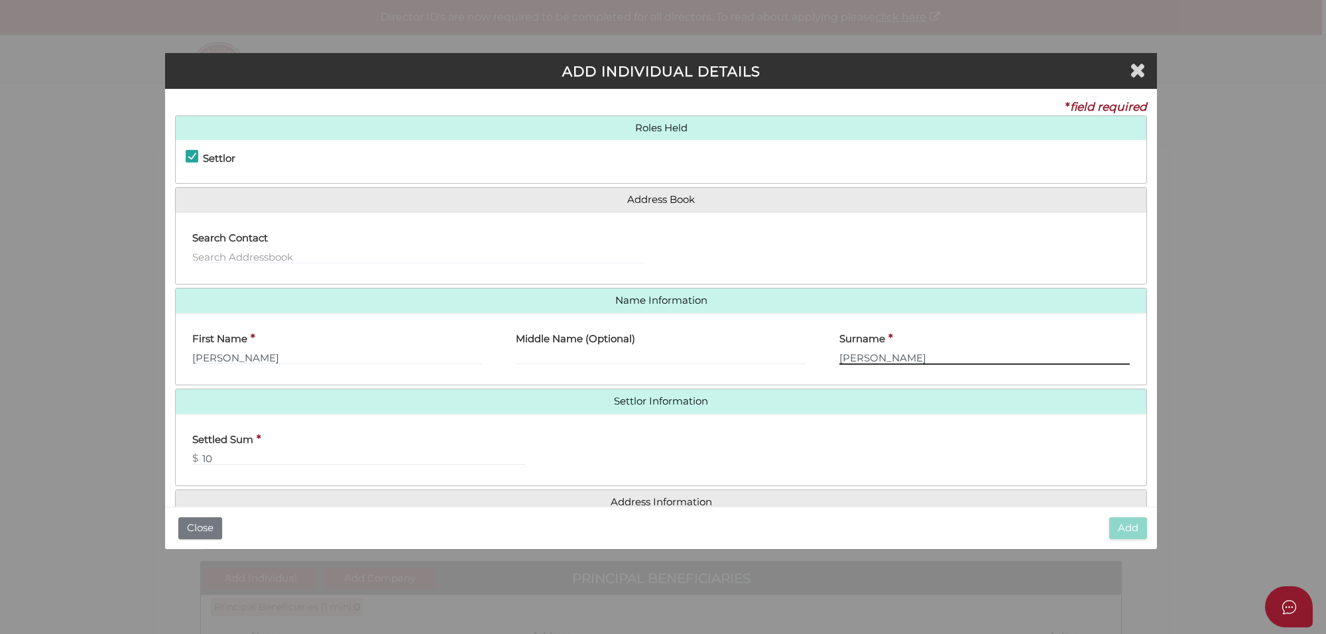
type input "Singh"
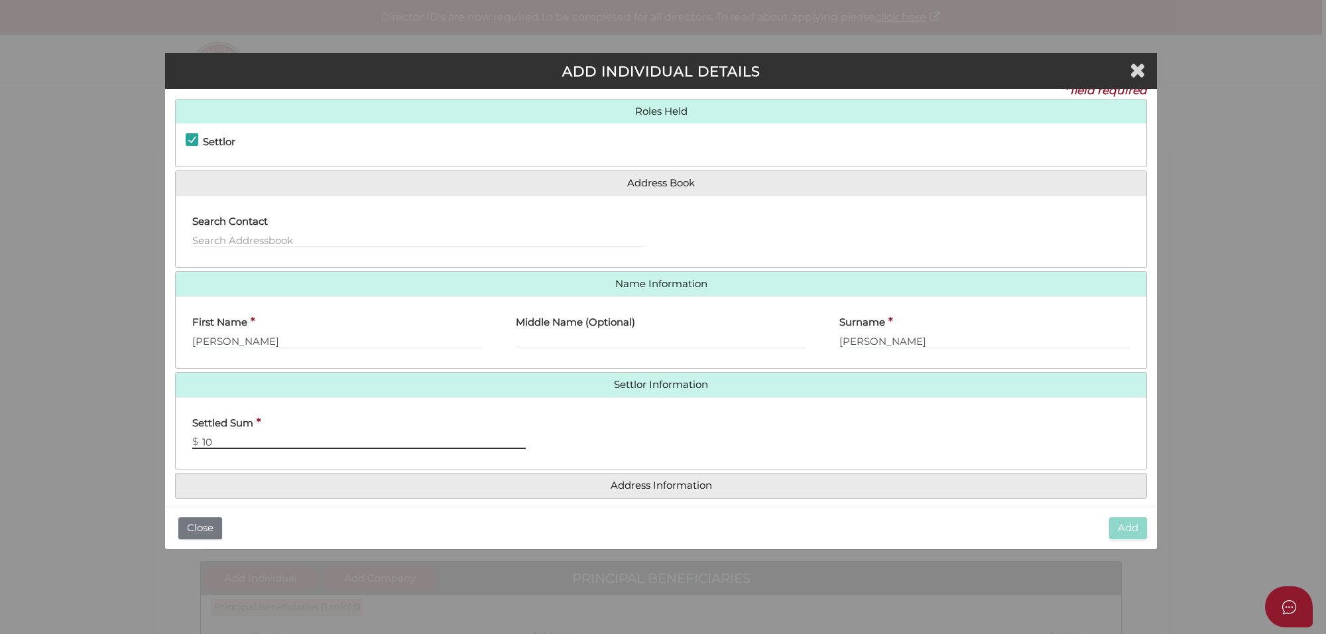
scroll to position [30, 0]
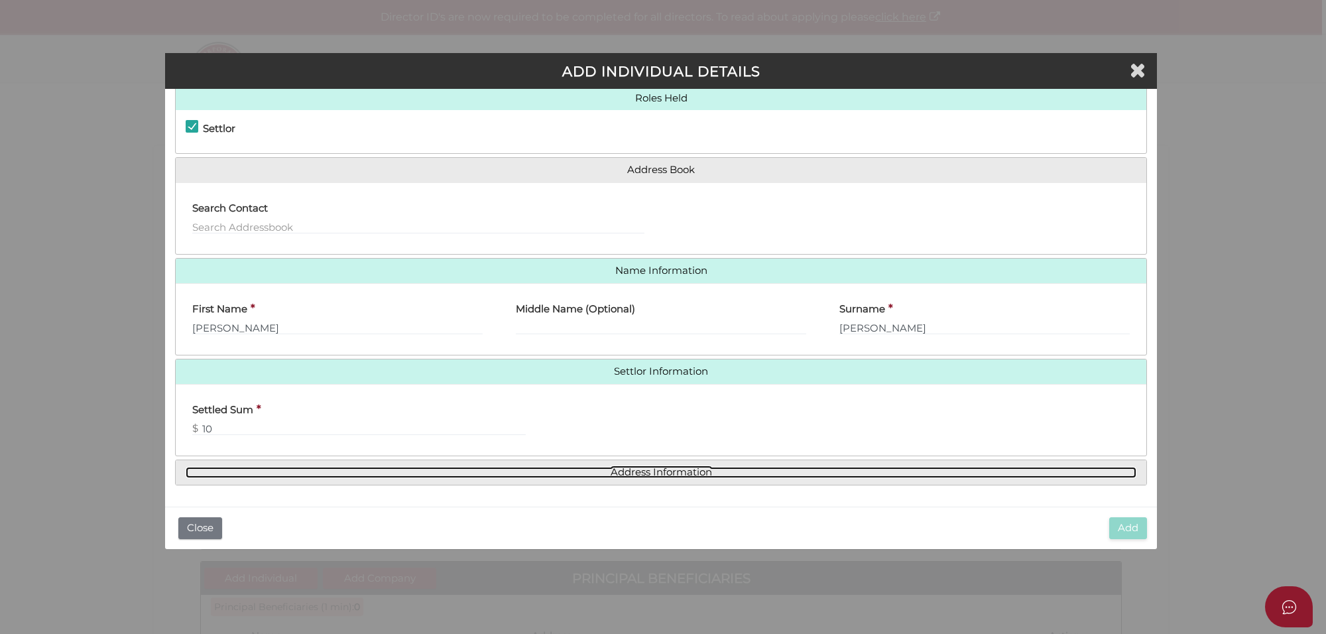
click at [640, 475] on link "Address Information" at bounding box center [661, 472] width 951 height 11
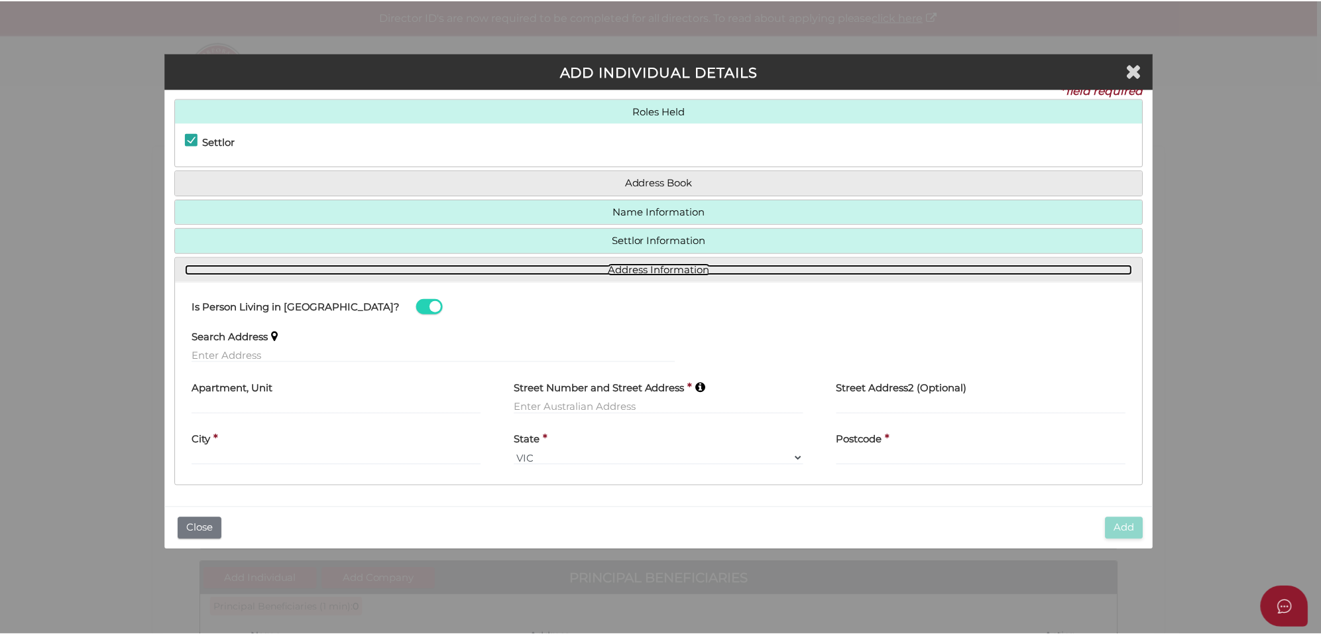
scroll to position [18, 0]
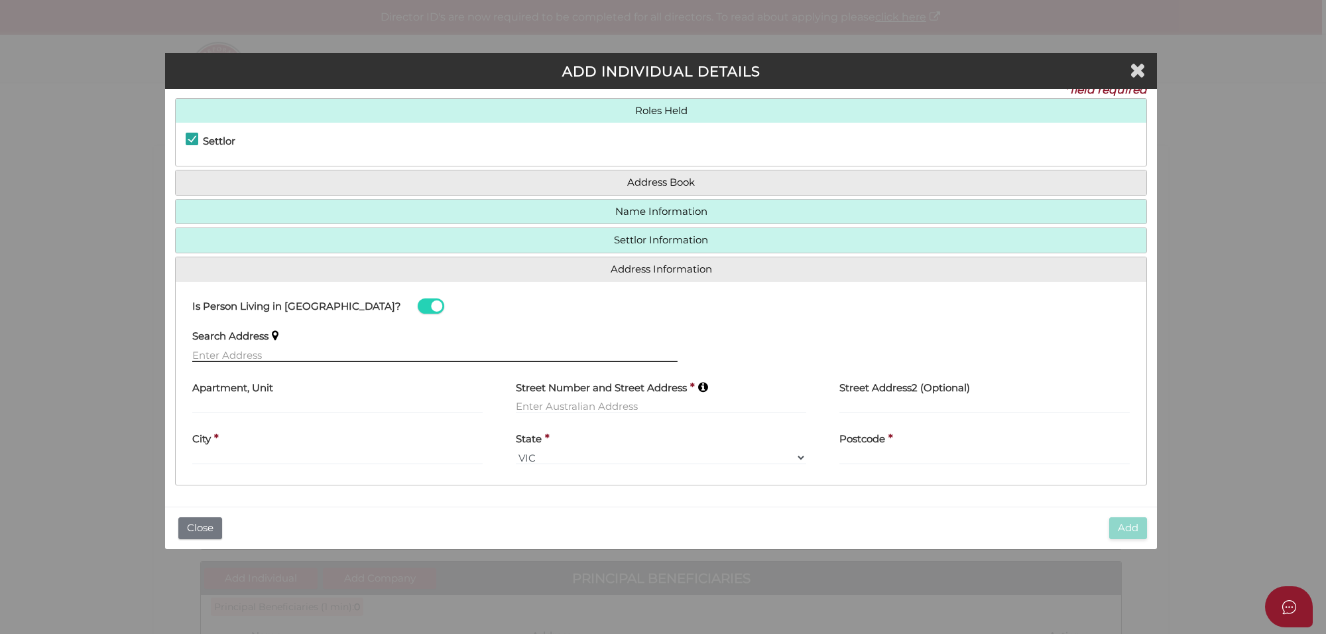
click at [217, 353] on input "text" at bounding box center [434, 354] width 485 height 15
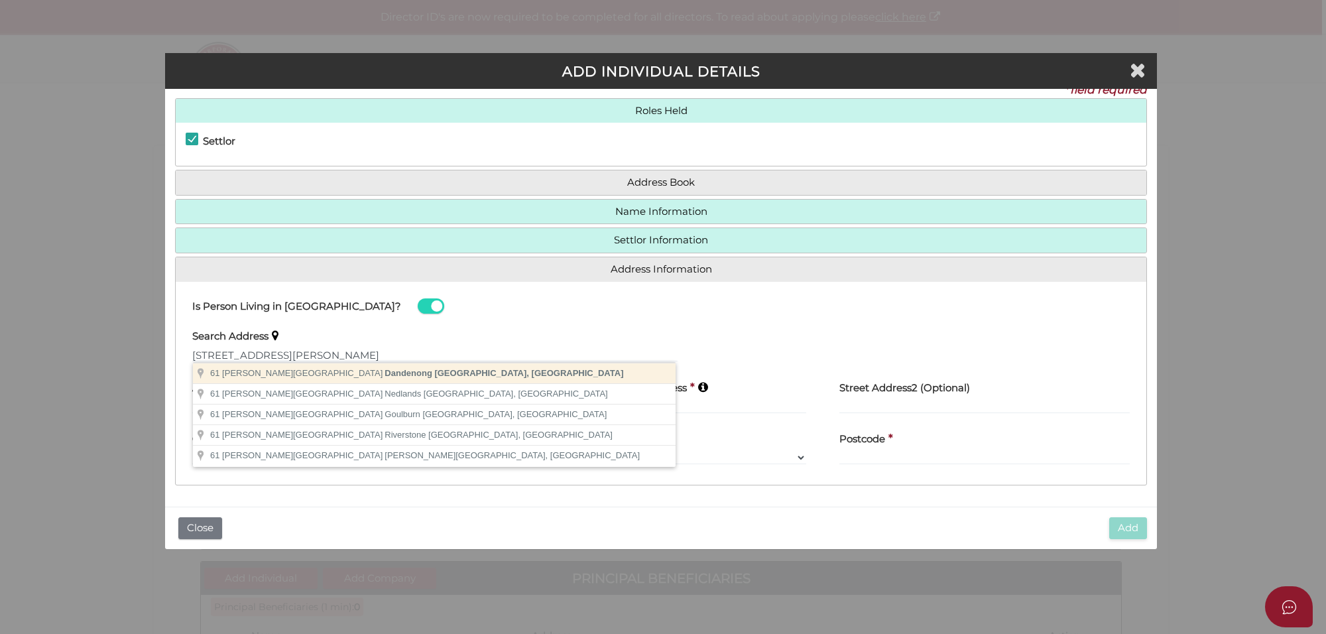
type input "61 Robinson Street, Dandenong VIC, Australia"
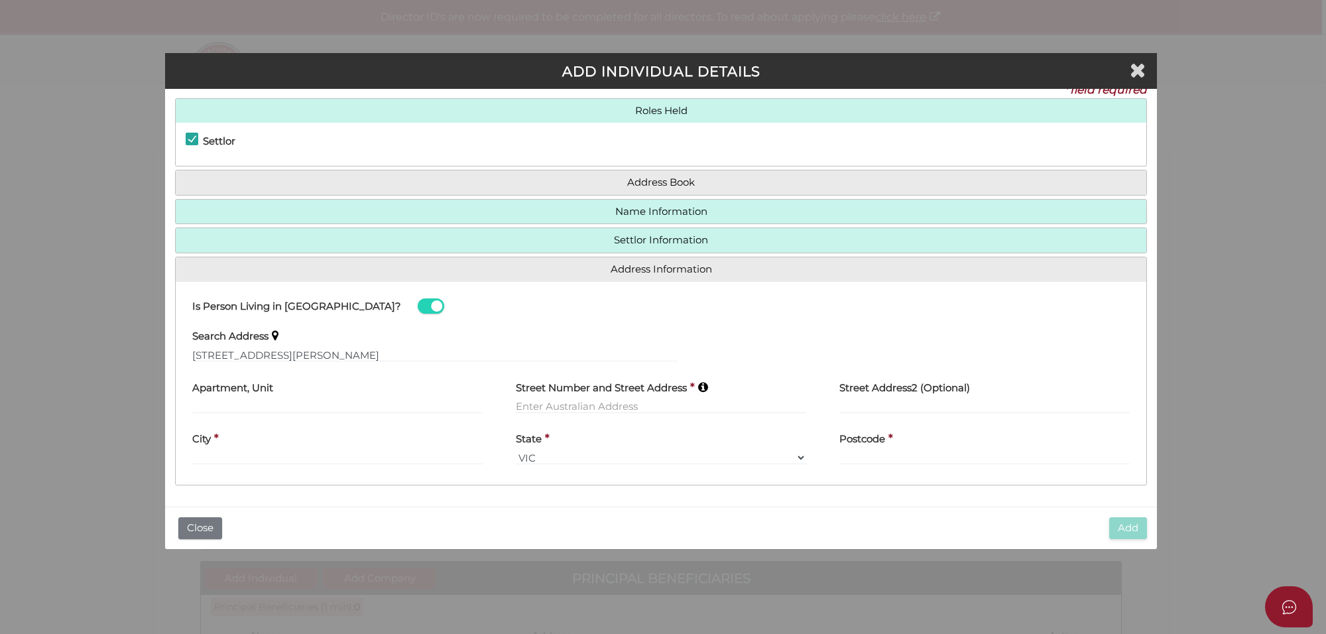
type input "61 Robinson Street"
type input "Dandenong"
select select "VIC"
type input "3175"
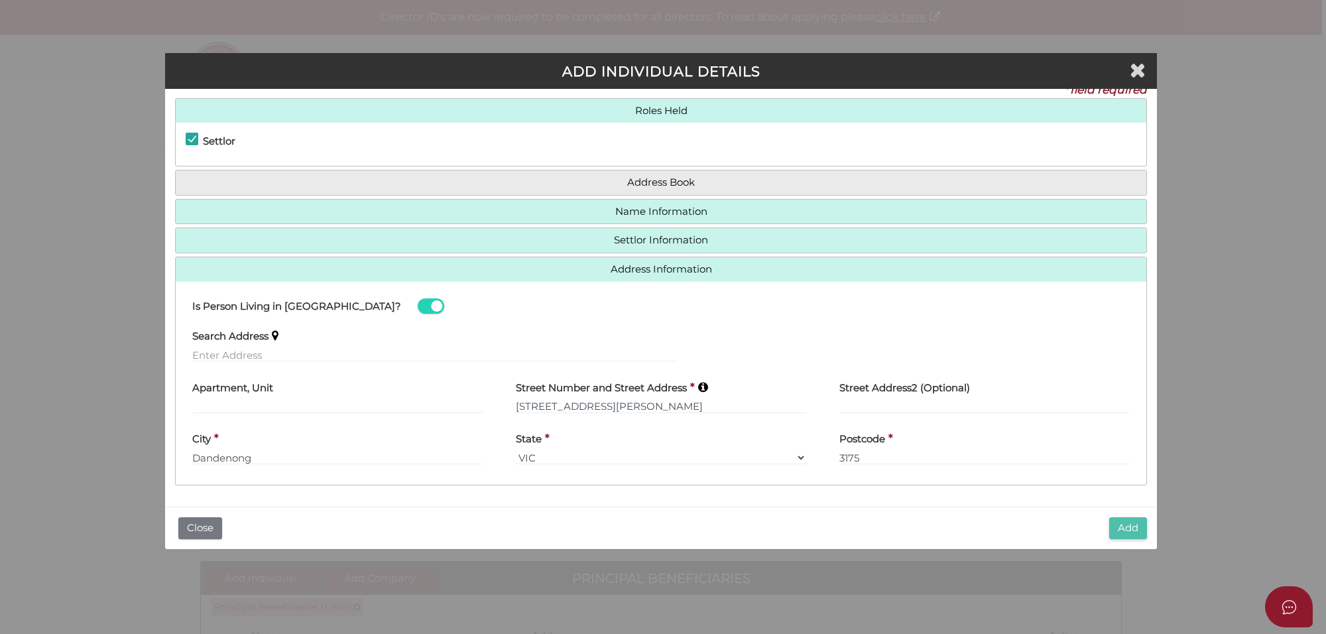
click at [1122, 526] on button "Add" at bounding box center [1128, 528] width 38 height 22
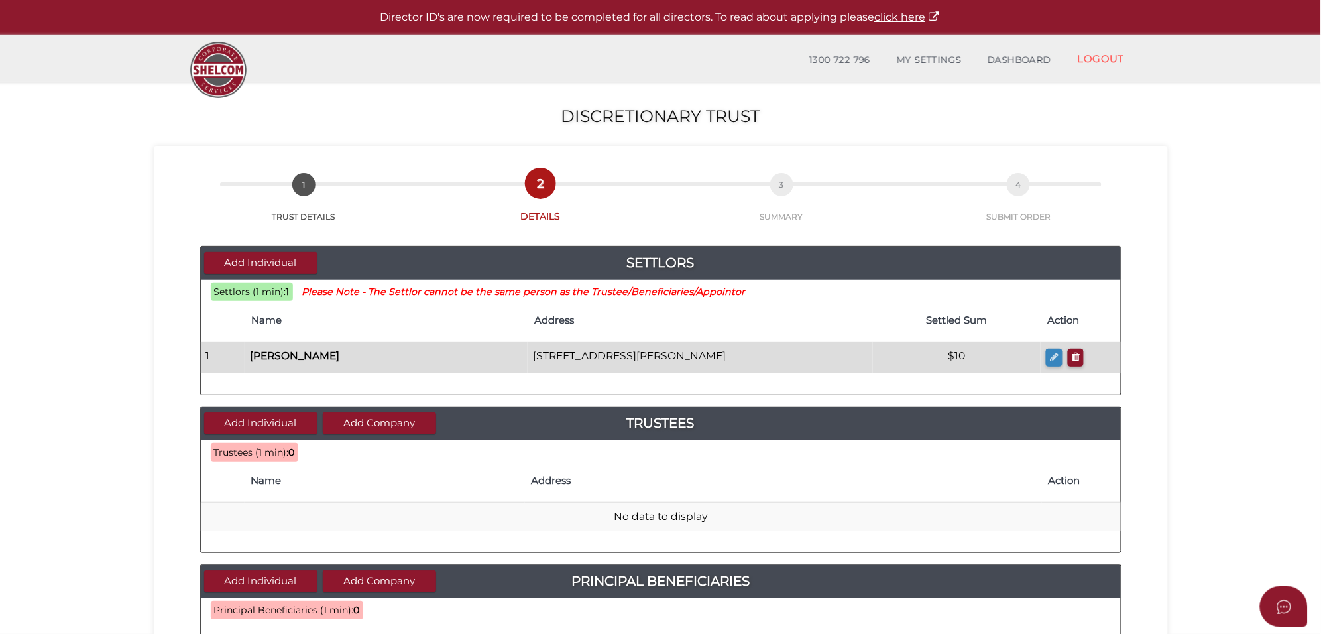
click at [1050, 362] on icon "button" at bounding box center [1054, 357] width 9 height 10
checkbox input "true"
type input "[PERSON_NAME]"
type input "10"
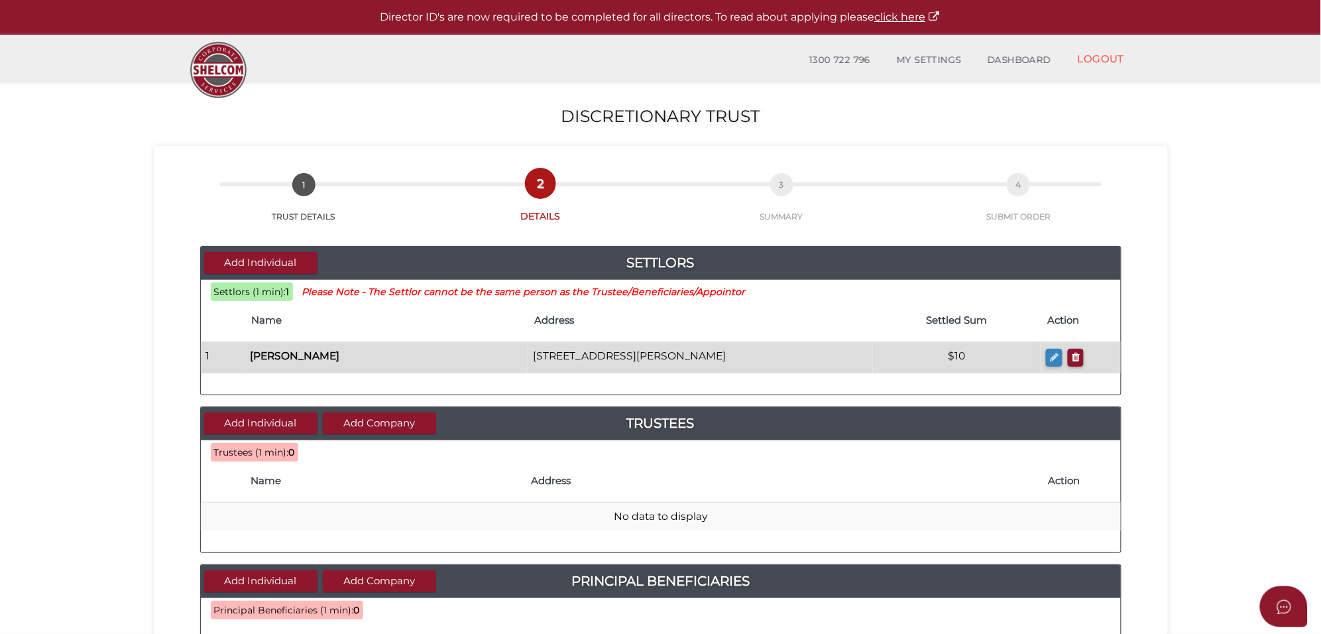
type input "[STREET_ADDRESS][PERSON_NAME]"
type input "Dandenong"
select select
type input "3175"
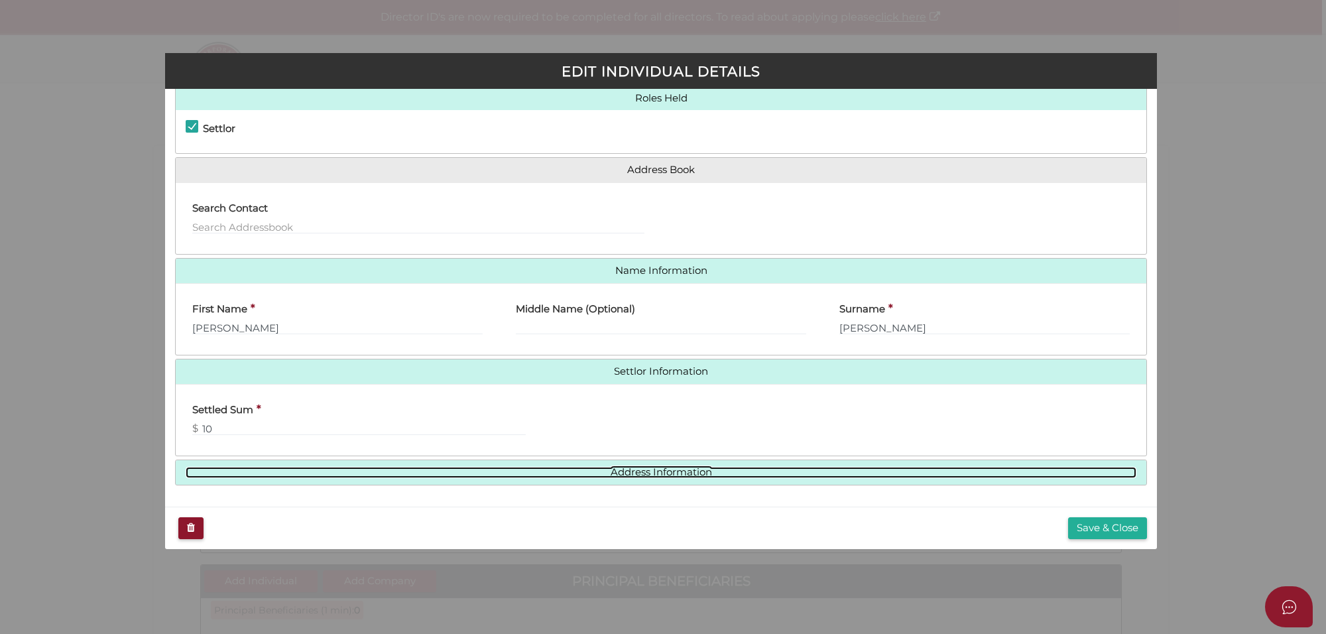
click at [638, 472] on link "Address Information" at bounding box center [661, 472] width 951 height 11
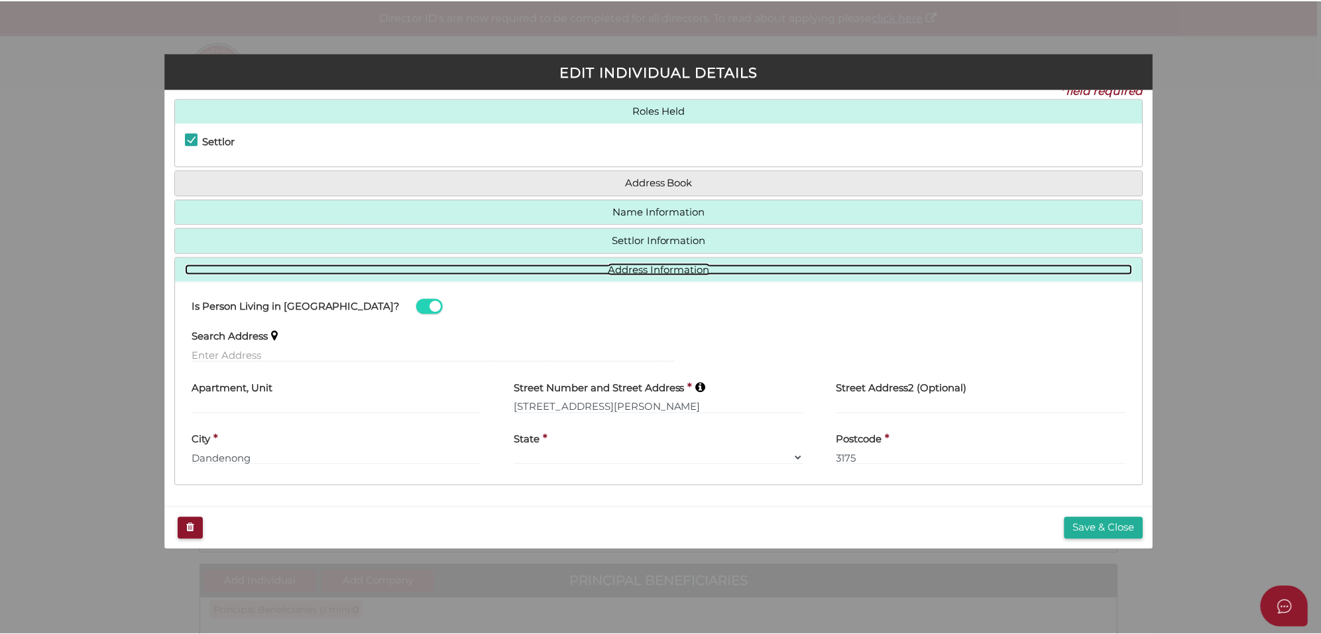
scroll to position [18, 0]
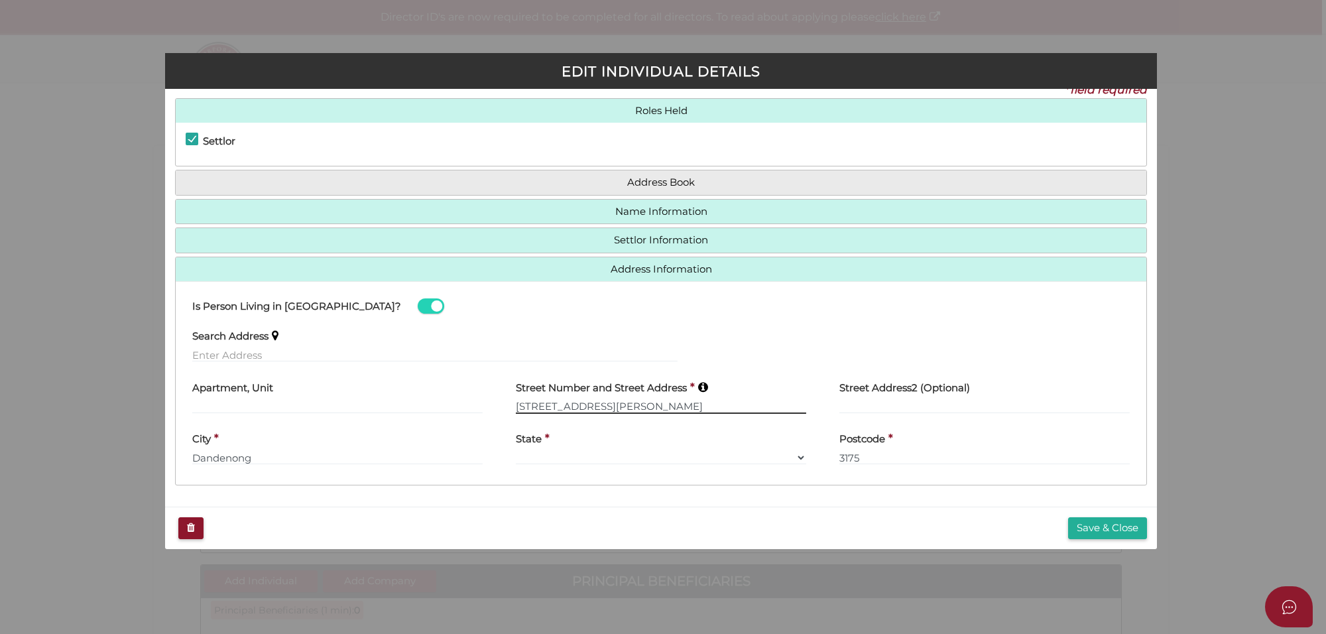
click at [516, 409] on input "61 Robinson Street" at bounding box center [661, 406] width 290 height 15
type input "Suite1/61 Robinson Street"
click at [1108, 527] on button "Save & Close" at bounding box center [1107, 528] width 79 height 22
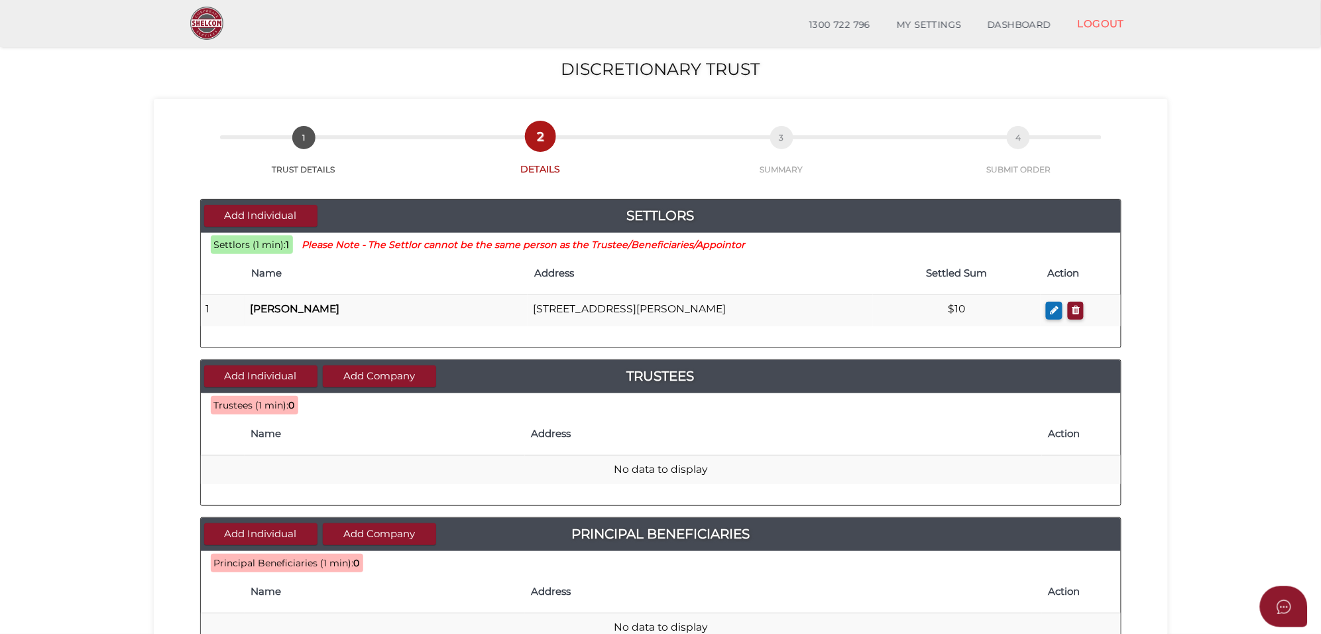
scroll to position [83, 0]
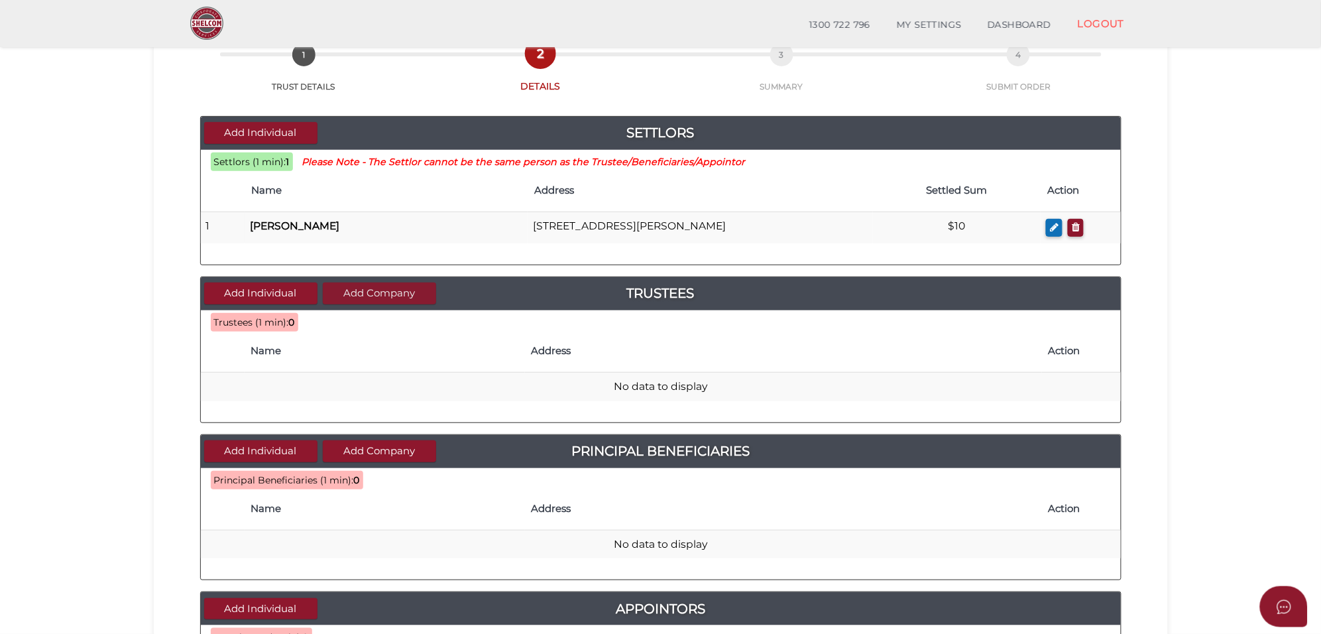
click at [376, 290] on button "Add Company" at bounding box center [379, 293] width 113 height 22
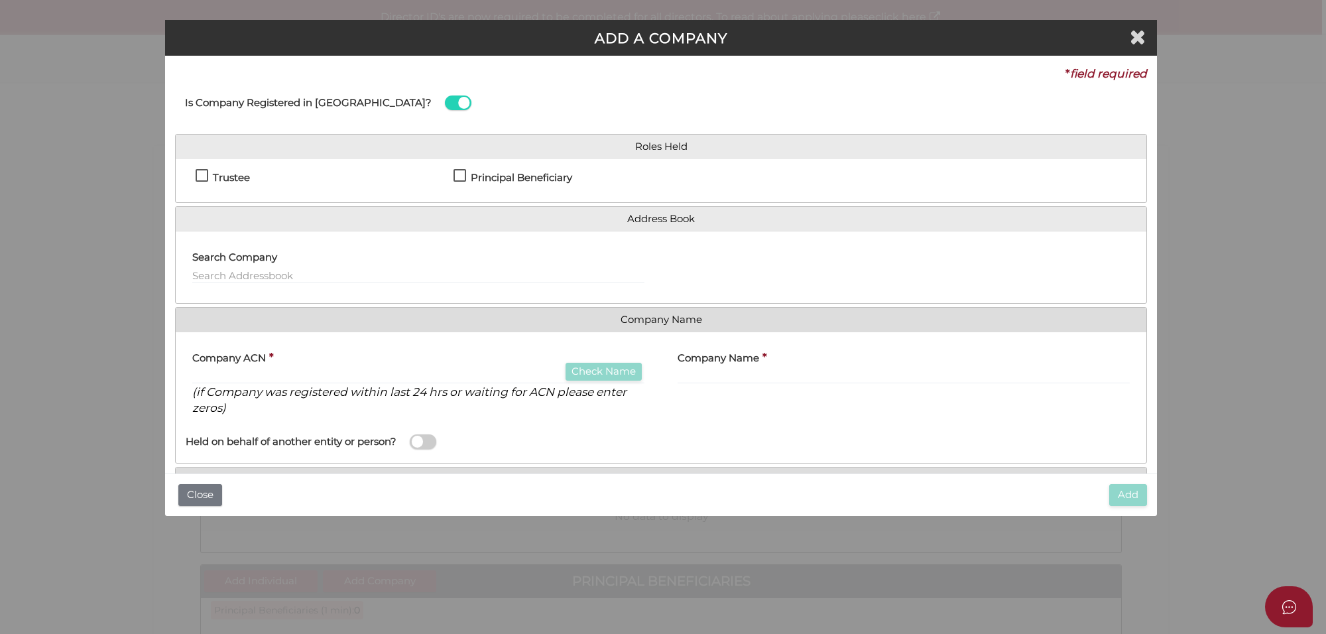
click at [196, 174] on label "Trustee" at bounding box center [223, 180] width 54 height 17
checkbox input "true"
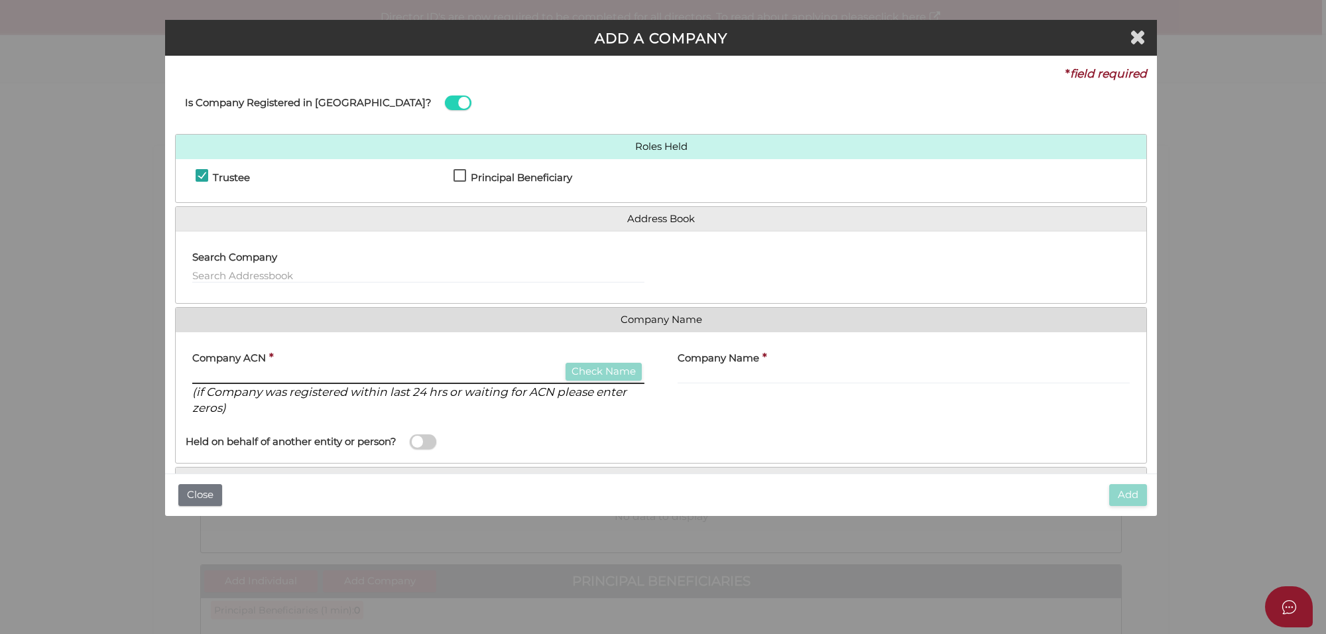
click at [226, 379] on input "text" at bounding box center [418, 376] width 452 height 15
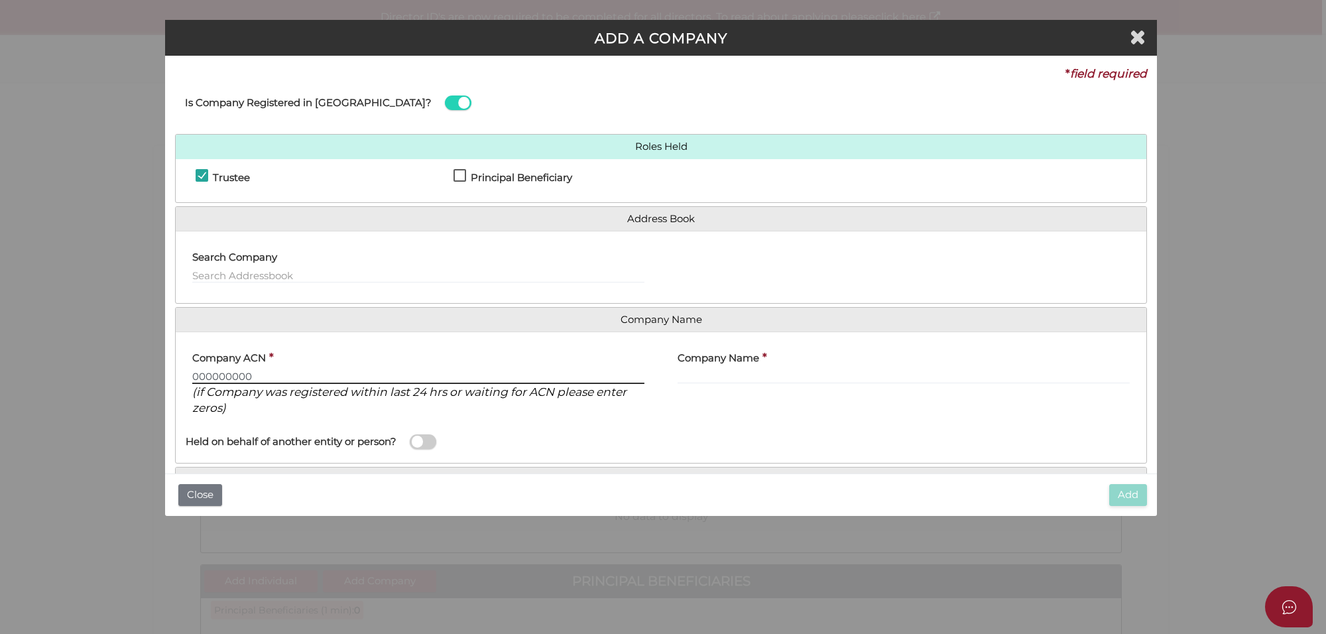
type input "000000000"
click at [748, 373] on input "text" at bounding box center [904, 376] width 452 height 15
paste input "Haulforce Australia Pty Ltd"
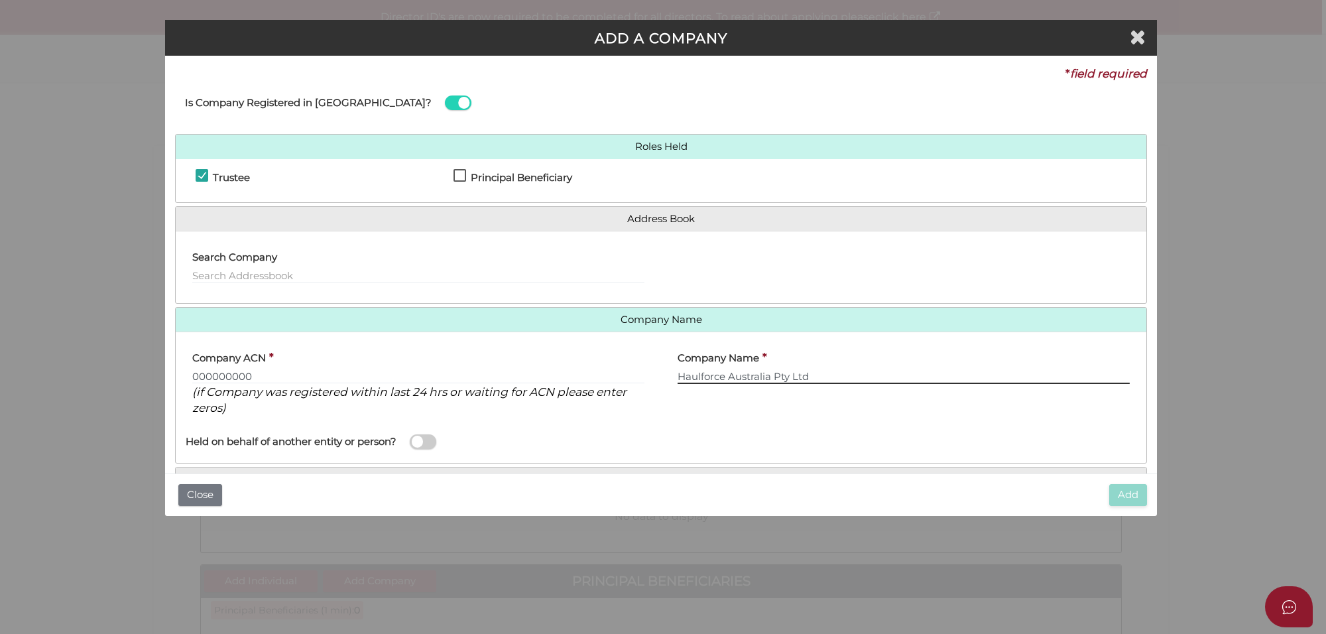
scroll to position [70, 0]
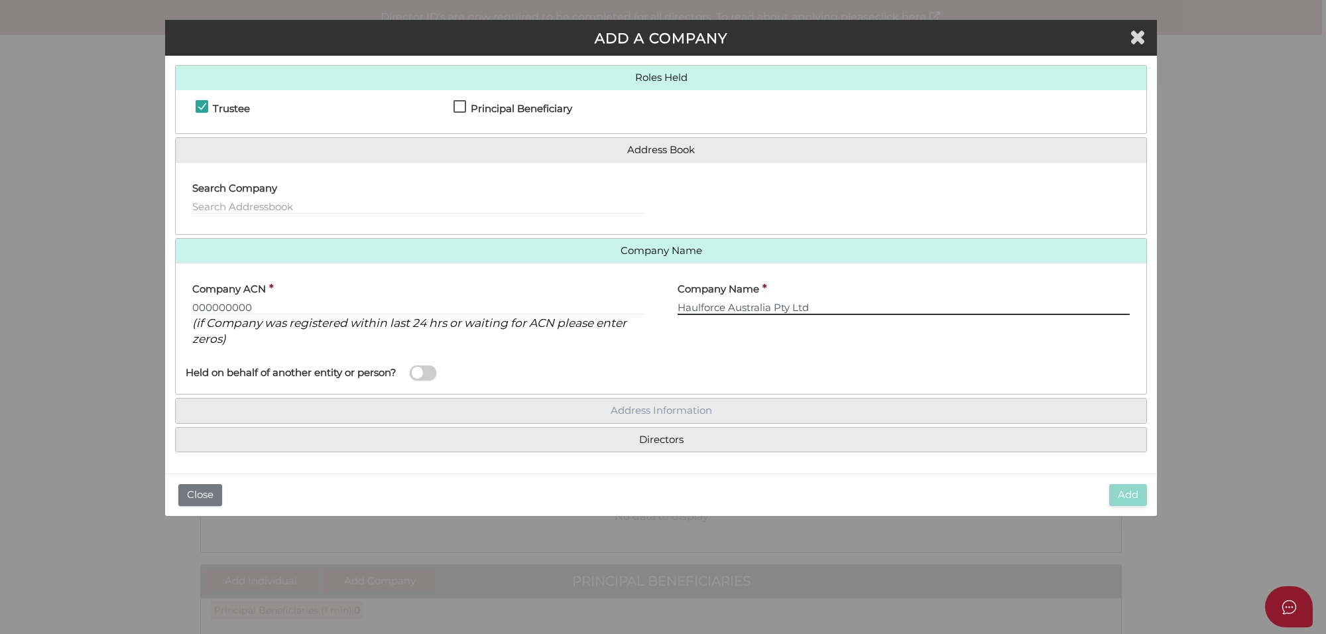
type input "Haulforce Australia Pty Ltd"
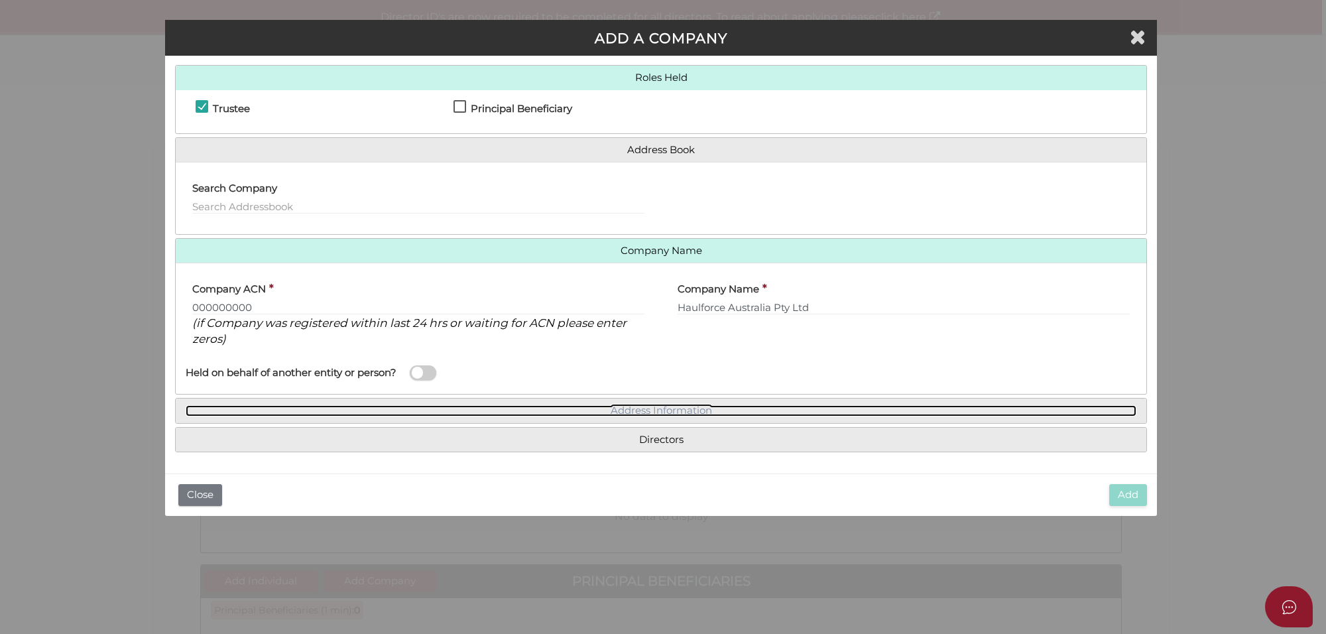
click at [627, 411] on link "Address Information" at bounding box center [661, 410] width 951 height 11
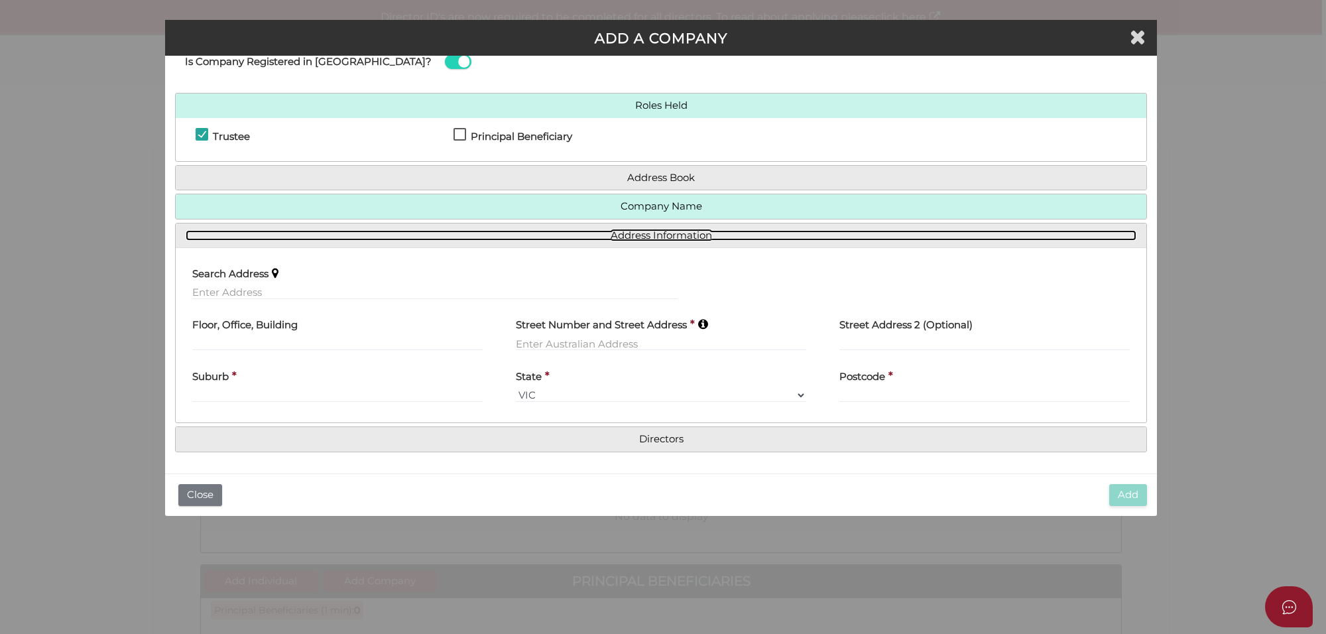
scroll to position [41, 0]
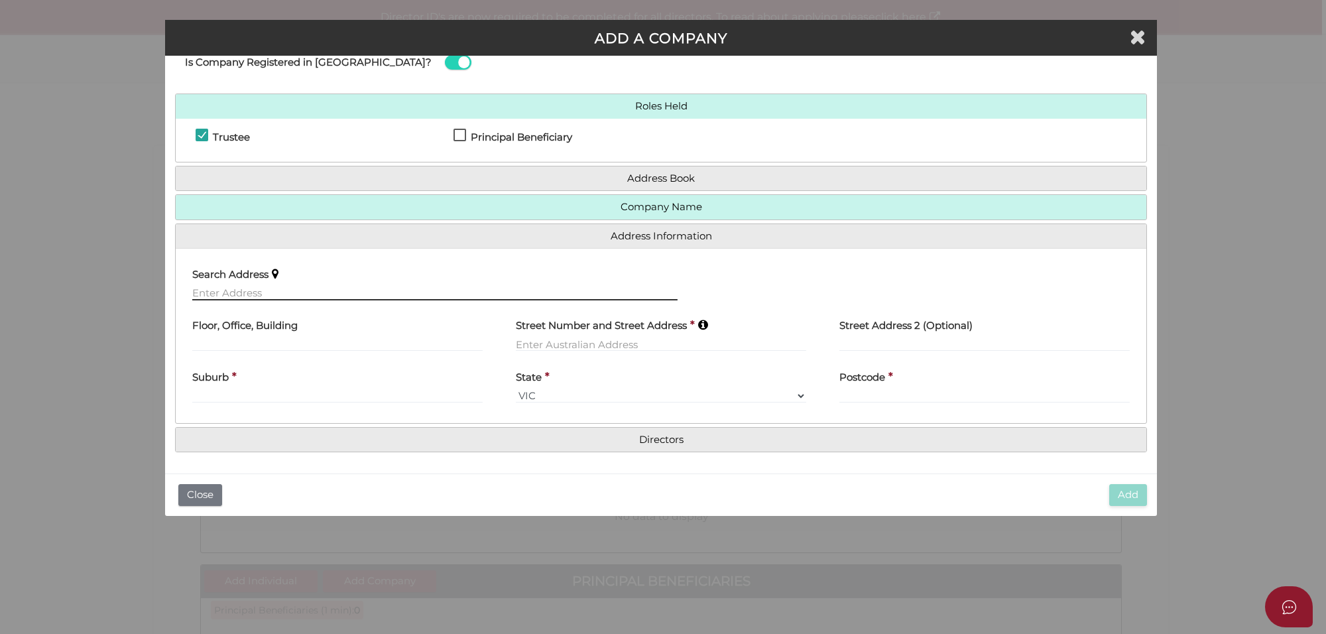
click at [234, 286] on input "text" at bounding box center [434, 293] width 485 height 15
paste input "1 hemel place, Strathtulloh VIC 3338, Australia"
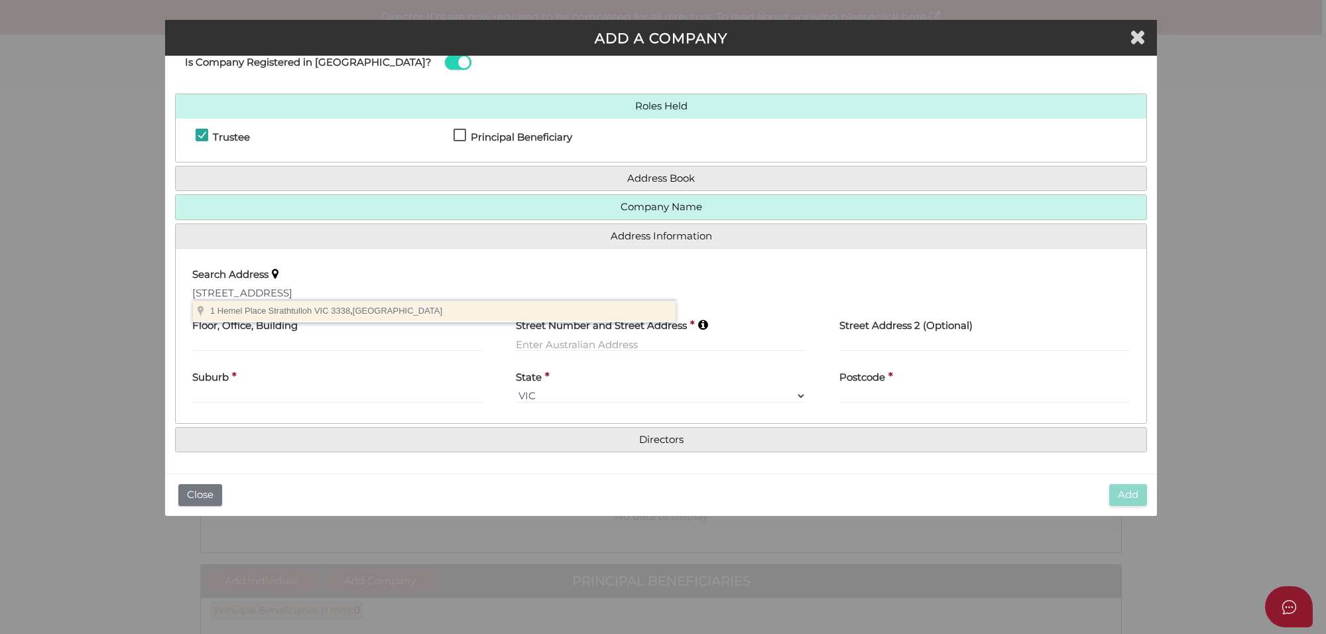
type input "1 Hemel Place, Strathtulloh VIC 3338, Australia"
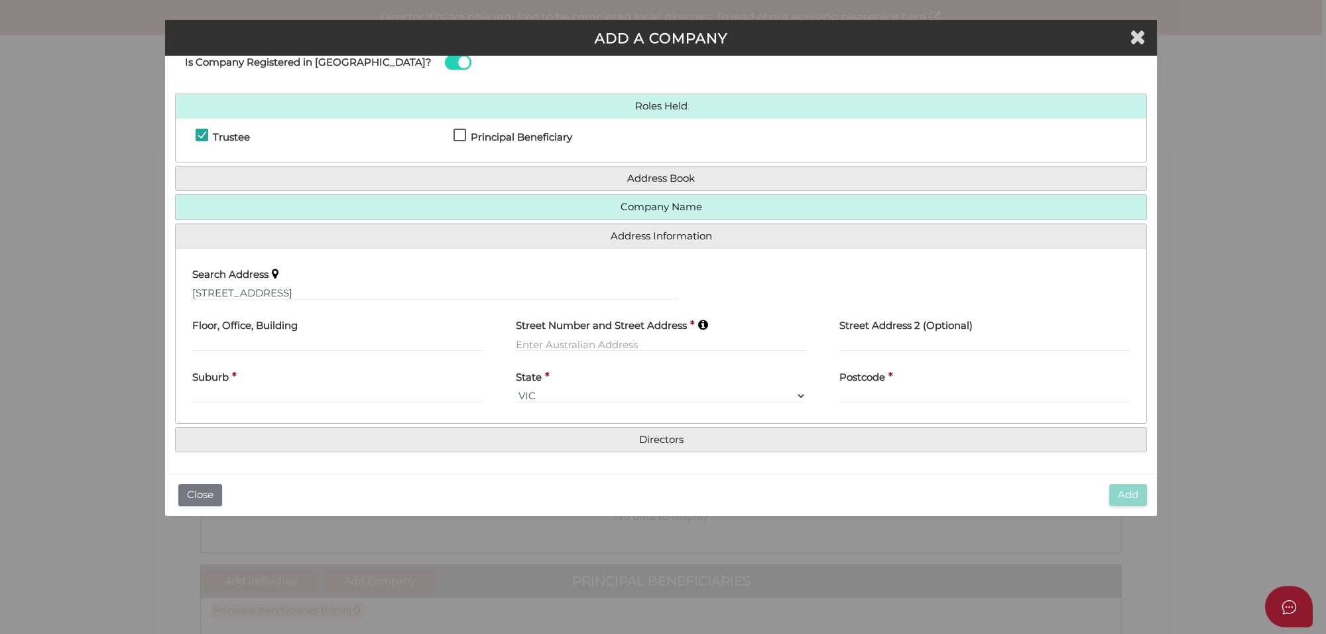
type input "1 Hemel Place"
type input "Strathtulloh"
select select "VIC"
type input "3338"
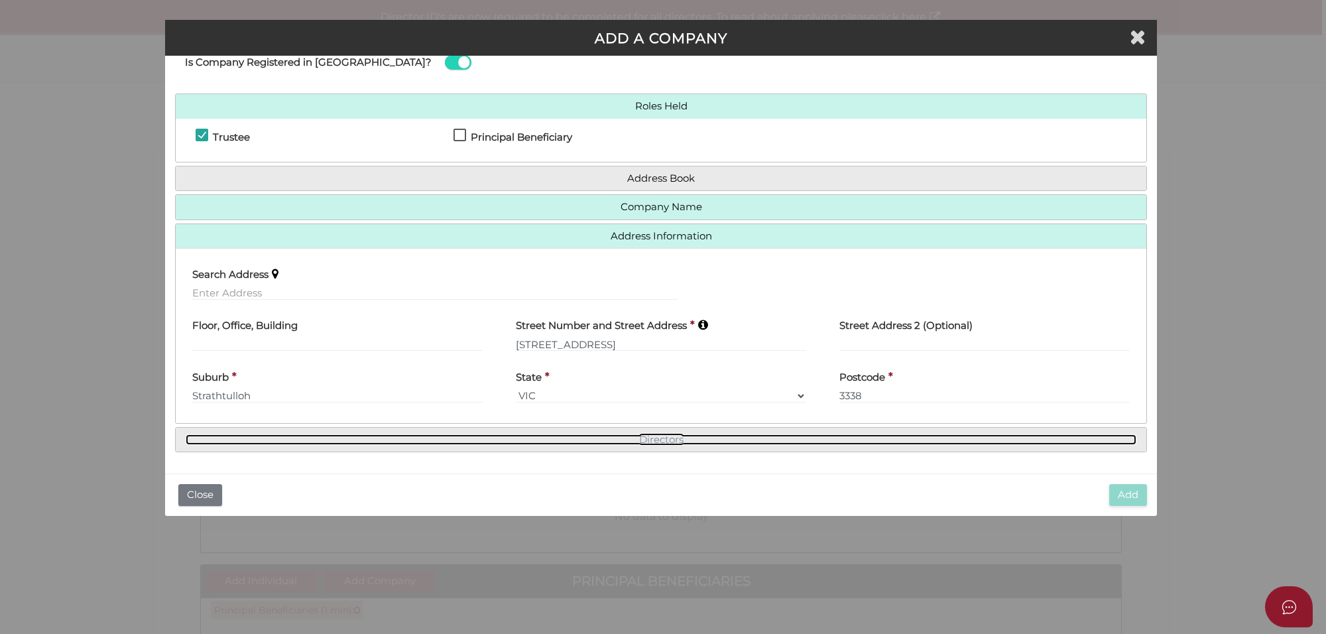
click at [665, 442] on link "Directors" at bounding box center [661, 439] width 951 height 11
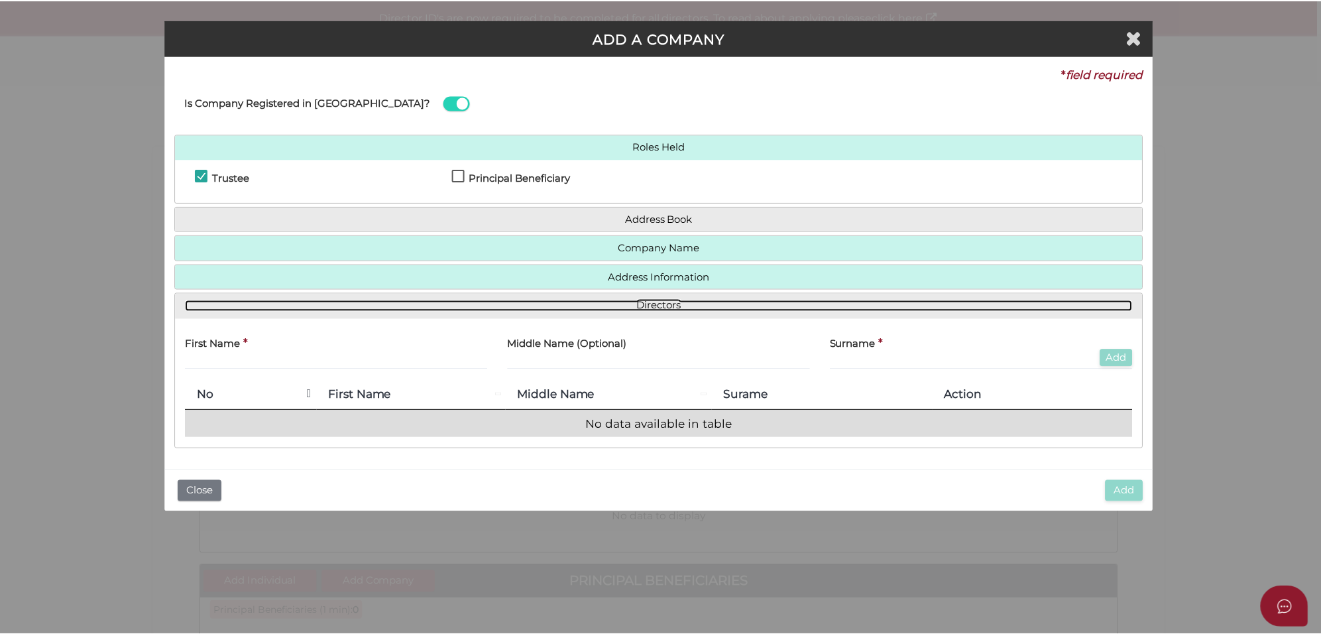
scroll to position [0, 0]
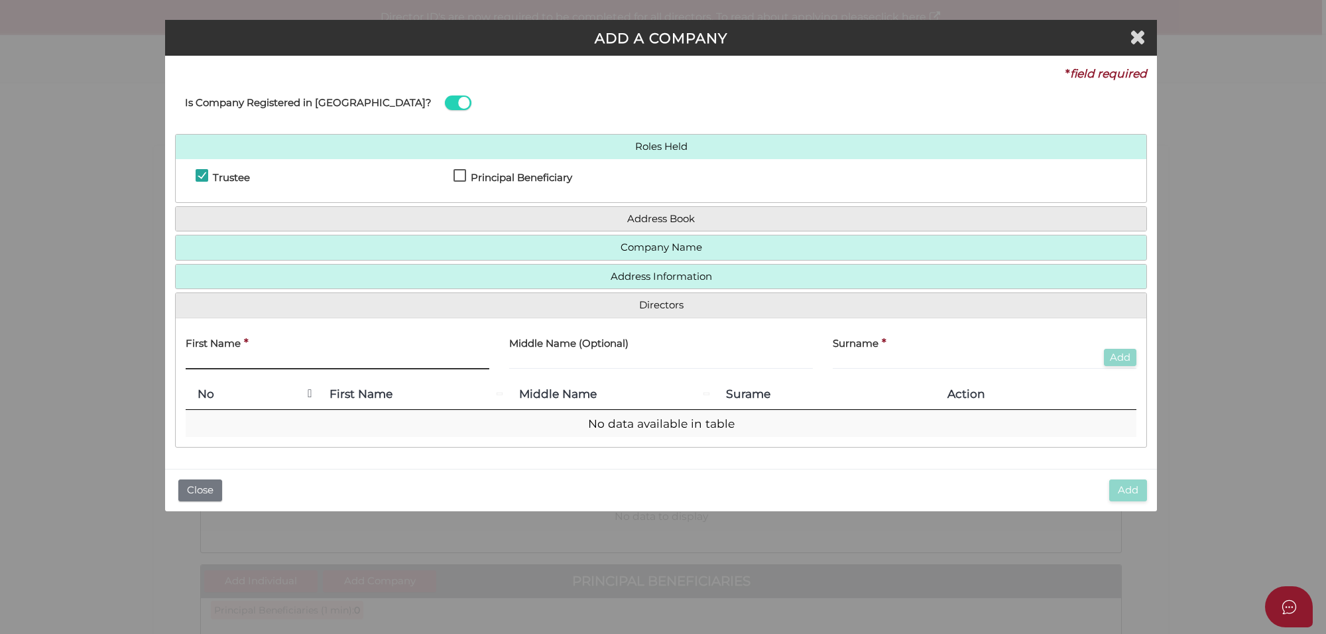
click at [206, 360] on input "text" at bounding box center [338, 362] width 304 height 15
type input "[PERSON_NAME]"
click at [902, 359] on input "text" at bounding box center [985, 362] width 304 height 15
paste input "Waraich"
type input "Waraich"
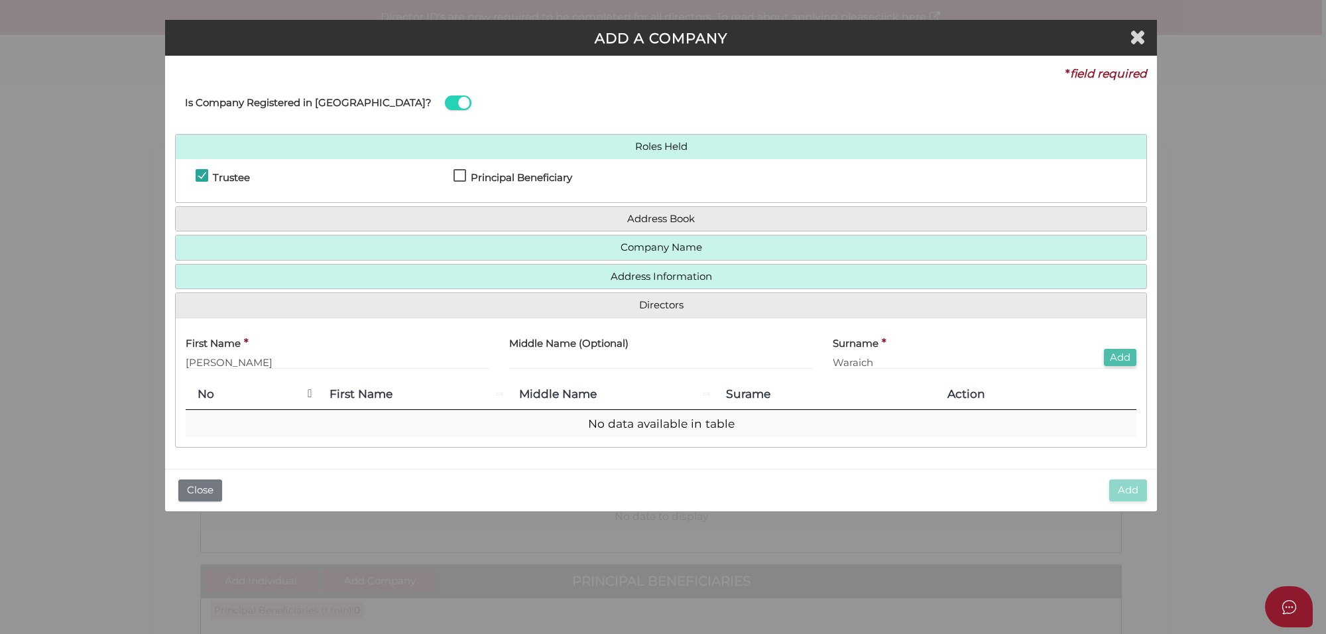
click at [1112, 365] on button "Add" at bounding box center [1120, 358] width 32 height 18
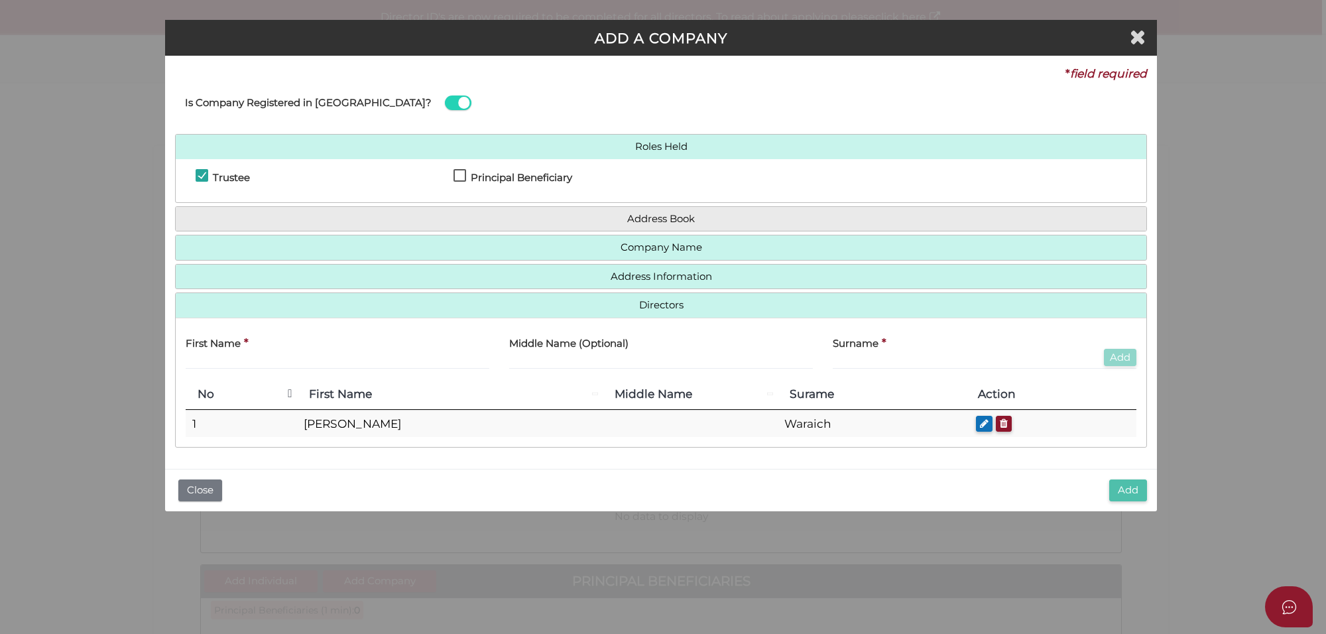
click at [1129, 488] on button "Add" at bounding box center [1128, 490] width 38 height 22
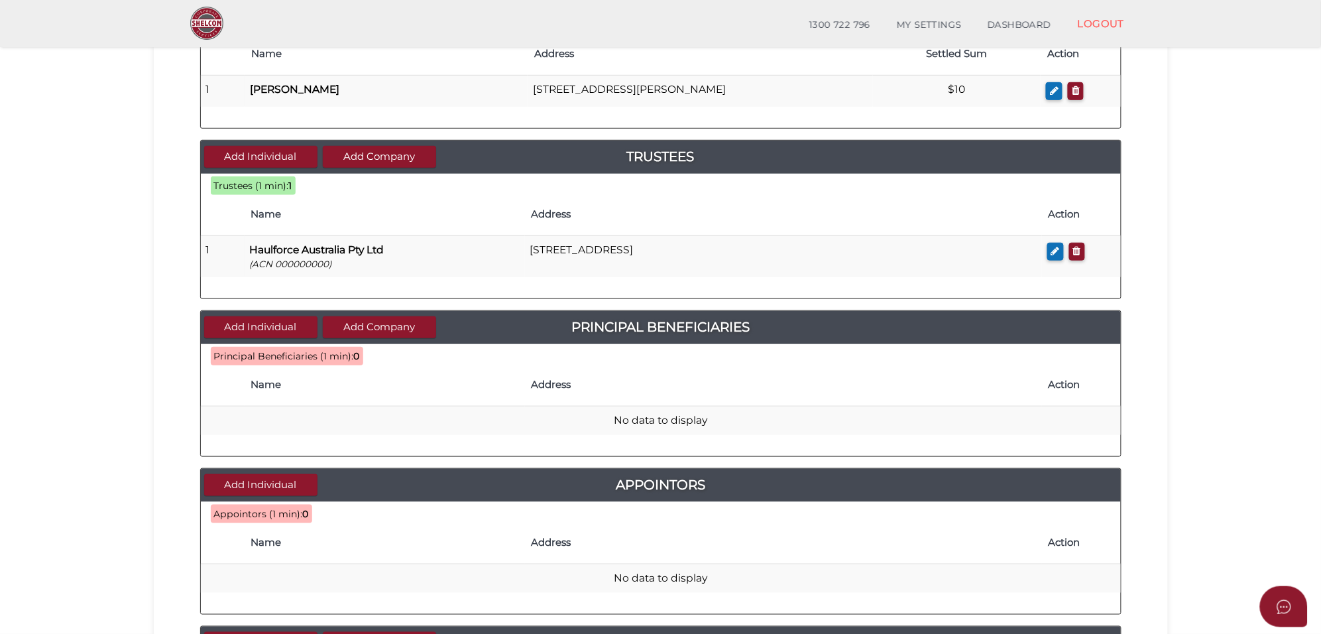
scroll to position [249, 0]
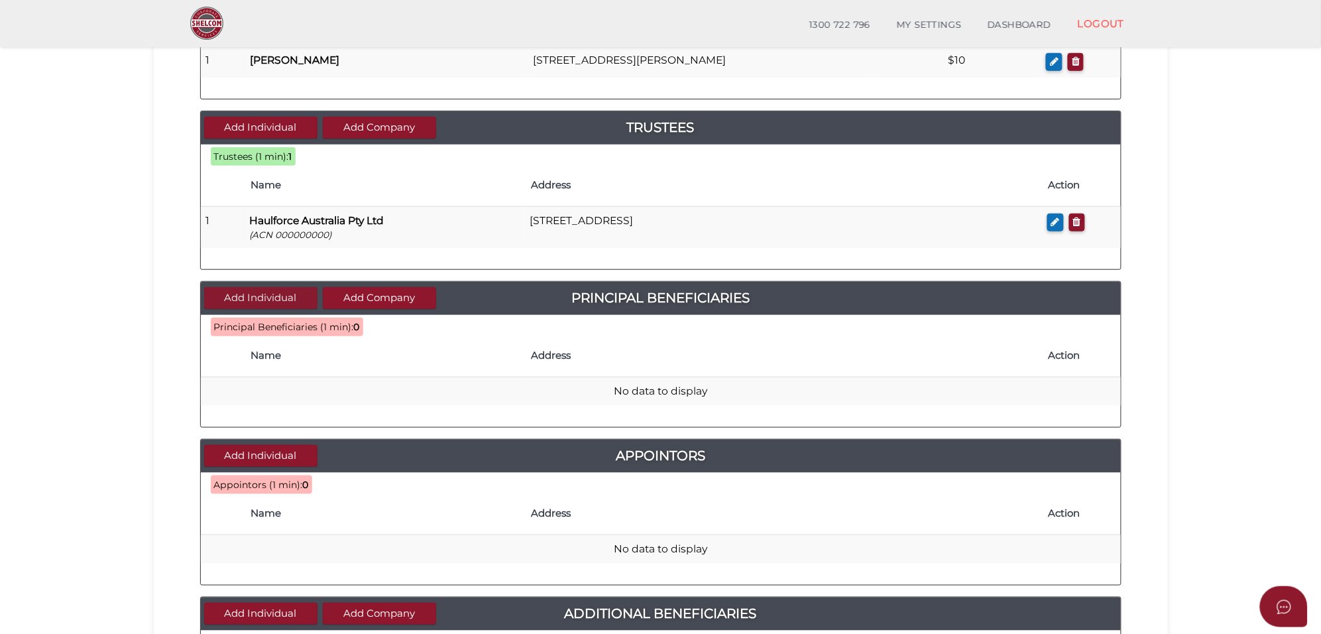
click at [278, 302] on button "Add Individual" at bounding box center [260, 298] width 113 height 22
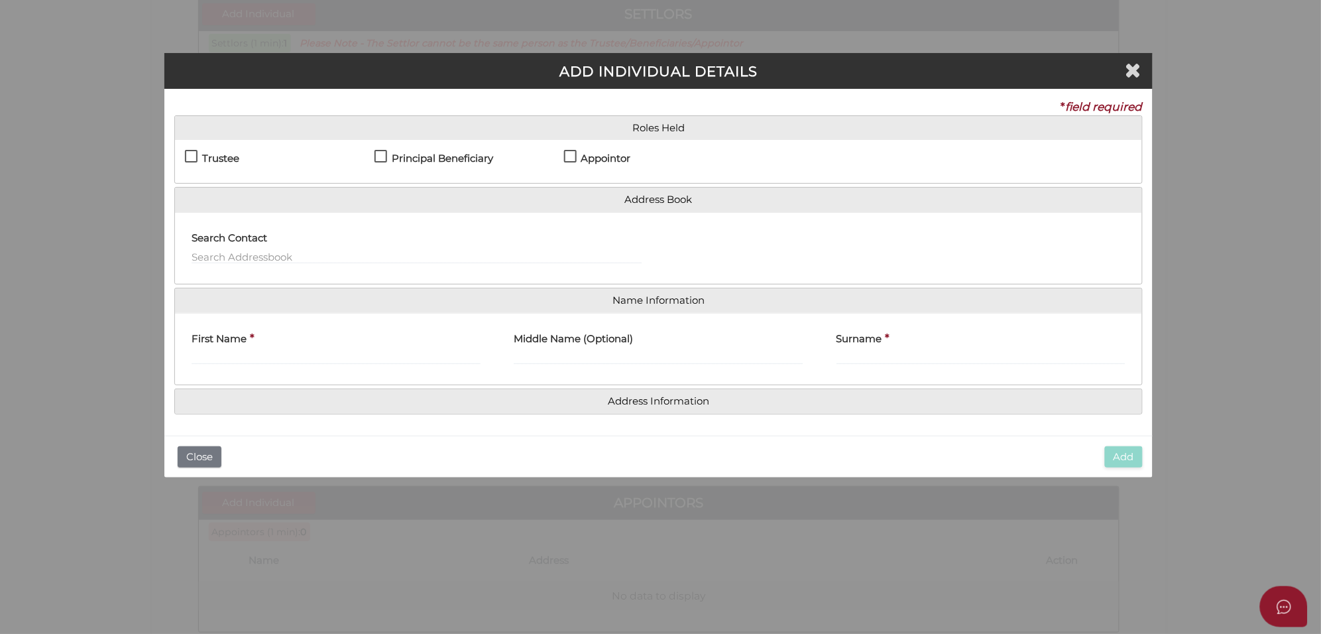
scroll to position [0, 0]
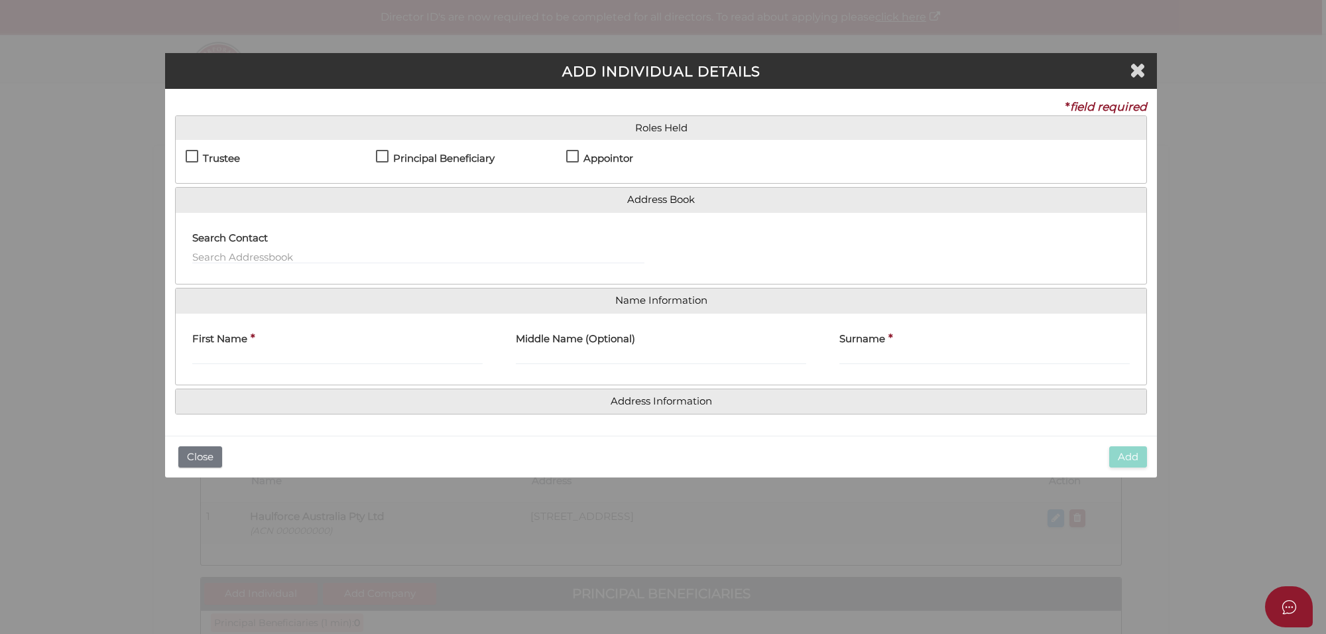
click at [383, 156] on label "Principal Beneficiary" at bounding box center [435, 161] width 119 height 17
checkbox input "true"
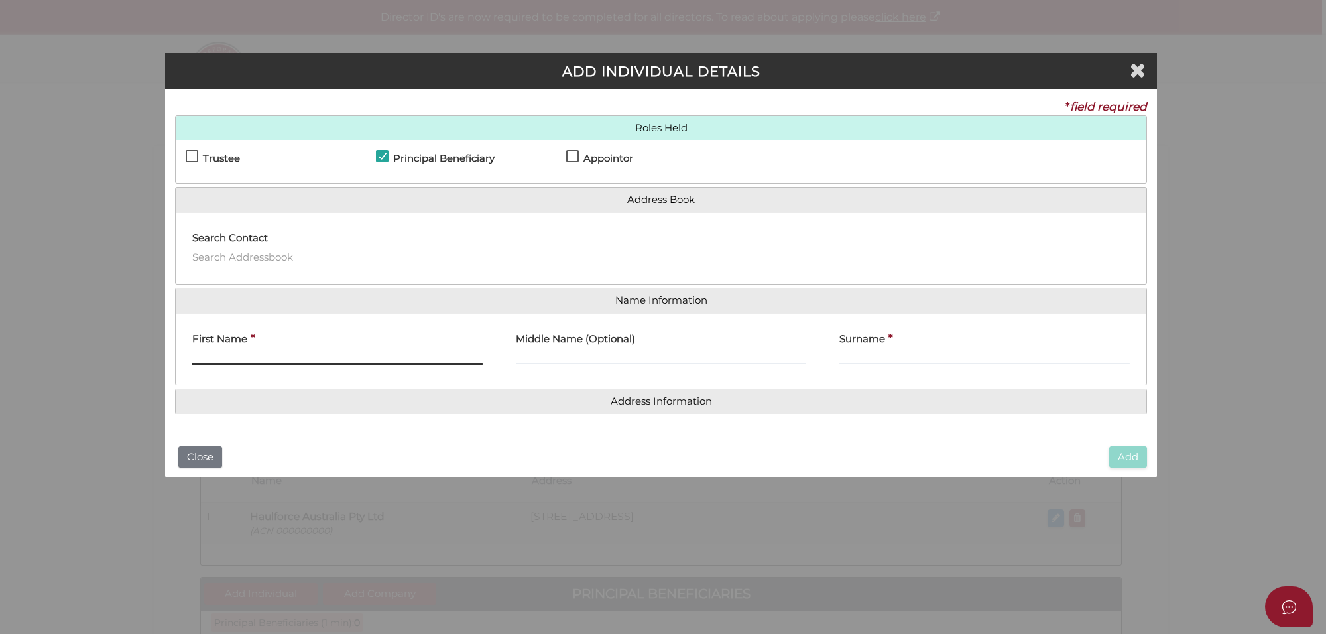
click at [213, 355] on input "First Name" at bounding box center [337, 357] width 290 height 15
paste input "Maninder Singh"
type input "Maninder Singh"
click at [857, 351] on input "Surname" at bounding box center [984, 357] width 290 height 15
paste input "Waraich"
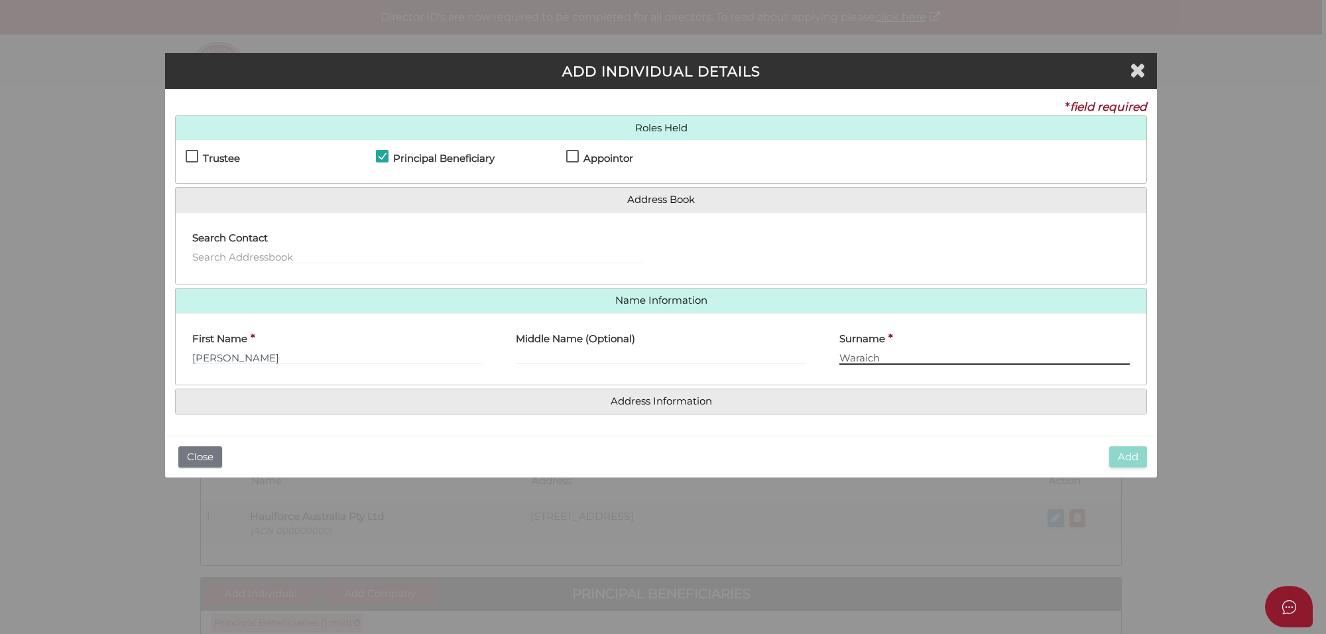
type input "Waraich"
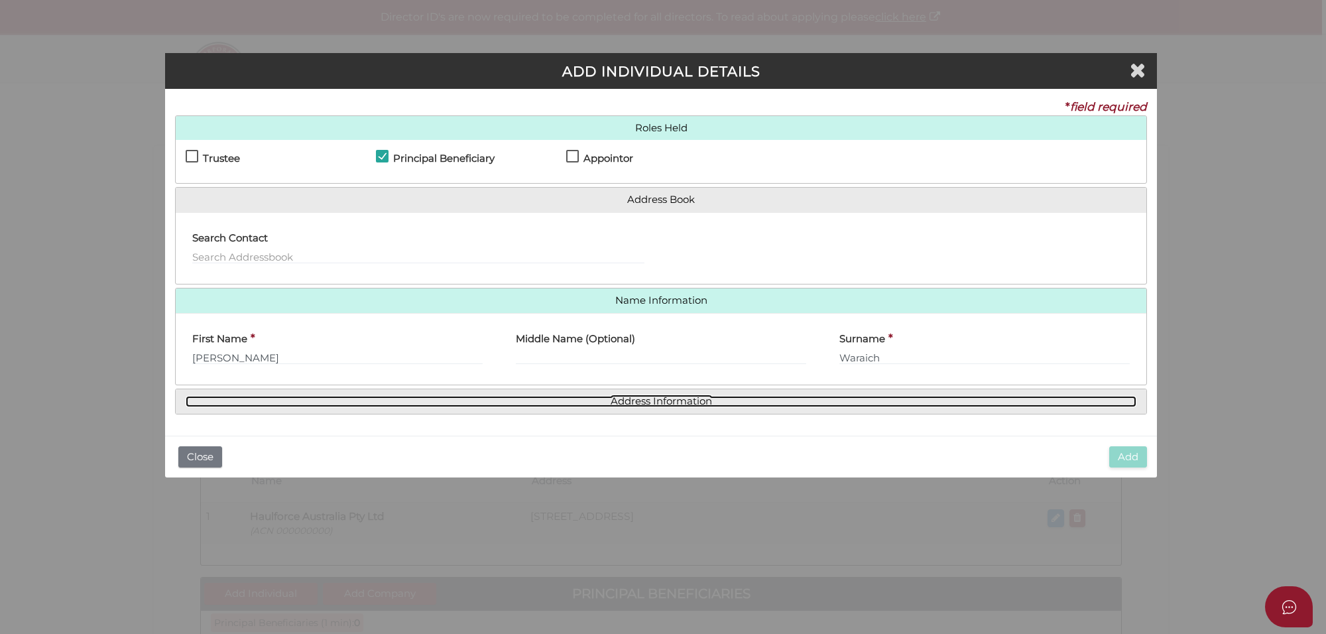
click at [645, 401] on link "Address Information" at bounding box center [661, 401] width 951 height 11
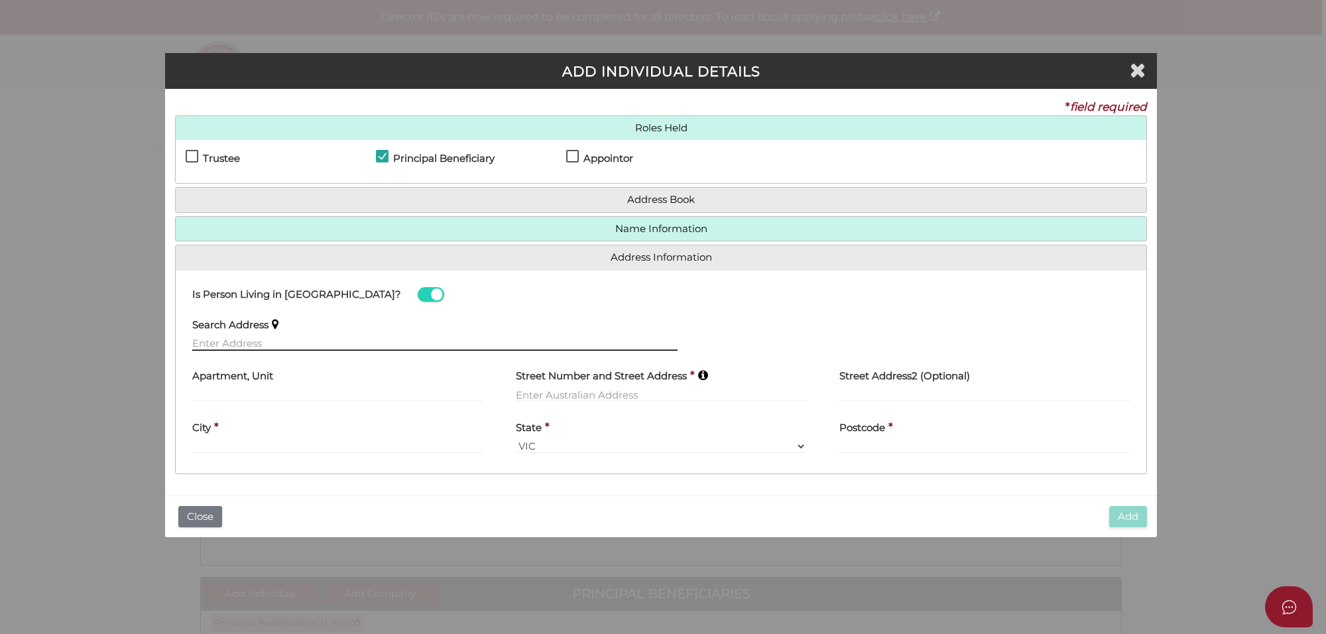
click at [220, 343] on input "text" at bounding box center [434, 343] width 485 height 15
paste input "1 hemel place, Strathtulloh VIC"
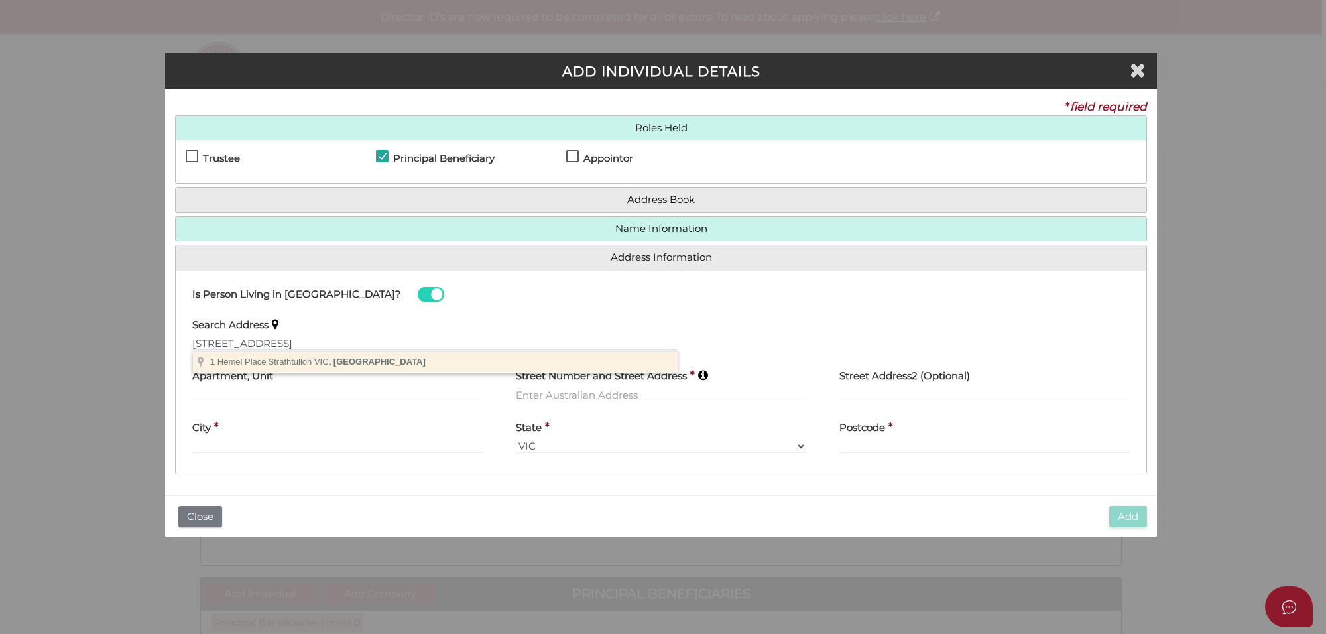
type input "1 Hemel Place, Strathtulloh VIC, Australia"
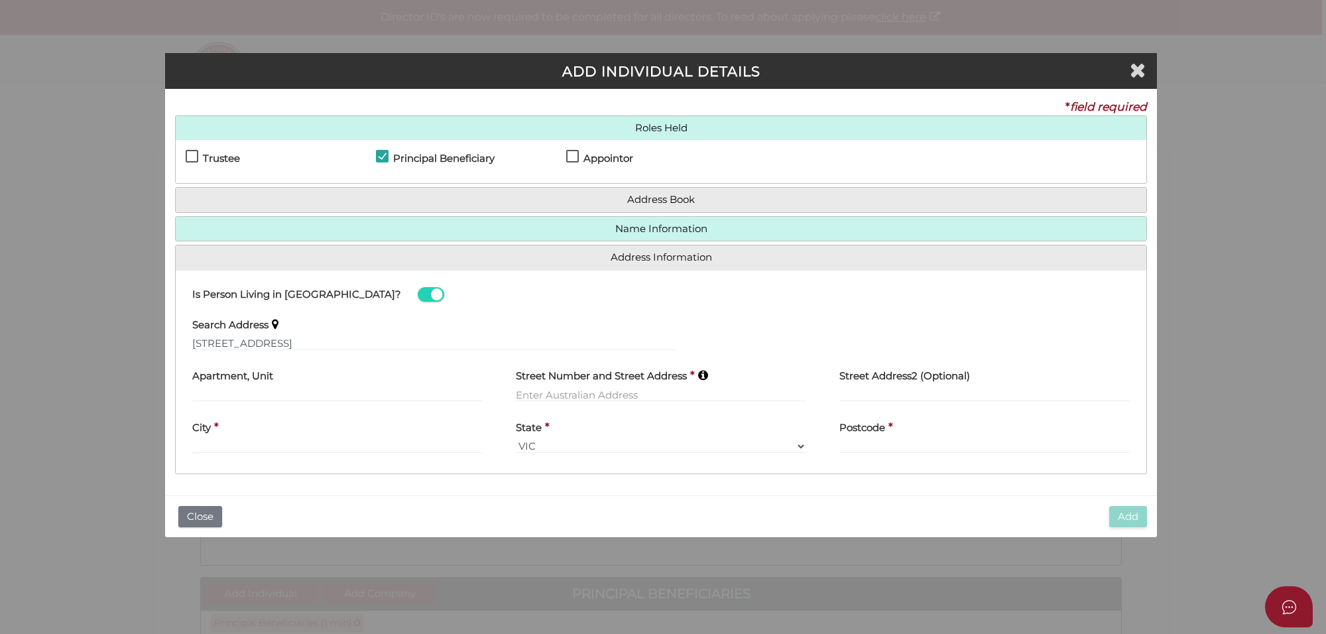
type input "[STREET_ADDRESS]"
type input "Strathtulloh"
select select "VIC"
type input "3338"
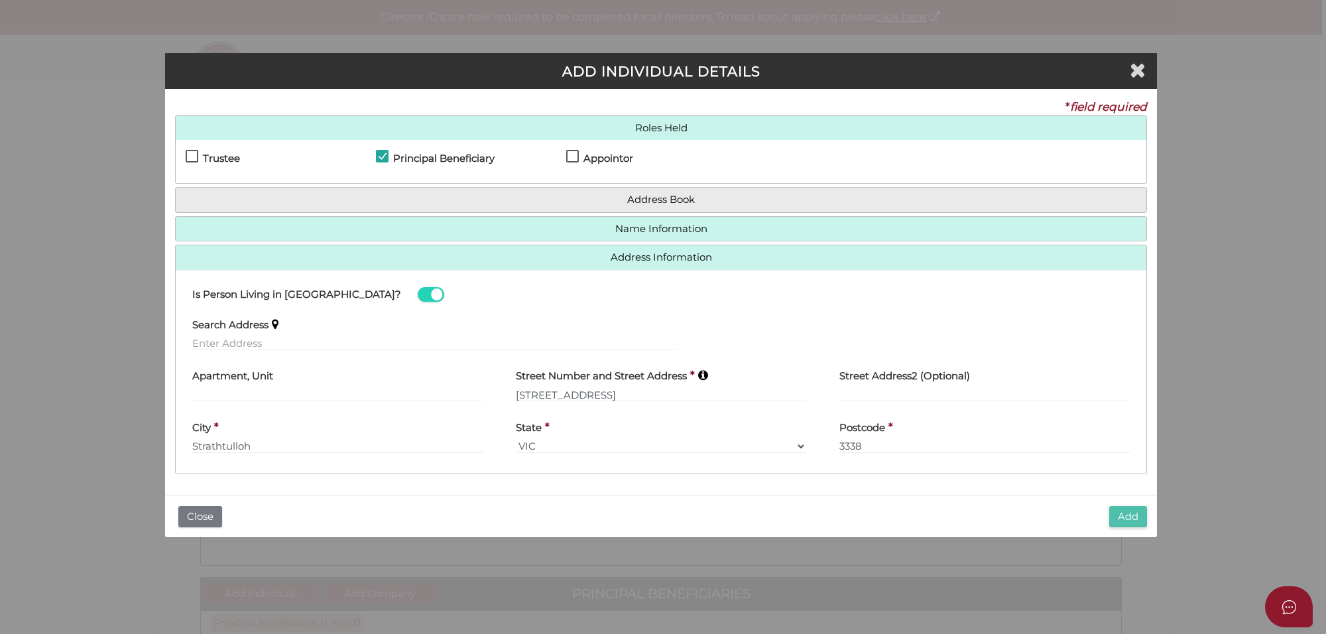
click at [1110, 508] on button "Add" at bounding box center [1128, 517] width 38 height 22
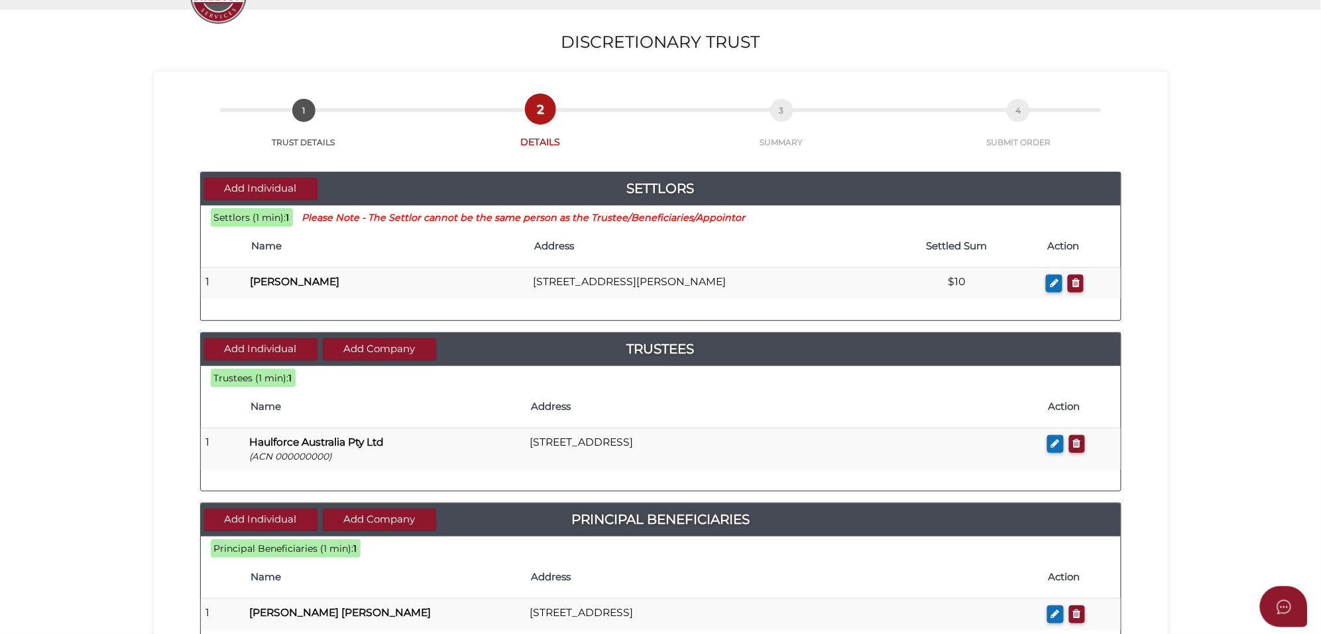
scroll to position [166, 0]
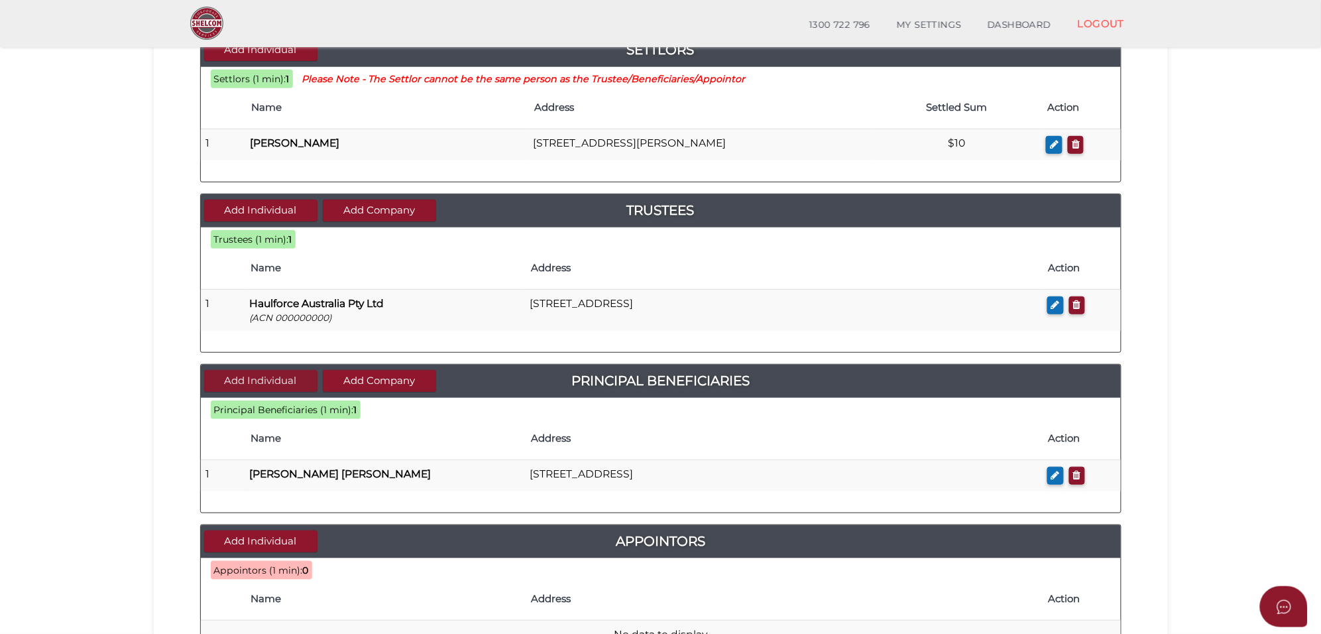
click at [256, 379] on button "Add Individual" at bounding box center [260, 381] width 113 height 22
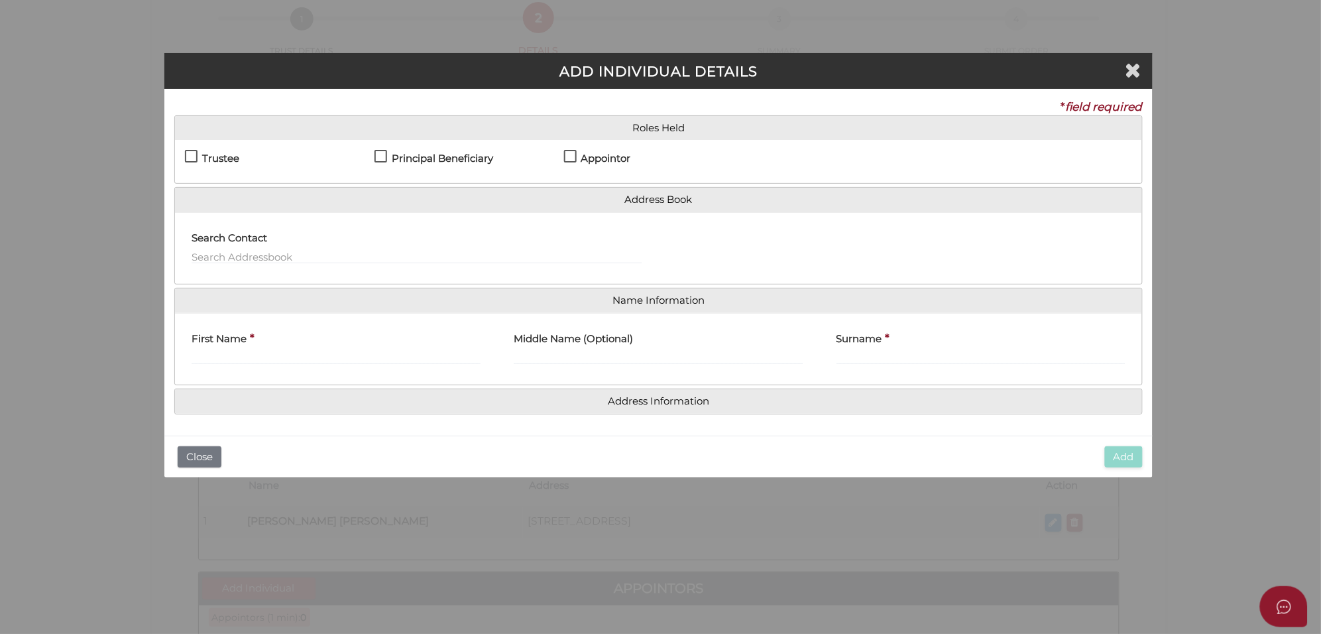
scroll to position [0, 0]
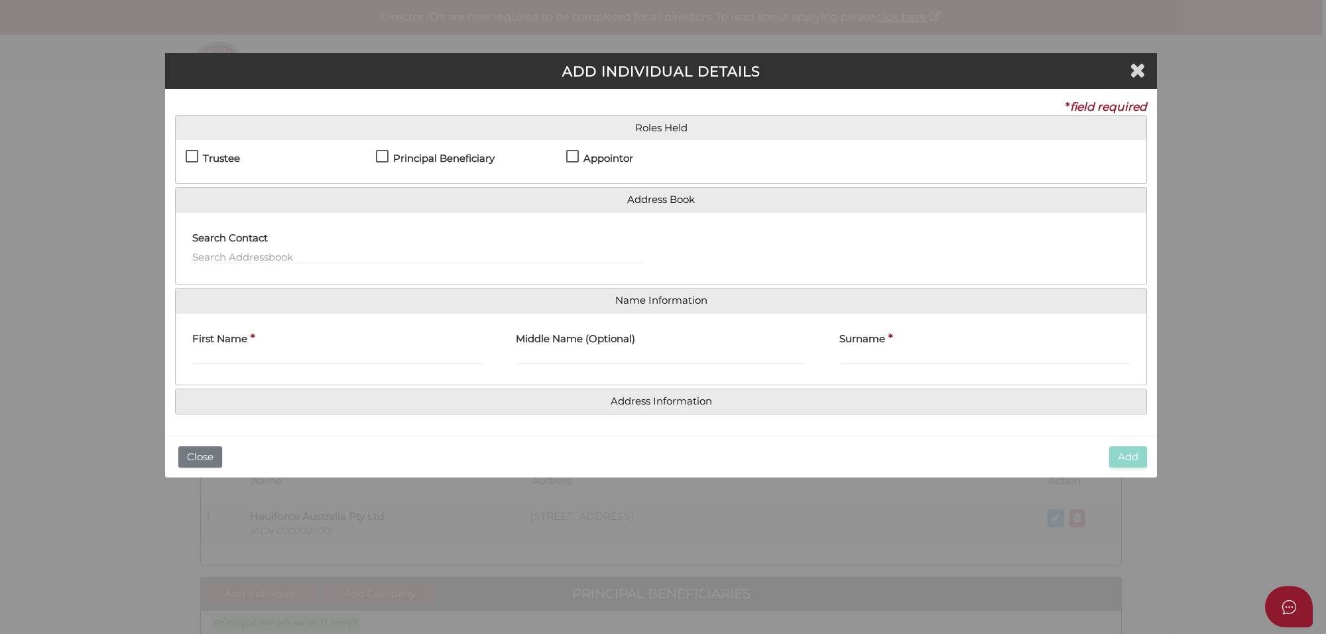
click at [400, 153] on h4 "Principal Beneficiary" at bounding box center [443, 158] width 101 height 11
checkbox input "true"
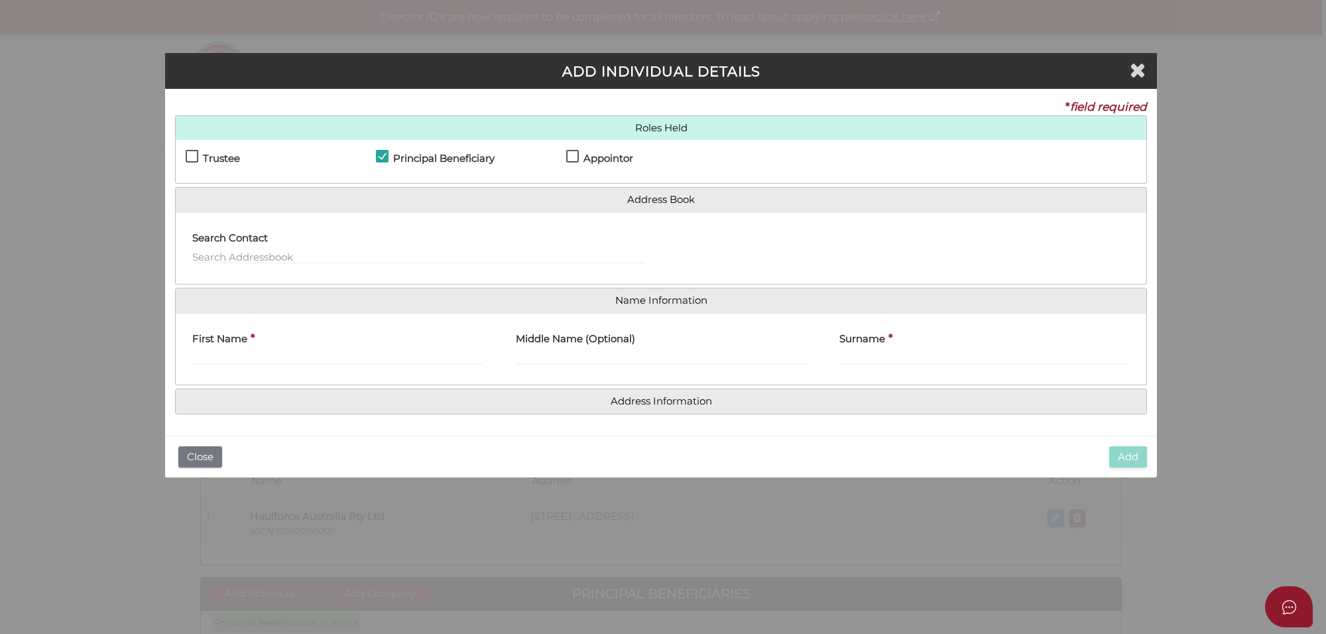
click at [569, 153] on label "Appointor" at bounding box center [599, 161] width 67 height 17
checkbox input "true"
click at [217, 355] on input "First Name" at bounding box center [337, 357] width 290 height 15
paste input "[PERSON_NAME]"
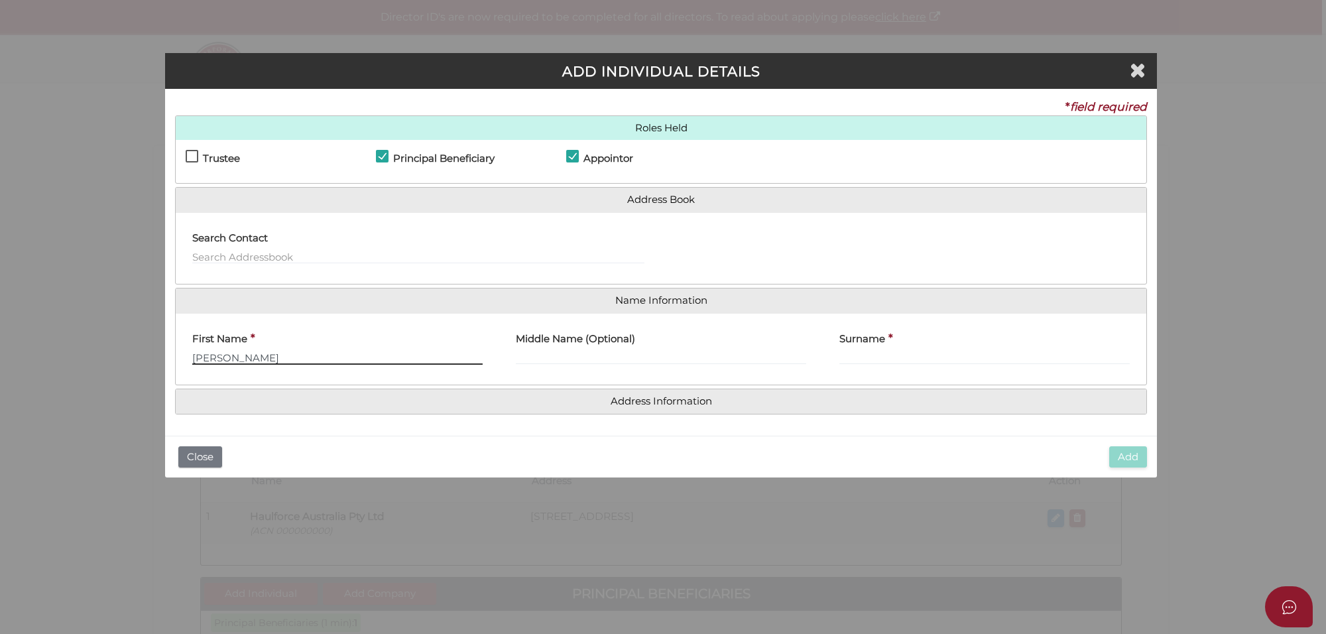
type input "[PERSON_NAME]"
click at [869, 353] on input "Surname" at bounding box center [984, 357] width 290 height 15
paste input "Khosa"
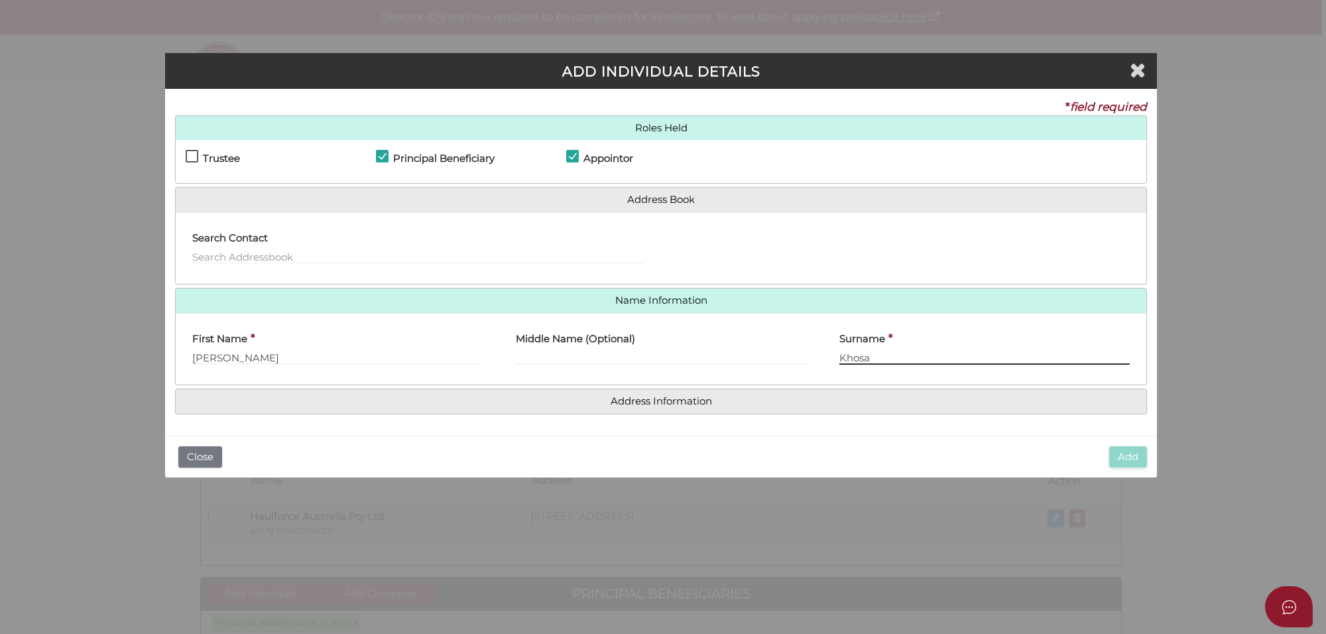
type input "Khosa"
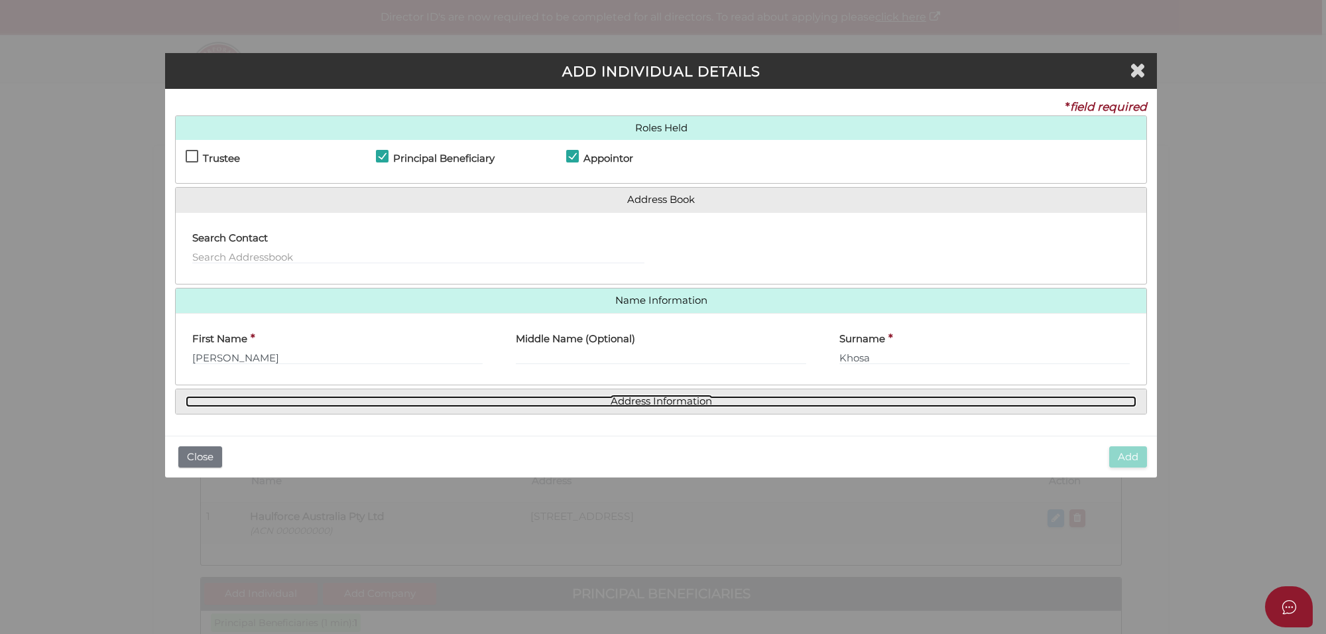
click at [660, 404] on link "Address Information" at bounding box center [661, 401] width 951 height 11
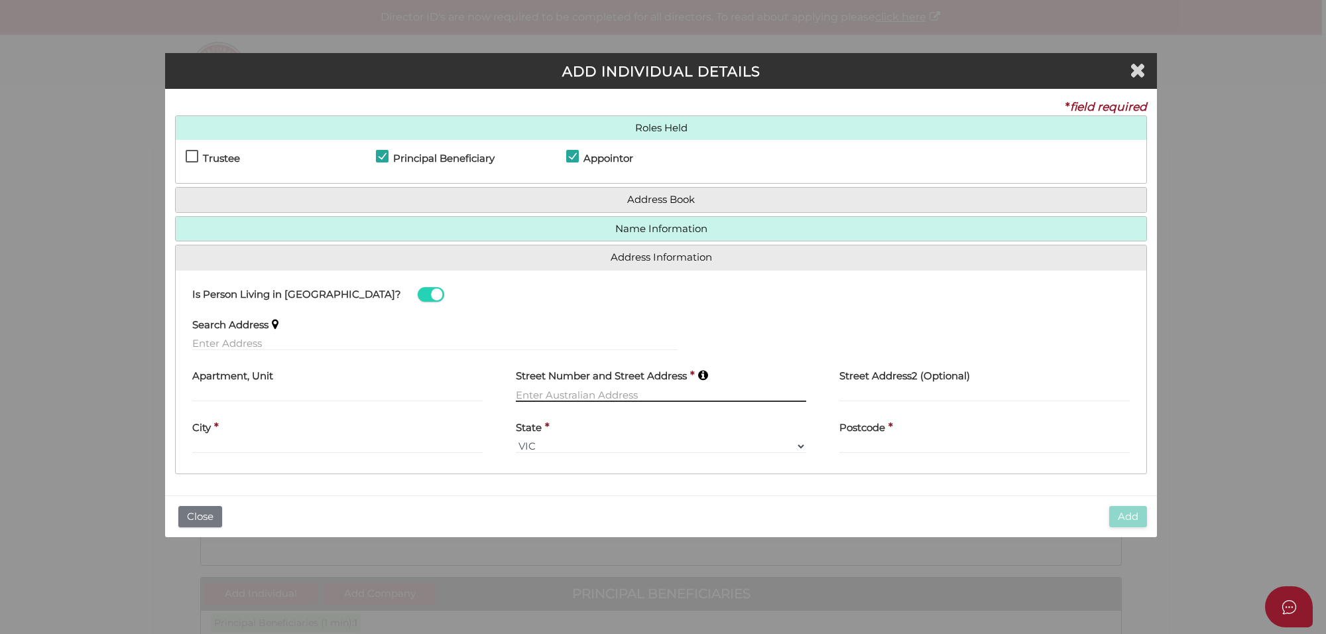
click at [554, 389] on input "text" at bounding box center [661, 394] width 290 height 15
click at [241, 335] on label "Search Address" at bounding box center [230, 322] width 76 height 27
click at [243, 343] on input "text" at bounding box center [434, 343] width 485 height 15
paste input "[STREET_ADDRESS]"
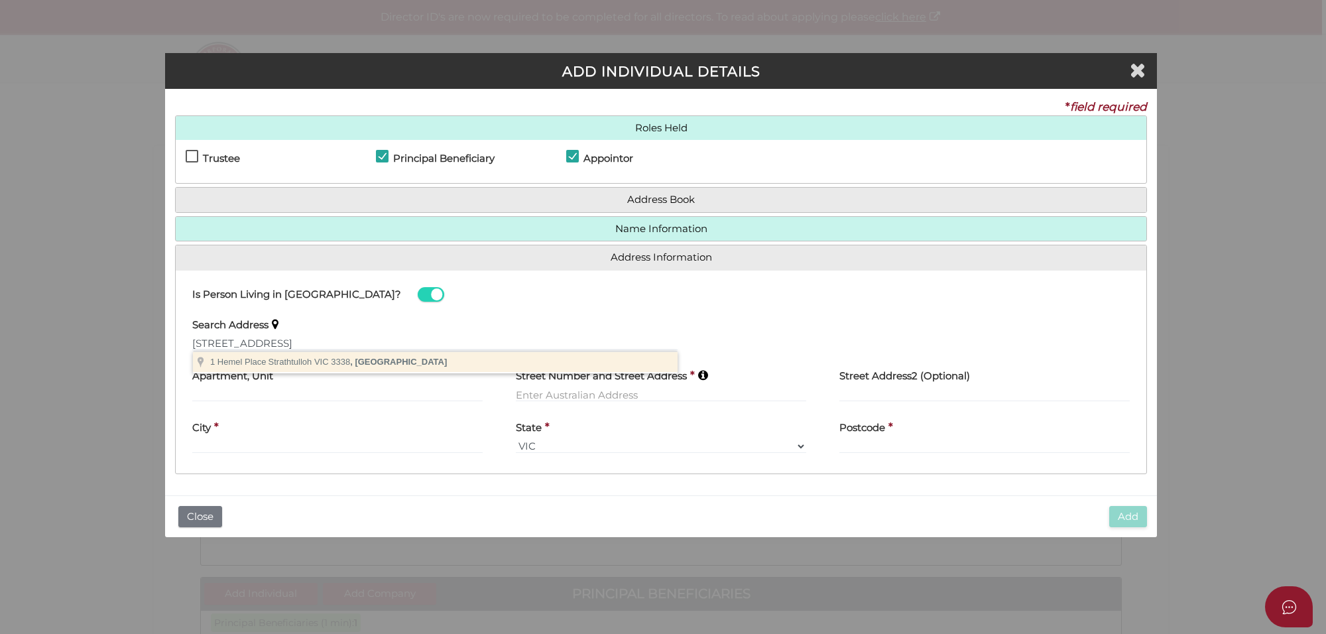
type input "[STREET_ADDRESS]"
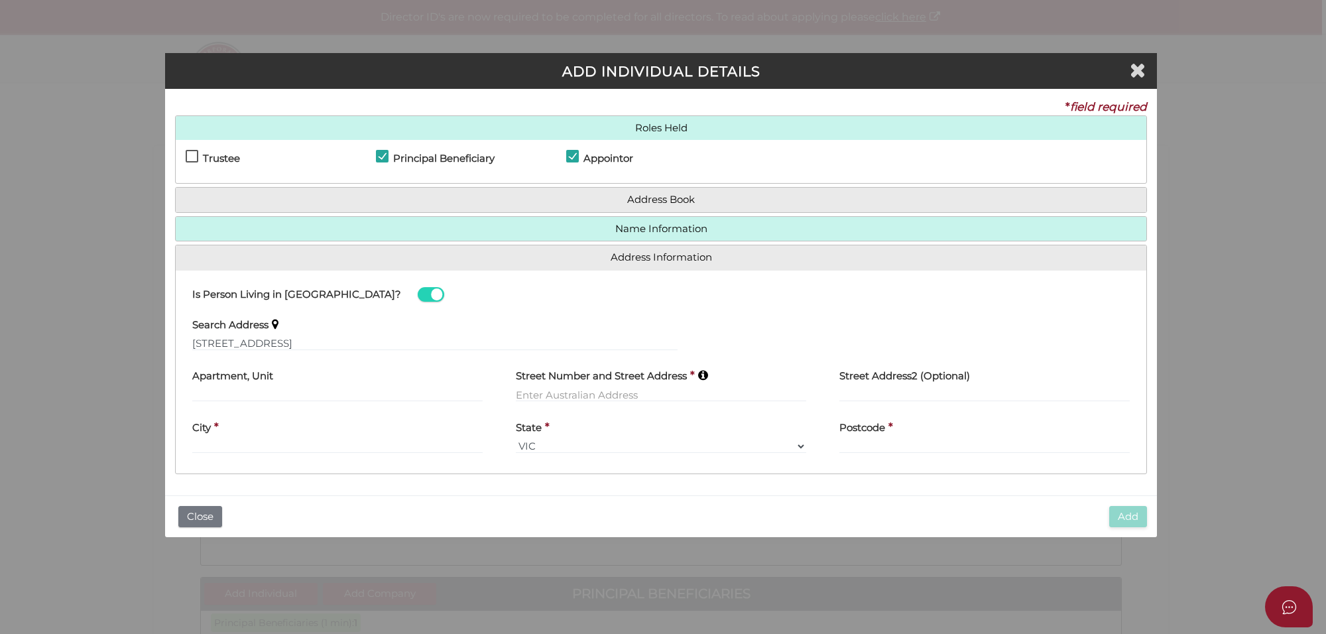
type input "[STREET_ADDRESS]"
type input "Strathtulloh"
select select "VIC"
type input "3338"
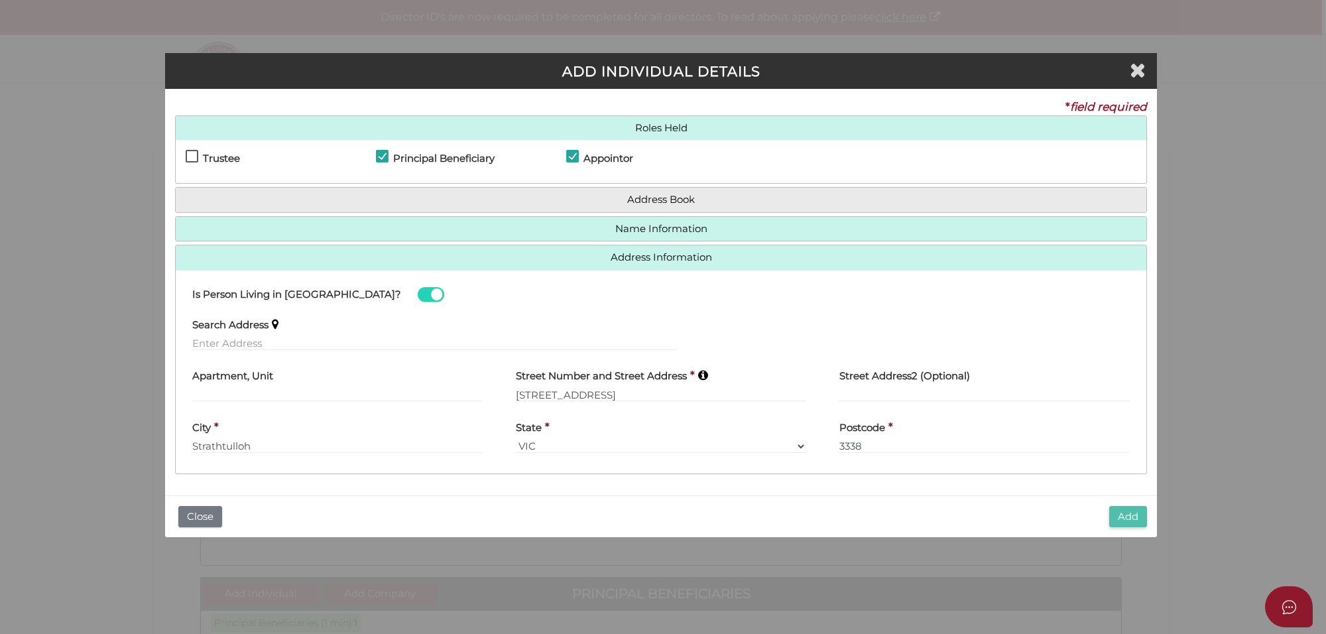
click at [1129, 516] on button "Add" at bounding box center [1128, 517] width 38 height 22
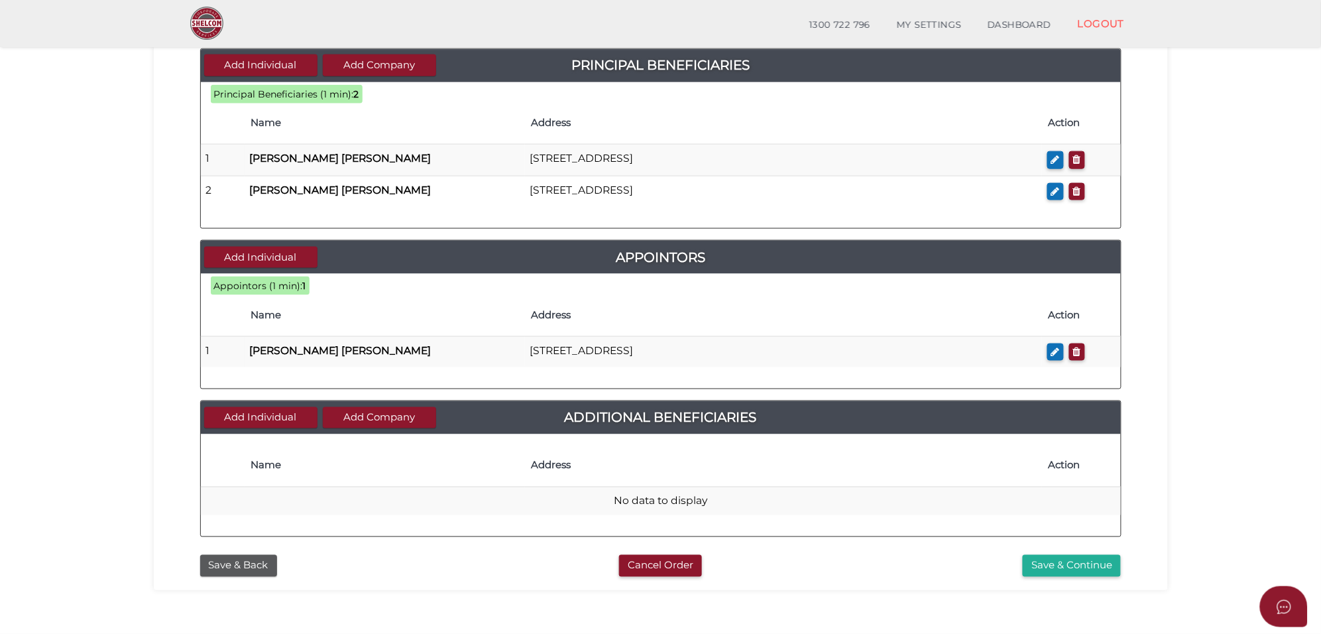
scroll to position [548, 0]
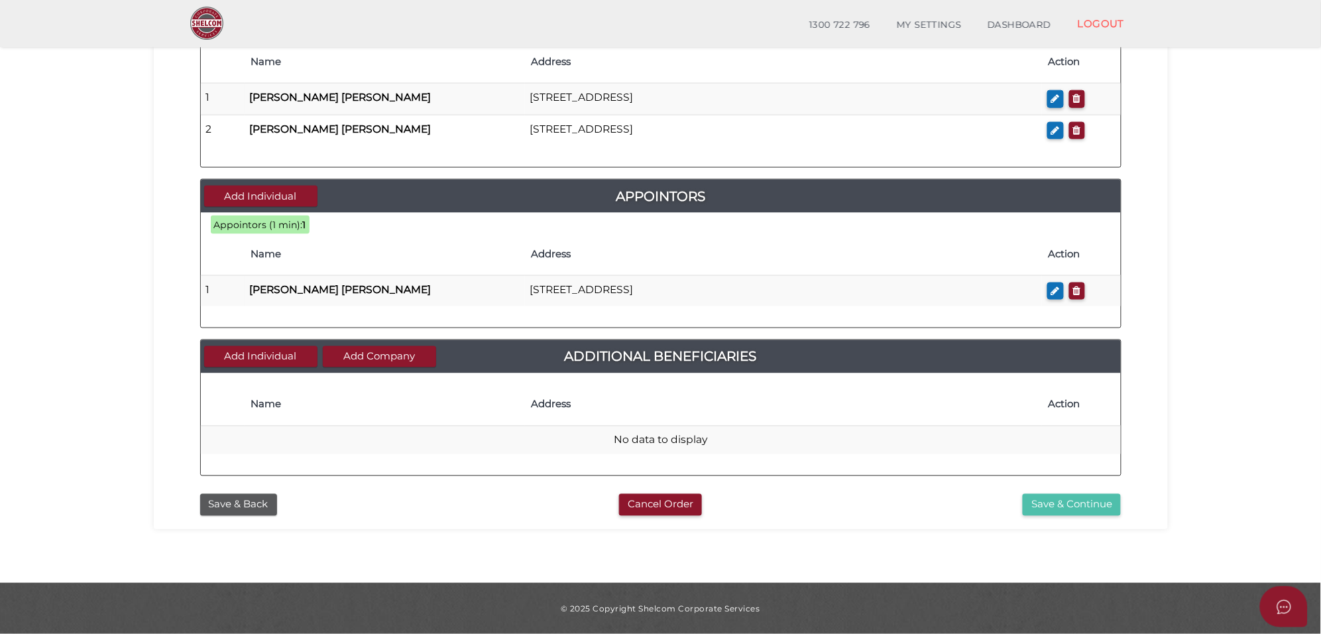
click at [1065, 506] on button "Save & Continue" at bounding box center [1072, 505] width 98 height 22
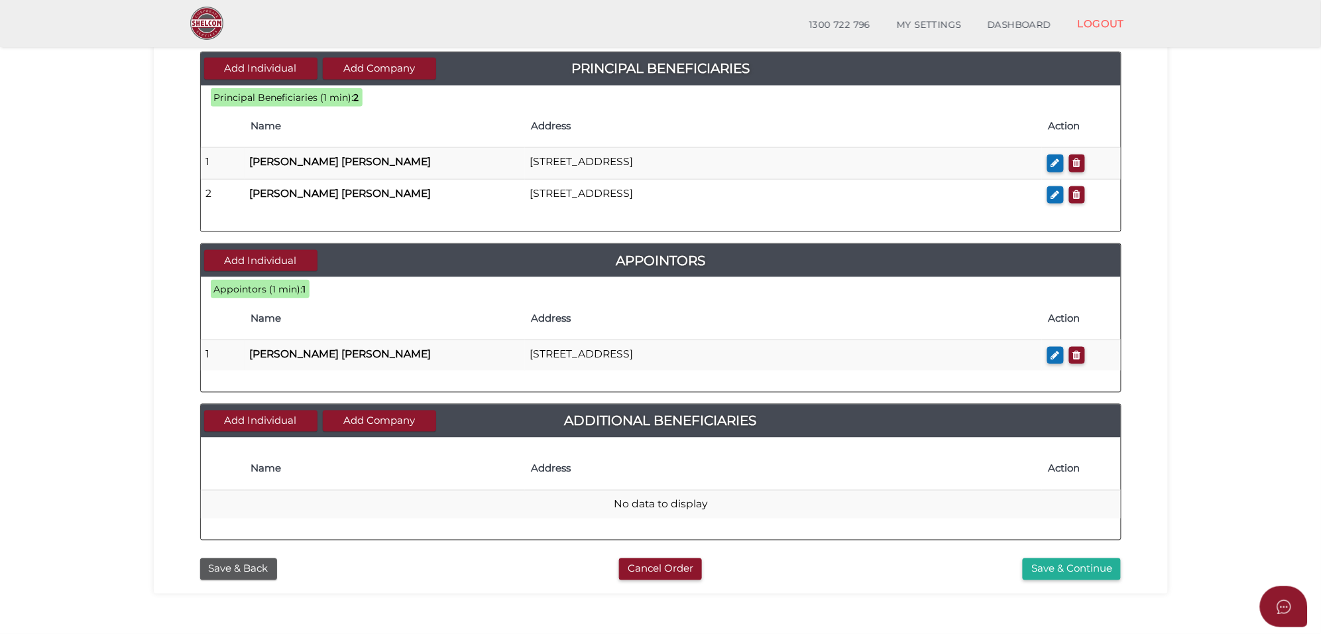
scroll to position [382, 0]
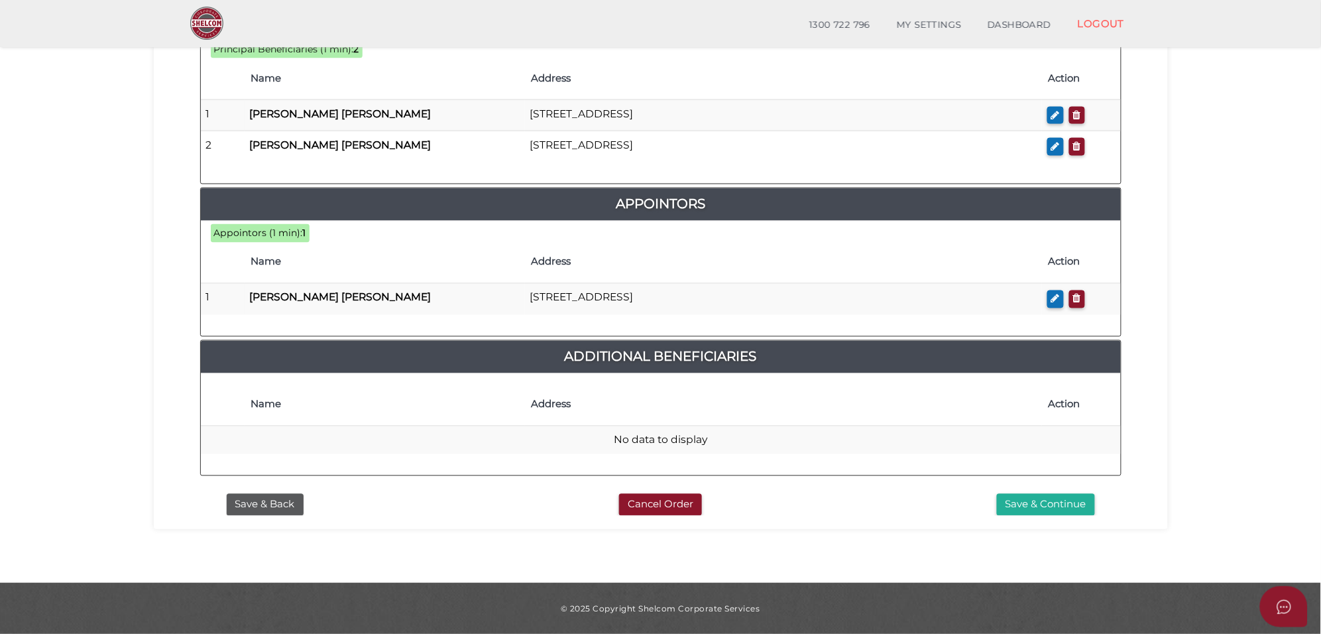
scroll to position [680, 0]
click at [1079, 501] on button "Save & Continue" at bounding box center [1046, 504] width 98 height 22
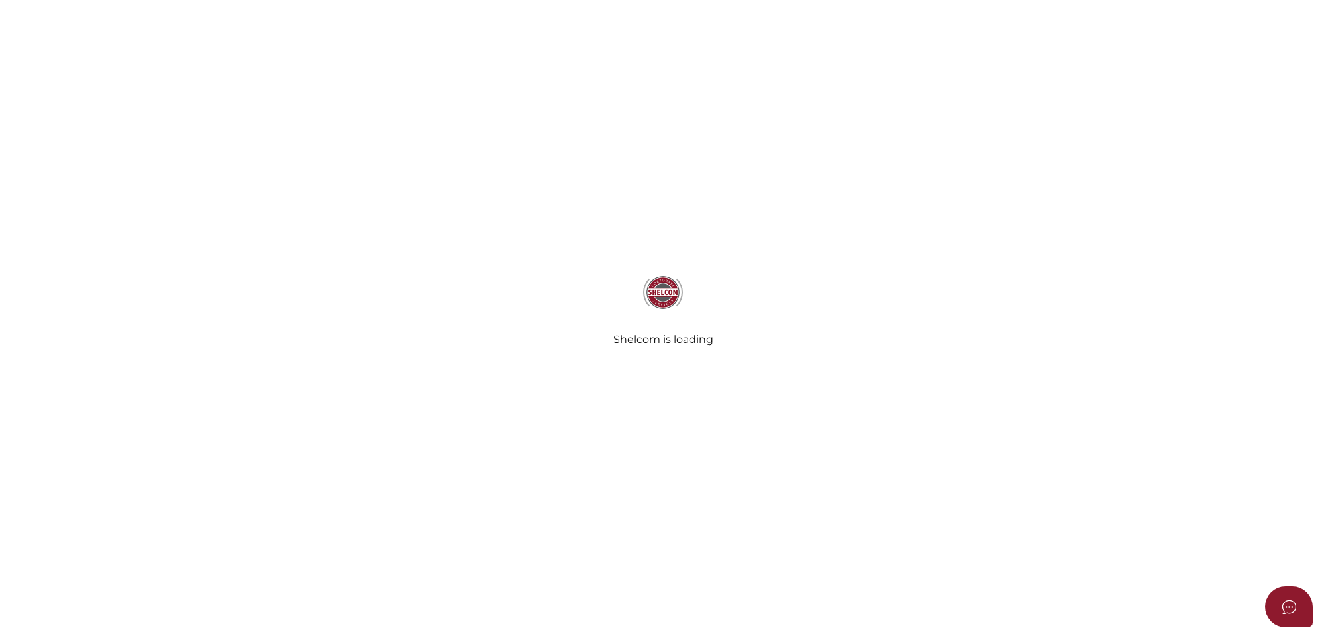
select select "Comb Binding"
select select "No"
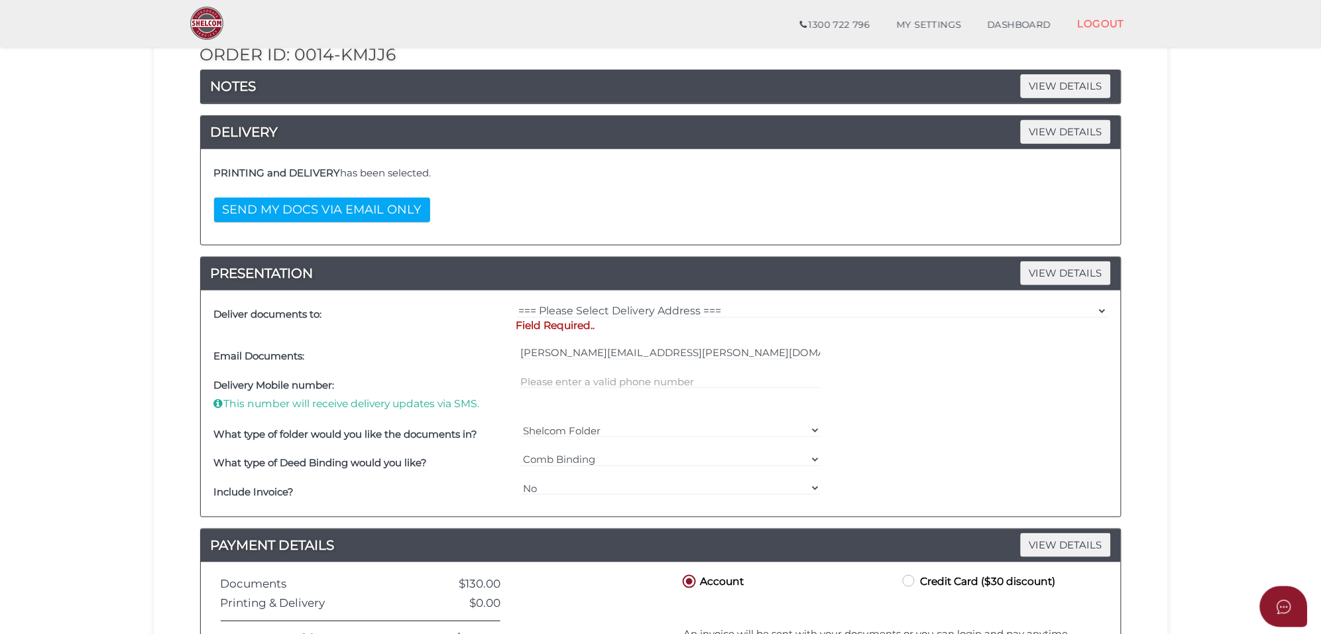
scroll to position [166, 0]
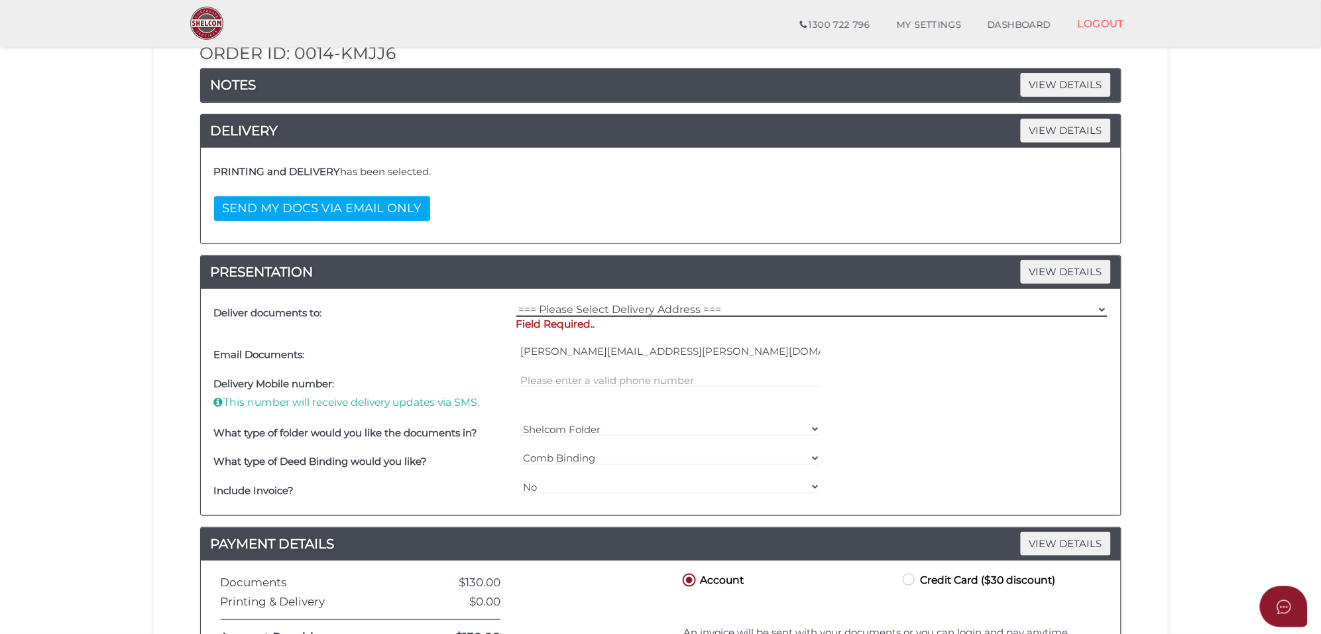
click at [597, 307] on select "=== Please Select Delivery Address === (User Address - [PERSON_NAME][GEOGRAPHIC…" at bounding box center [811, 309] width 591 height 15
select select "Other"
click at [516, 304] on select "=== Please Select Delivery Address === (User Address - [PERSON_NAME][GEOGRAPHIC…" at bounding box center [811, 309] width 591 height 15
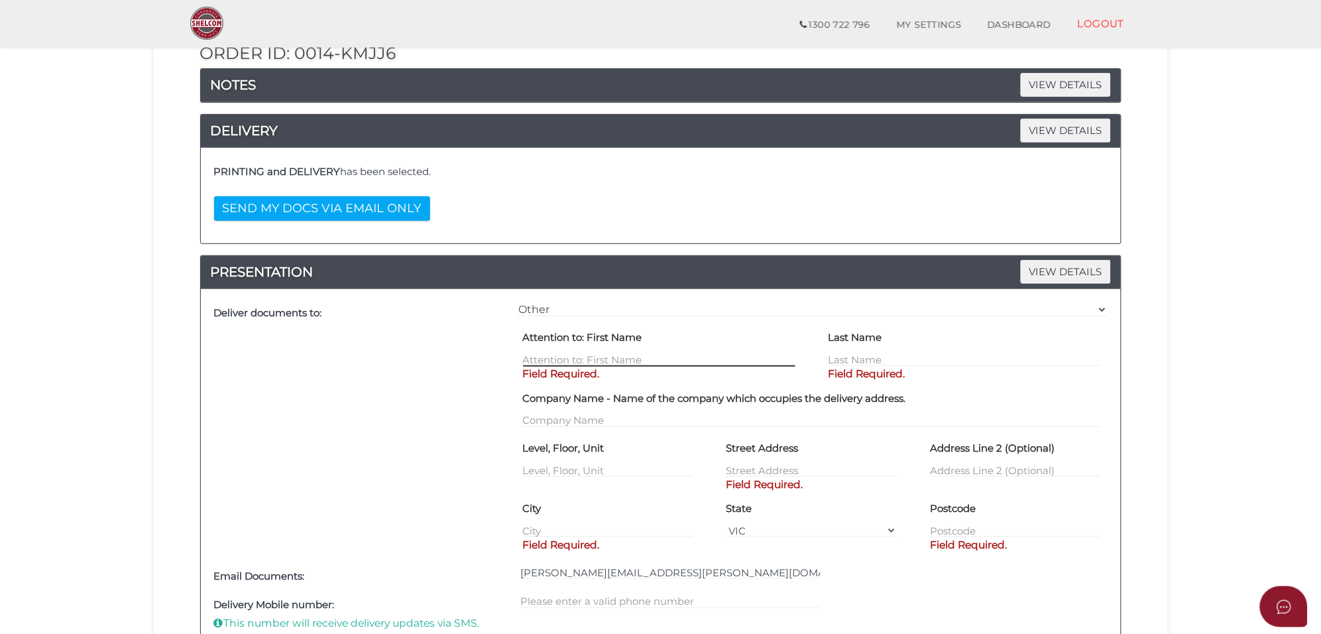
click at [579, 355] on input "text" at bounding box center [659, 359] width 272 height 15
type input "[PERSON_NAME]"
type input "Waraich"
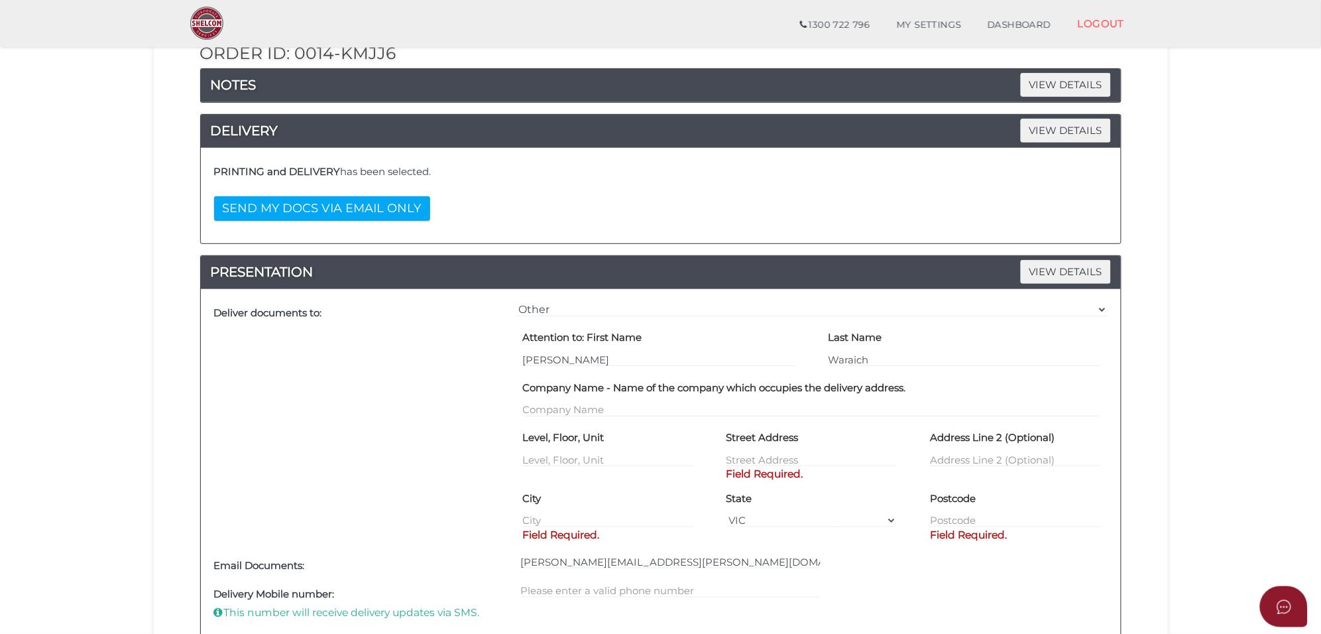
click at [771, 448] on label "Street Address" at bounding box center [763, 438] width 72 height 23
click at [787, 458] on input "text" at bounding box center [812, 459] width 170 height 15
paste input "[STREET_ADDRESS]"
type input "[STREET_ADDRESS]"
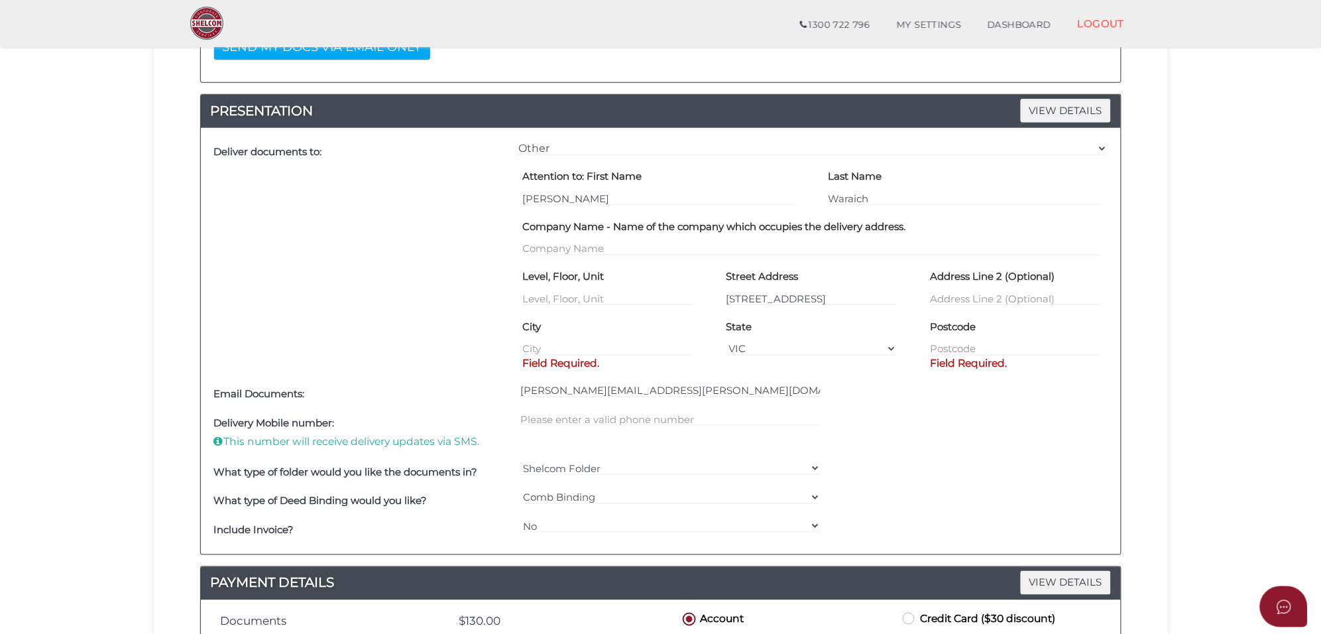
scroll to position [331, 0]
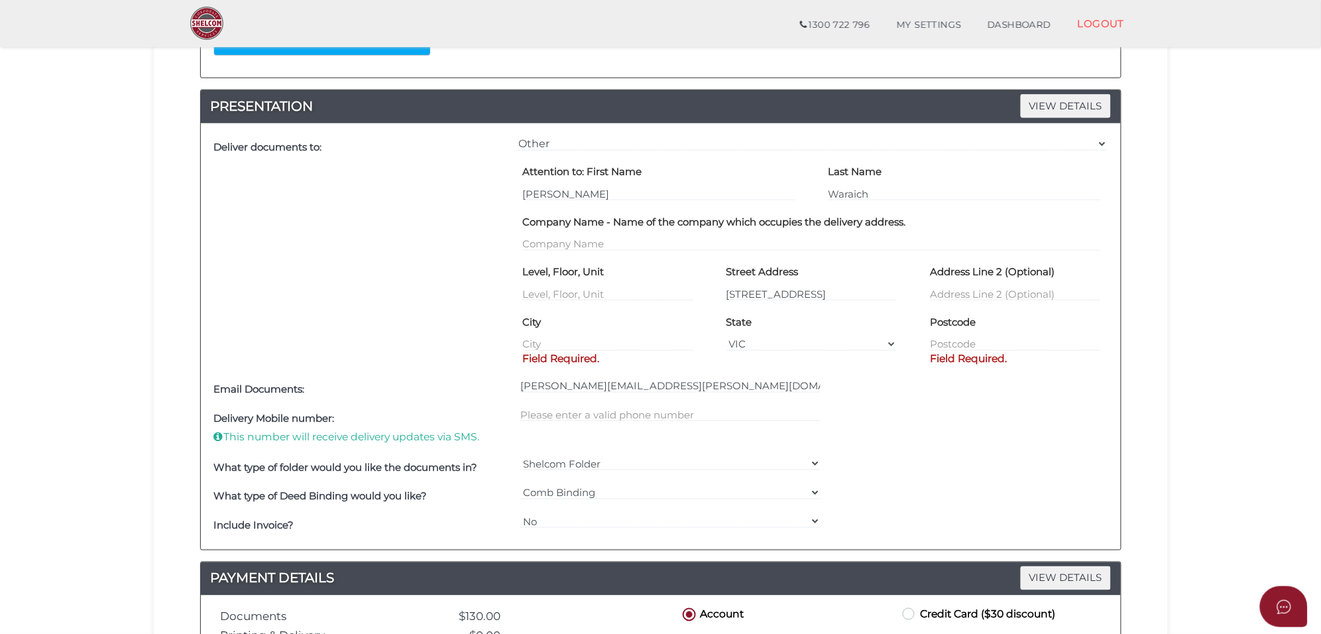
click at [551, 332] on div "City Field Required." at bounding box center [608, 331] width 170 height 40
click at [551, 339] on input "text" at bounding box center [608, 344] width 170 height 15
paste input "Strathtulloh"
type input "Strathtulloh"
click at [952, 343] on input "text" at bounding box center [1015, 344] width 170 height 15
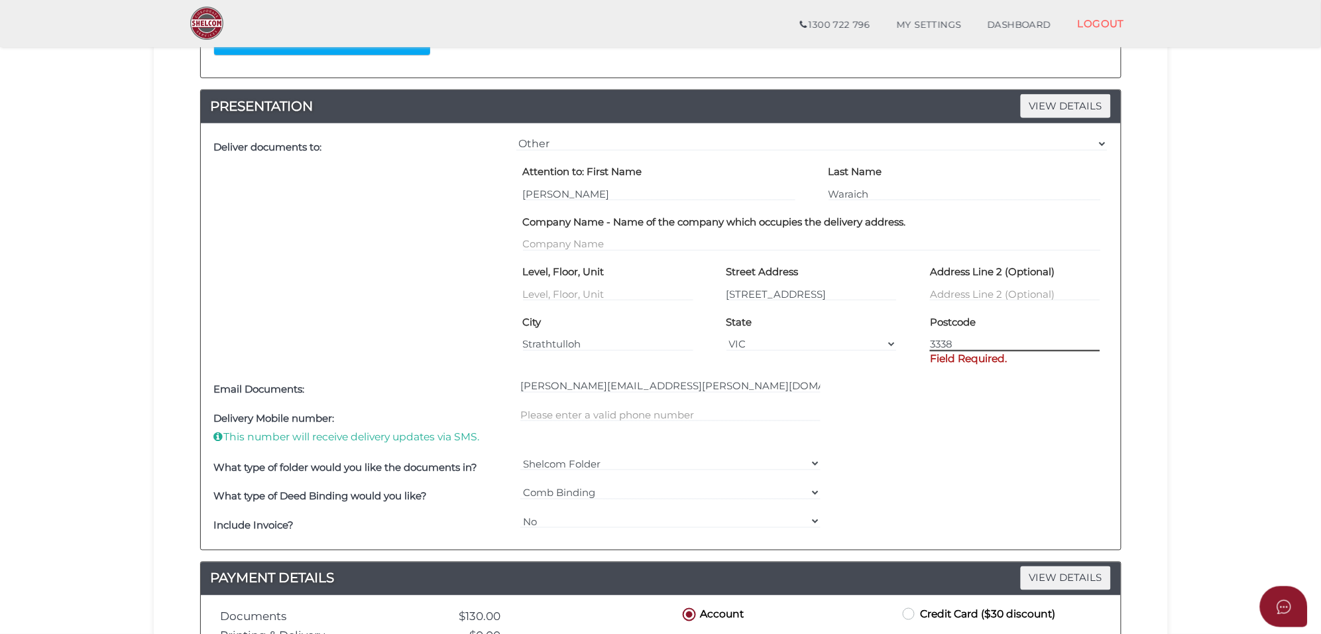
type input "3338"
click at [1022, 424] on div "Delivery Mobile number: This number will receive delivery updates via SMS." at bounding box center [661, 428] width 900 height 49
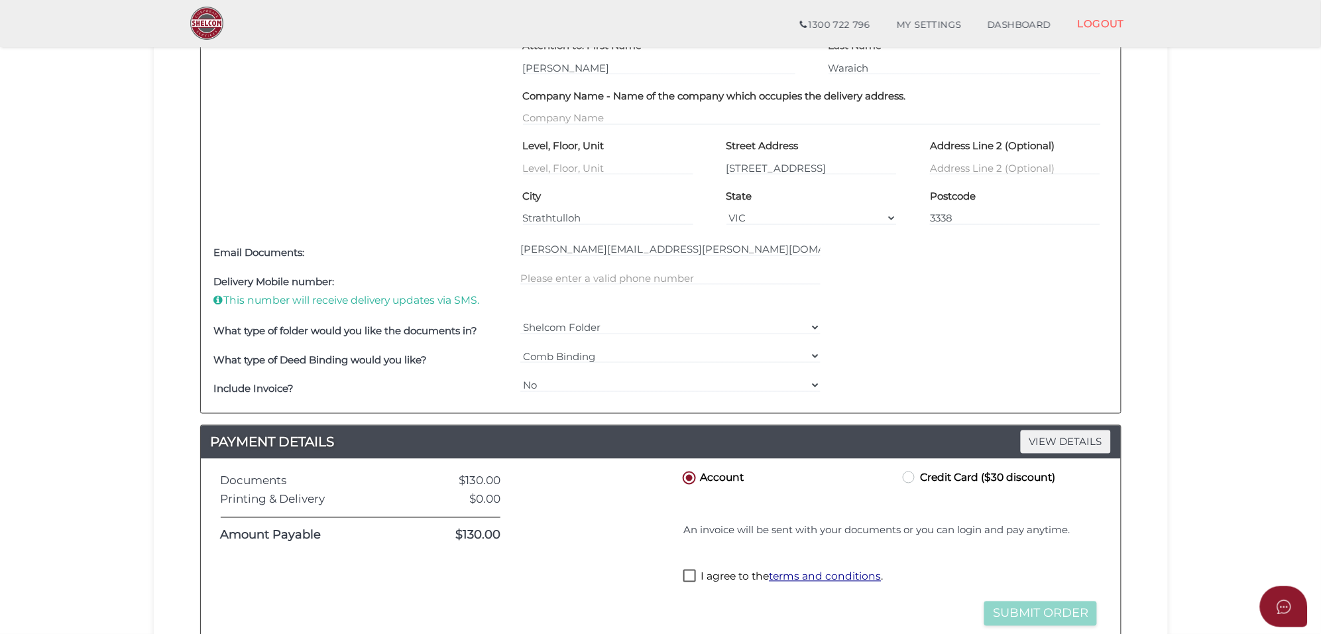
scroll to position [497, 0]
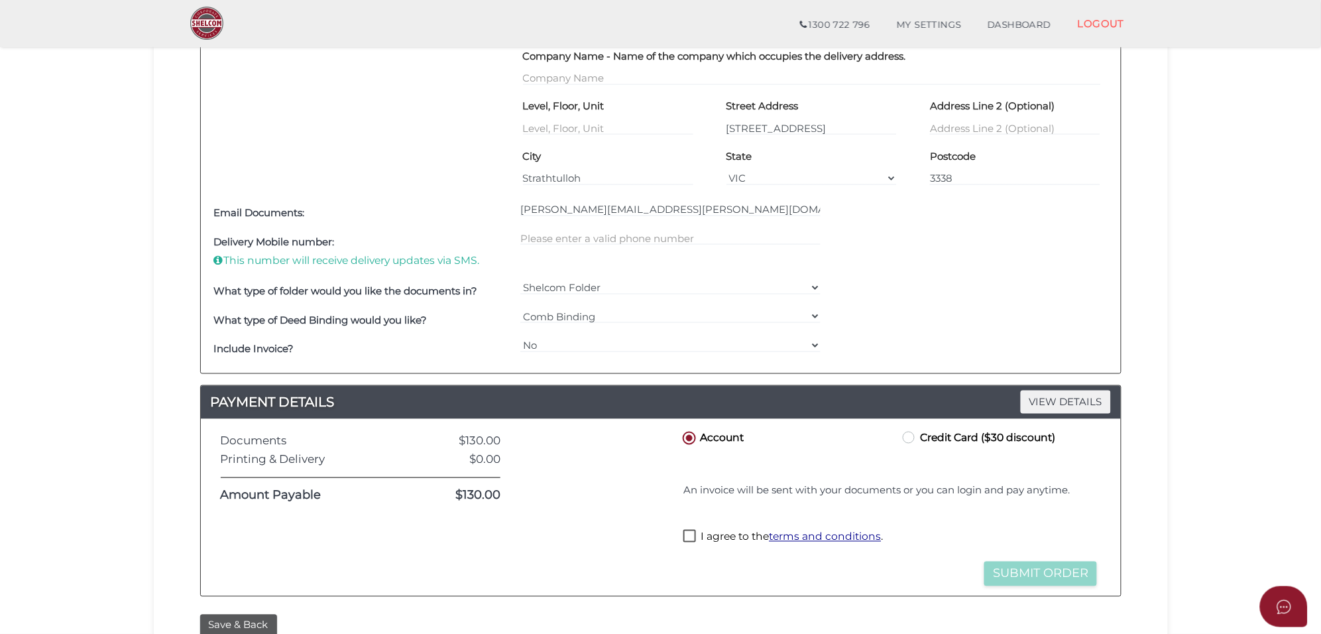
click at [916, 438] on label "Credit Card ($30 discount)" at bounding box center [977, 437] width 155 height 17
radio input "true"
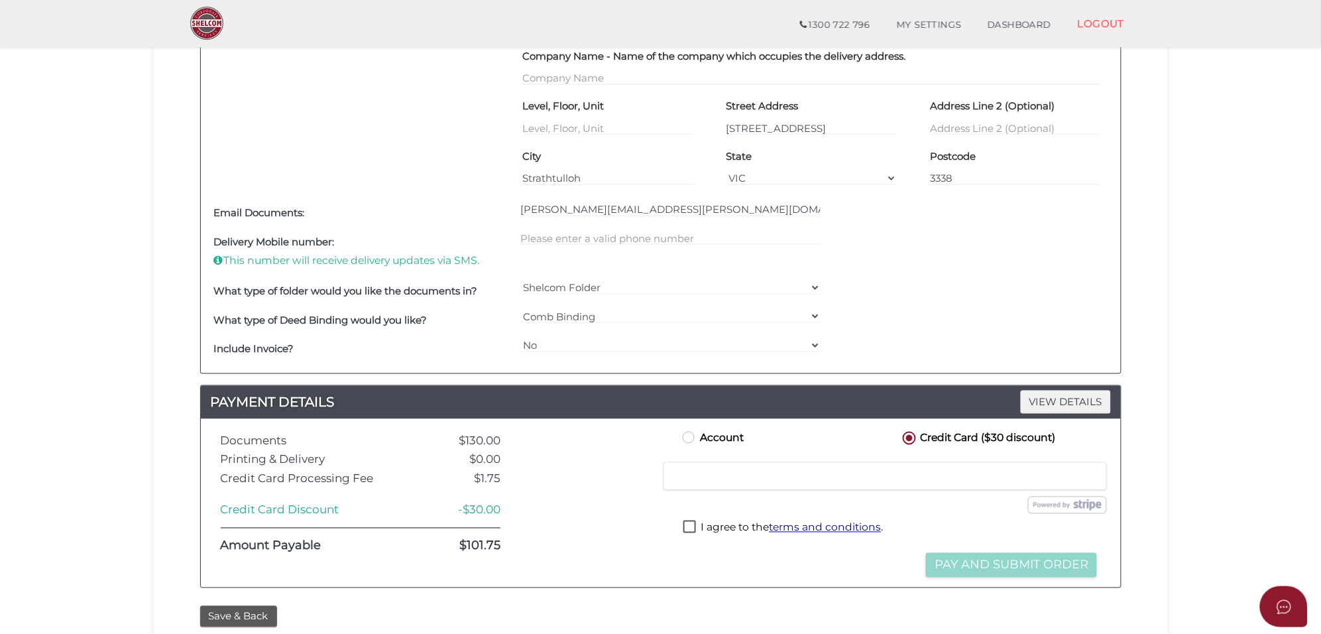
click at [699, 531] on label "I agree to the terms and conditions ." at bounding box center [783, 528] width 200 height 17
click at [688, 531] on label "I agree to the terms and conditions ." at bounding box center [783, 528] width 200 height 17
click at [693, 534] on label "I agree to the terms and conditions ." at bounding box center [783, 528] width 200 height 17
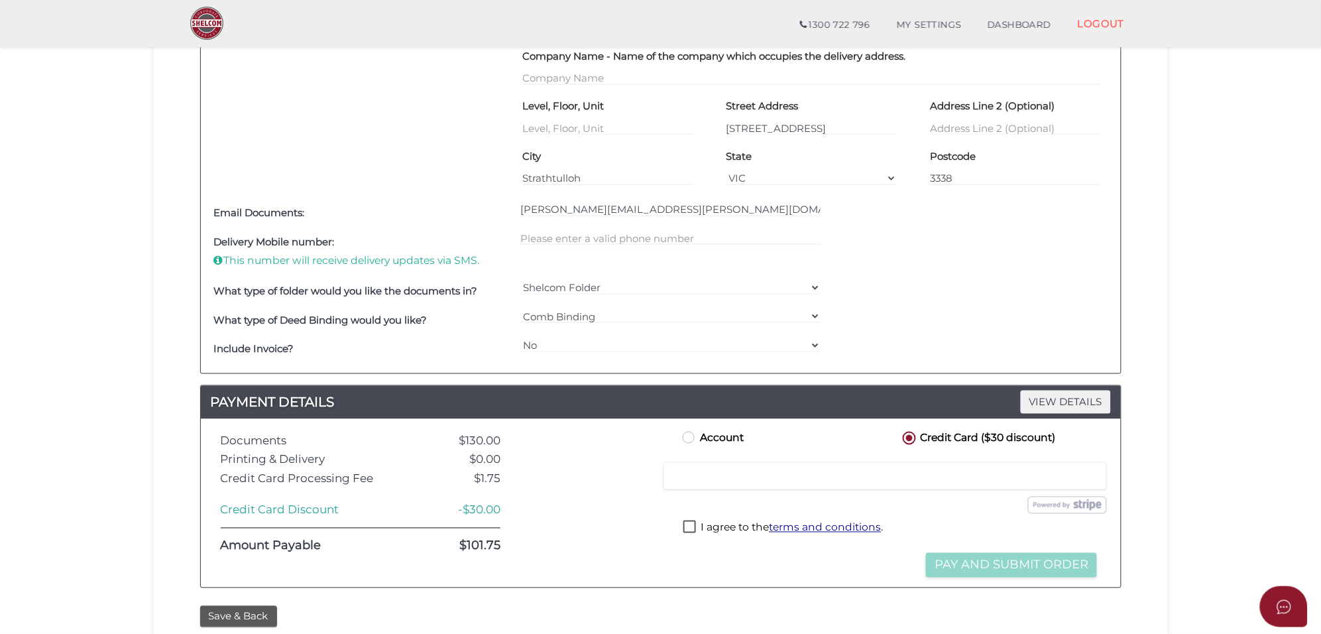
checkbox input "true"
click at [991, 577] on button "Pay and Submit Order" at bounding box center [1011, 565] width 171 height 25
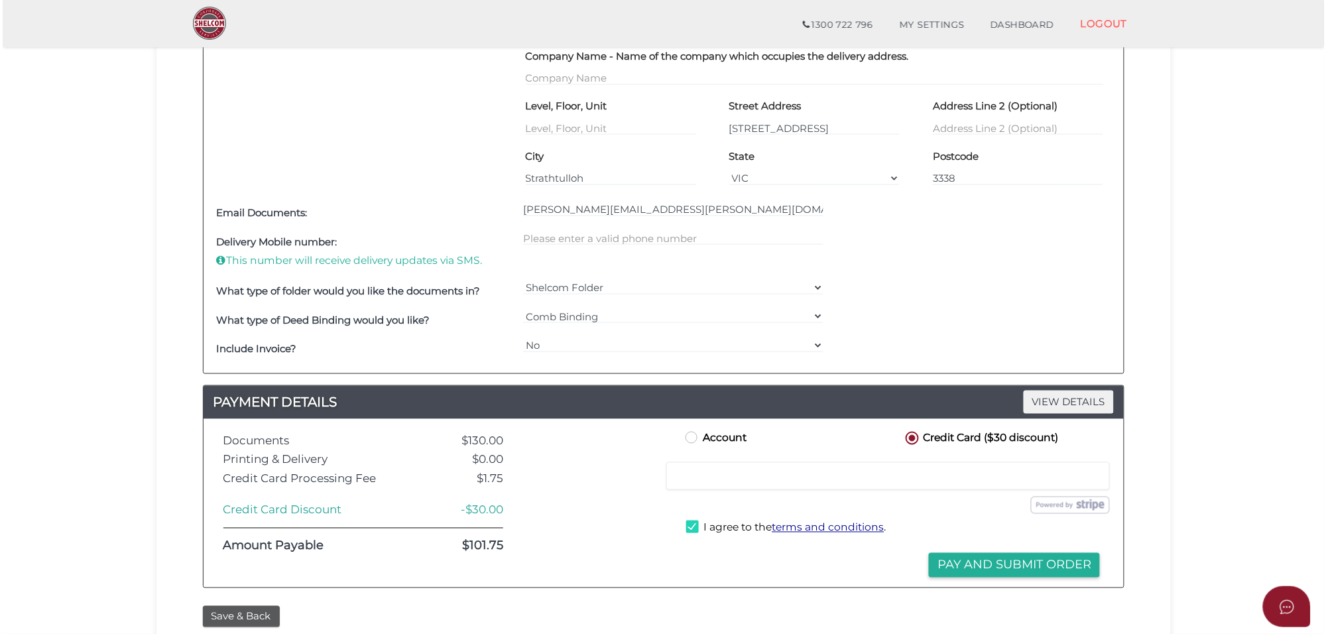
scroll to position [0, 0]
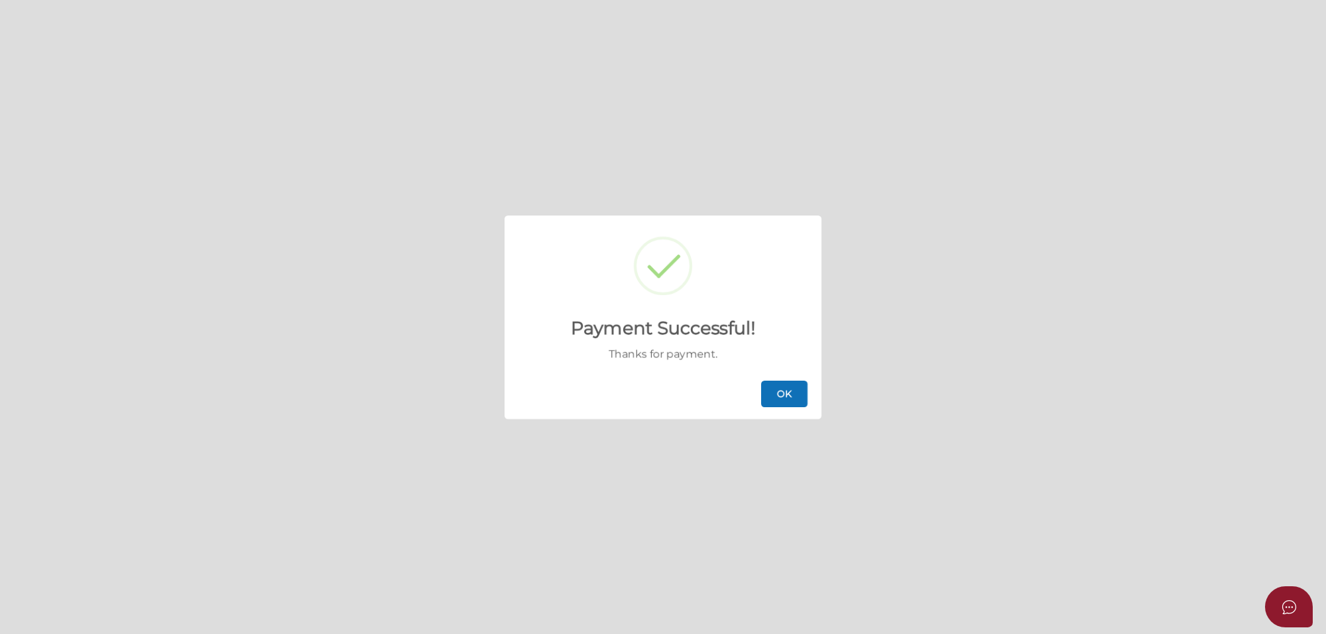
click at [771, 392] on button "OK" at bounding box center [784, 394] width 46 height 27
